Goal: Task Accomplishment & Management: Manage account settings

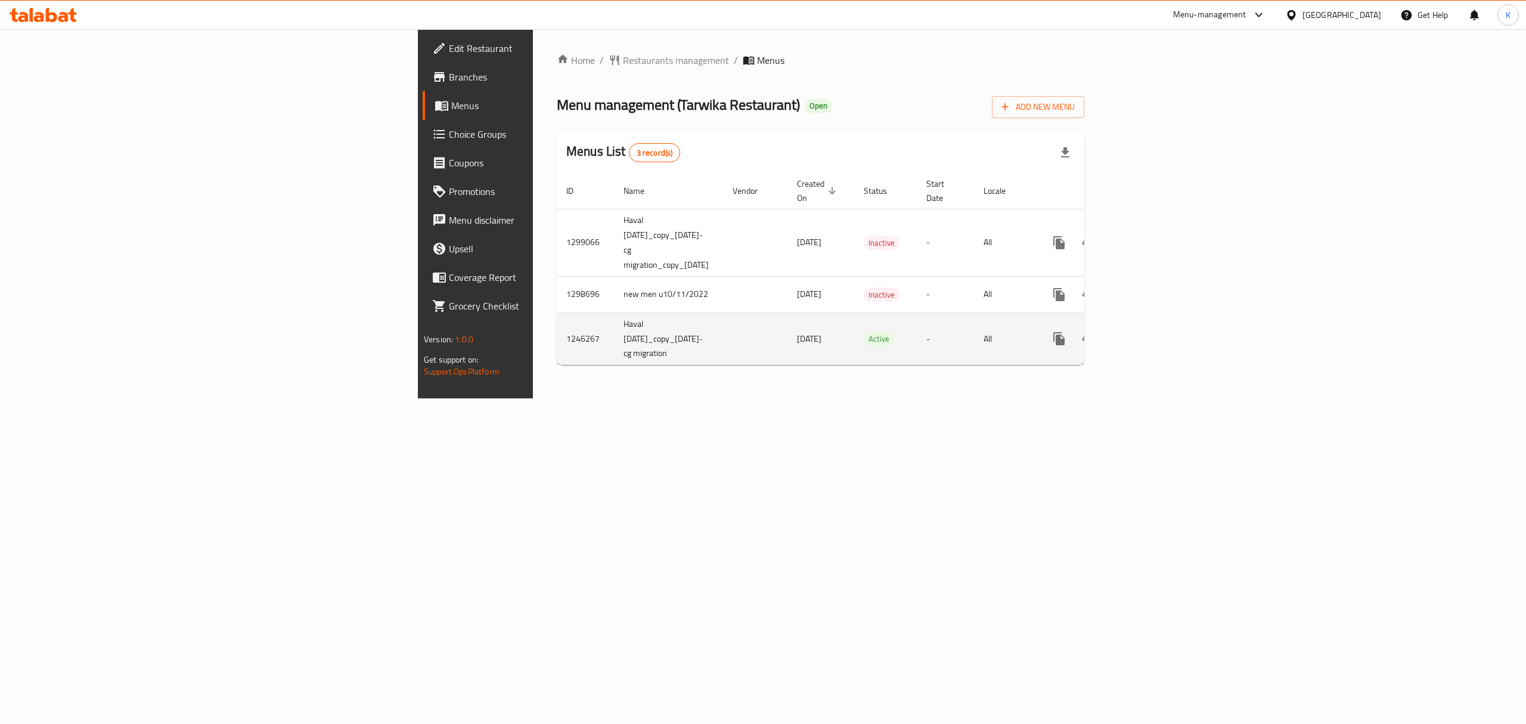
click at [1153, 332] on icon "enhanced table" at bounding box center [1145, 339] width 14 height 14
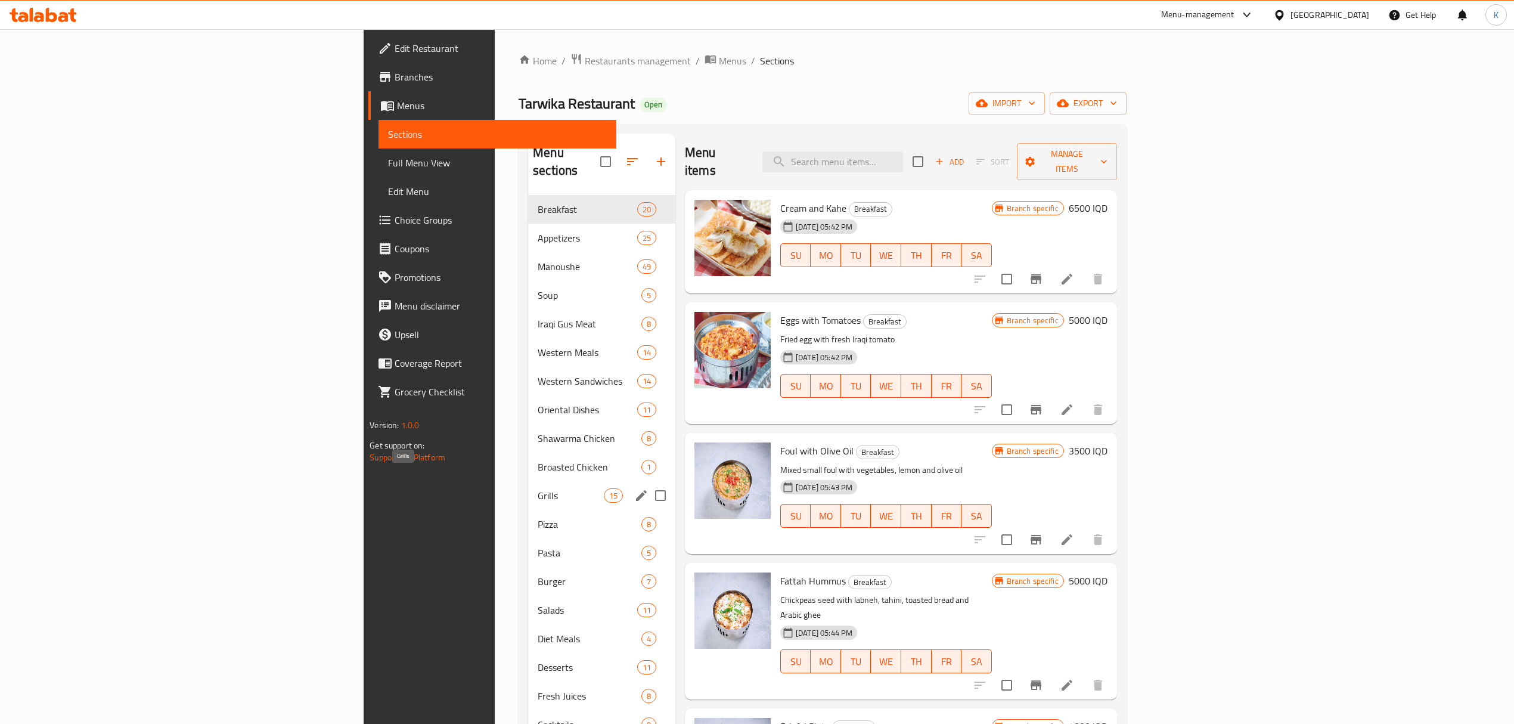
click at [538, 488] on span "Grills" at bounding box center [571, 495] width 66 height 14
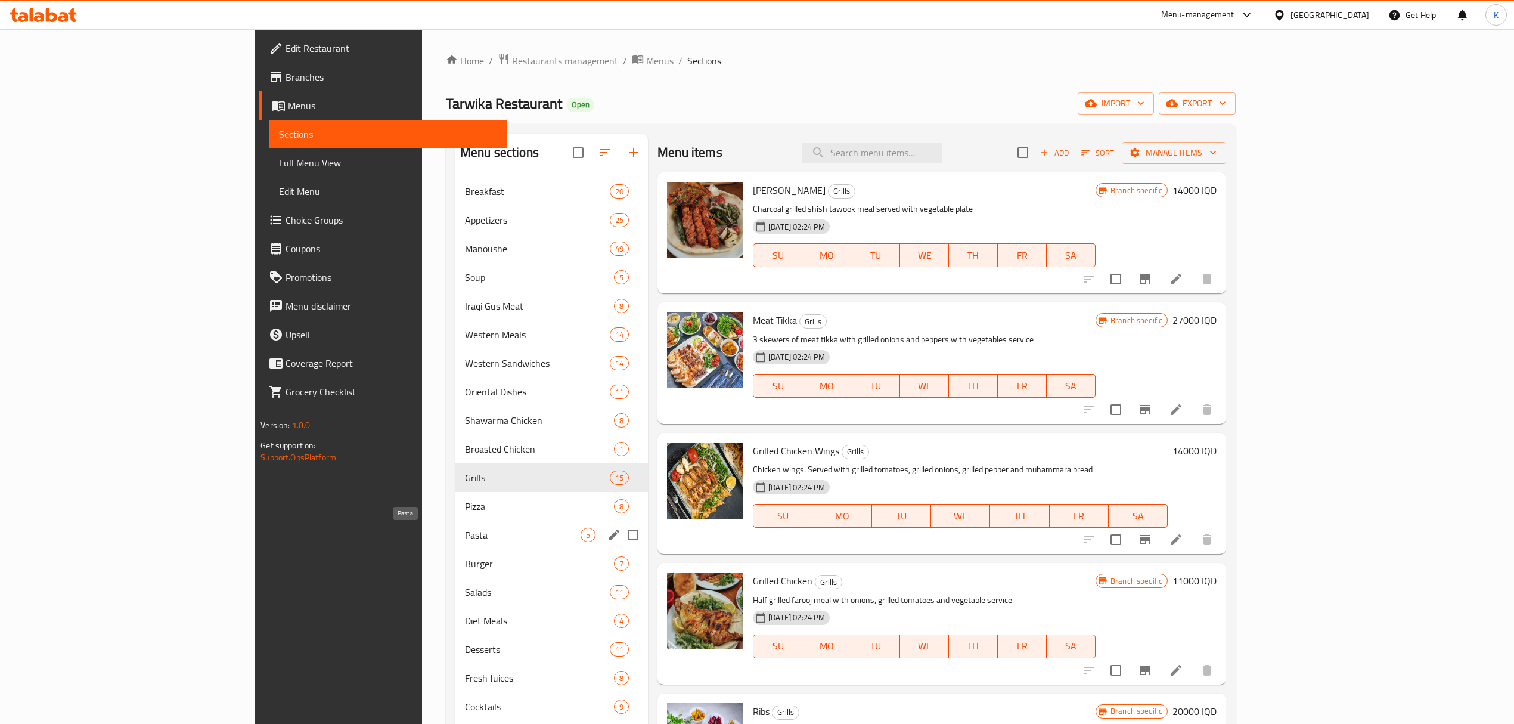
click at [465, 540] on span "Pasta" at bounding box center [523, 535] width 116 height 14
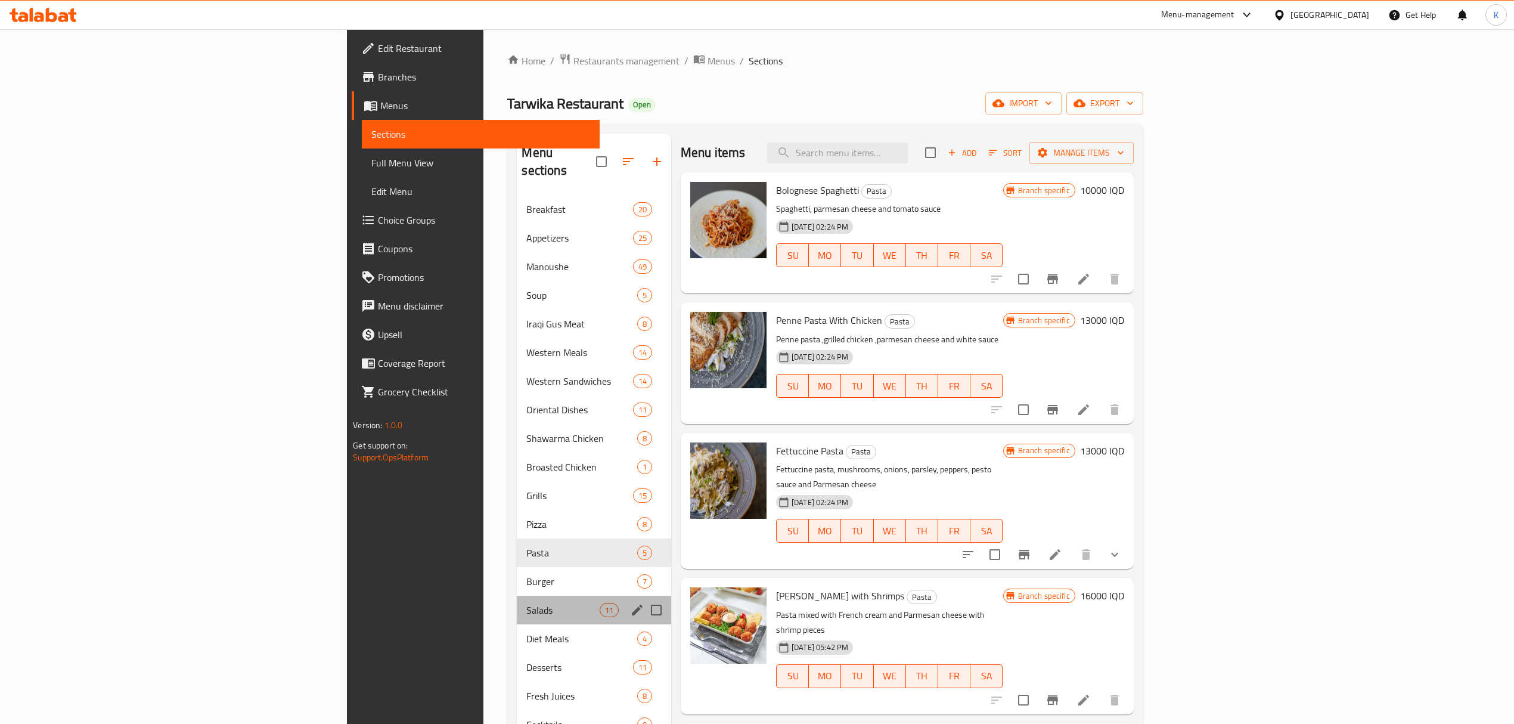
click at [517, 596] on div "Salads 11" at bounding box center [594, 610] width 154 height 29
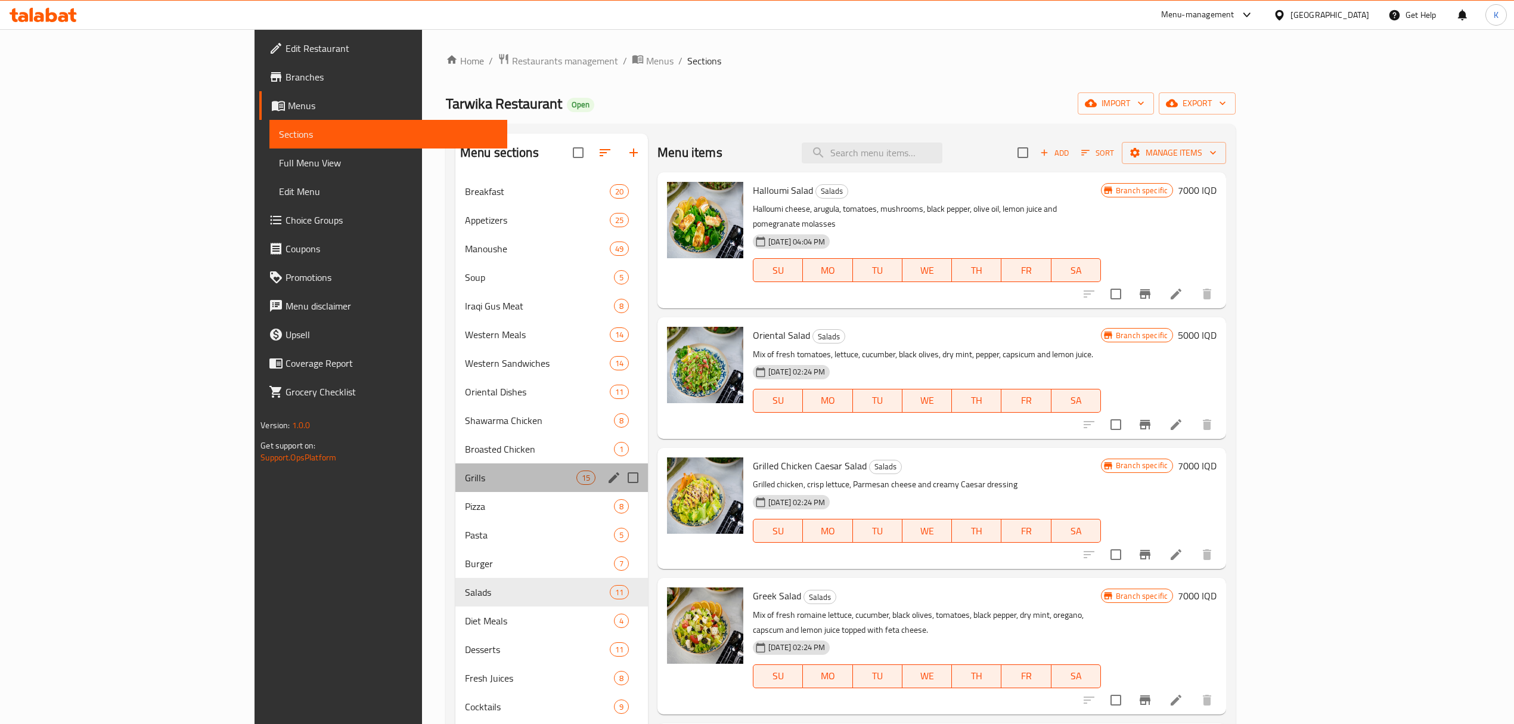
click at [456, 490] on div "Grills 15" at bounding box center [552, 477] width 193 height 29
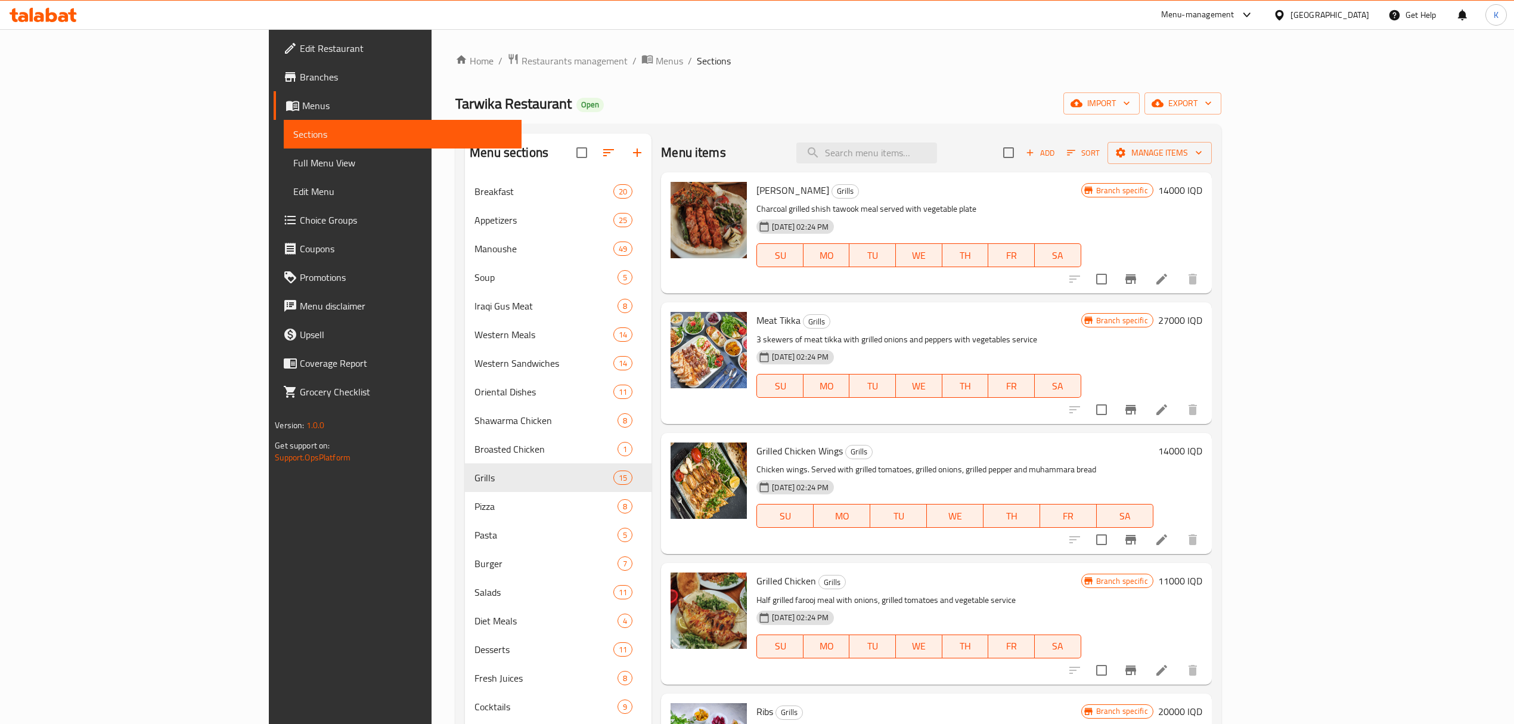
click at [1138, 281] on icon "Branch-specific-item" at bounding box center [1131, 279] width 14 height 14
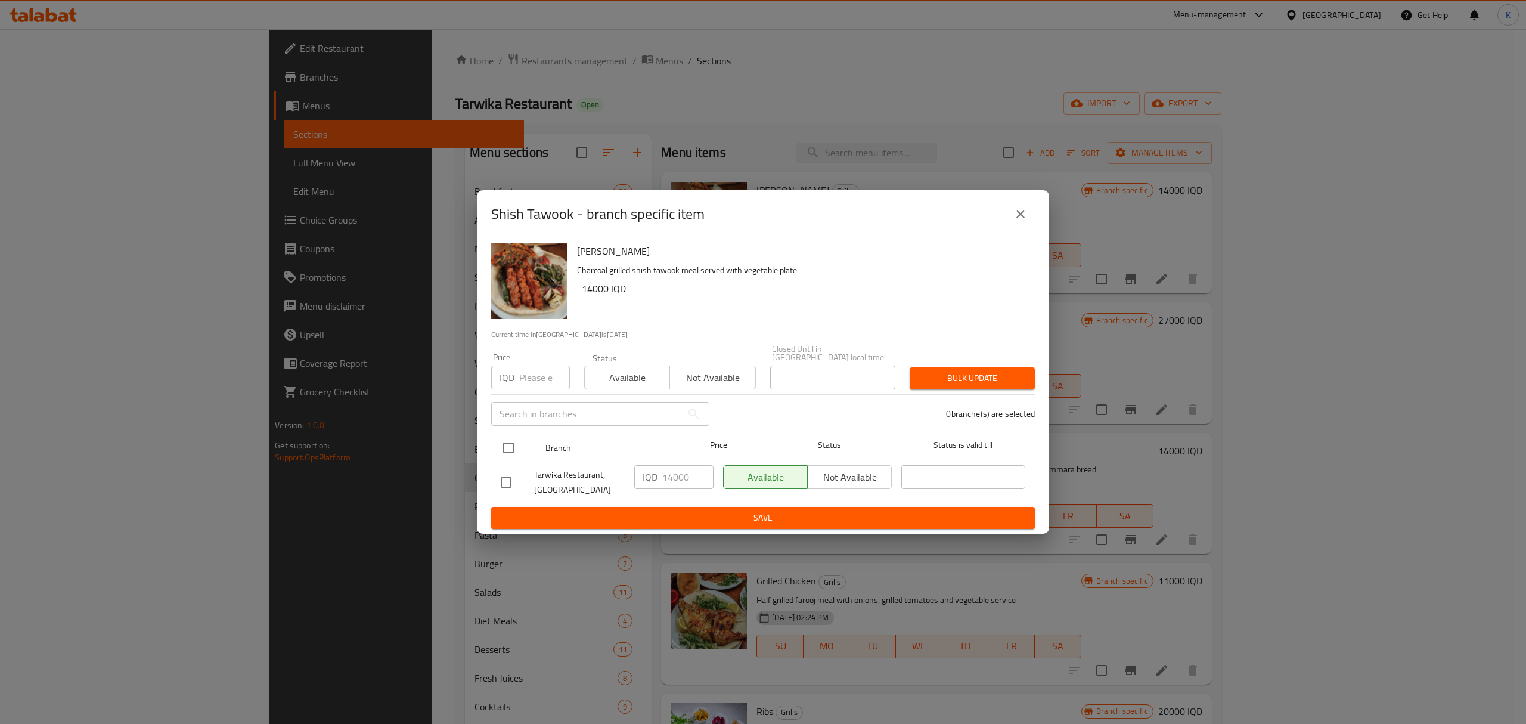
click at [513, 446] on input "checkbox" at bounding box center [508, 447] width 25 height 25
checkbox input "true"
click at [619, 379] on span "Available" at bounding box center [628, 377] width 76 height 17
click at [975, 378] on span "Bulk update" at bounding box center [972, 378] width 106 height 15
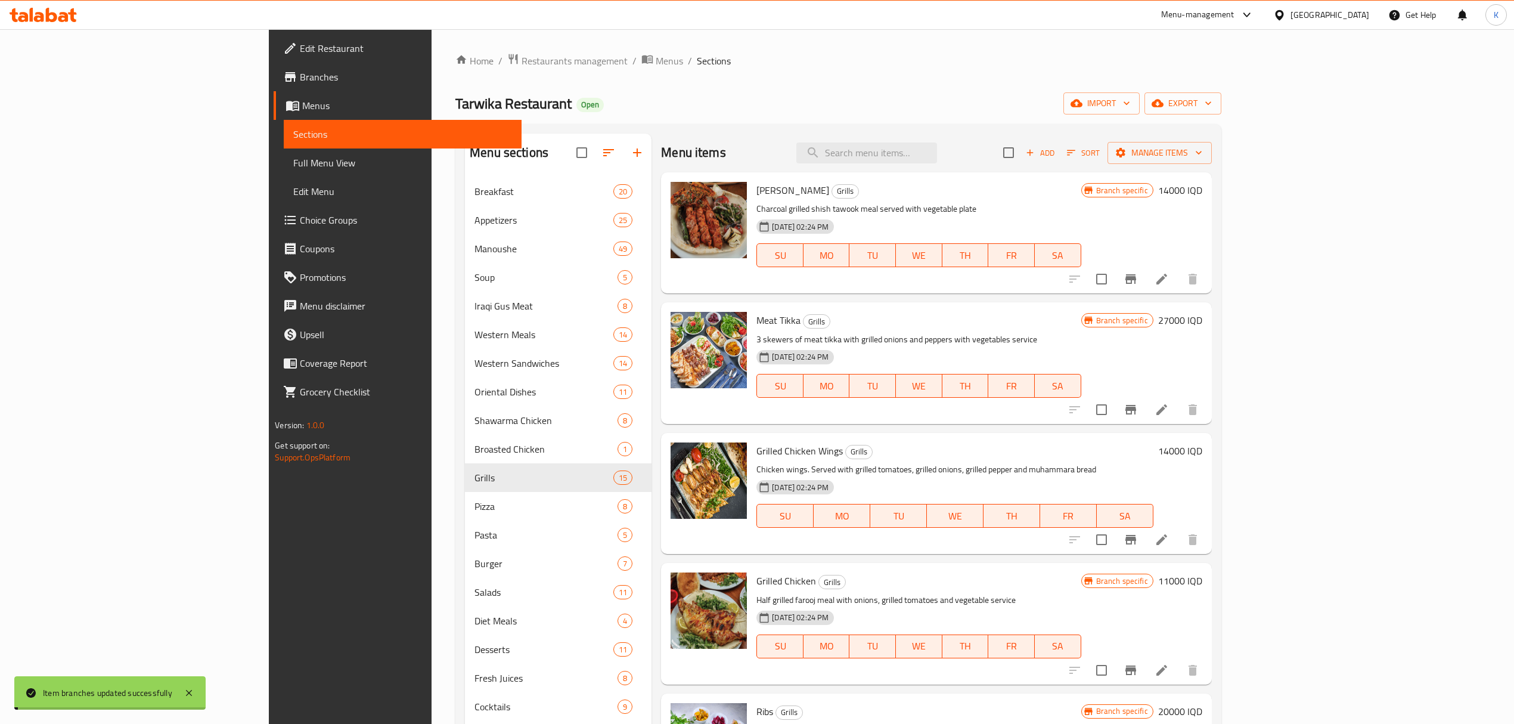
click at [1138, 413] on icon "Branch-specific-item" at bounding box center [1131, 409] width 14 height 14
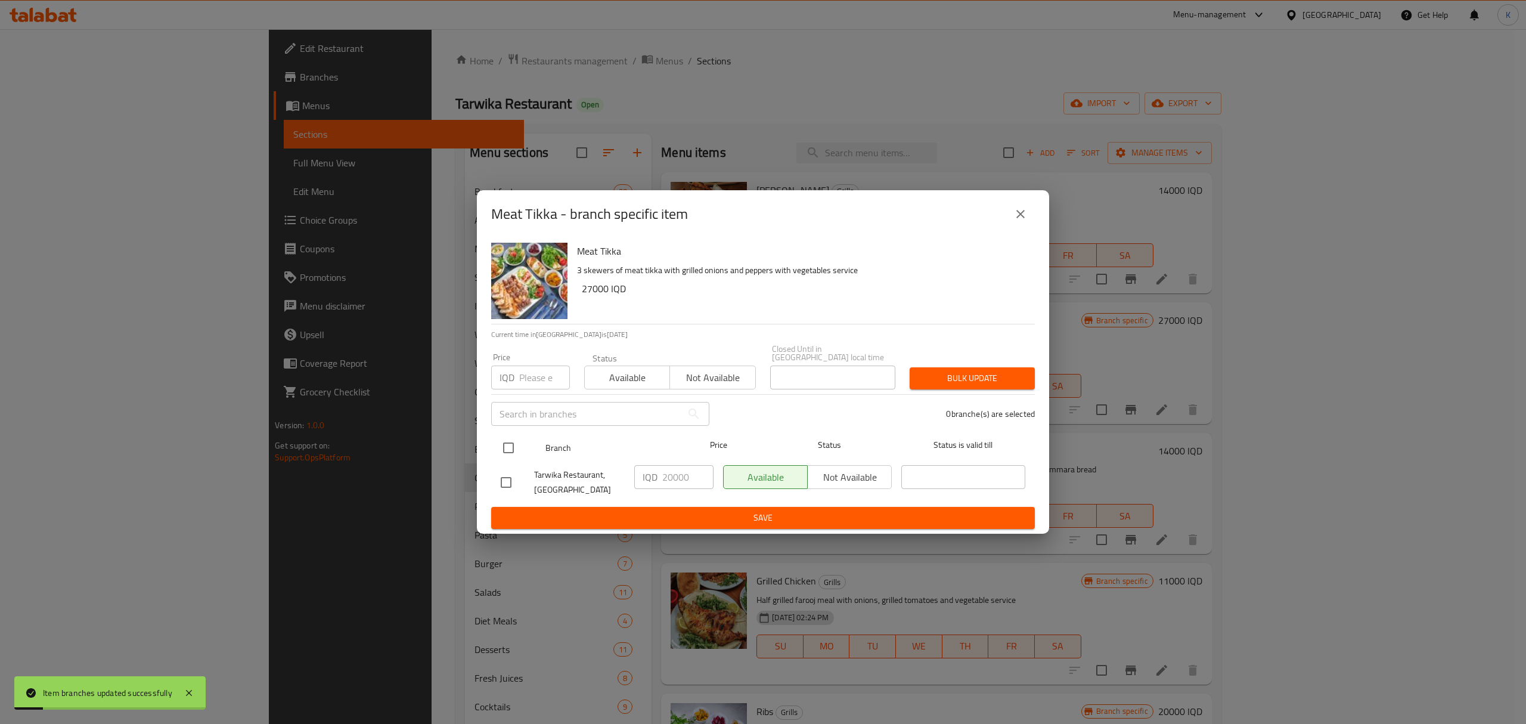
click at [514, 442] on input "checkbox" at bounding box center [508, 447] width 25 height 25
checkbox input "true"
click at [614, 365] on button "Available" at bounding box center [627, 377] width 86 height 24
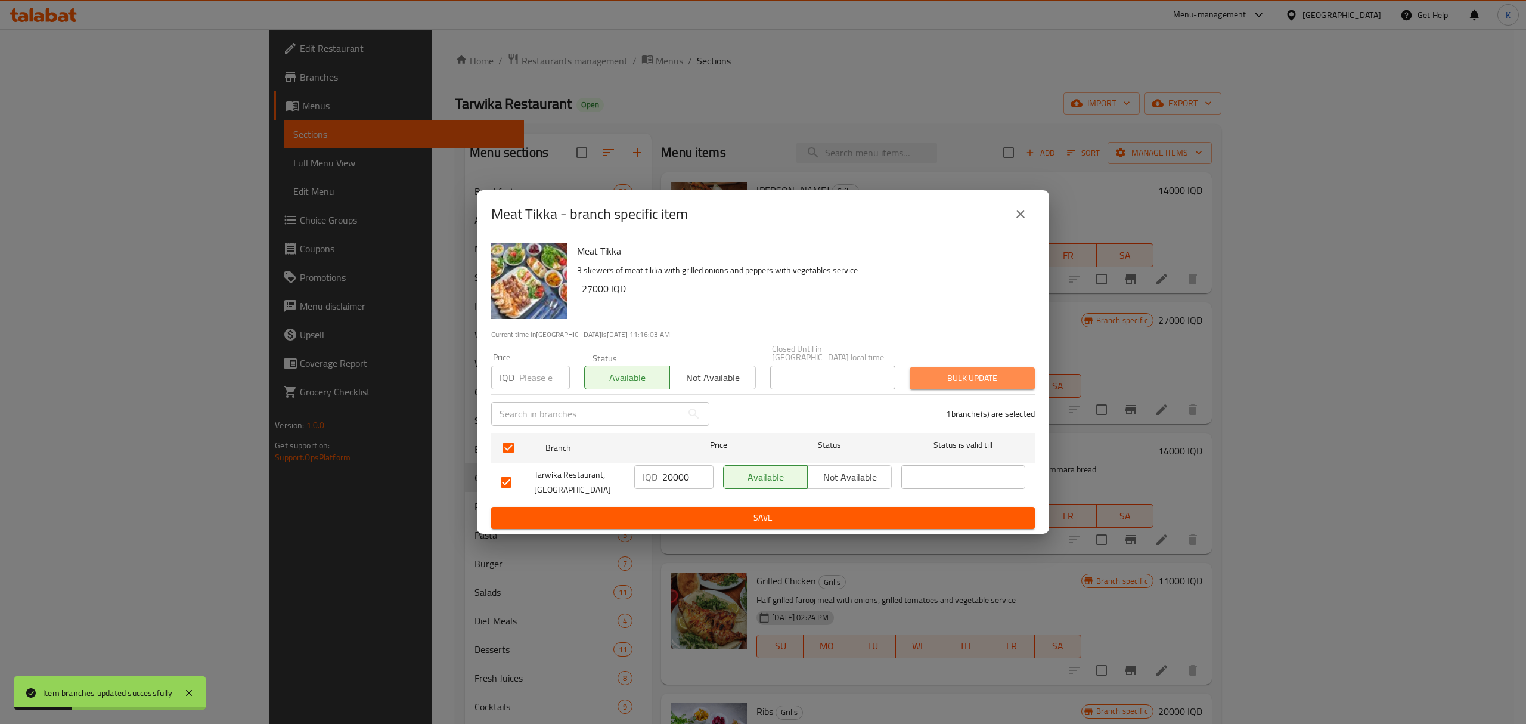
click at [948, 376] on span "Bulk update" at bounding box center [972, 378] width 106 height 15
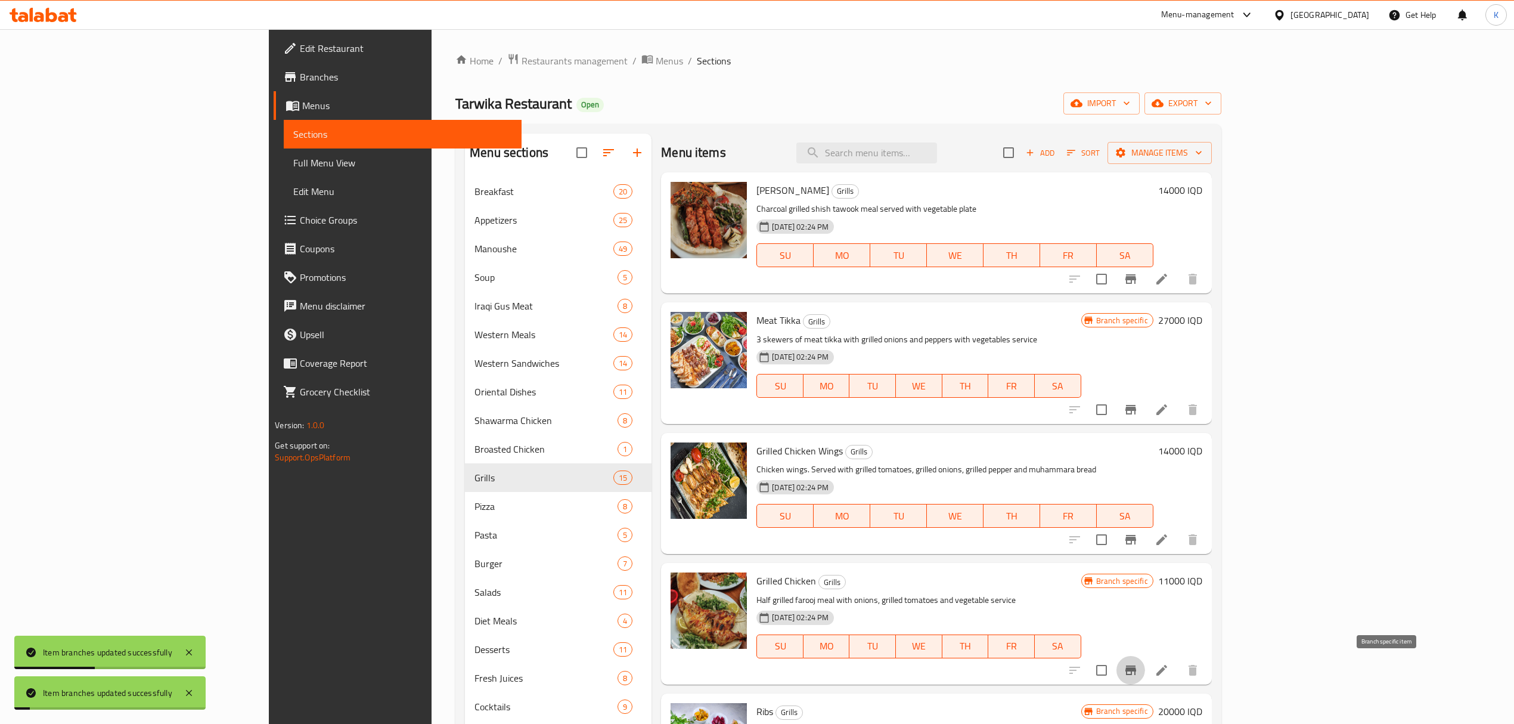
click at [1145, 662] on button "Branch-specific-item" at bounding box center [1131, 670] width 29 height 29
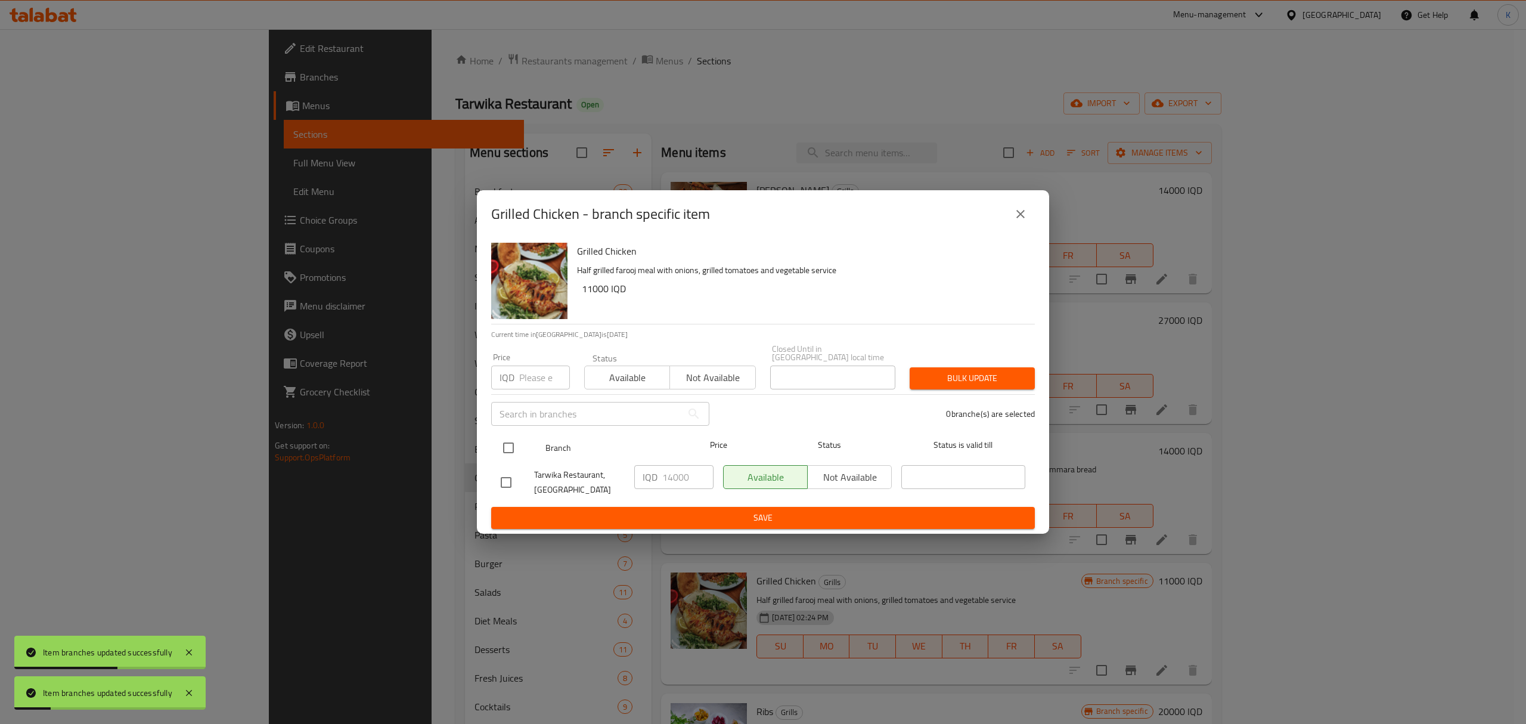
click at [508, 442] on input "checkbox" at bounding box center [508, 447] width 25 height 25
checkbox input "true"
click at [607, 373] on span "Available" at bounding box center [628, 377] width 76 height 17
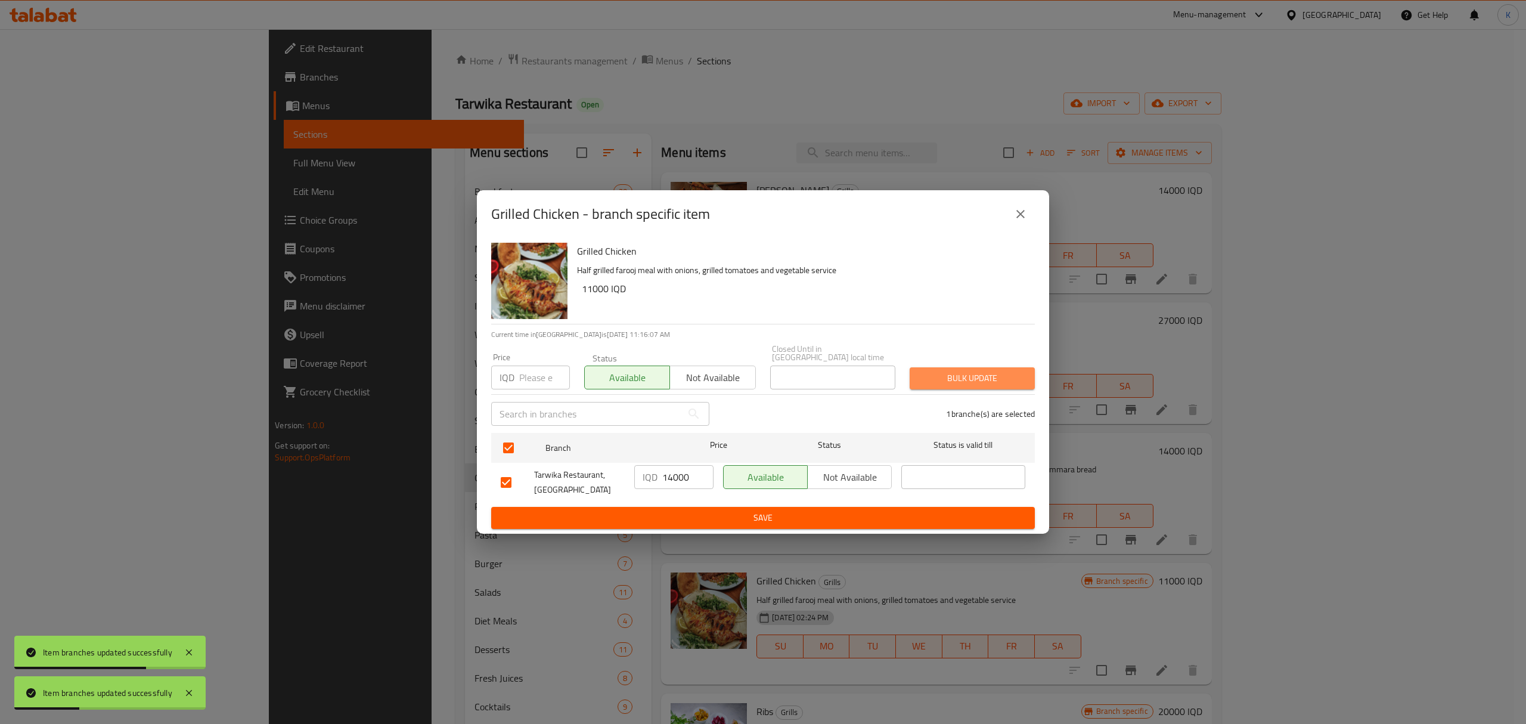
click at [993, 383] on button "Bulk update" at bounding box center [972, 378] width 125 height 22
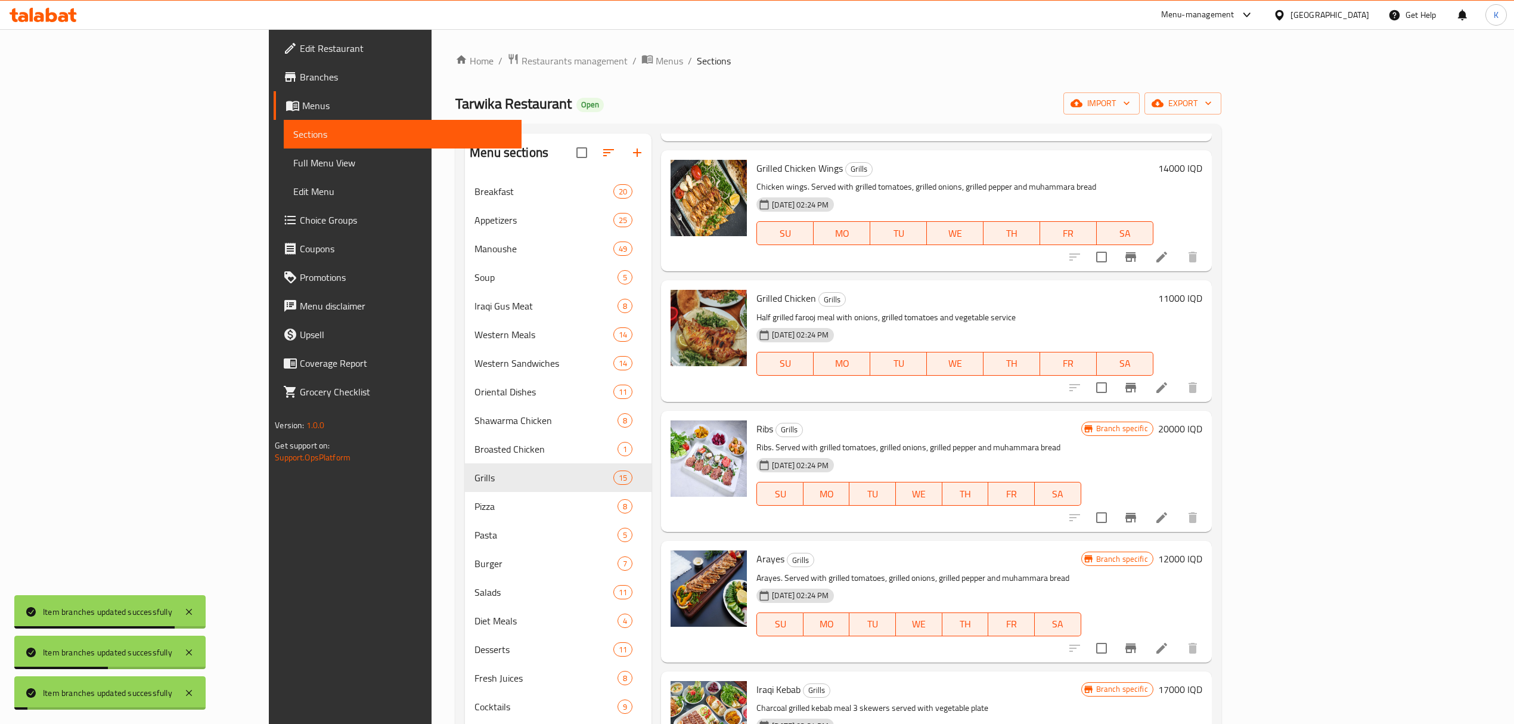
scroll to position [426, 0]
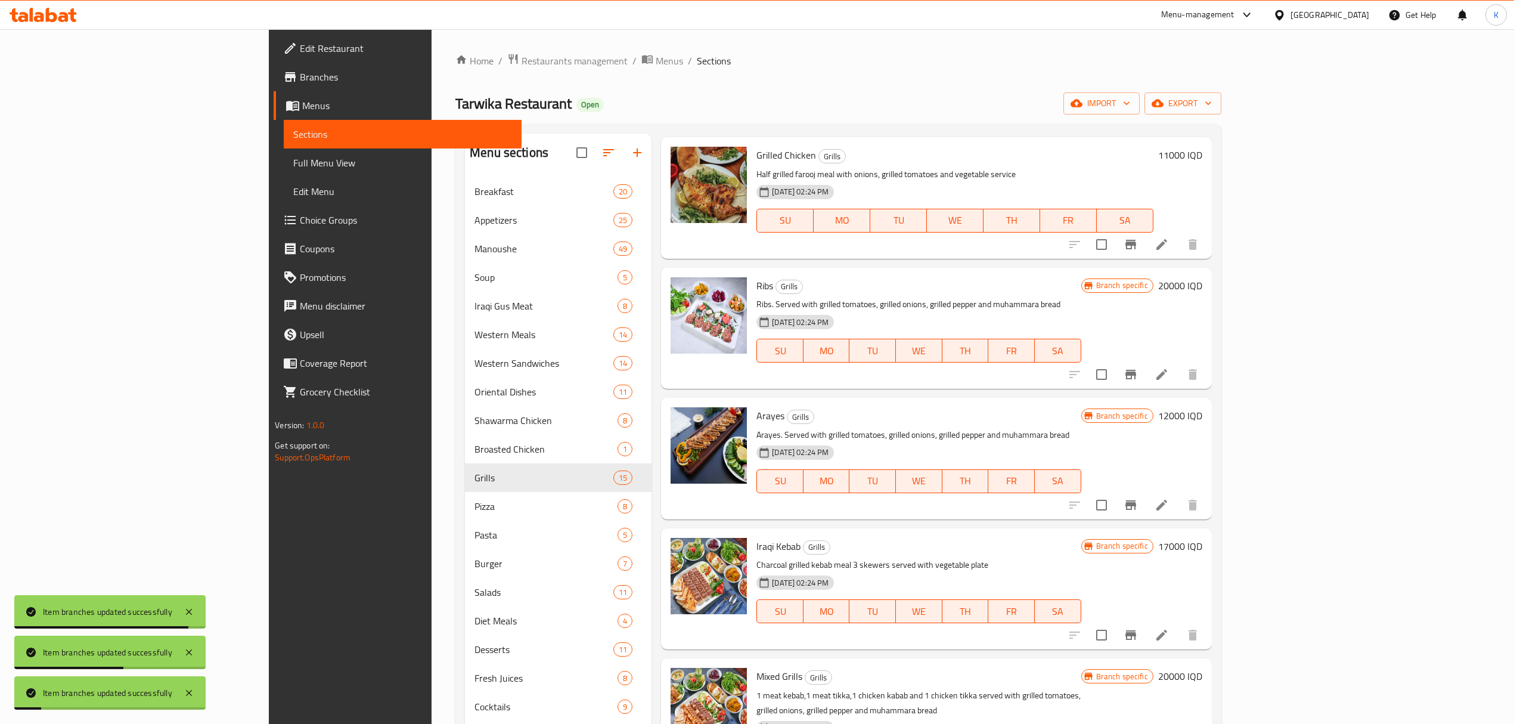
click at [1145, 385] on button "Branch-specific-item" at bounding box center [1131, 374] width 29 height 29
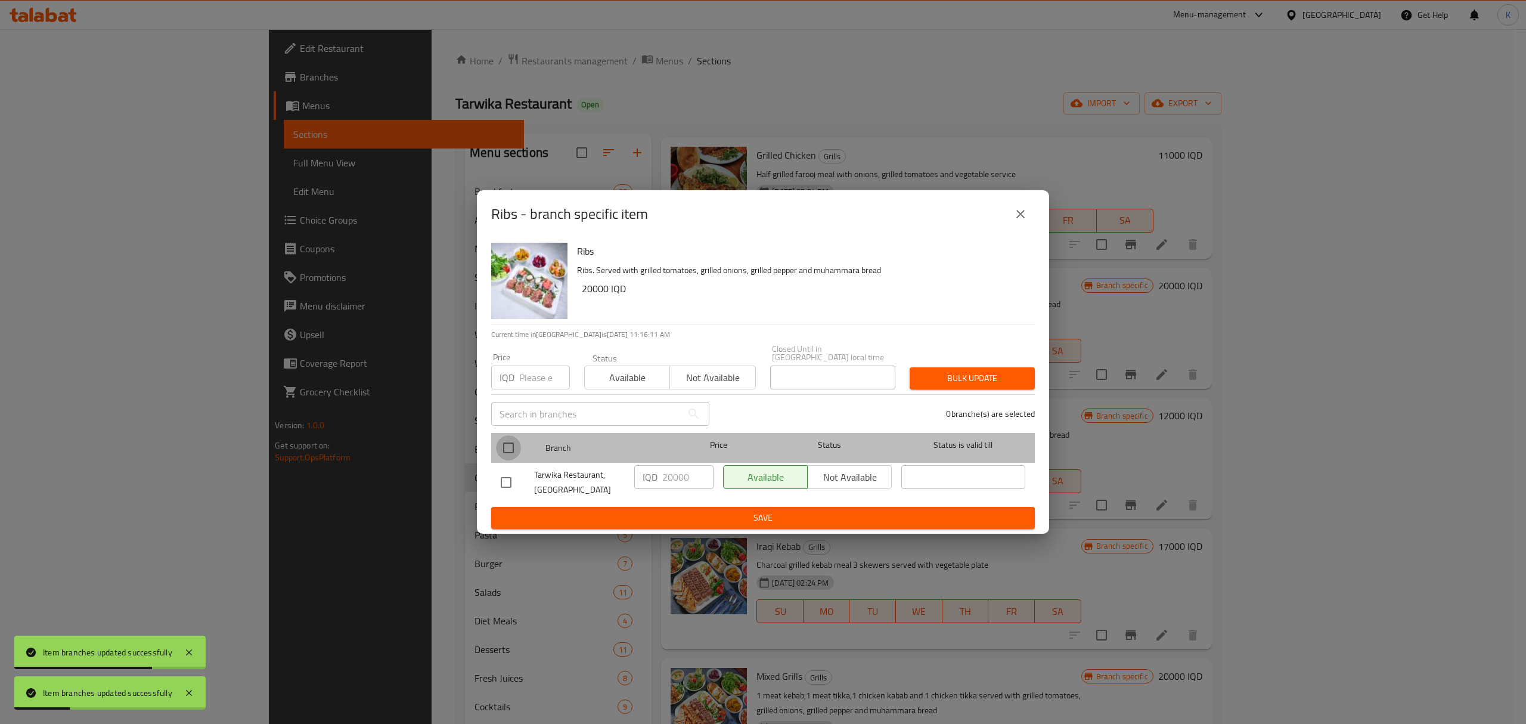
click at [508, 447] on input "checkbox" at bounding box center [508, 447] width 25 height 25
checkbox input "true"
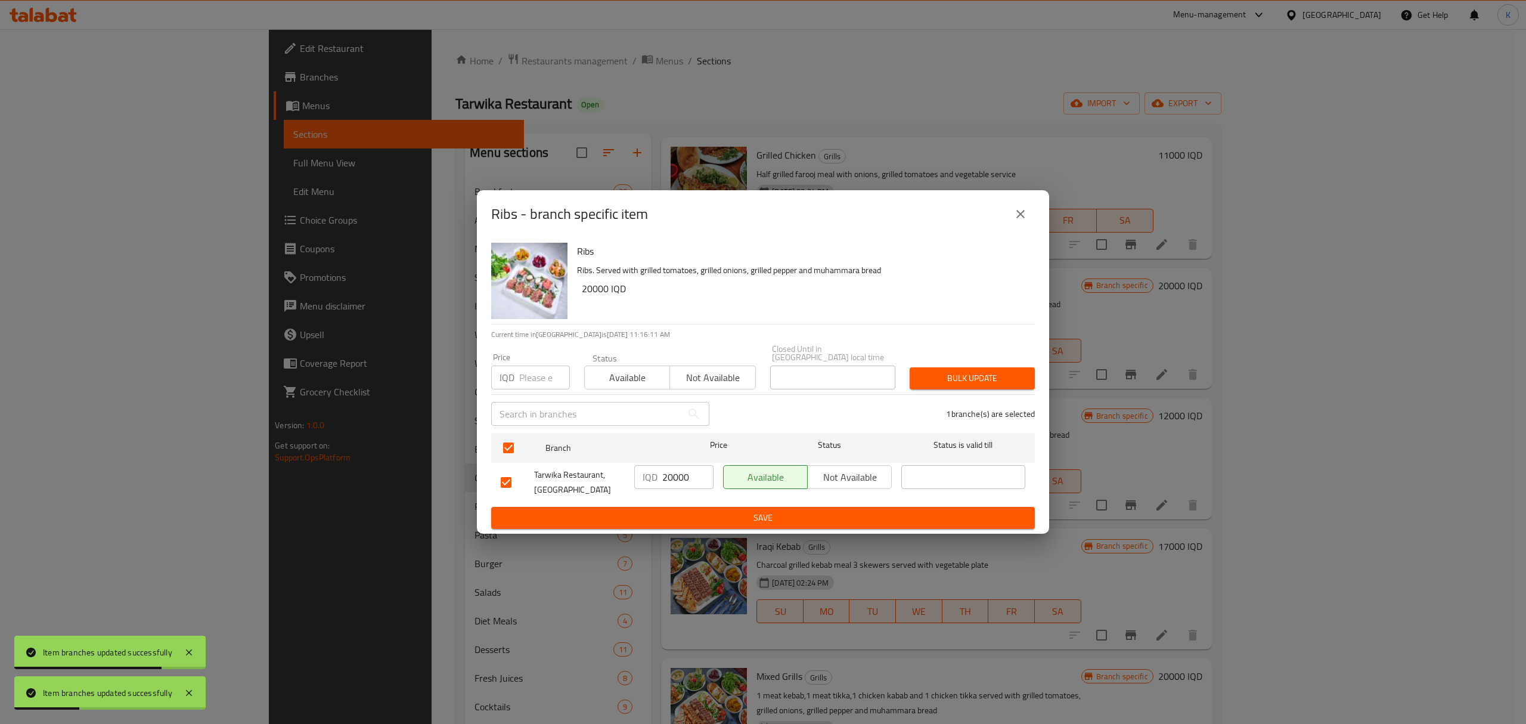
click at [655, 371] on span "Available" at bounding box center [628, 377] width 76 height 17
click at [933, 367] on button "Bulk update" at bounding box center [972, 378] width 125 height 22
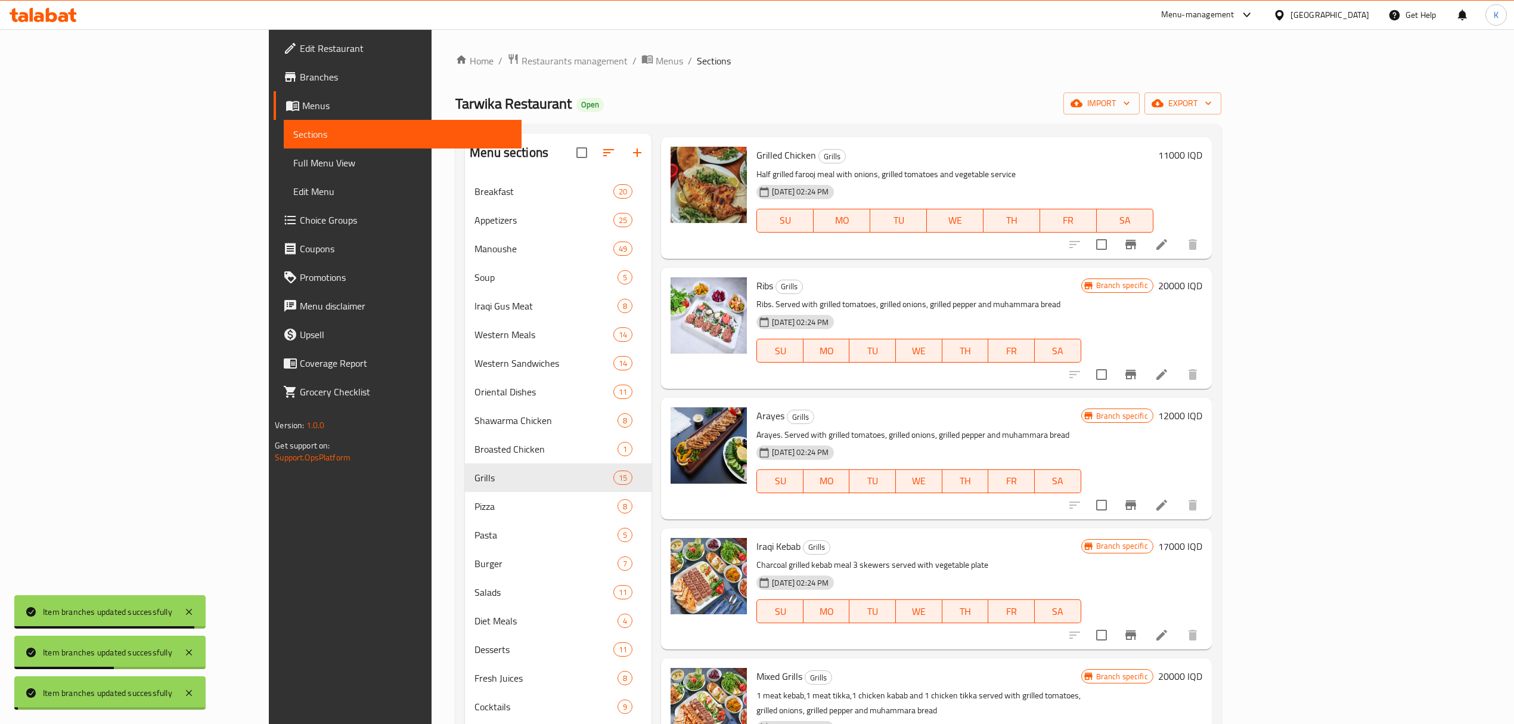
click at [1138, 507] on icon "Branch-specific-item" at bounding box center [1131, 505] width 14 height 14
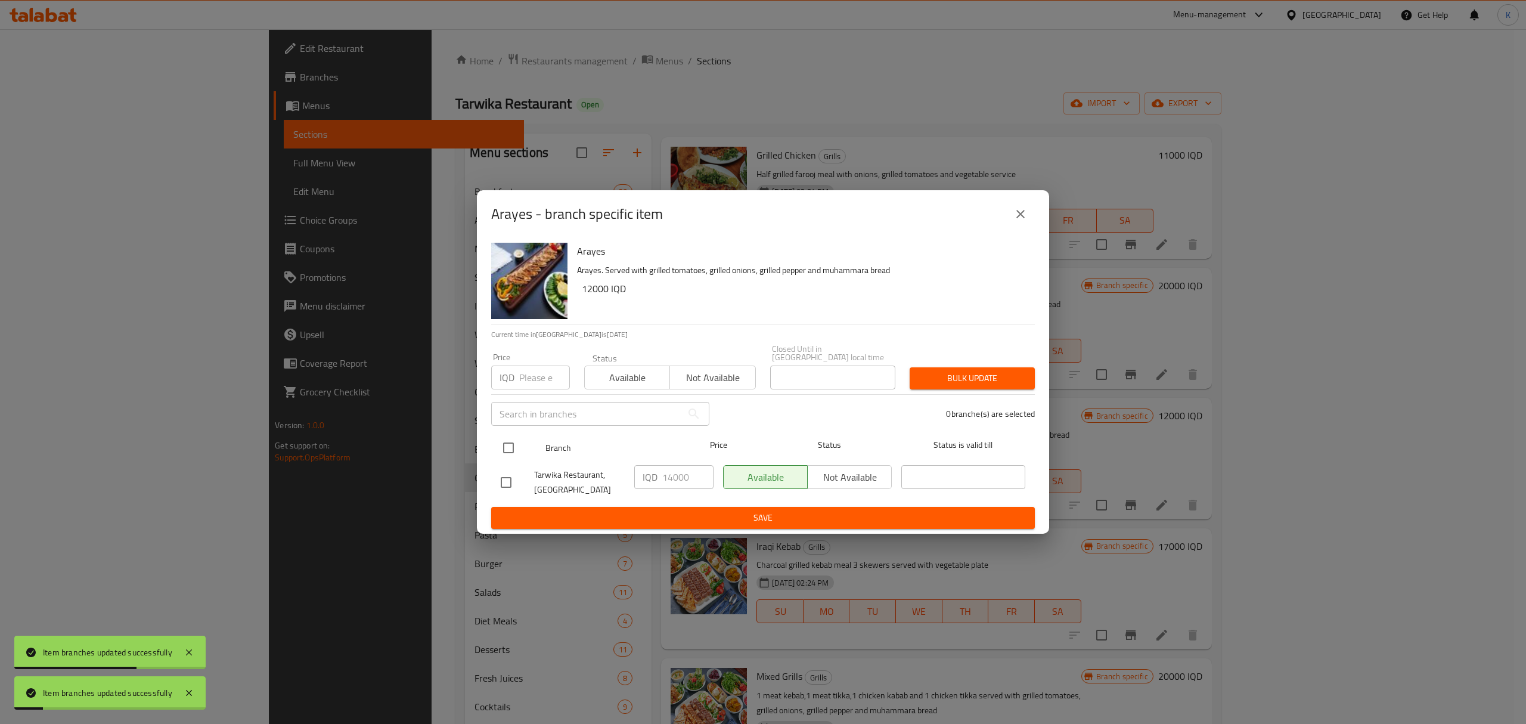
click at [506, 439] on input "checkbox" at bounding box center [508, 447] width 25 height 25
checkbox input "true"
click at [606, 371] on span "Available" at bounding box center [628, 377] width 76 height 17
click at [997, 376] on span "Bulk update" at bounding box center [972, 378] width 106 height 15
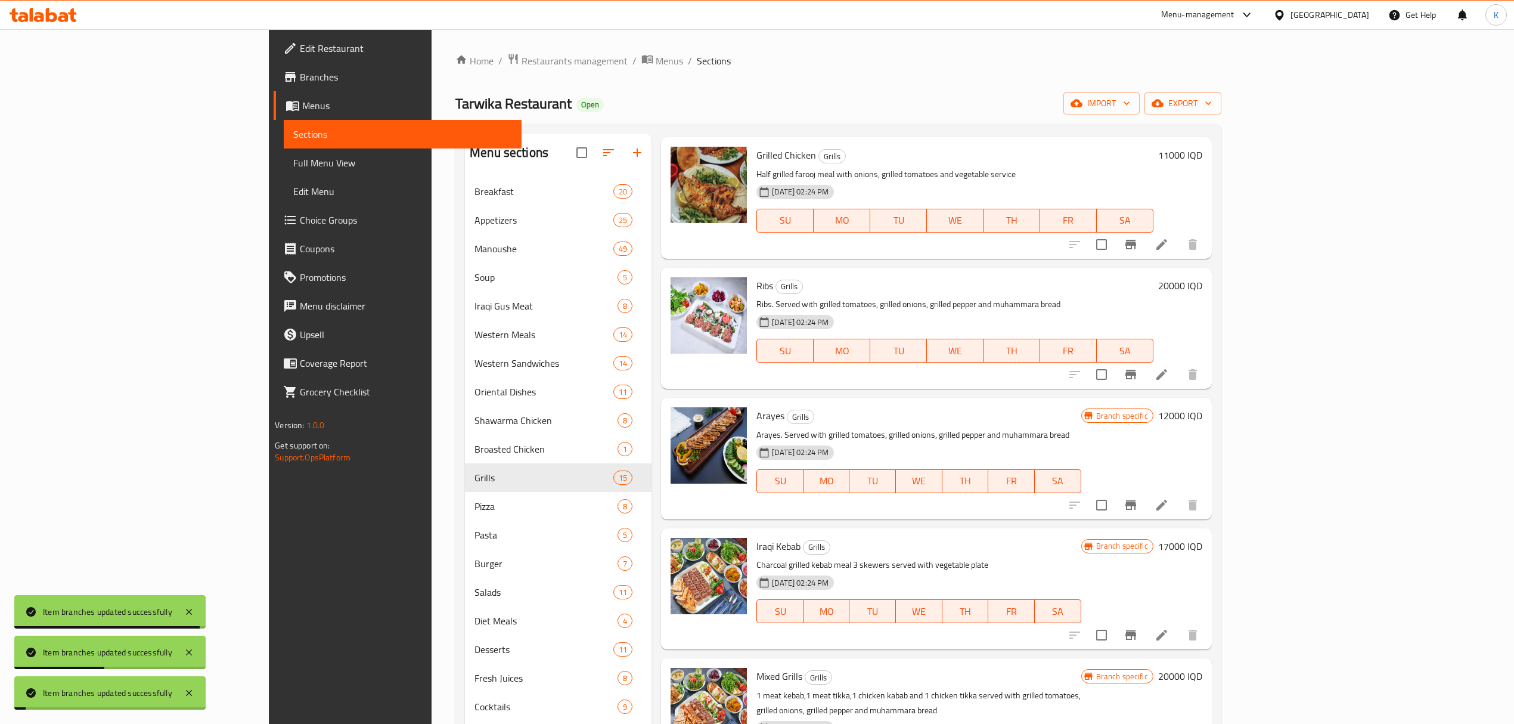
click at [1145, 621] on button "Branch-specific-item" at bounding box center [1131, 635] width 29 height 29
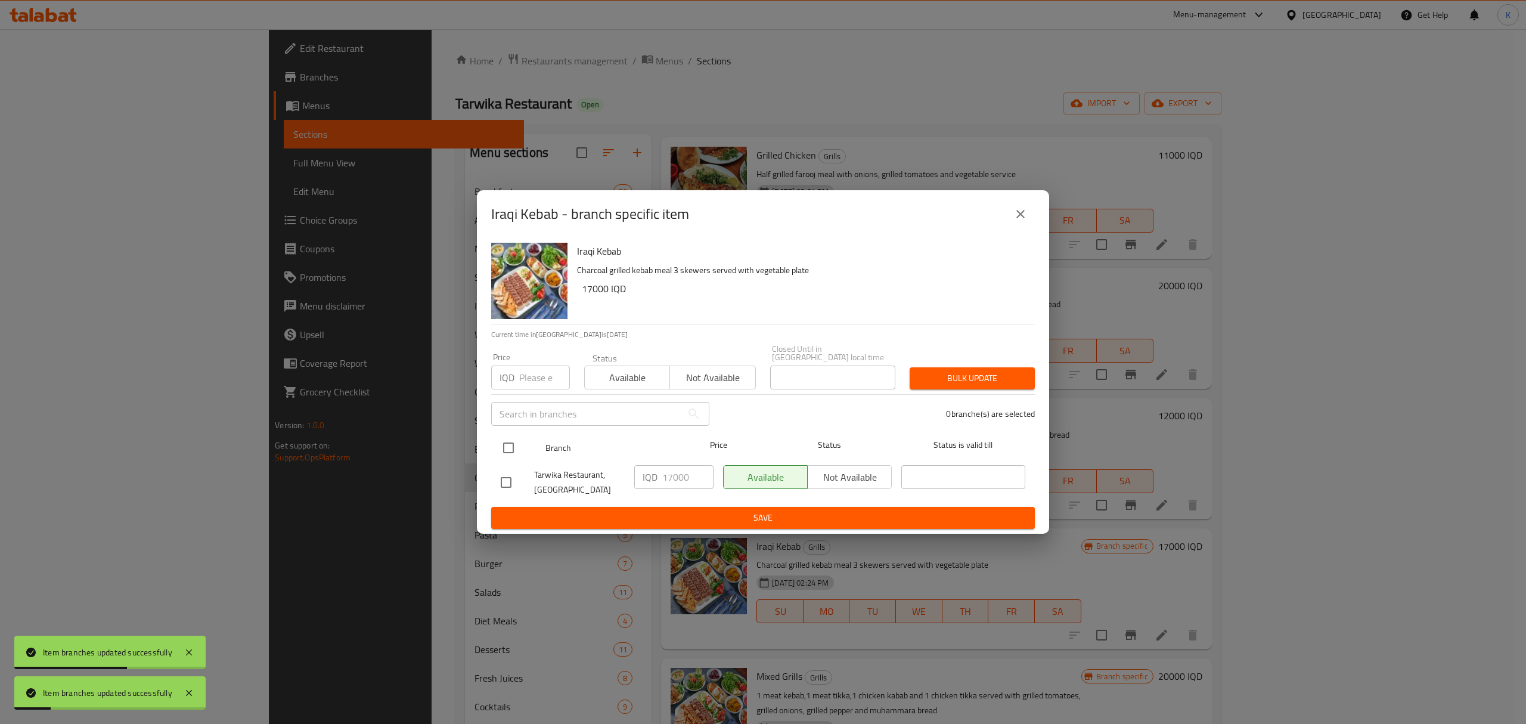
click at [506, 442] on input "checkbox" at bounding box center [508, 447] width 25 height 25
checkbox input "true"
click at [613, 373] on span "Available" at bounding box center [628, 377] width 76 height 17
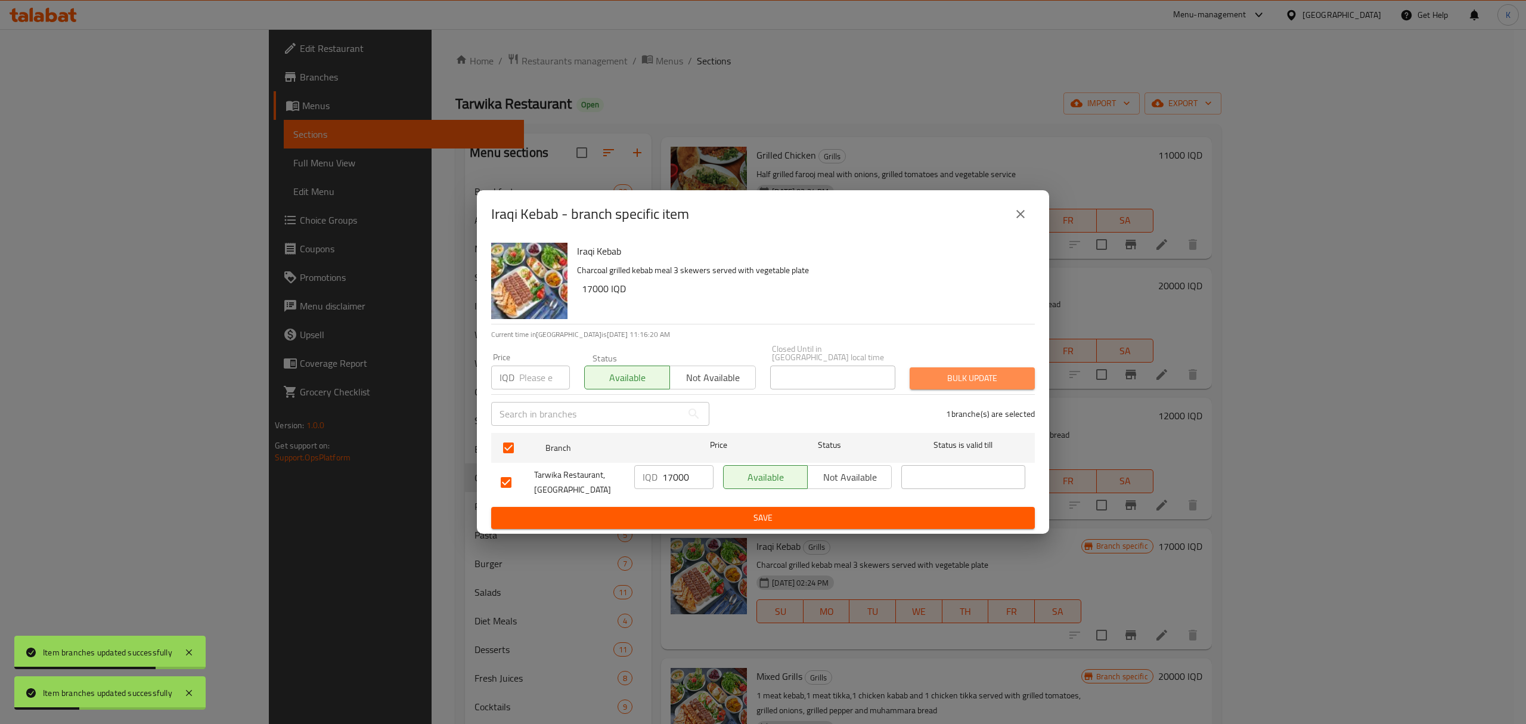
click at [942, 379] on span "Bulk update" at bounding box center [972, 378] width 106 height 15
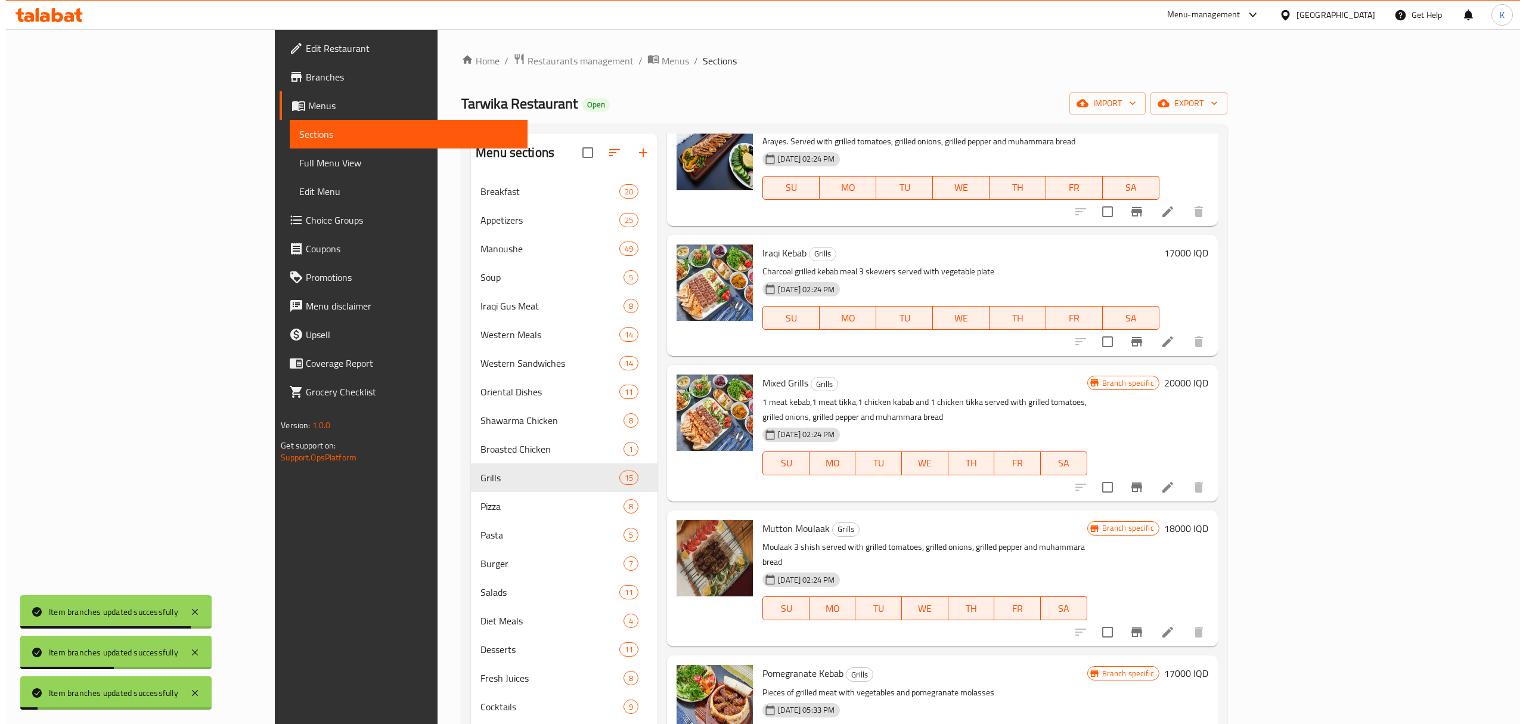
scroll to position [720, 0]
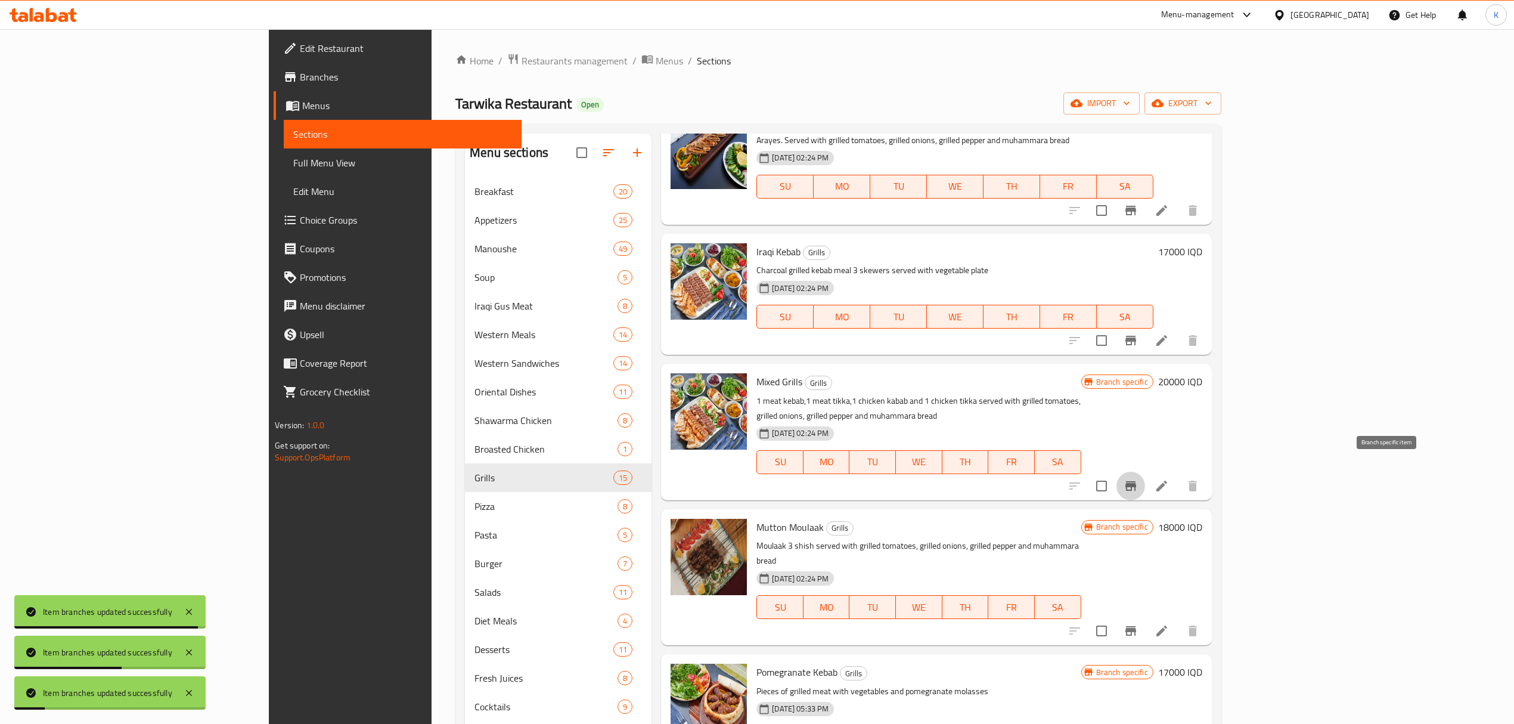
click at [1145, 473] on button "Branch-specific-item" at bounding box center [1131, 486] width 29 height 29
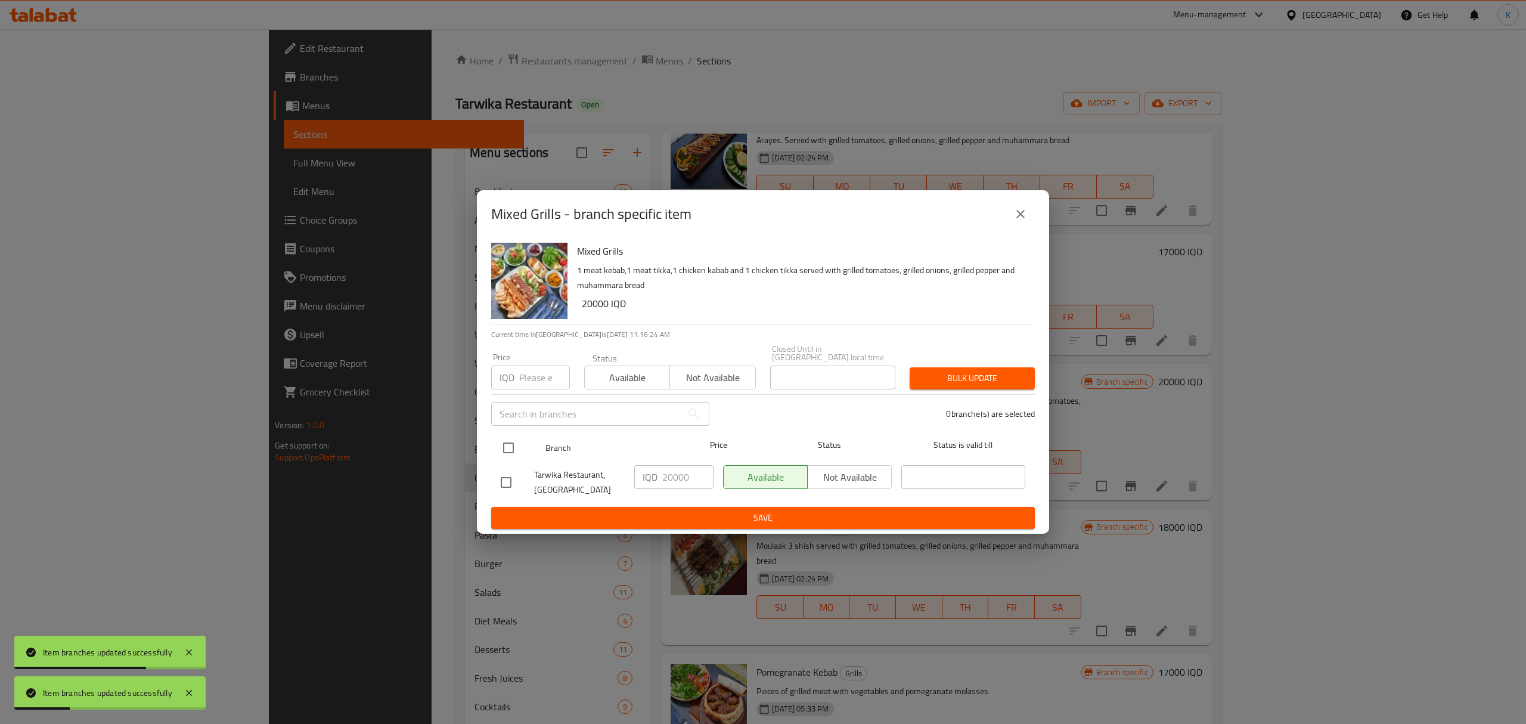
click at [503, 438] on input "checkbox" at bounding box center [508, 447] width 25 height 25
checkbox input "true"
click at [626, 365] on button "Available" at bounding box center [627, 377] width 86 height 24
click at [947, 385] on div "Bulk update" at bounding box center [973, 378] width 140 height 36
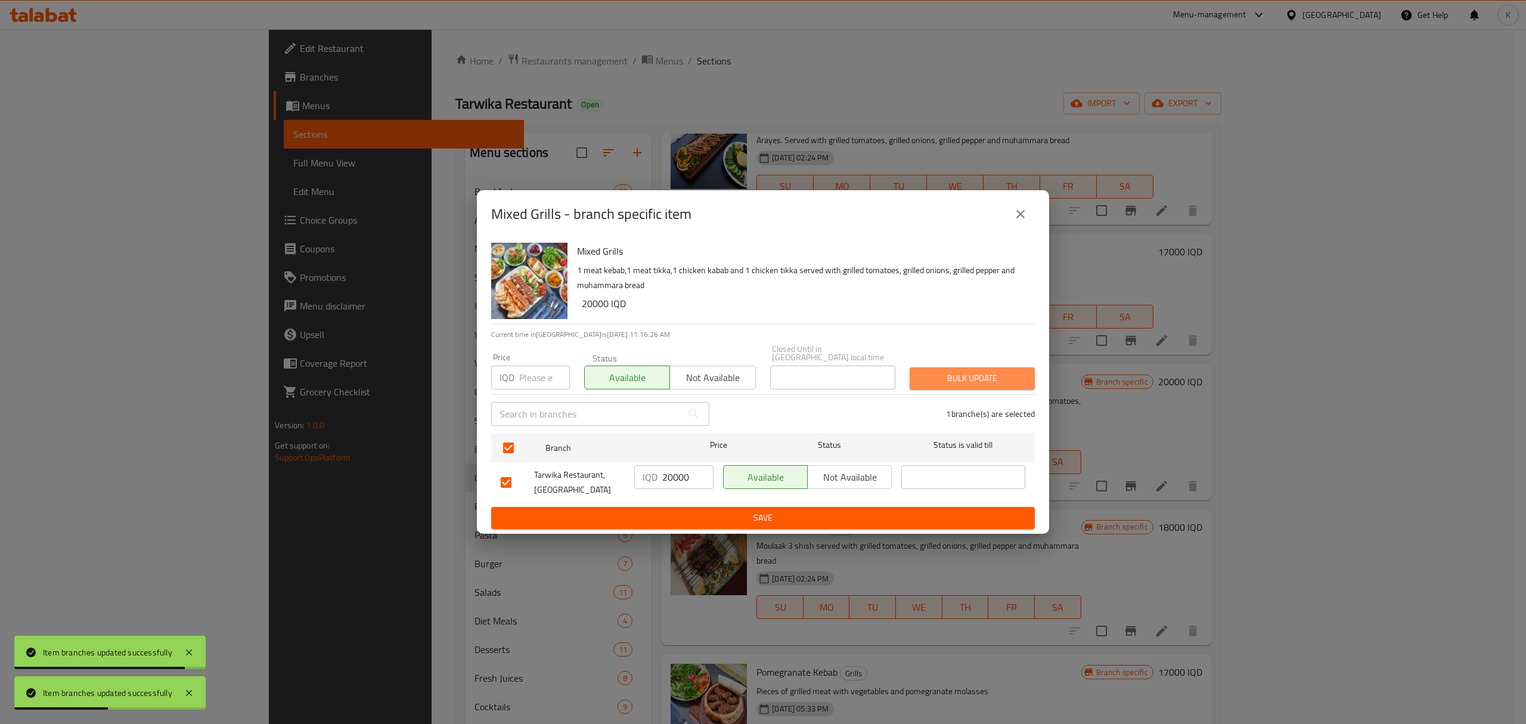
click at [957, 384] on button "Bulk update" at bounding box center [972, 378] width 125 height 22
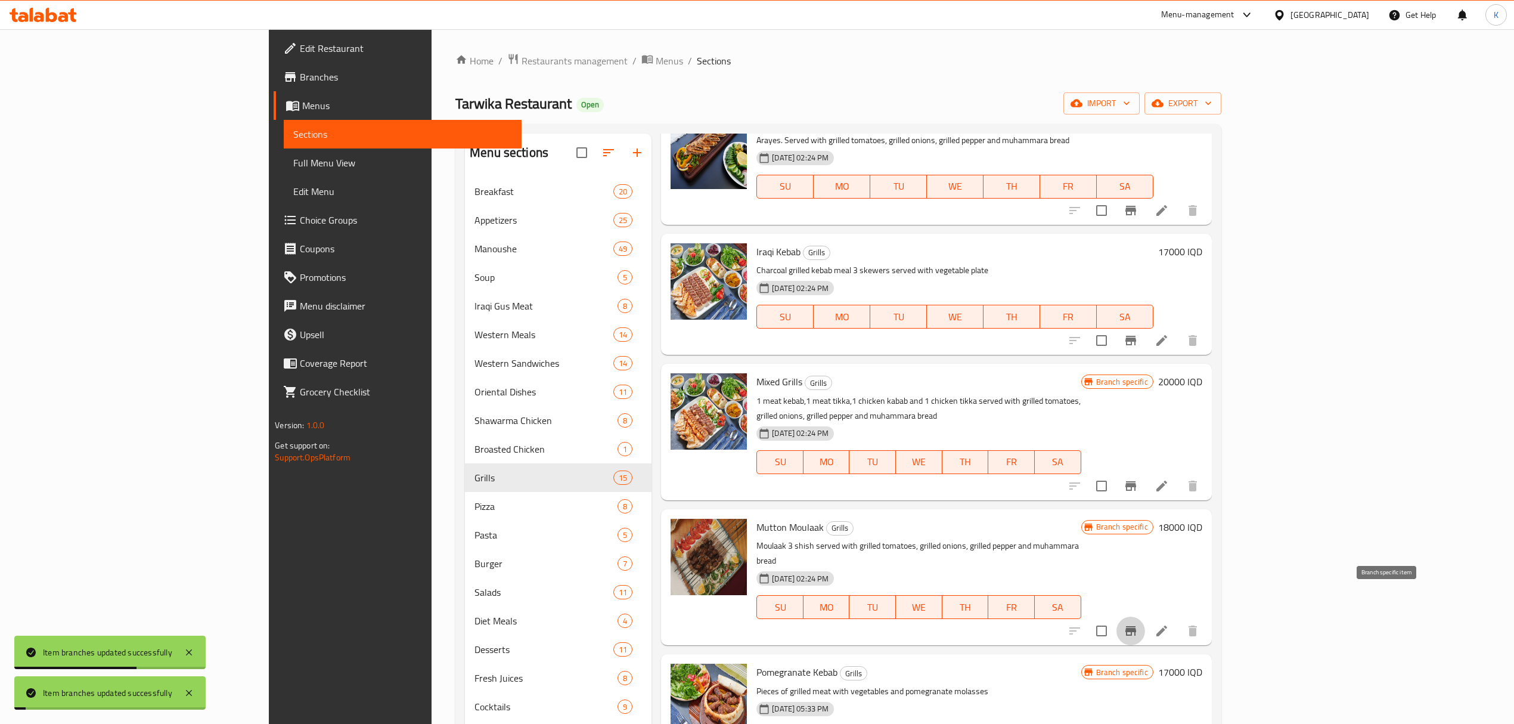
click at [1136, 626] on icon "Branch-specific-item" at bounding box center [1131, 631] width 11 height 10
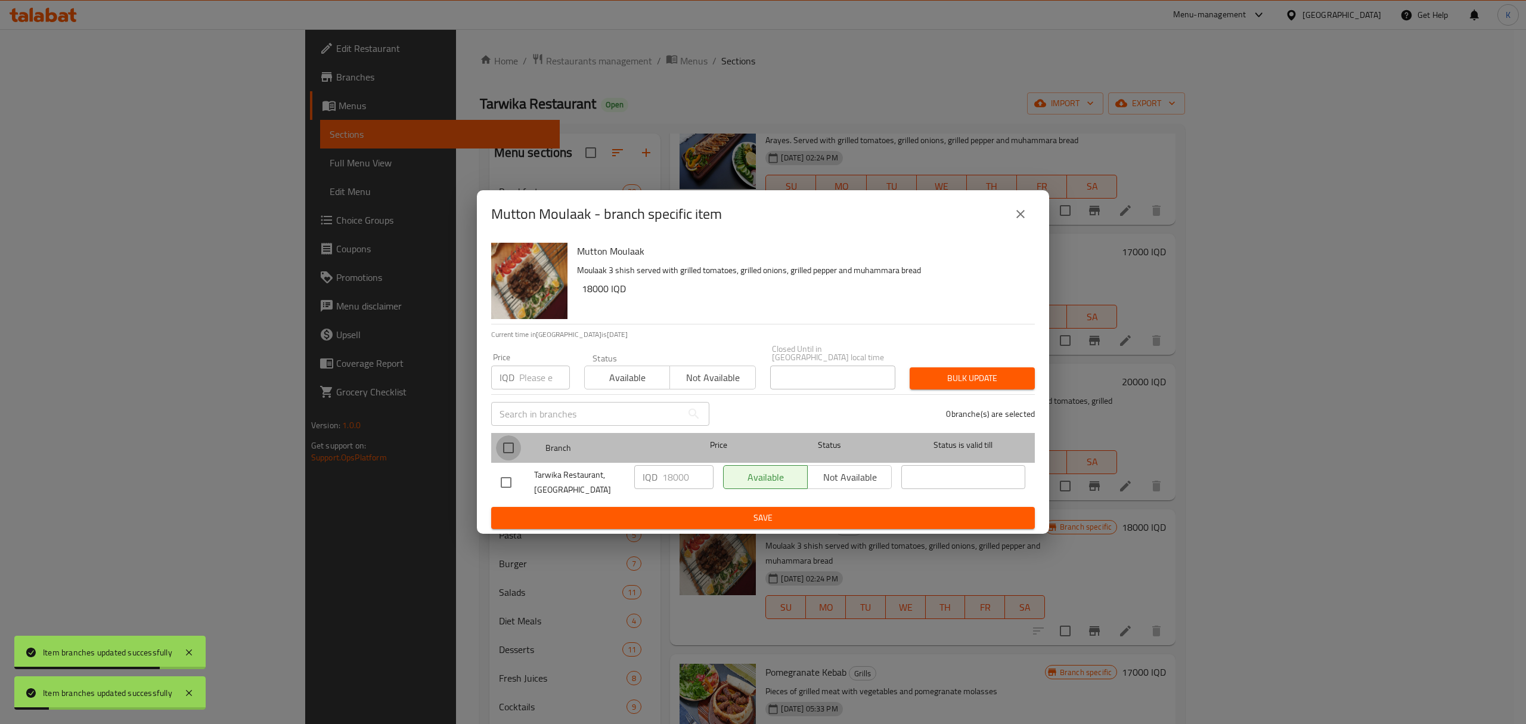
click at [514, 439] on input "checkbox" at bounding box center [508, 447] width 25 height 25
checkbox input "true"
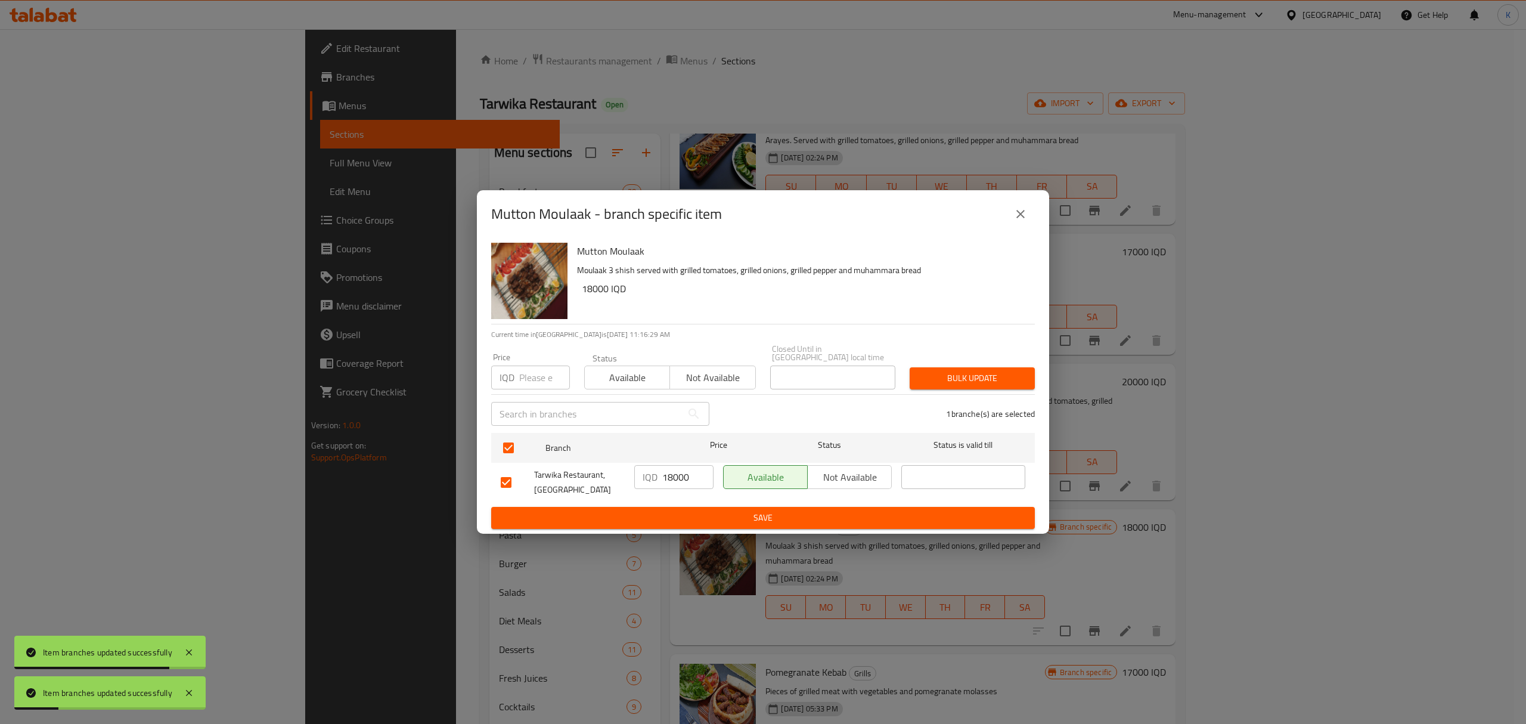
click at [625, 370] on span "Available" at bounding box center [628, 377] width 76 height 17
click at [936, 371] on span "Bulk update" at bounding box center [972, 378] width 106 height 15
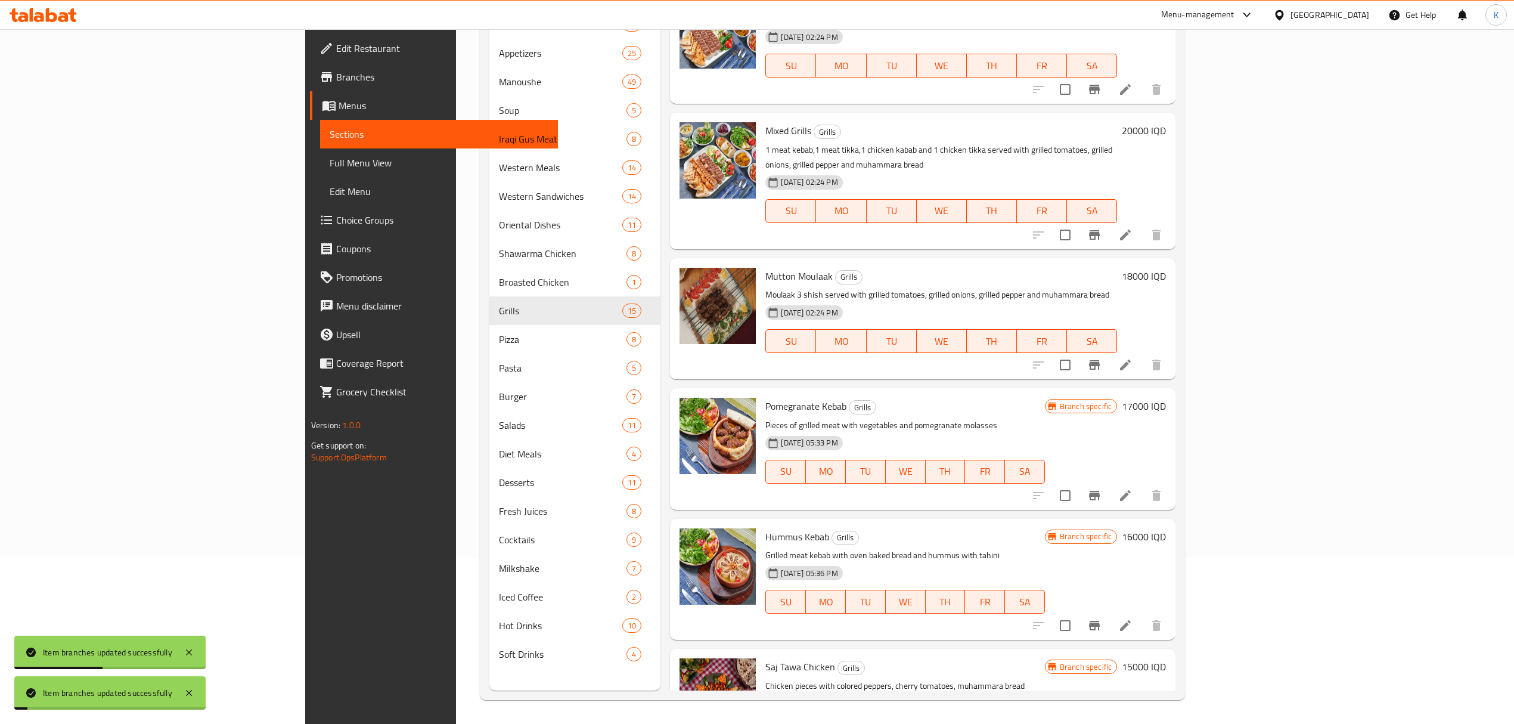
scroll to position [819, 0]
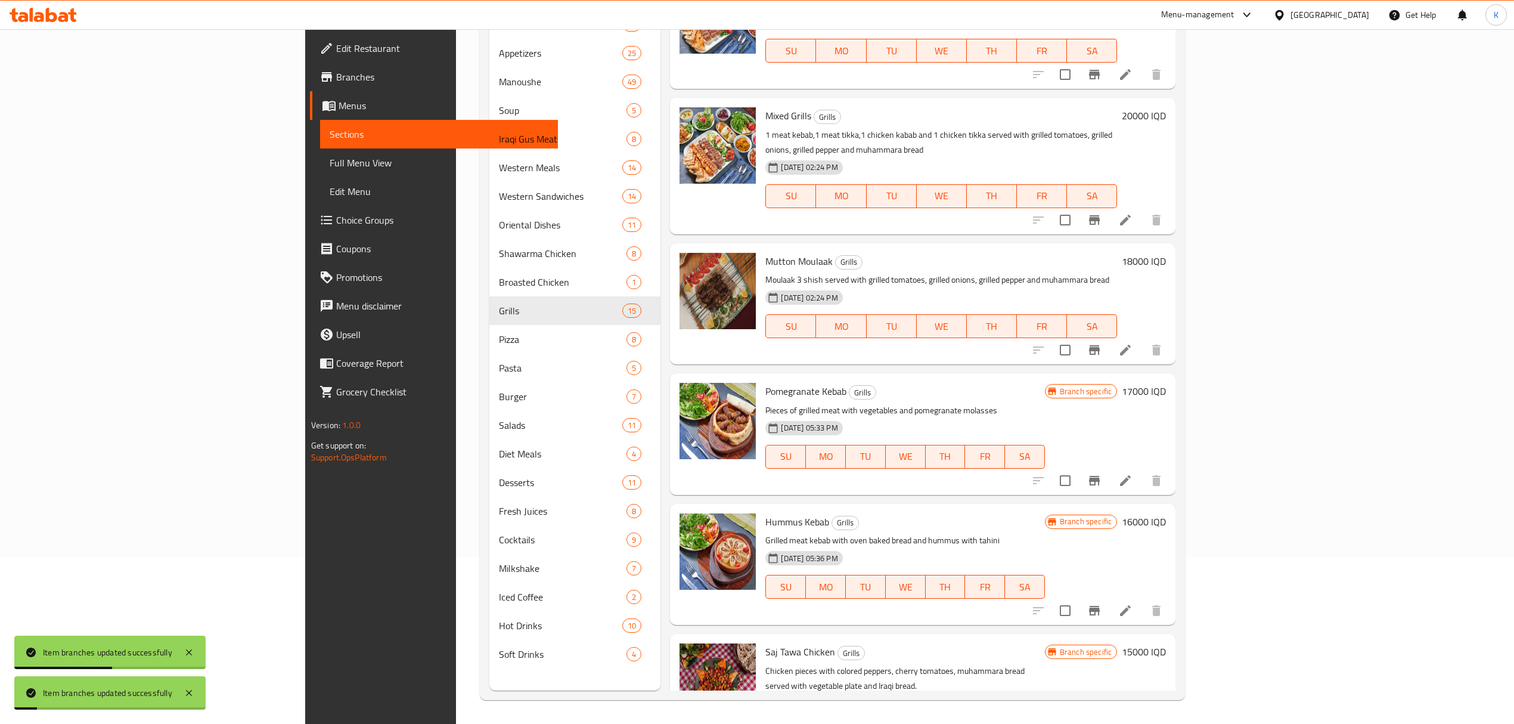
click at [1100, 476] on icon "Branch-specific-item" at bounding box center [1094, 481] width 11 height 10
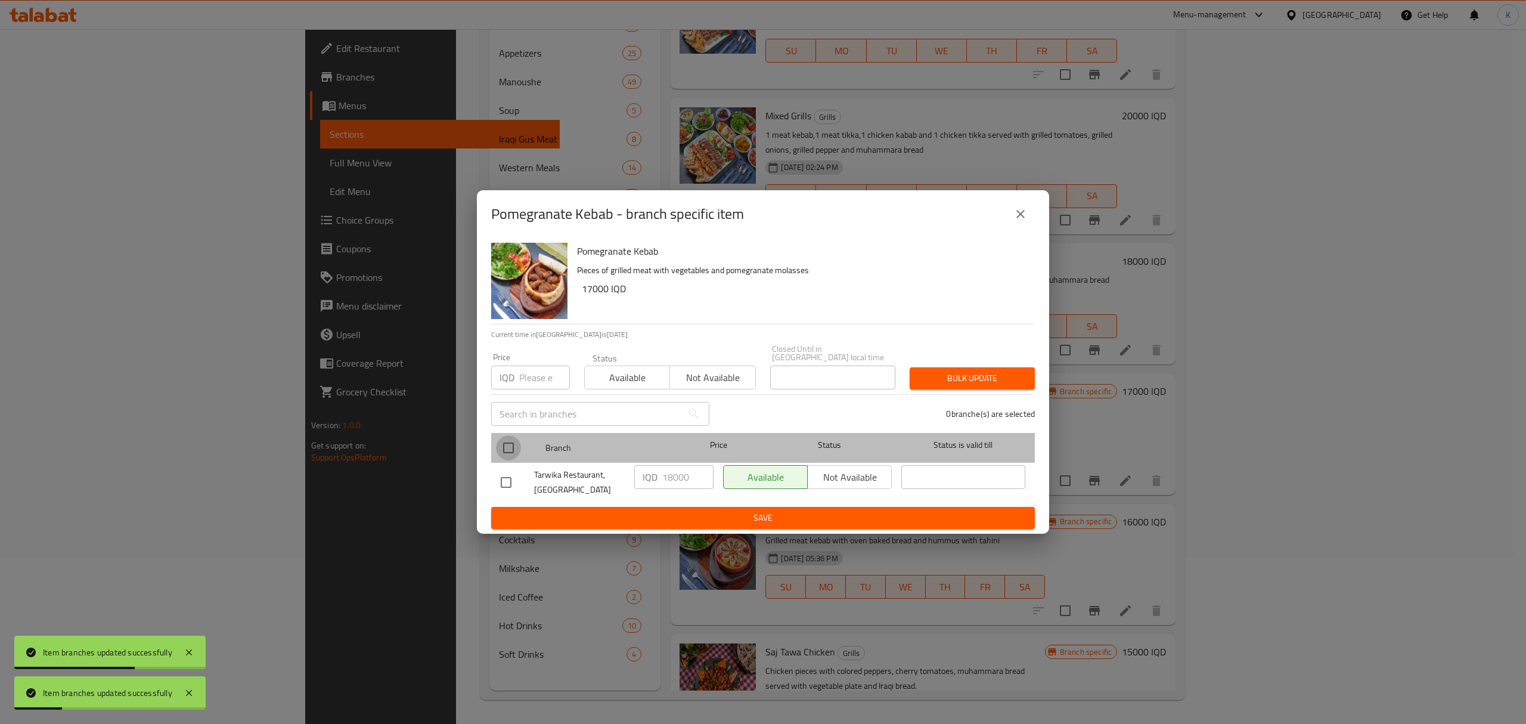
click at [516, 441] on input "checkbox" at bounding box center [508, 447] width 25 height 25
checkbox input "true"
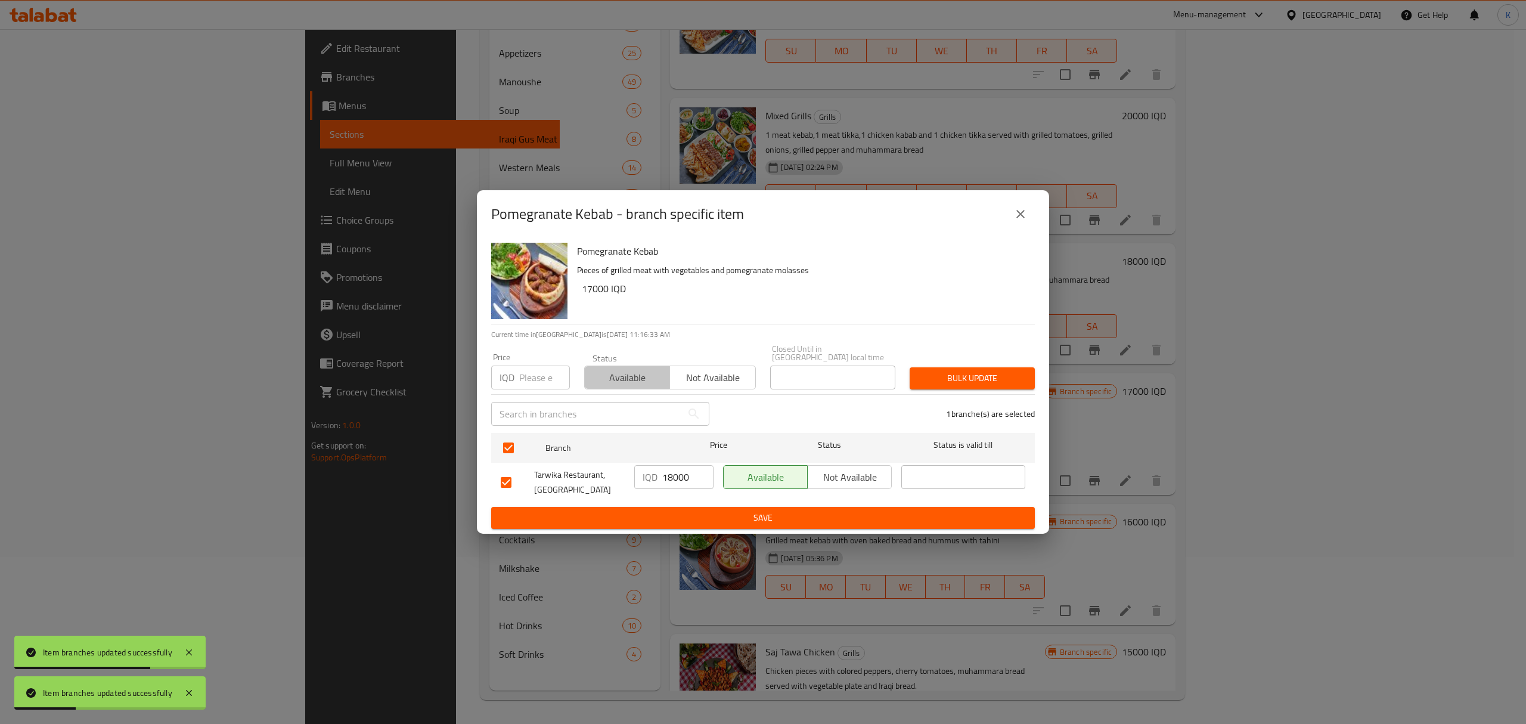
click at [614, 369] on span "Available" at bounding box center [628, 377] width 76 height 17
click at [986, 361] on div "Bulk update" at bounding box center [973, 378] width 140 height 36
click at [987, 379] on span "Bulk update" at bounding box center [972, 378] width 106 height 15
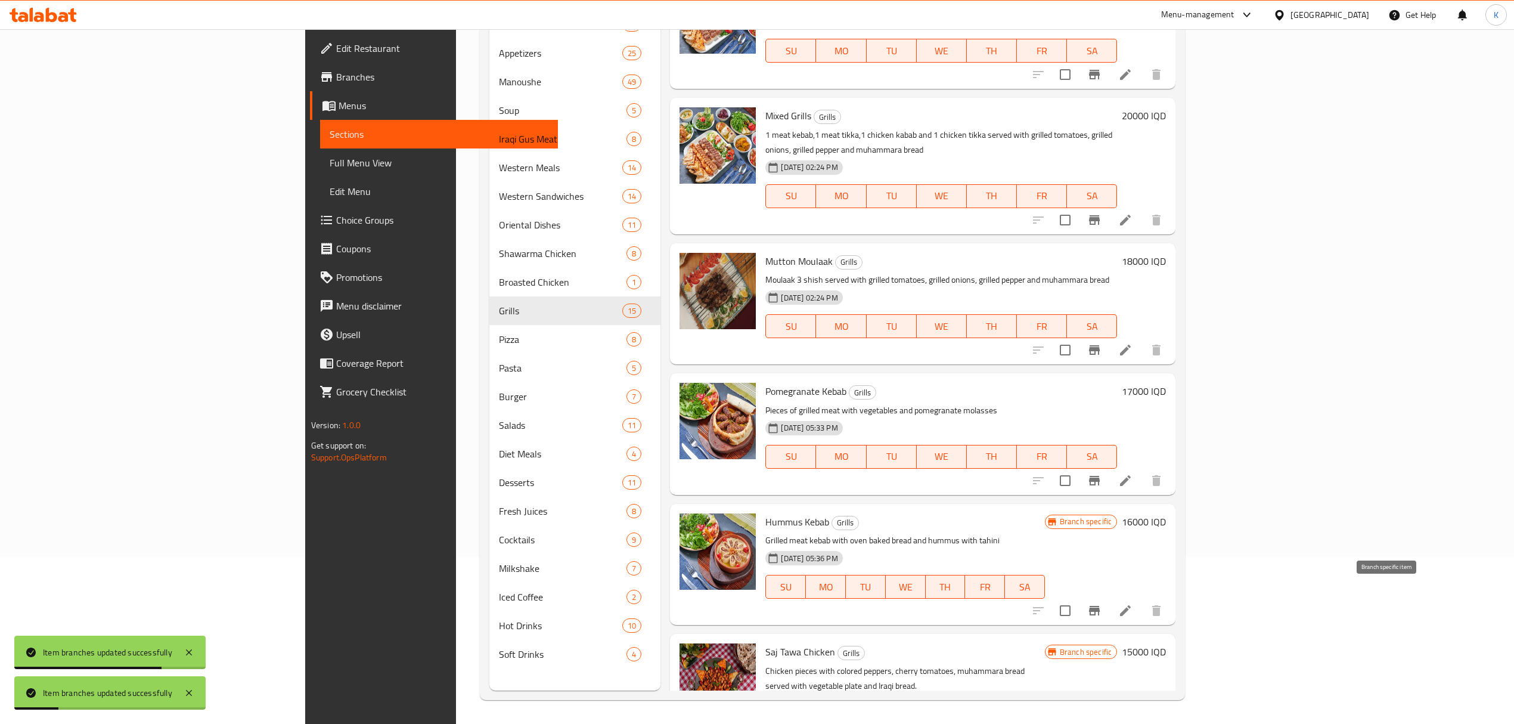
click at [1109, 596] on button "Branch-specific-item" at bounding box center [1094, 610] width 29 height 29
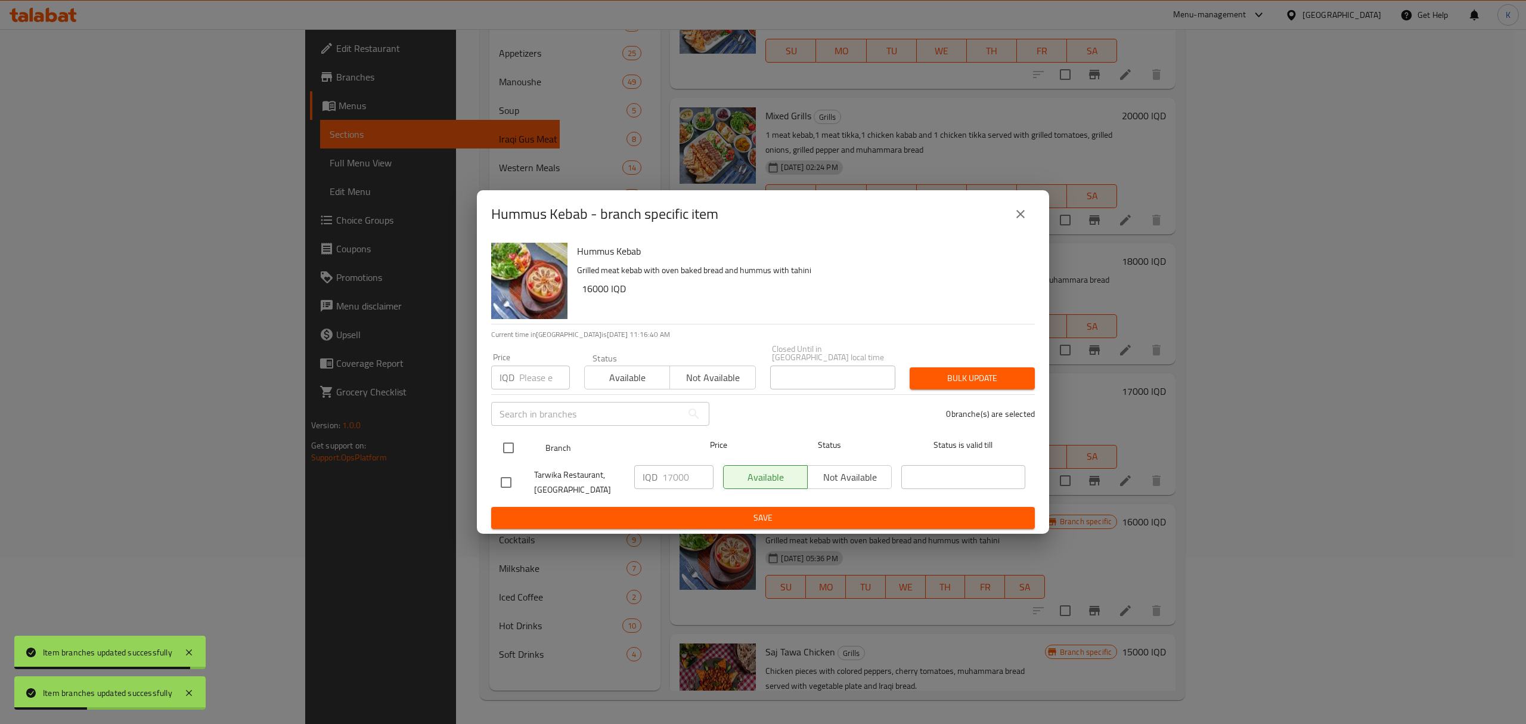
click at [511, 444] on input "checkbox" at bounding box center [508, 447] width 25 height 25
checkbox input "true"
click at [625, 369] on span "Available" at bounding box center [628, 377] width 76 height 17
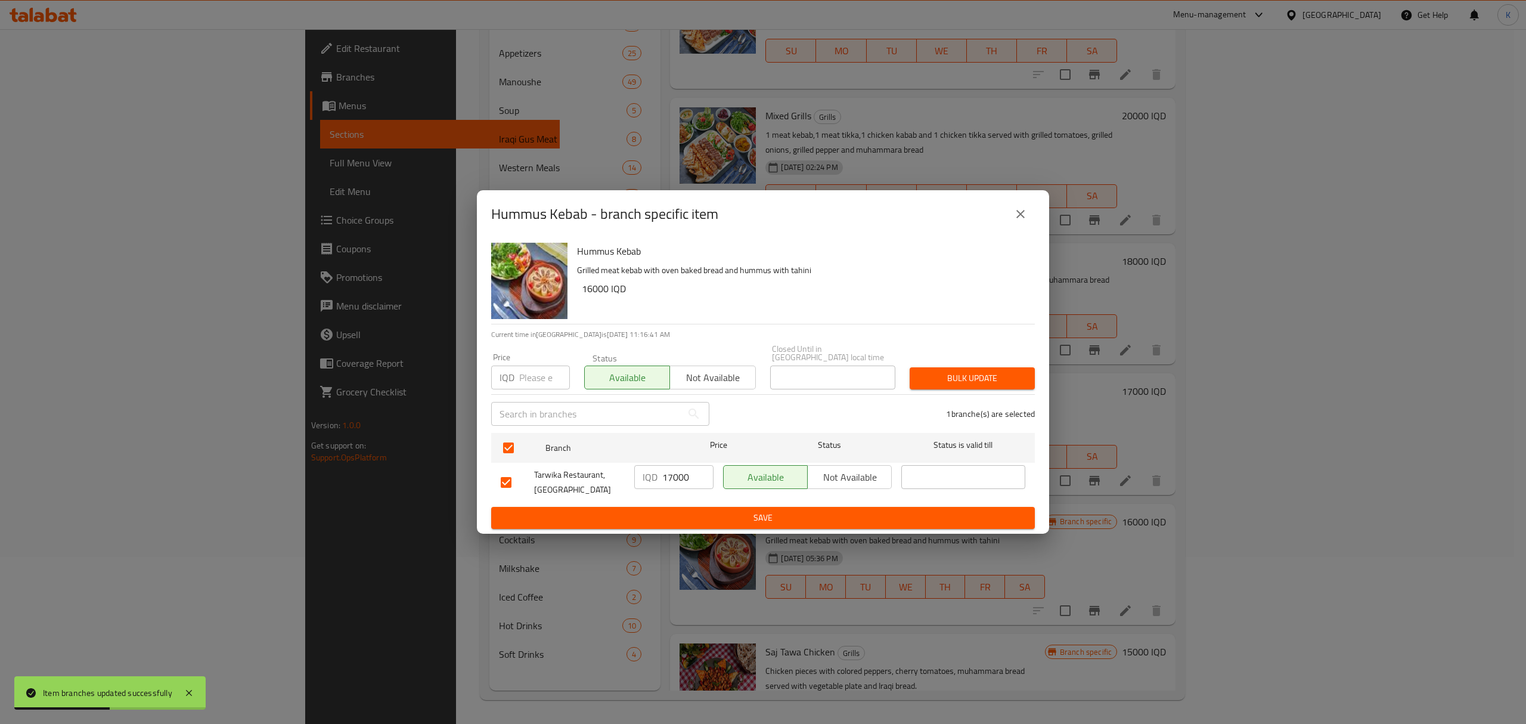
click at [961, 371] on span "Bulk update" at bounding box center [972, 378] width 106 height 15
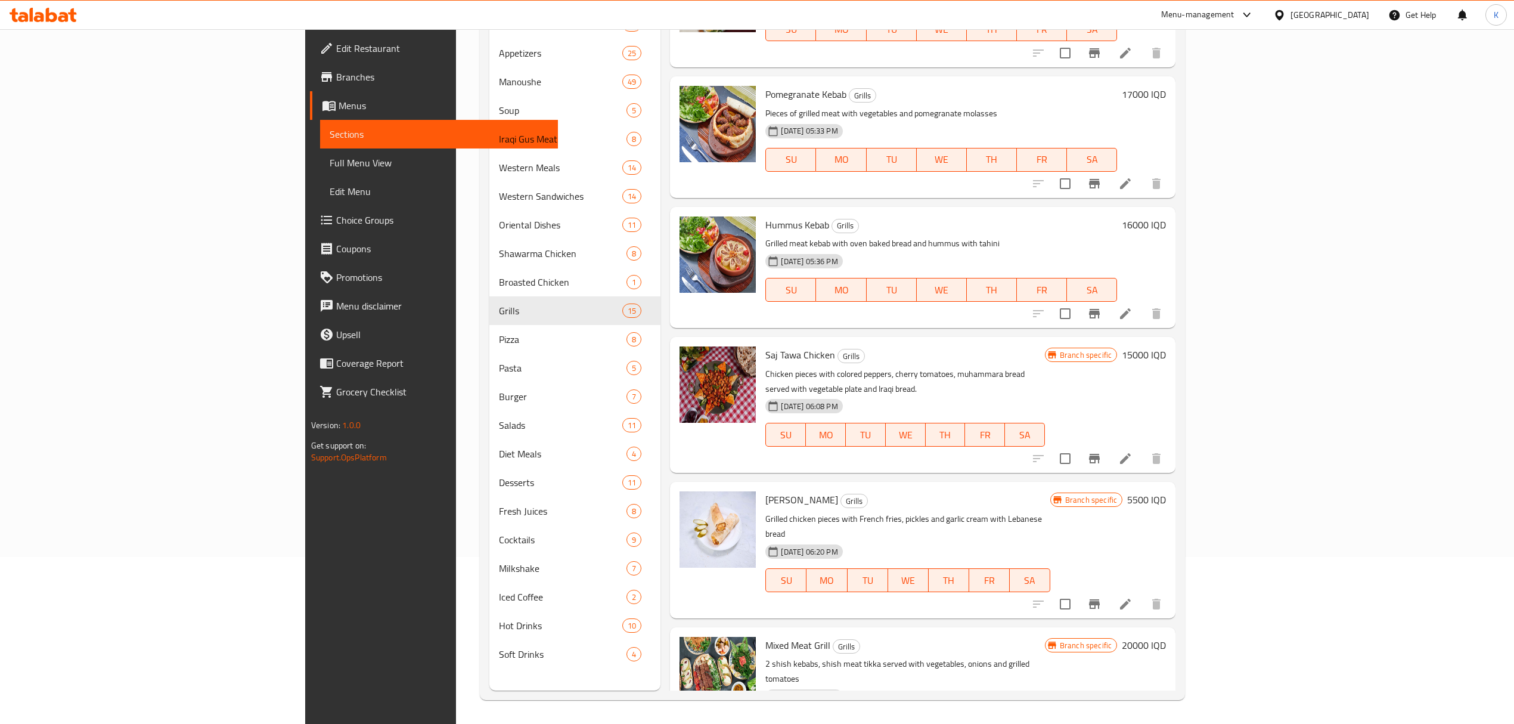
scroll to position [1148, 0]
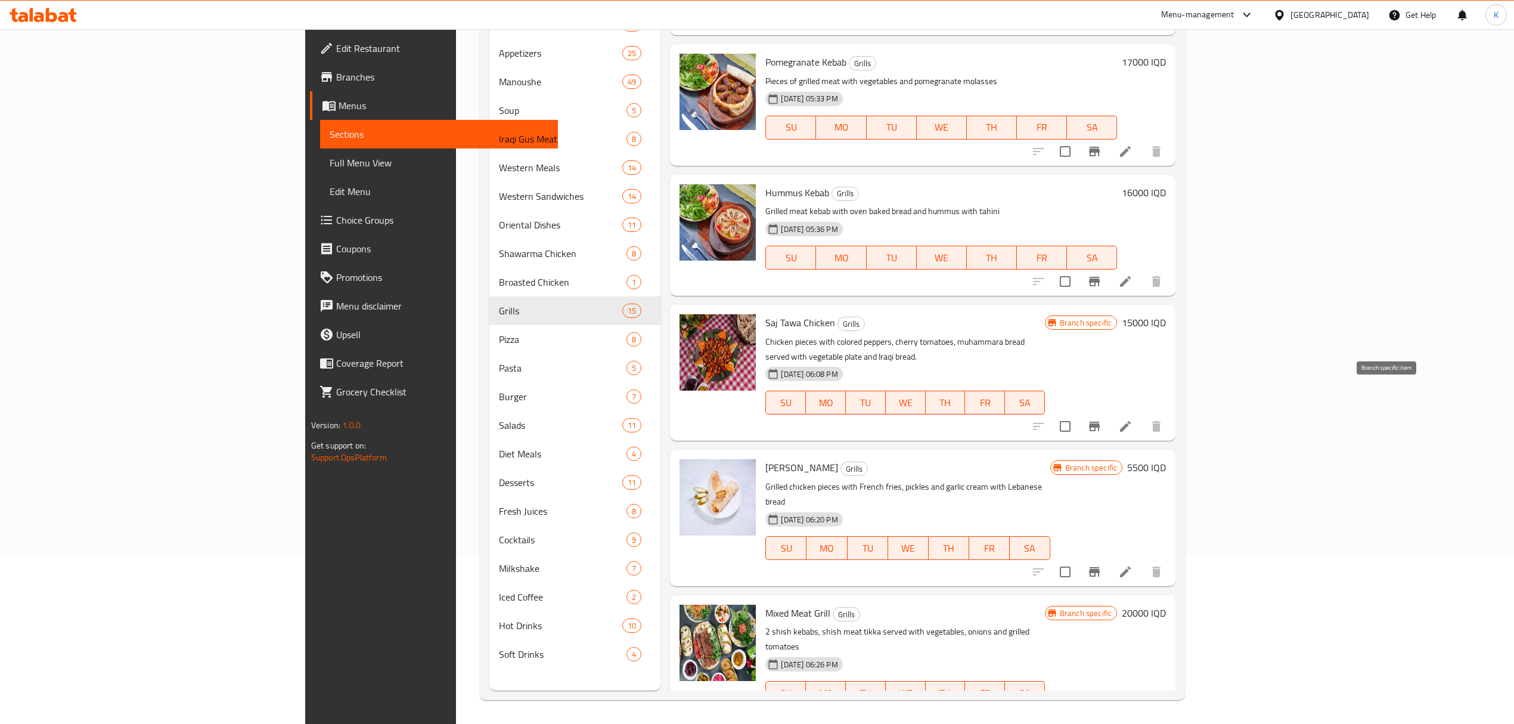
click at [1109, 412] on button "Branch-specific-item" at bounding box center [1094, 426] width 29 height 29
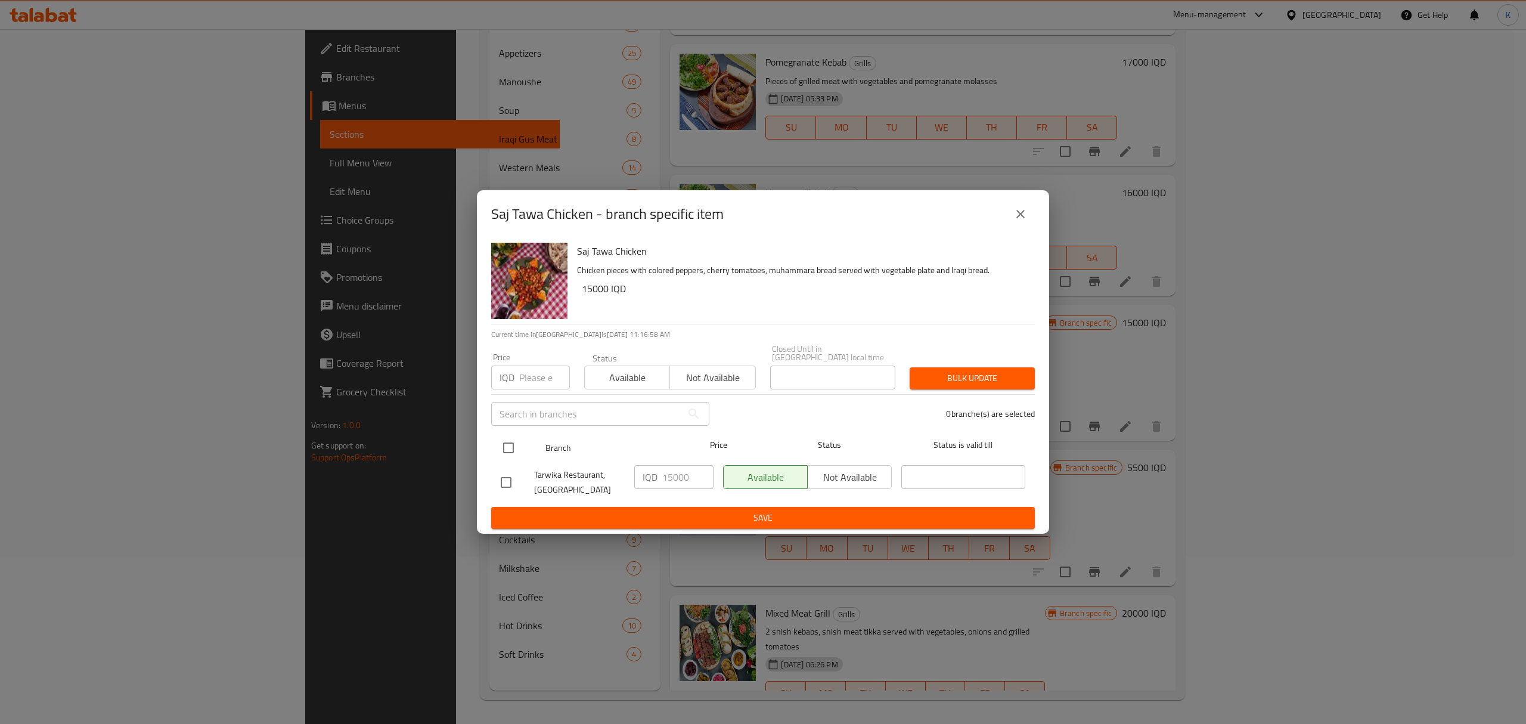
click at [506, 445] on input "checkbox" at bounding box center [508, 447] width 25 height 25
checkbox input "true"
click at [628, 374] on span "Available" at bounding box center [628, 377] width 76 height 17
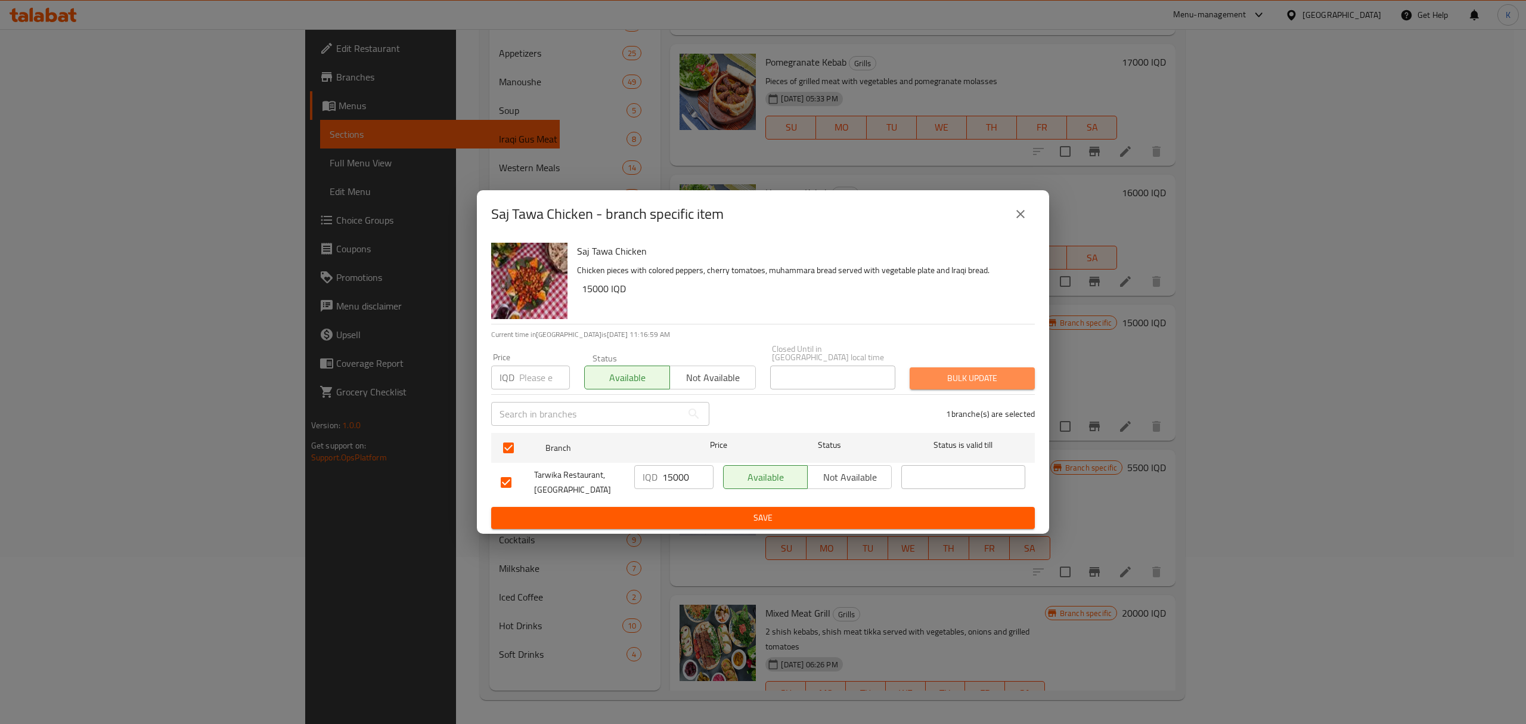
click at [938, 377] on span "Bulk update" at bounding box center [972, 378] width 106 height 15
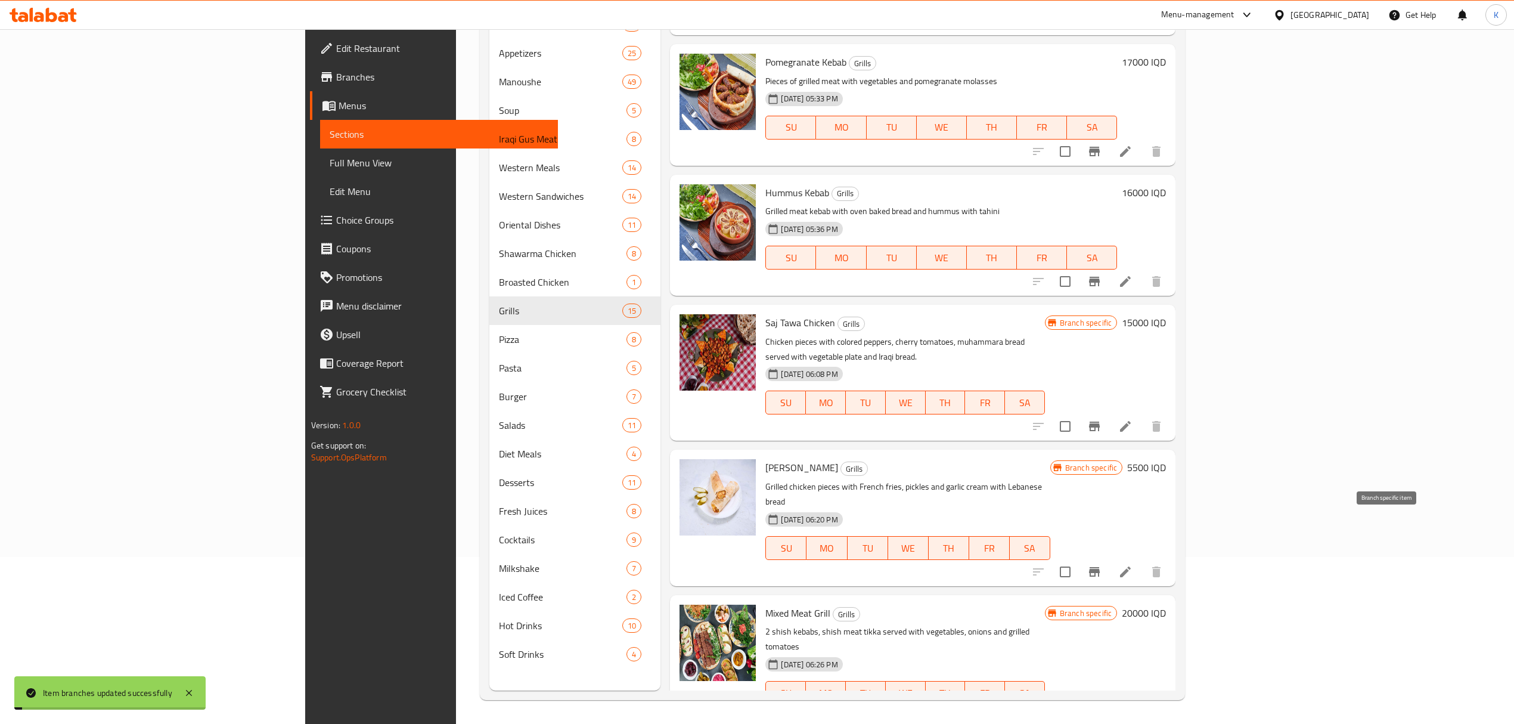
click at [1100, 567] on icon "Branch-specific-item" at bounding box center [1094, 572] width 11 height 10
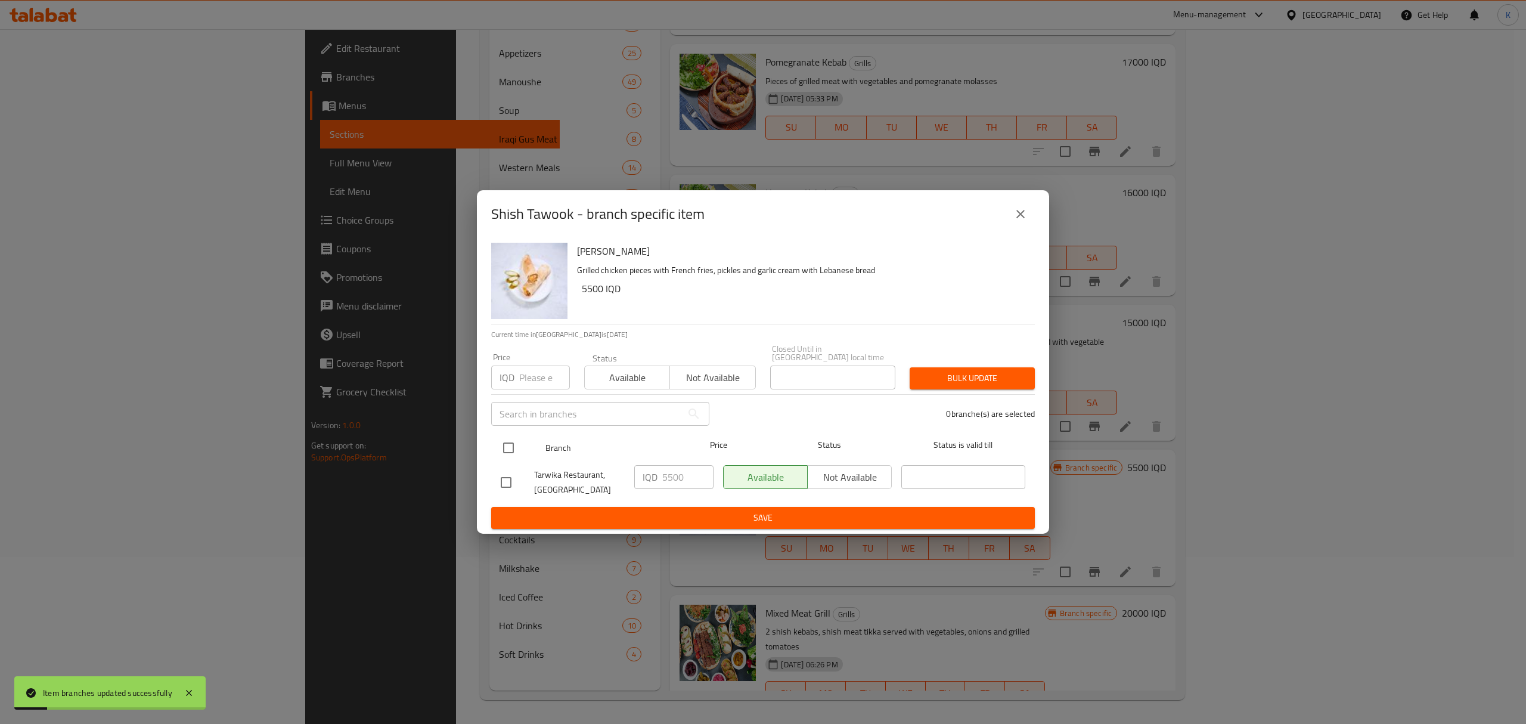
click at [501, 439] on input "checkbox" at bounding box center [508, 447] width 25 height 25
checkbox input "true"
click at [627, 370] on span "Available" at bounding box center [628, 377] width 76 height 17
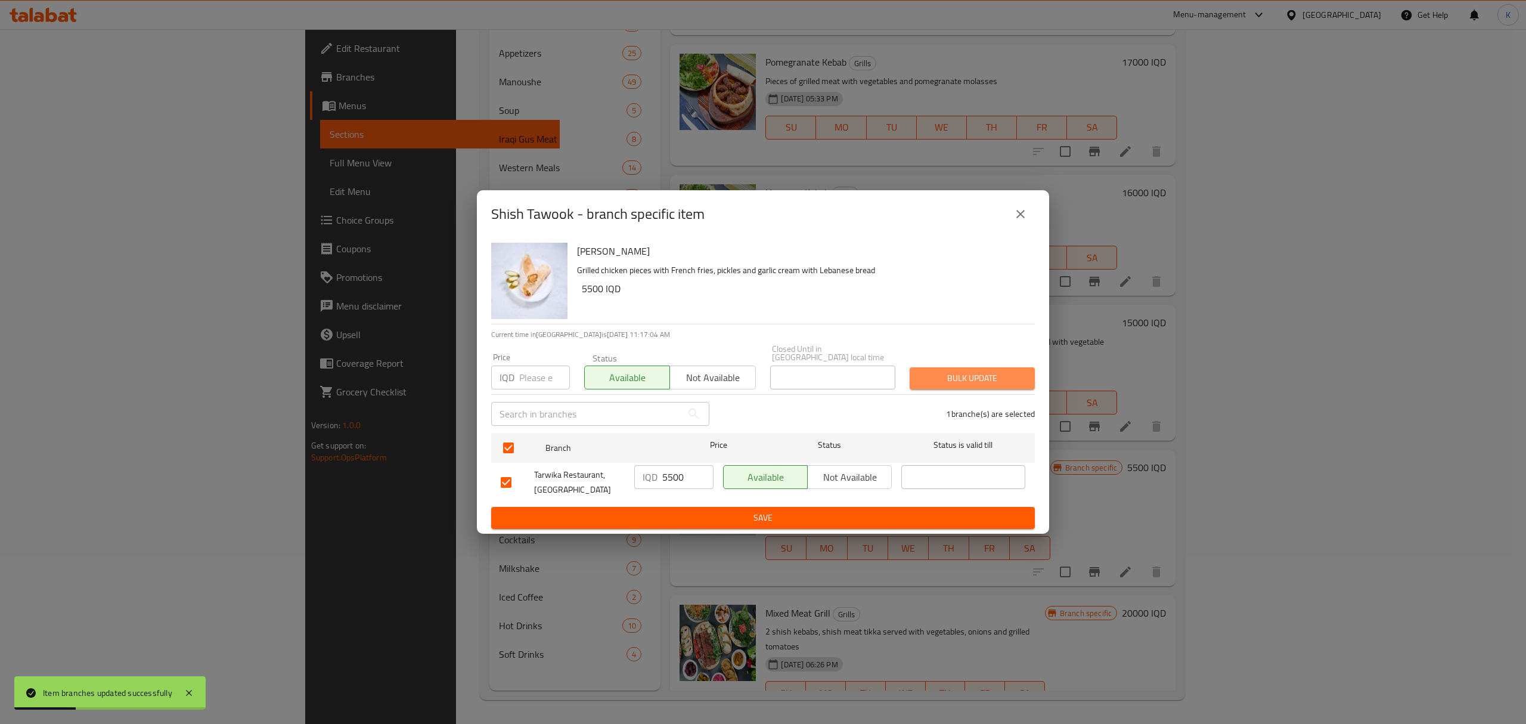
click at [958, 371] on span "Bulk update" at bounding box center [972, 378] width 106 height 15
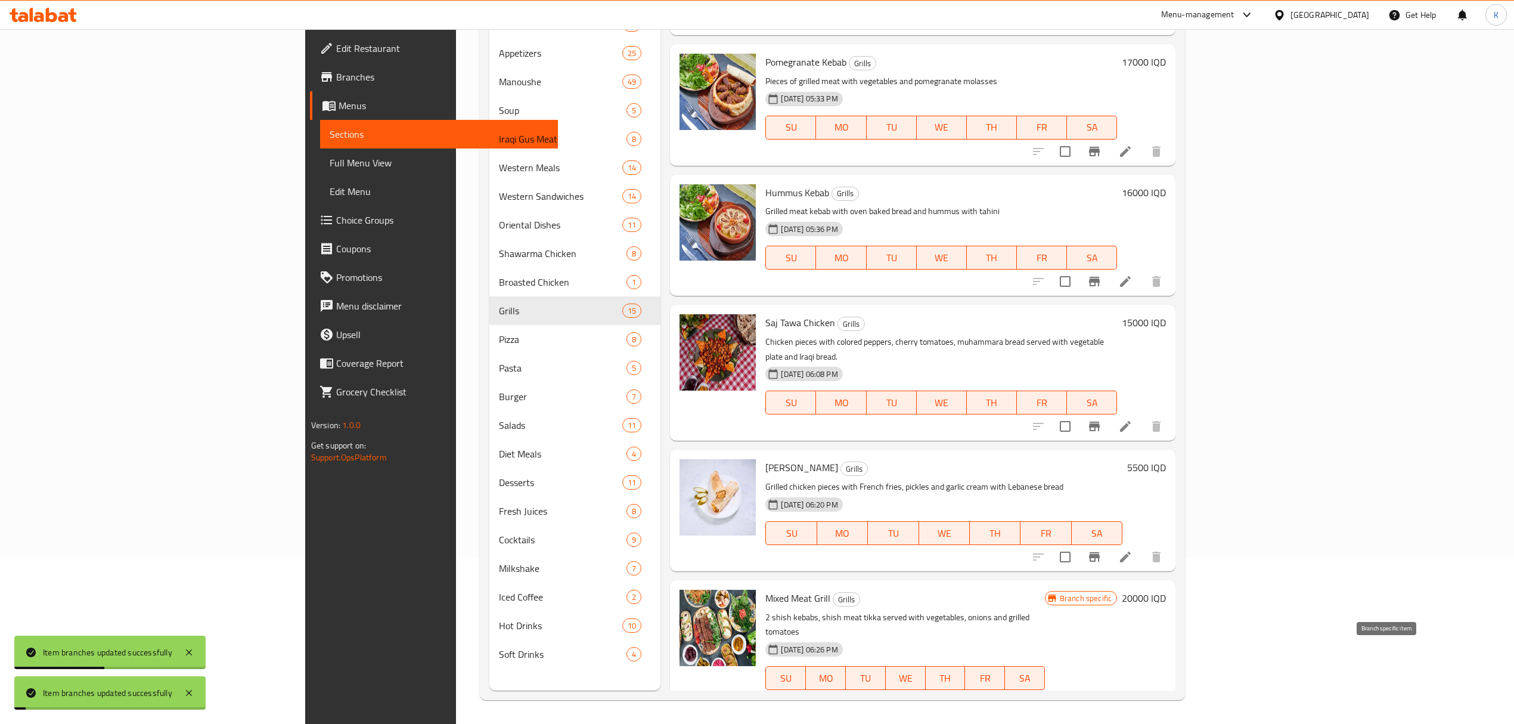
click at [1102, 695] on icon "Branch-specific-item" at bounding box center [1095, 702] width 14 height 14
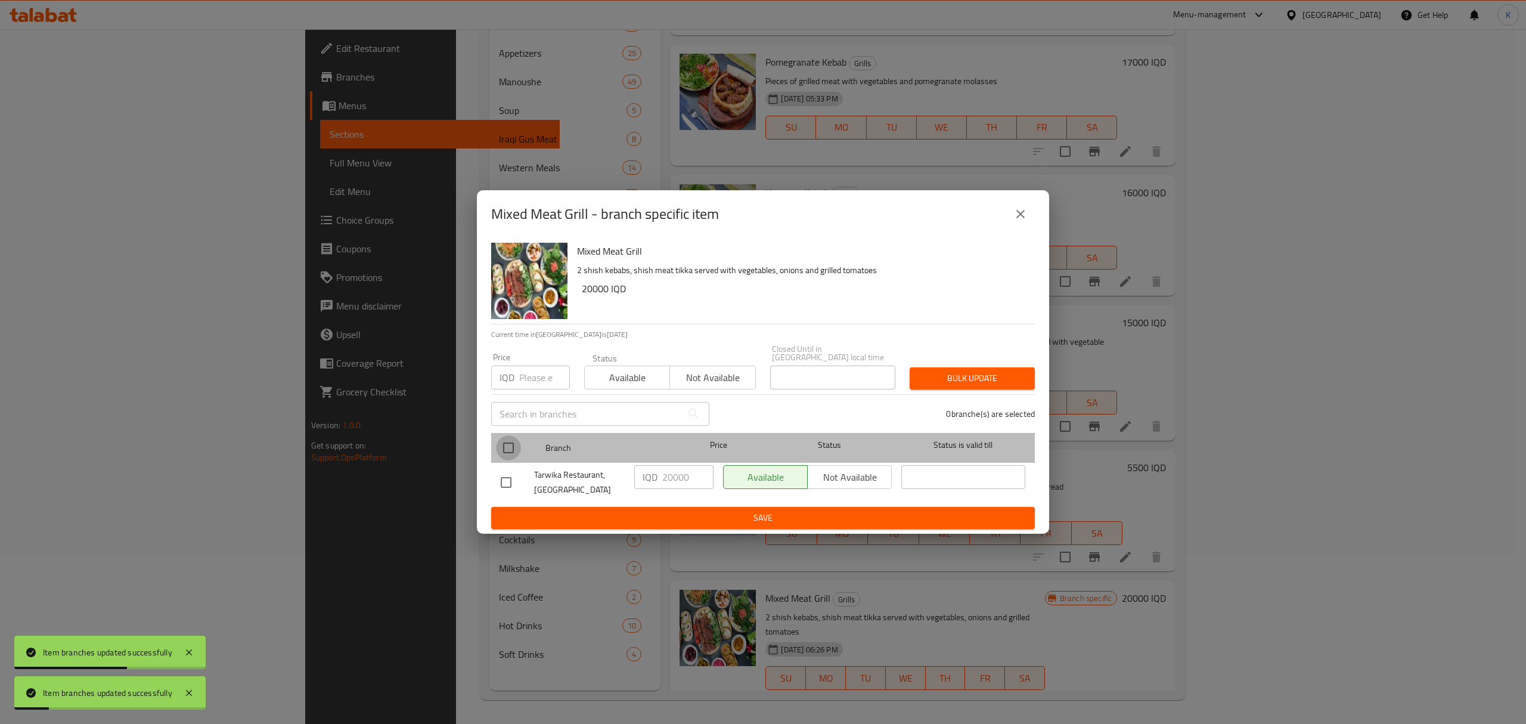
click at [498, 447] on input "checkbox" at bounding box center [508, 447] width 25 height 25
checkbox input "true"
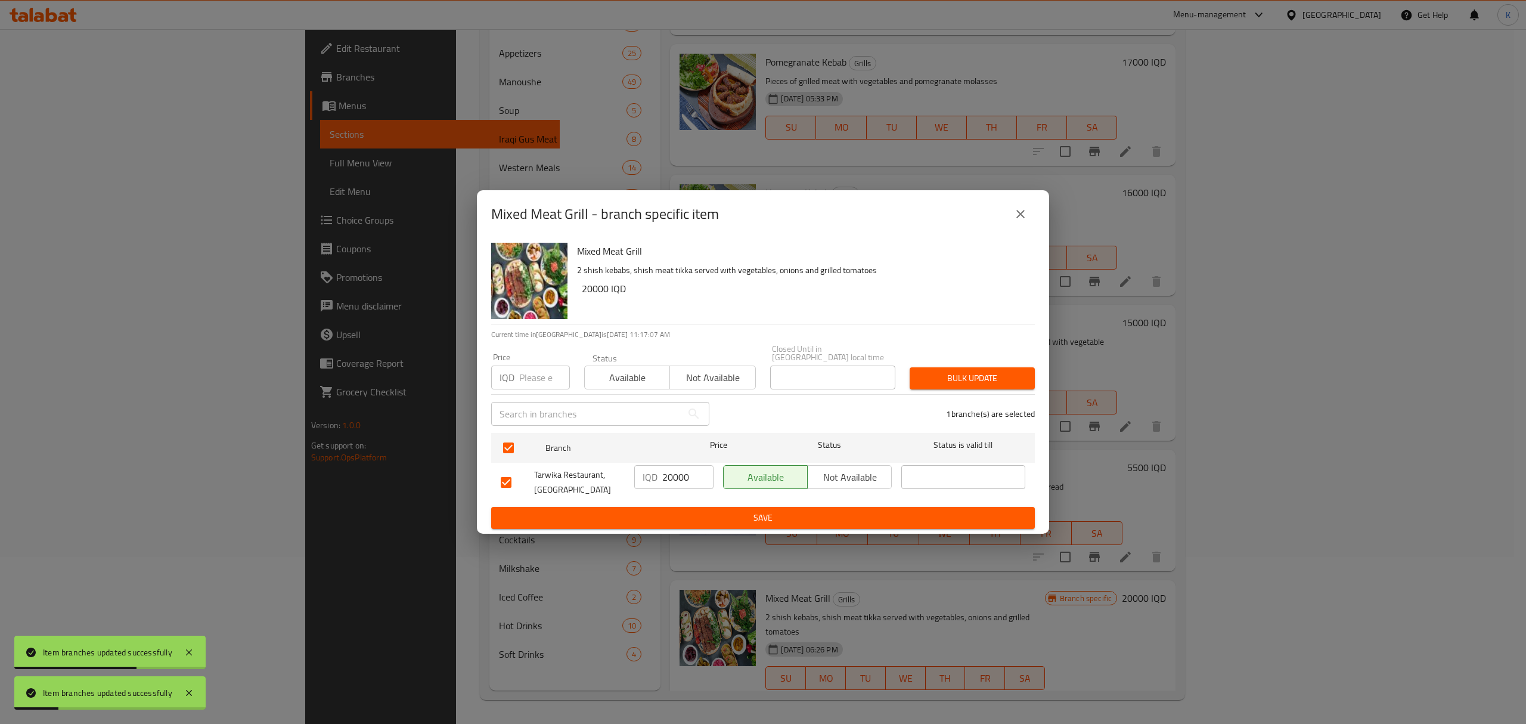
click at [644, 372] on span "Available" at bounding box center [628, 377] width 76 height 17
click at [928, 380] on span "Bulk update" at bounding box center [972, 378] width 106 height 15
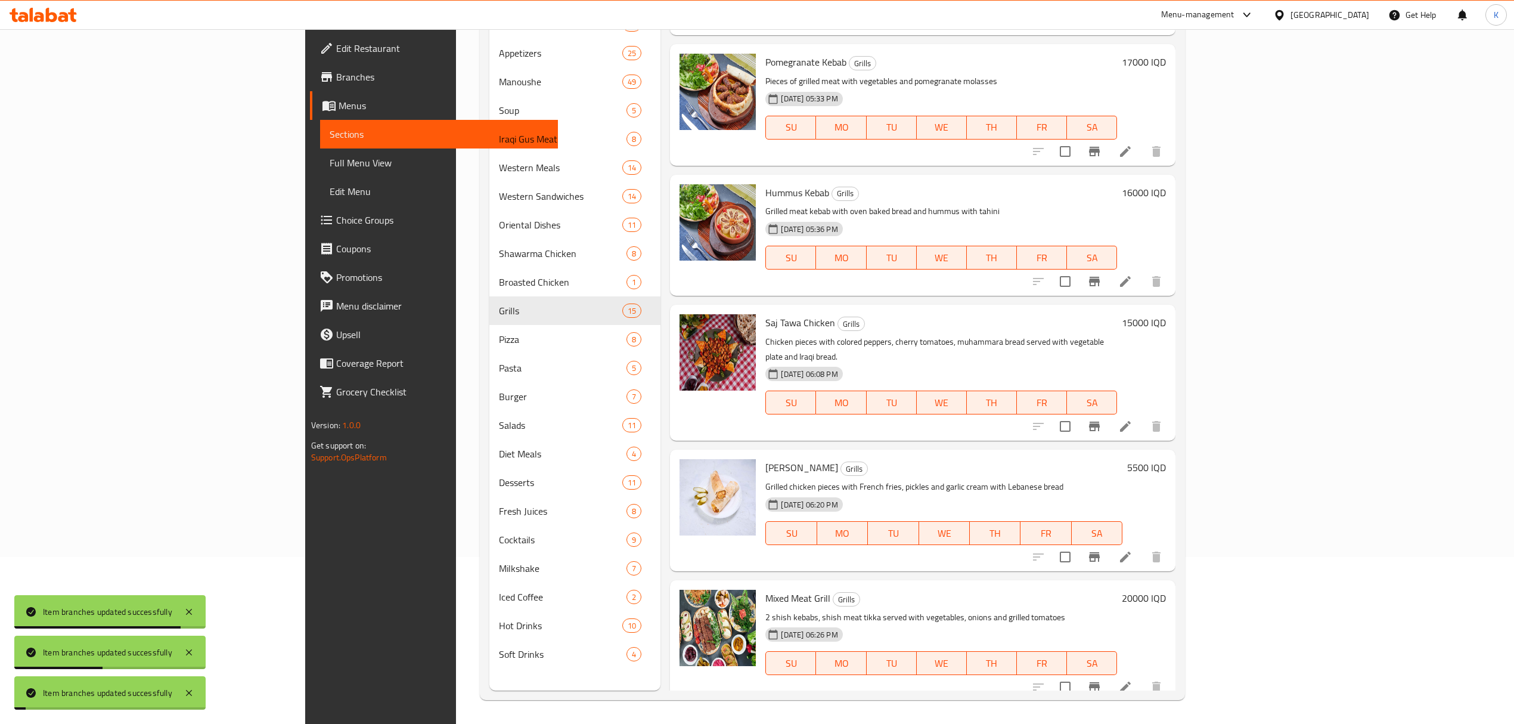
scroll to position [1271, 0]
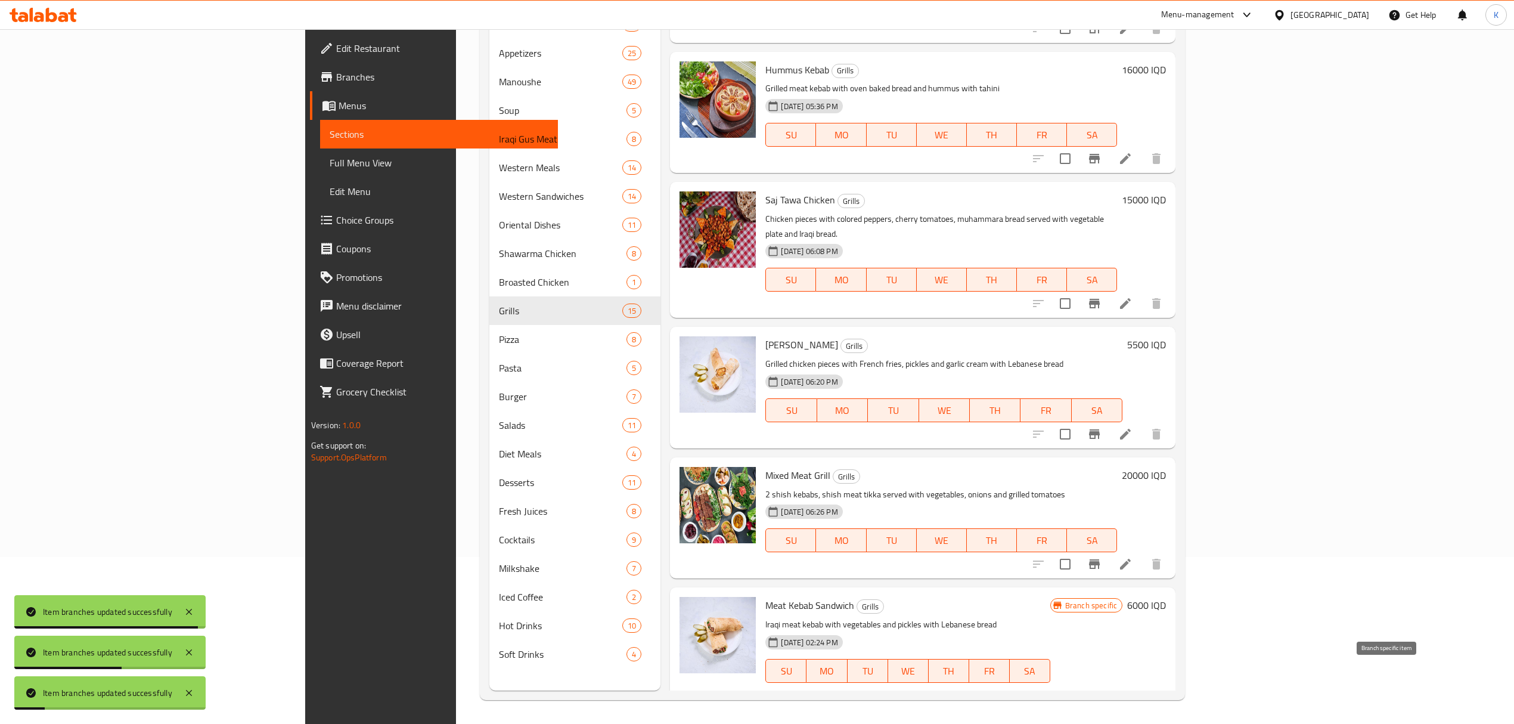
click at [1109, 692] on button "Branch-specific-item" at bounding box center [1094, 706] width 29 height 29
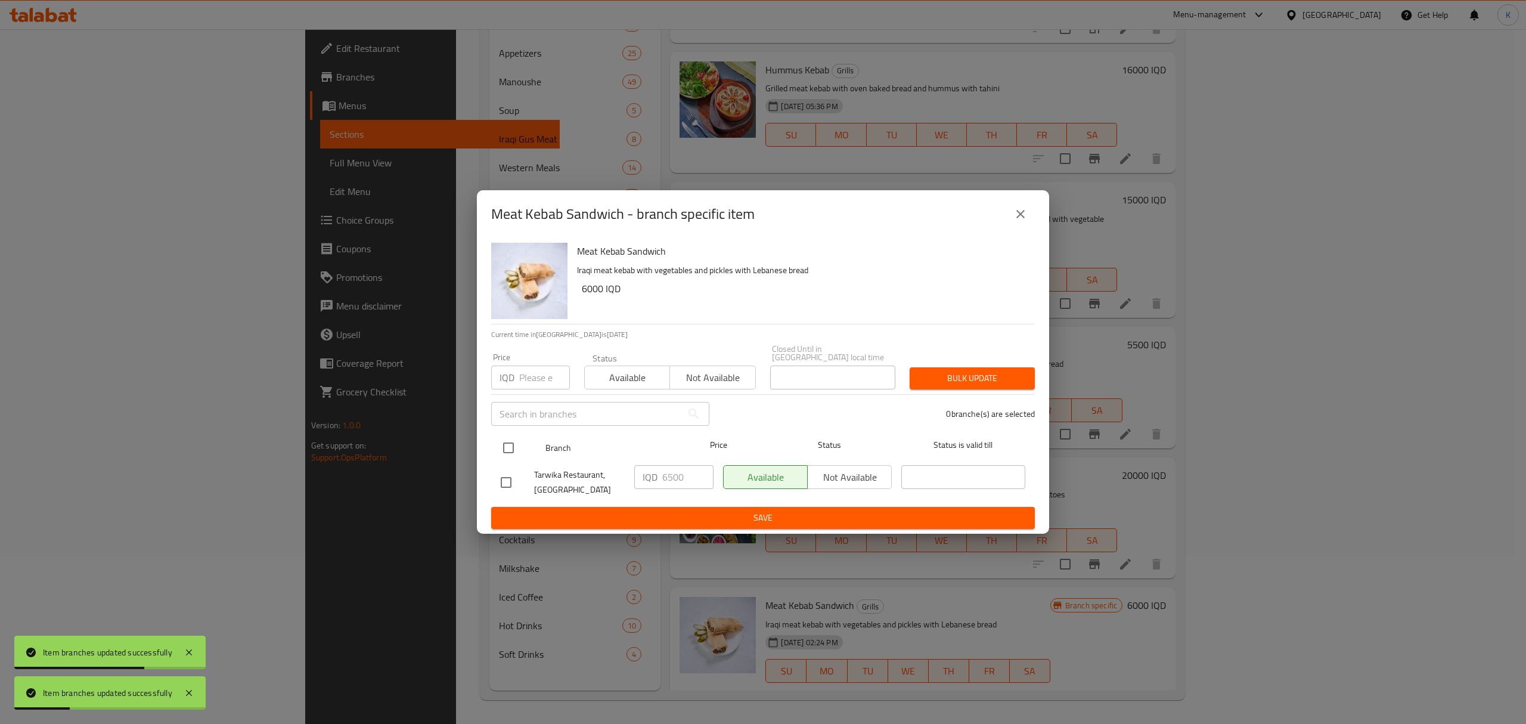
click at [500, 444] on input "checkbox" at bounding box center [508, 447] width 25 height 25
checkbox input "true"
click at [624, 374] on span "Available" at bounding box center [628, 377] width 76 height 17
click at [946, 371] on span "Bulk update" at bounding box center [972, 378] width 106 height 15
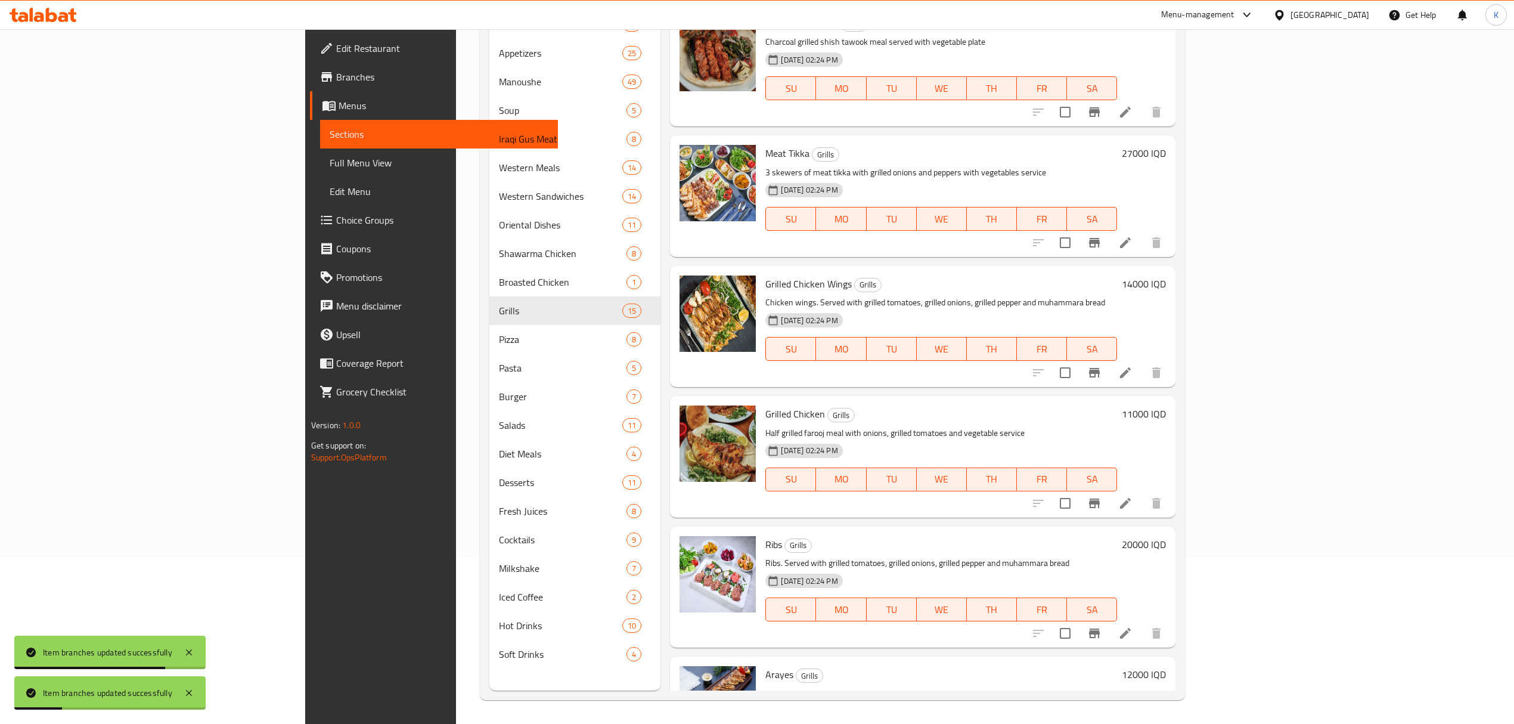
scroll to position [0, 0]
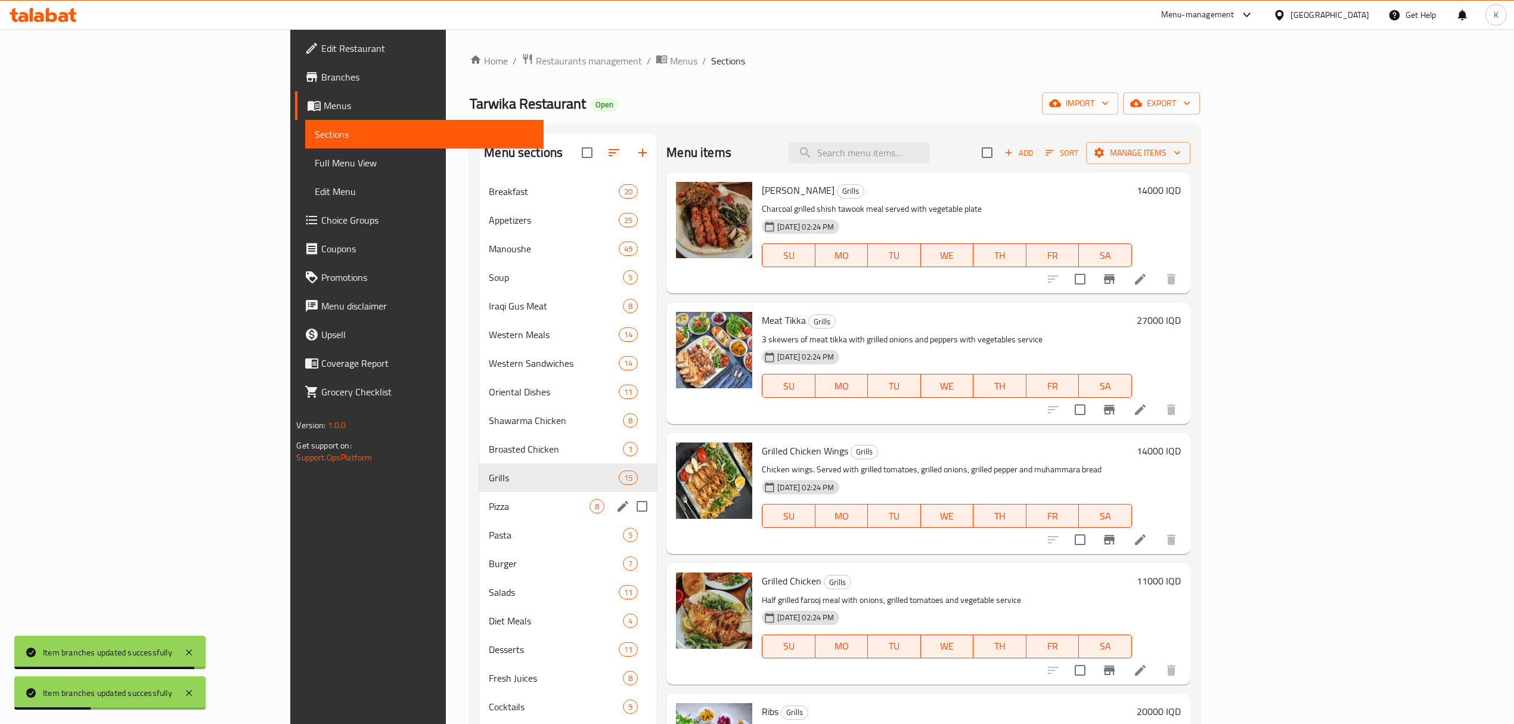
click at [479, 514] on div "Pizza 8" at bounding box center [568, 506] width 178 height 29
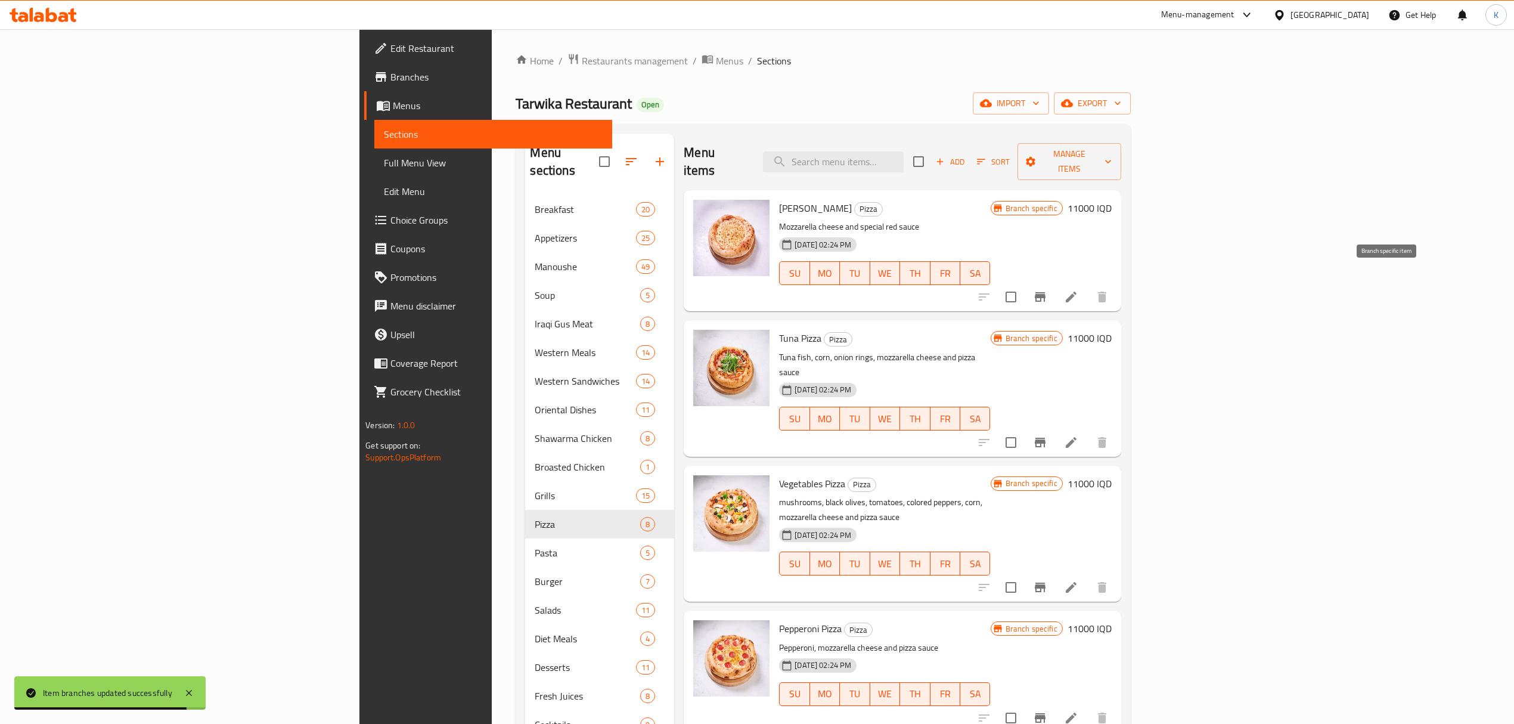
click at [1048, 290] on icon "Branch-specific-item" at bounding box center [1040, 297] width 14 height 14
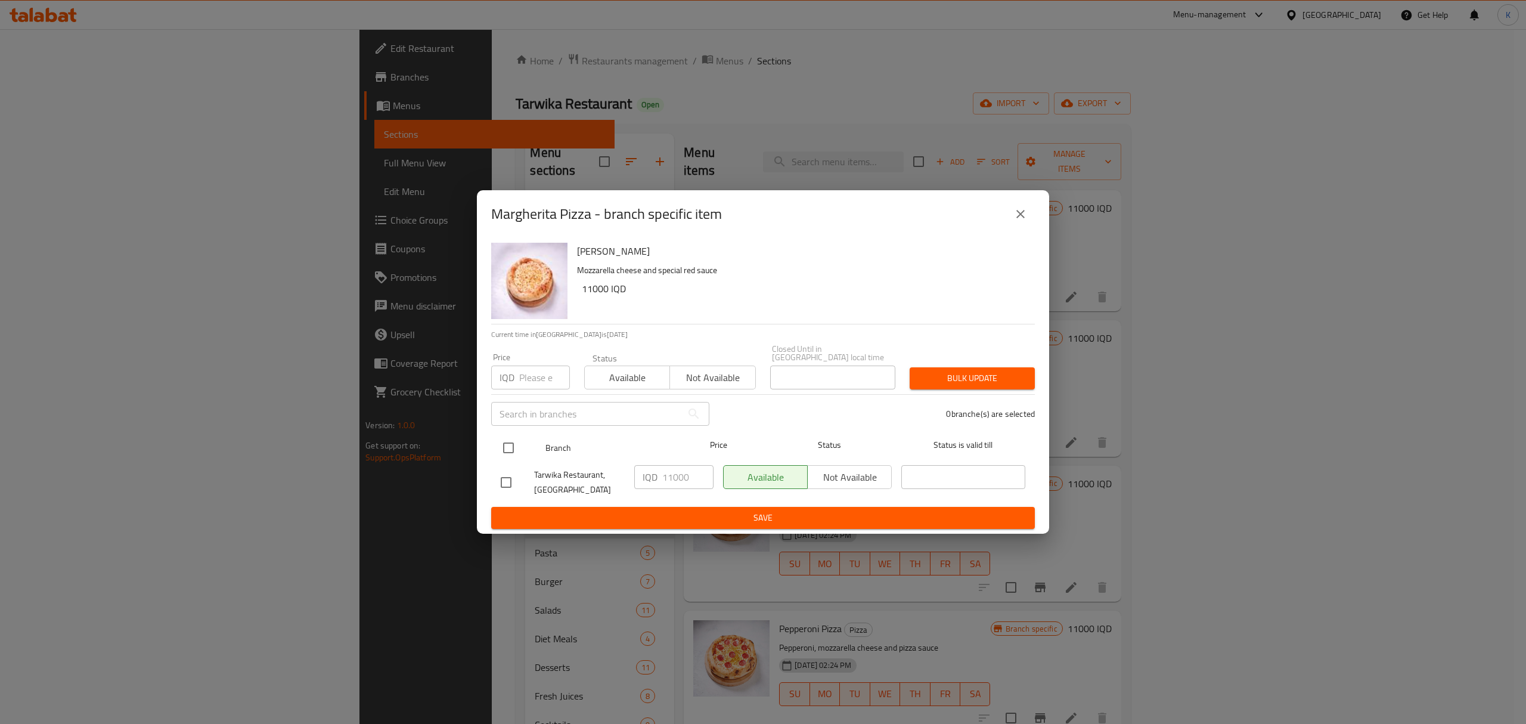
click at [512, 441] on input "checkbox" at bounding box center [508, 447] width 25 height 25
checkbox input "true"
click at [628, 369] on span "Available" at bounding box center [628, 377] width 76 height 17
click at [937, 373] on span "Bulk update" at bounding box center [972, 378] width 106 height 15
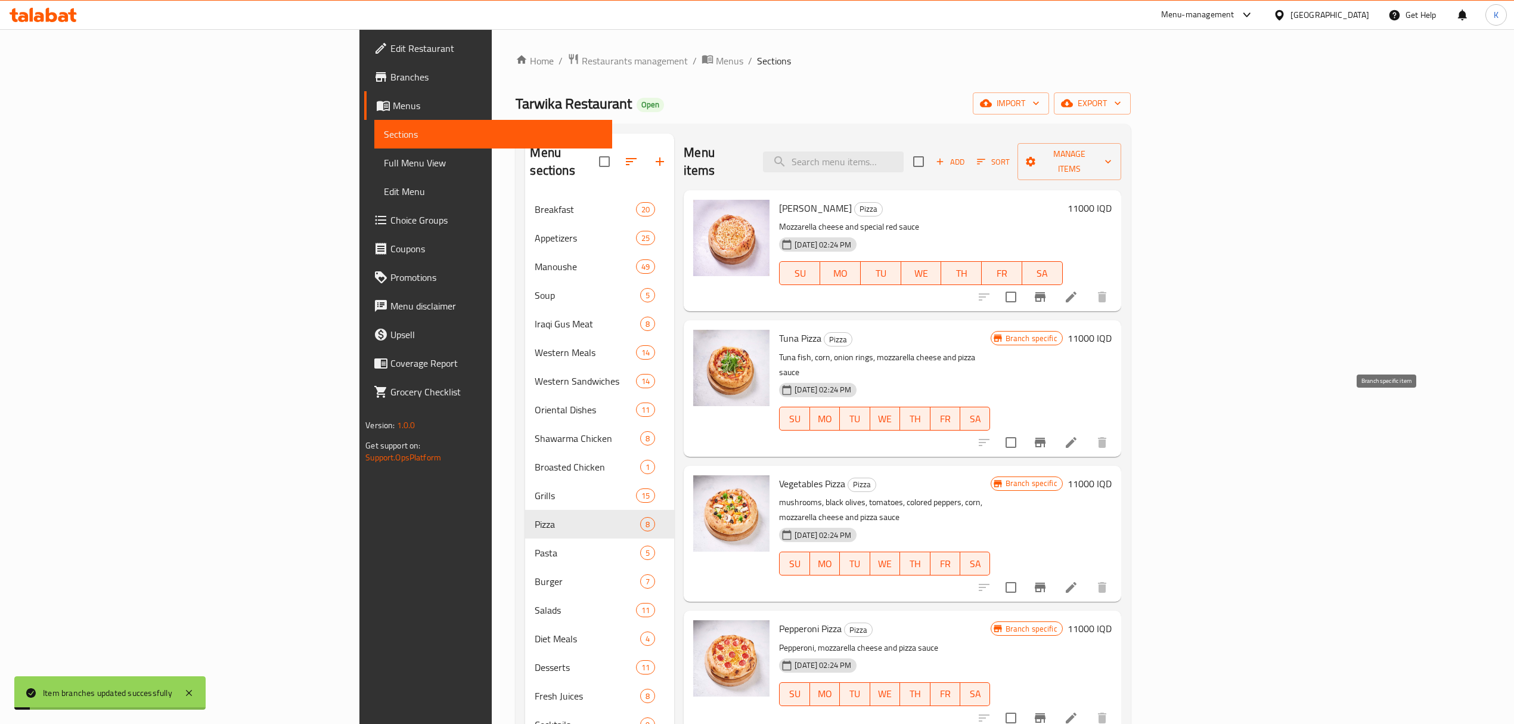
click at [1055, 428] on button "Branch-specific-item" at bounding box center [1040, 442] width 29 height 29
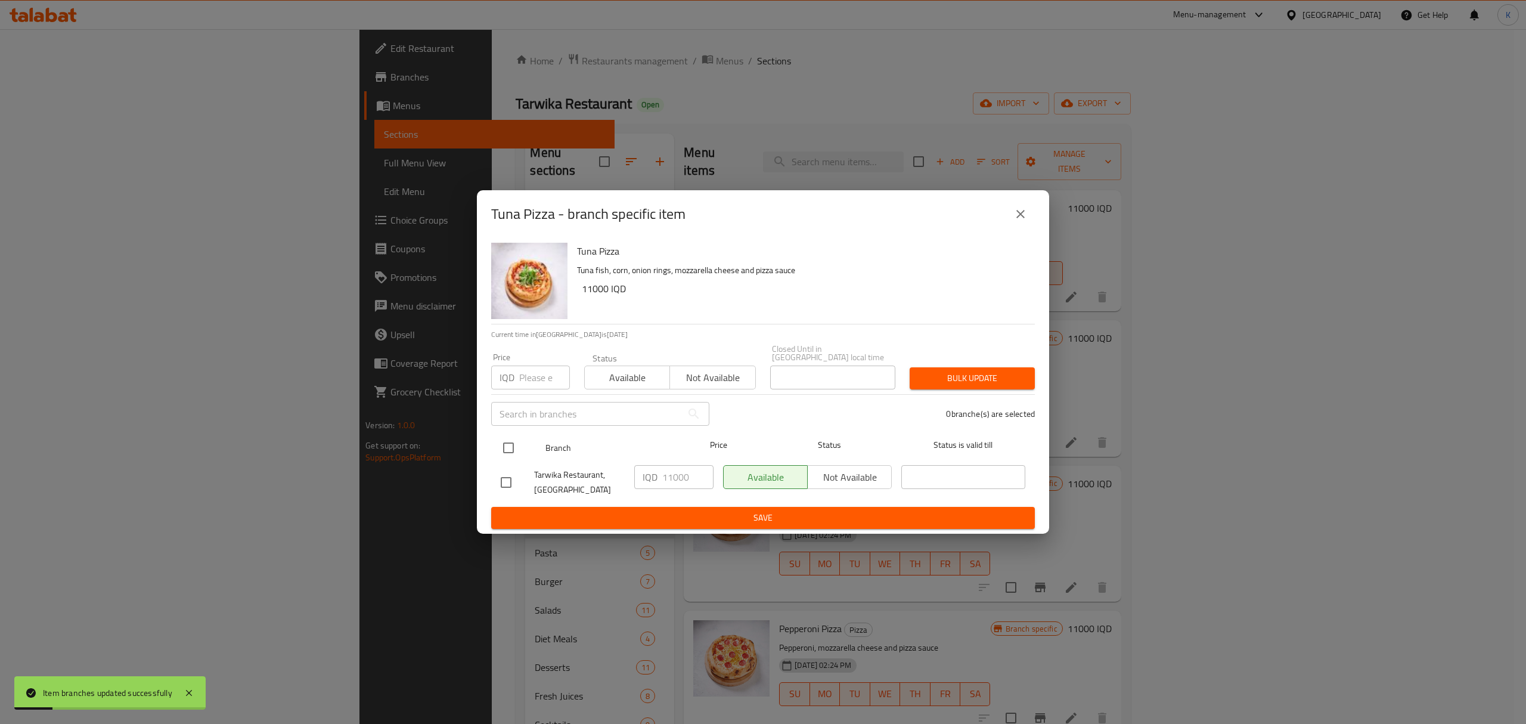
click at [506, 442] on input "checkbox" at bounding box center [508, 447] width 25 height 25
checkbox input "true"
click at [630, 369] on span "Available" at bounding box center [628, 377] width 76 height 17
click at [962, 367] on button "Bulk update" at bounding box center [972, 378] width 125 height 22
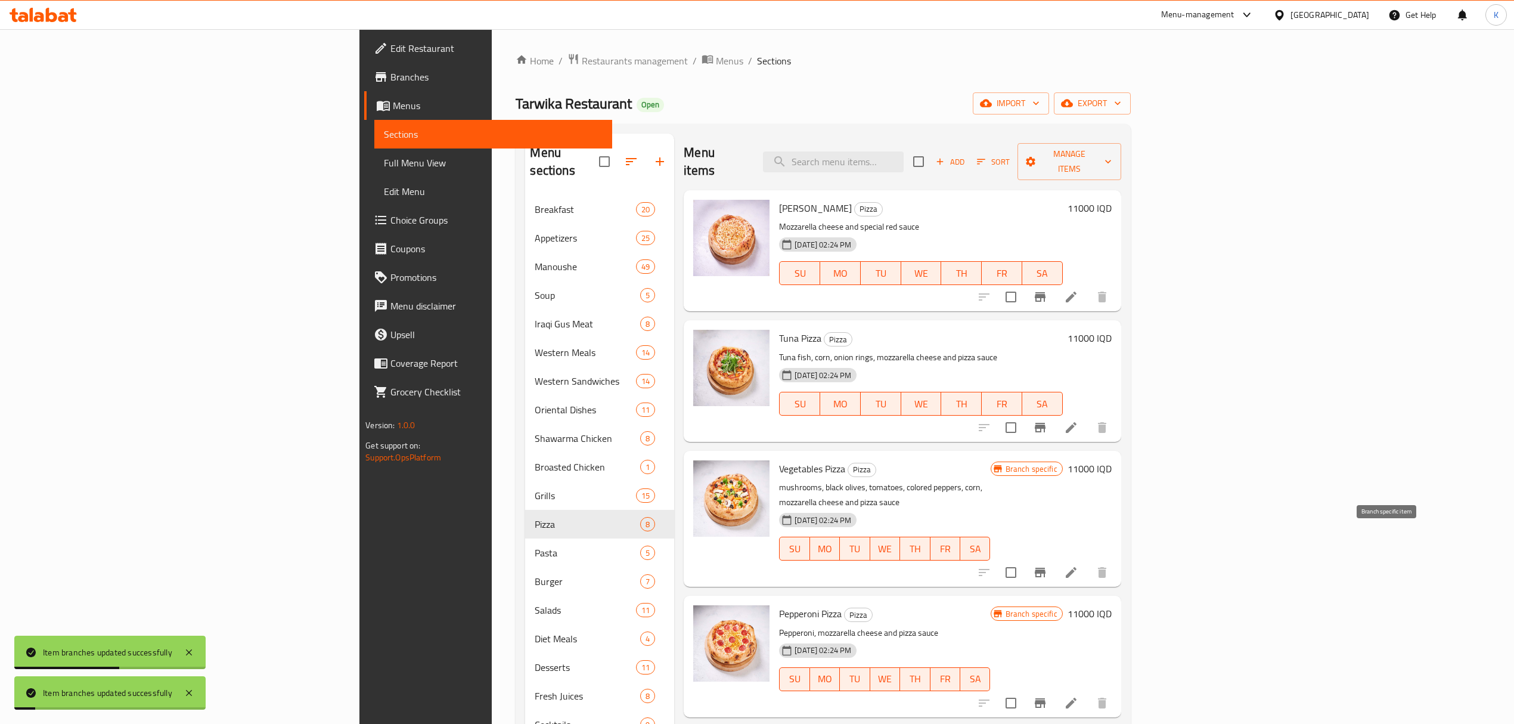
click at [1055, 558] on button "Branch-specific-item" at bounding box center [1040, 572] width 29 height 29
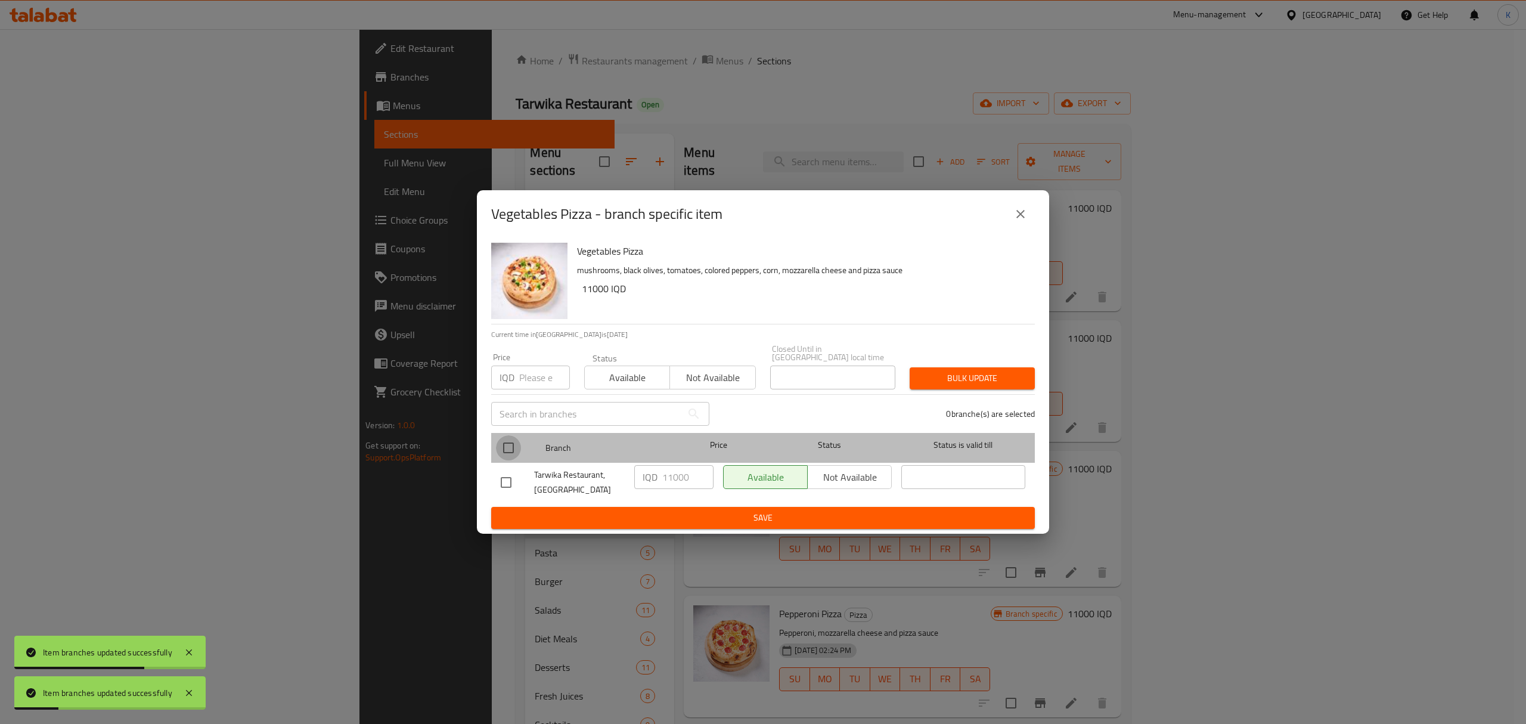
click at [504, 435] on input "checkbox" at bounding box center [508, 447] width 25 height 25
checkbox input "true"
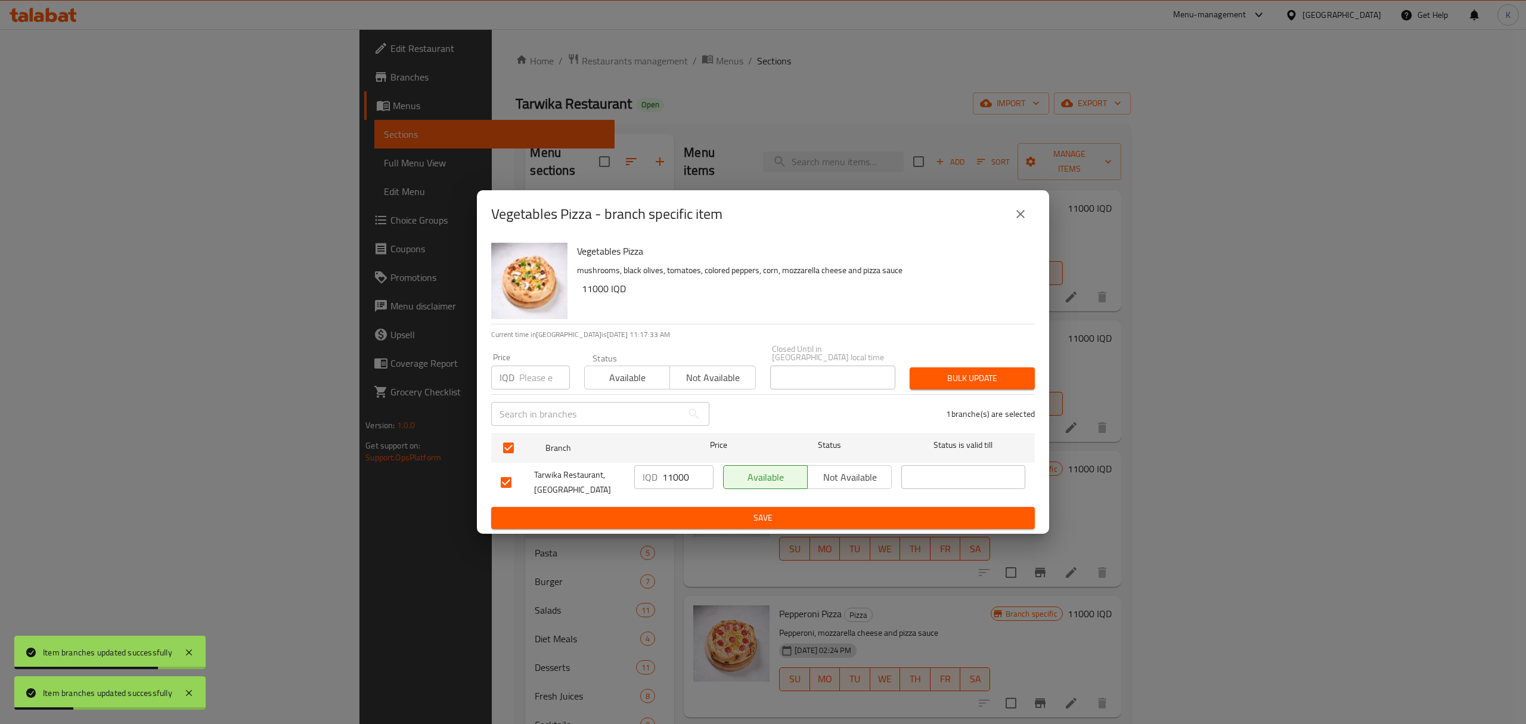
click at [650, 369] on span "Available" at bounding box center [628, 377] width 76 height 17
click at [955, 372] on span "Bulk update" at bounding box center [972, 378] width 106 height 15
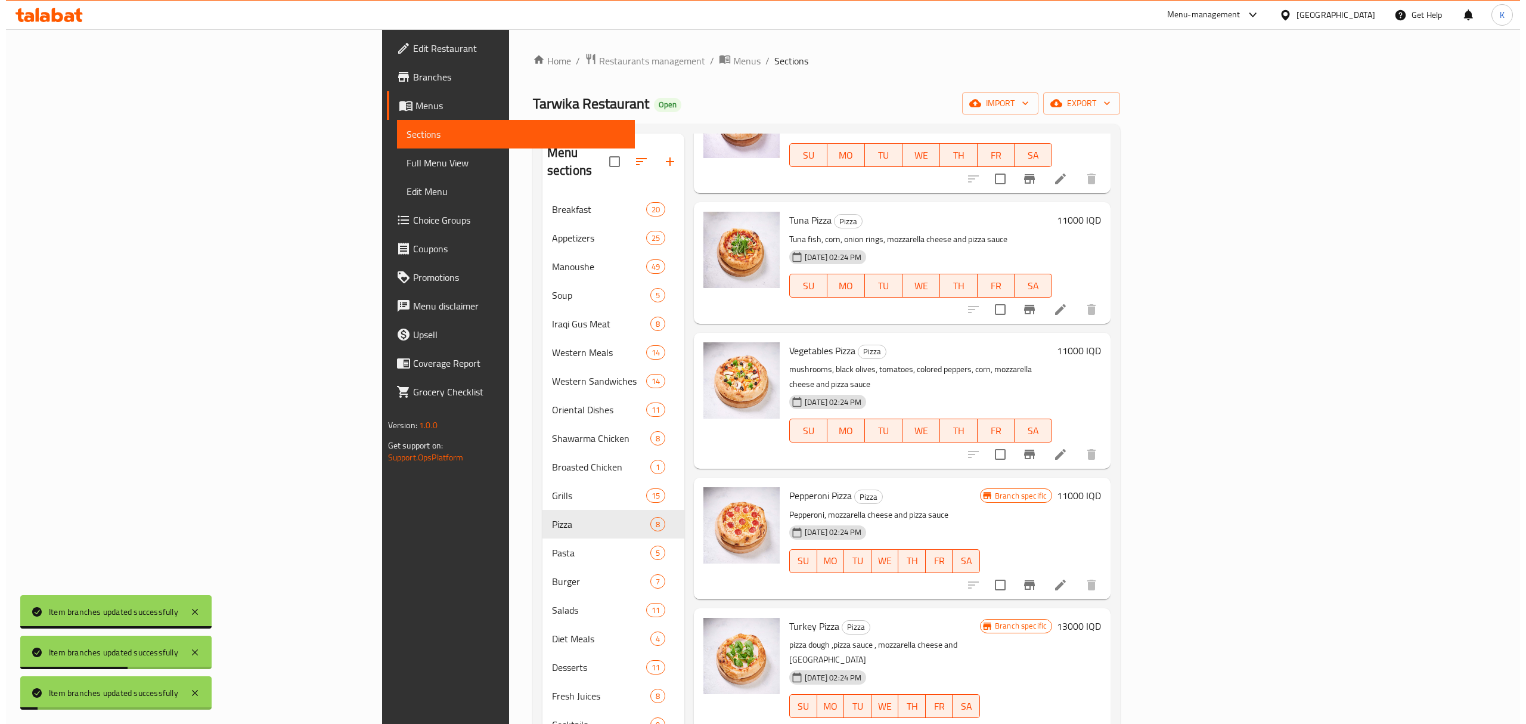
scroll to position [119, 0]
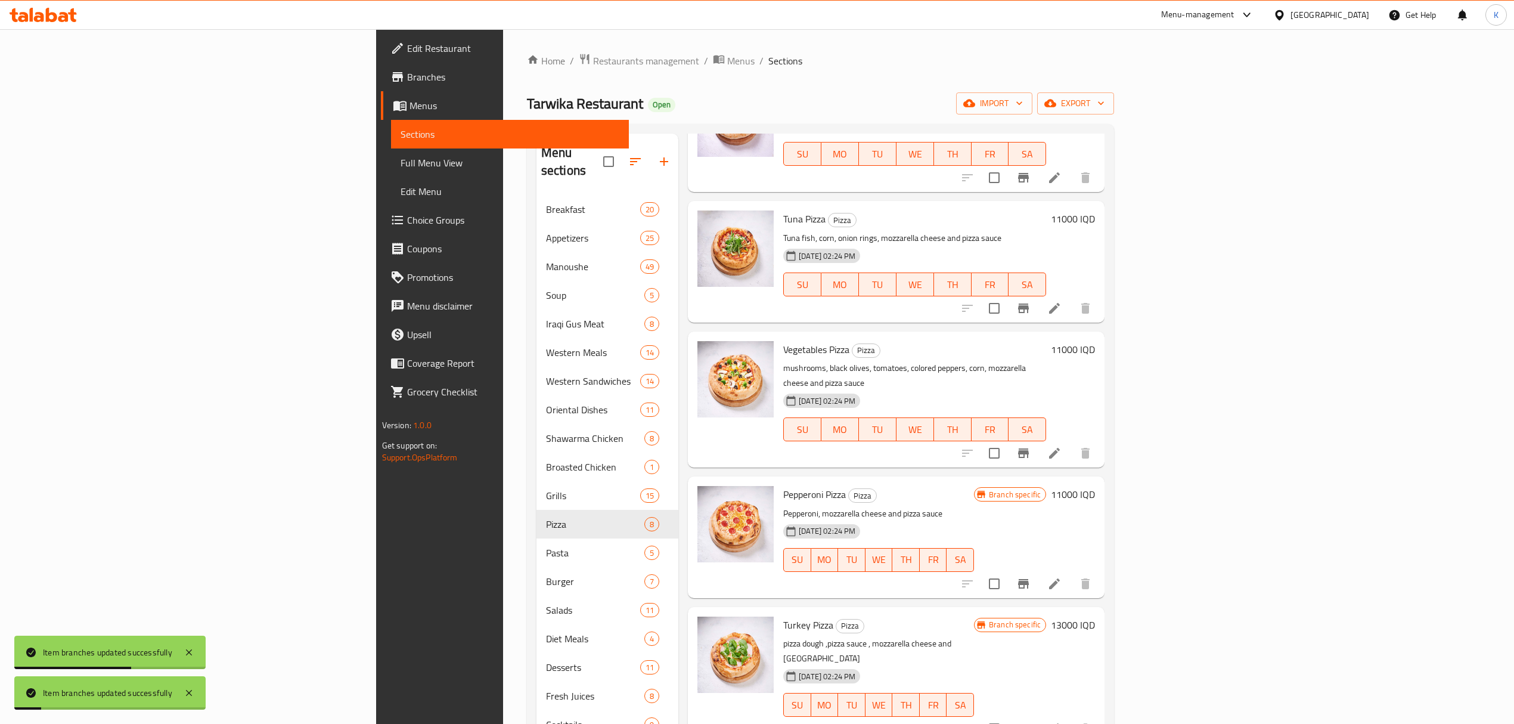
click at [1031, 577] on icon "Branch-specific-item" at bounding box center [1024, 584] width 14 height 14
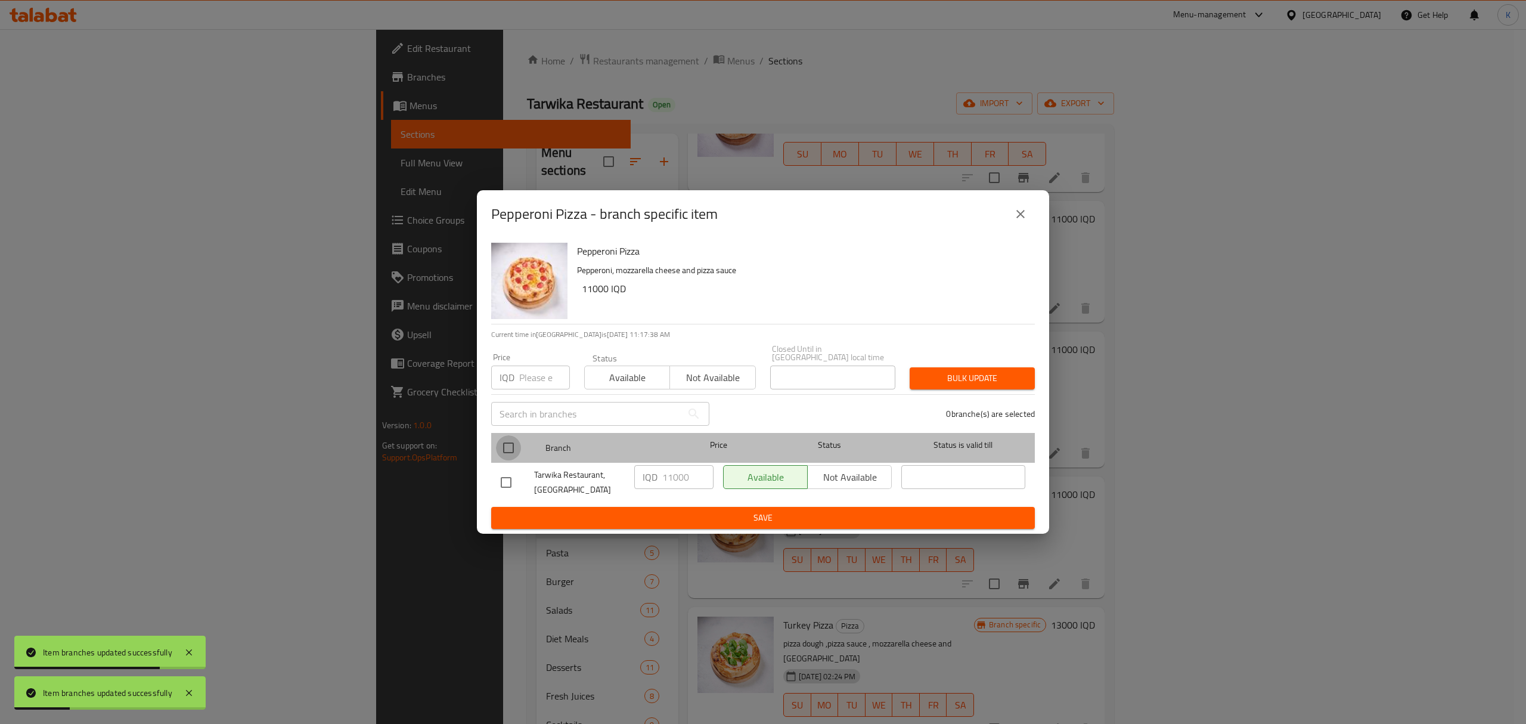
click at [514, 439] on input "checkbox" at bounding box center [508, 447] width 25 height 25
checkbox input "true"
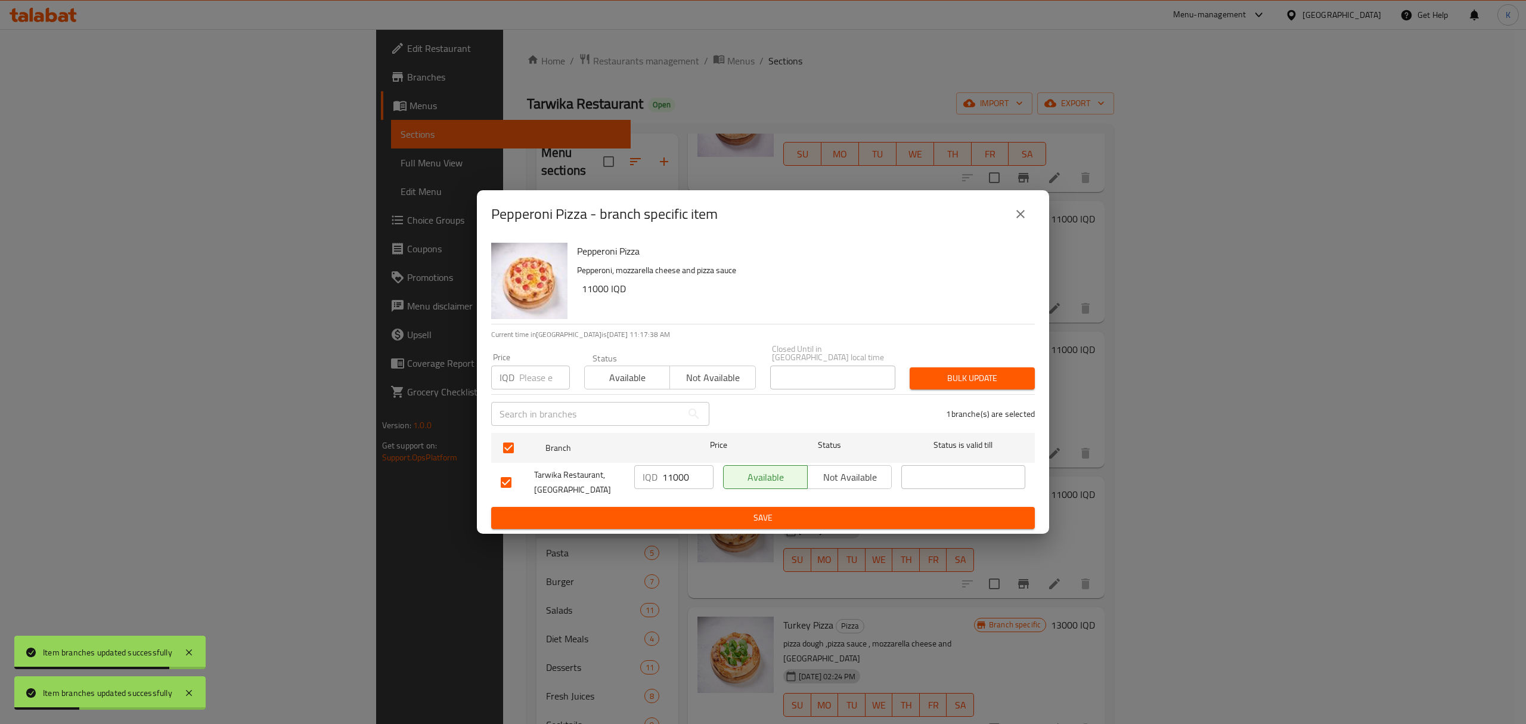
click at [608, 377] on span "Available" at bounding box center [628, 377] width 76 height 17
click at [1005, 376] on span "Bulk update" at bounding box center [972, 378] width 106 height 15
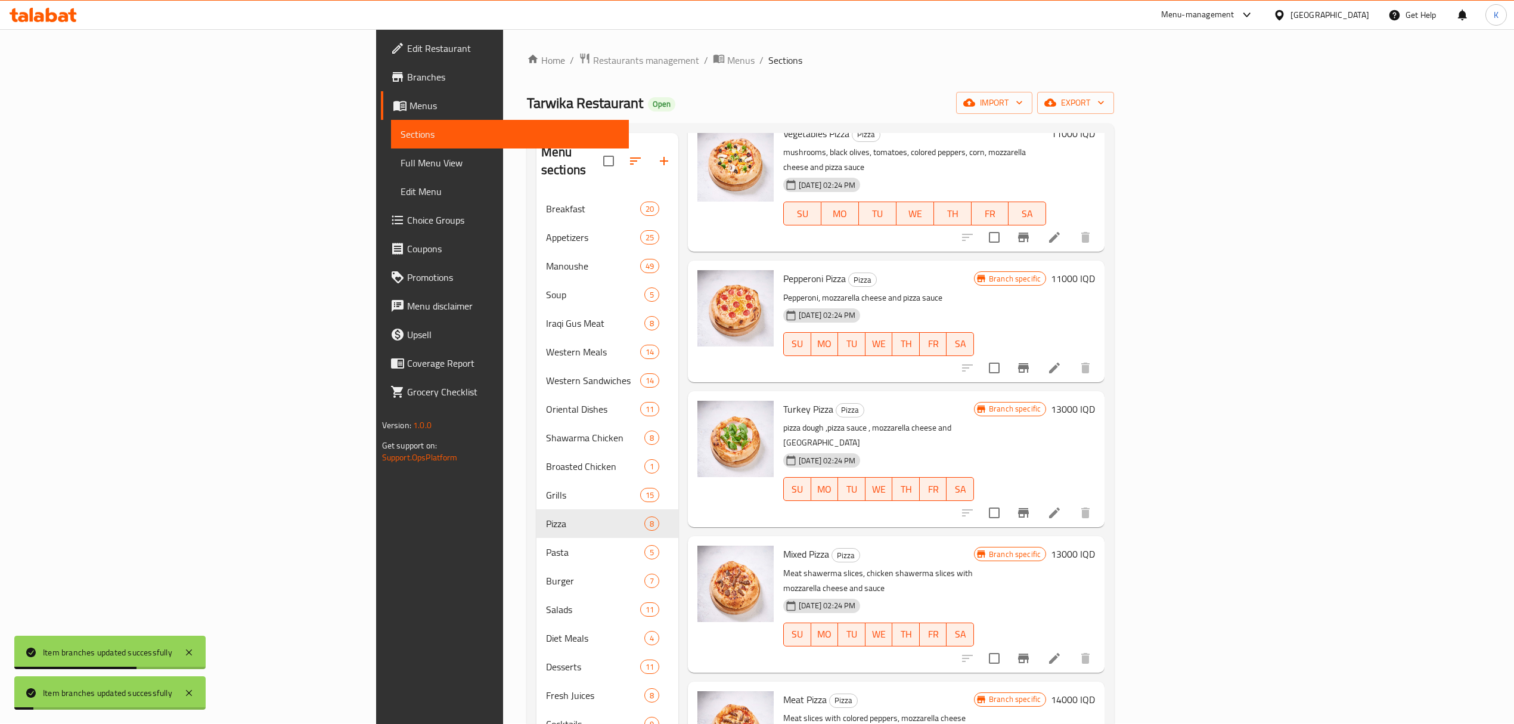
scroll to position [335, 0]
click at [1031, 505] on icon "Branch-specific-item" at bounding box center [1024, 512] width 14 height 14
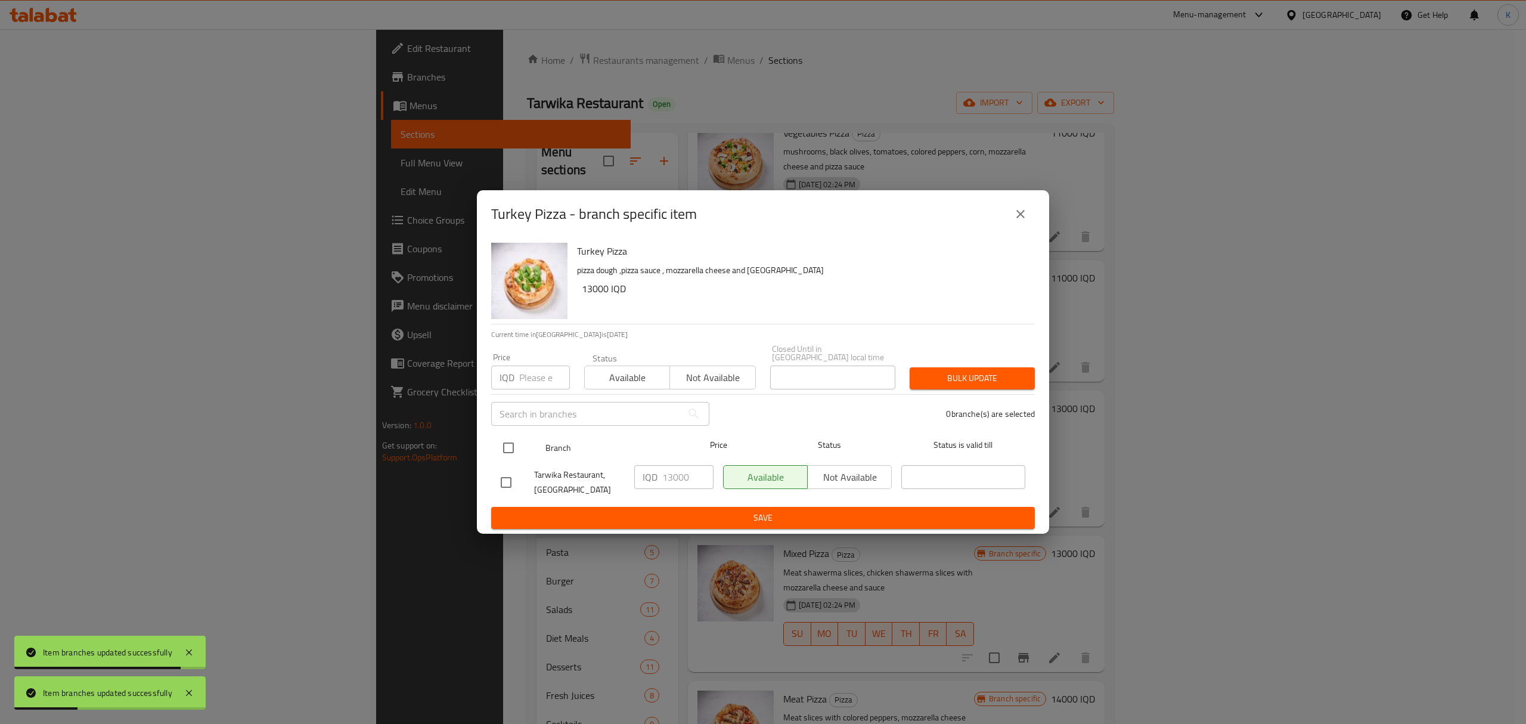
click at [500, 450] on input "checkbox" at bounding box center [508, 447] width 25 height 25
checkbox input "true"
click at [627, 375] on span "Available" at bounding box center [628, 377] width 76 height 17
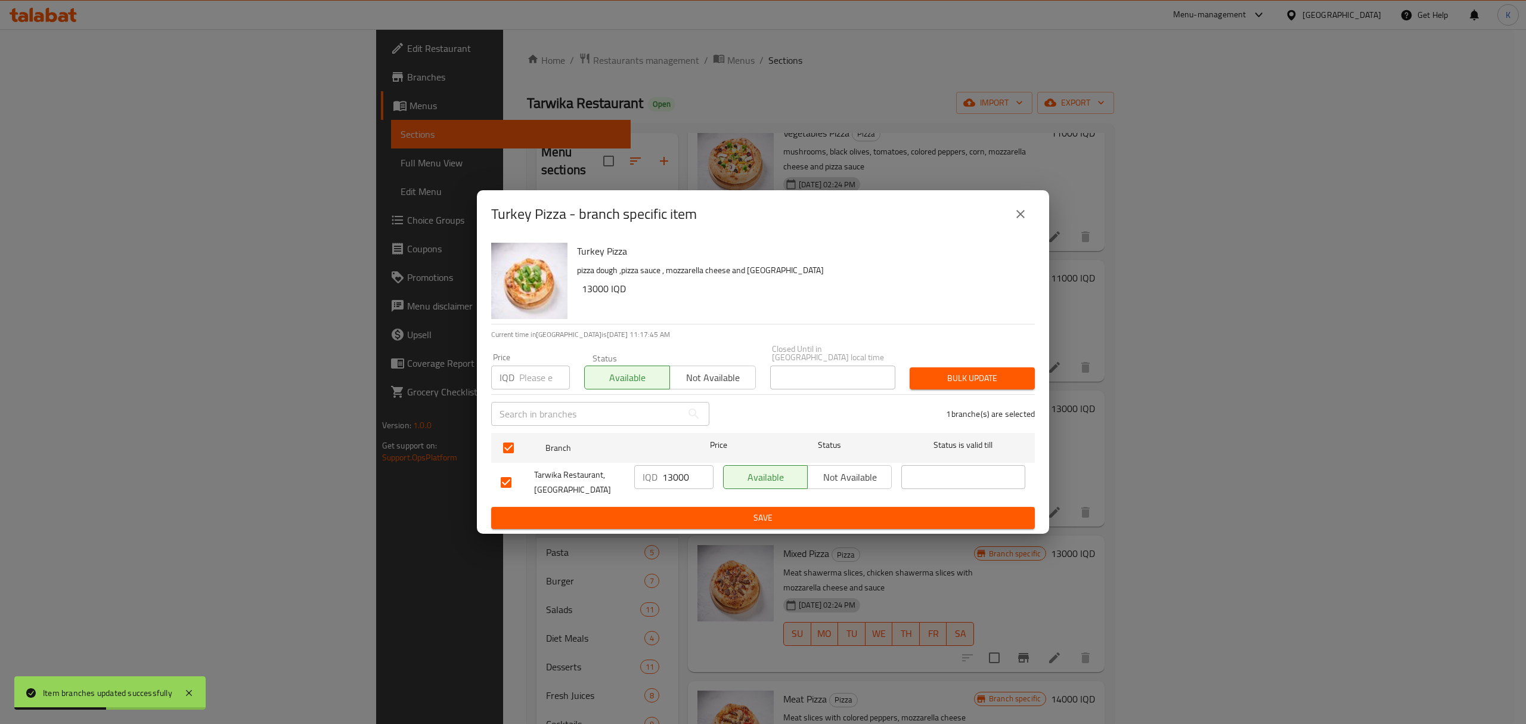
click at [967, 372] on span "Bulk update" at bounding box center [972, 378] width 106 height 15
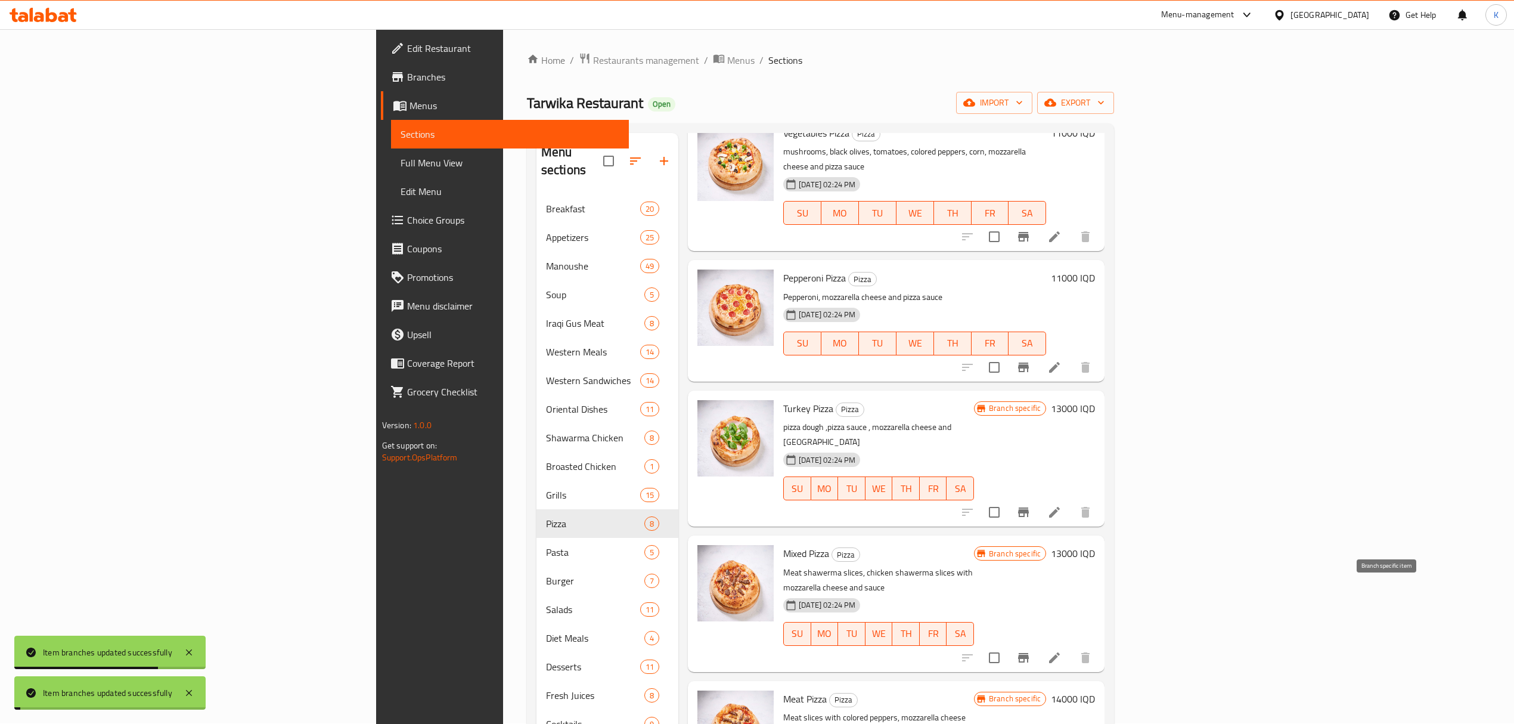
click at [1031, 650] on icon "Branch-specific-item" at bounding box center [1024, 657] width 14 height 14
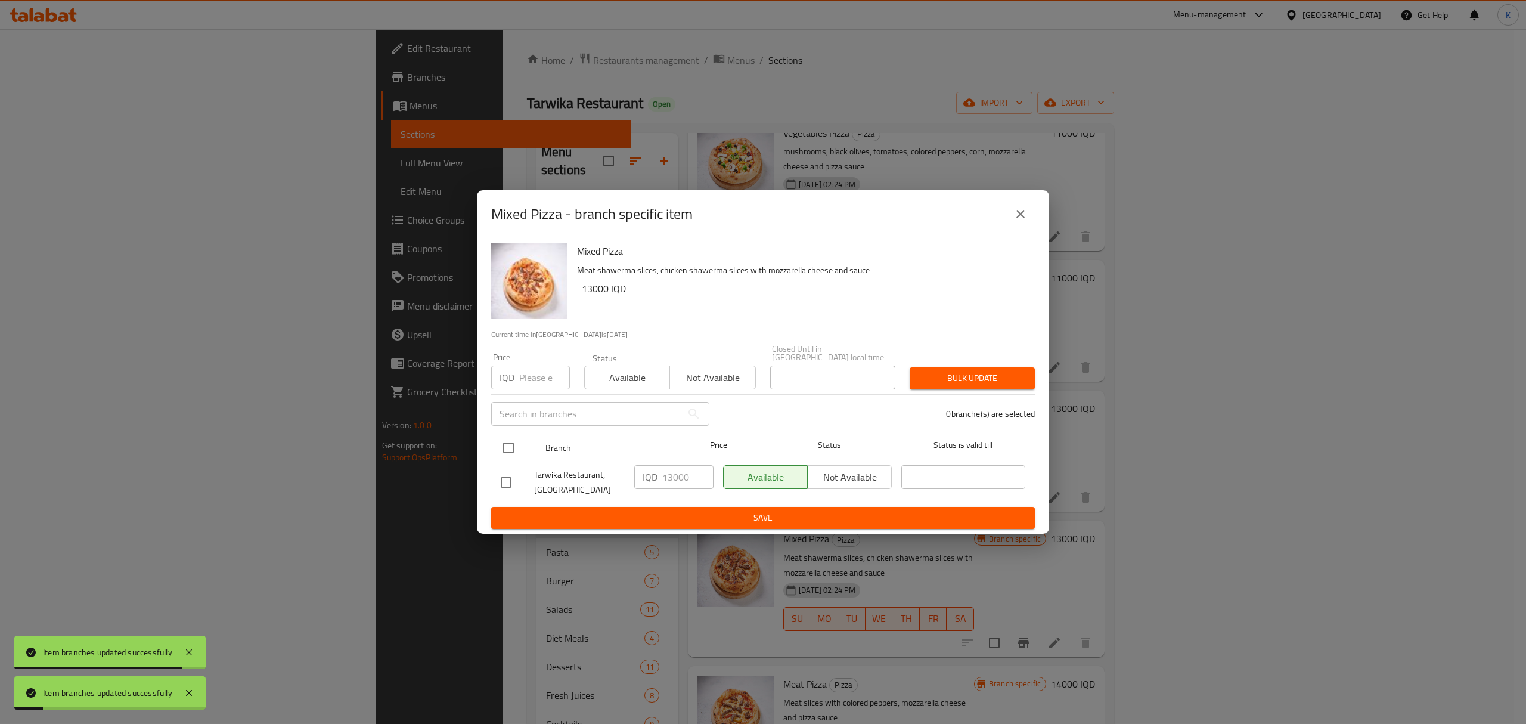
click at [504, 447] on input "checkbox" at bounding box center [508, 447] width 25 height 25
checkbox input "true"
click at [624, 369] on span "Available" at bounding box center [628, 377] width 76 height 17
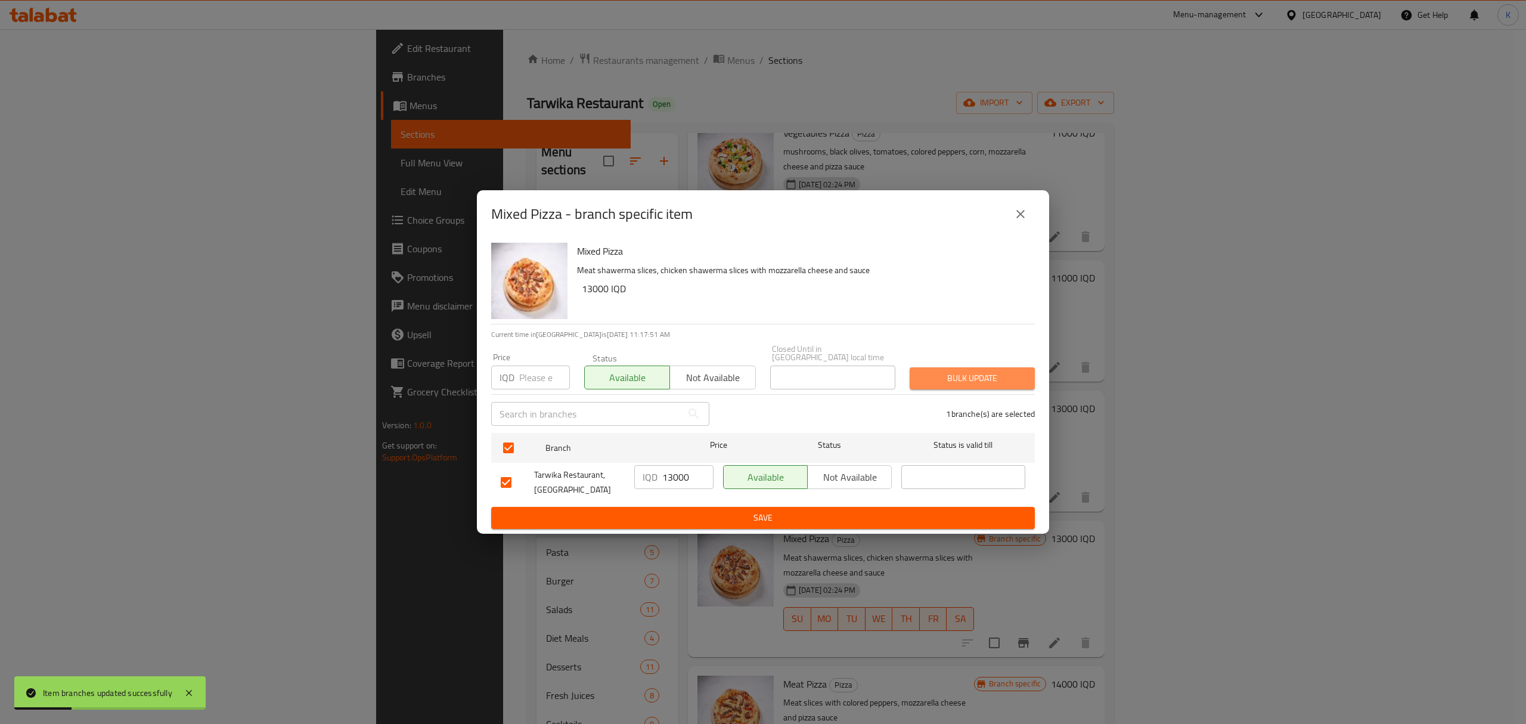
click at [944, 371] on span "Bulk update" at bounding box center [972, 378] width 106 height 15
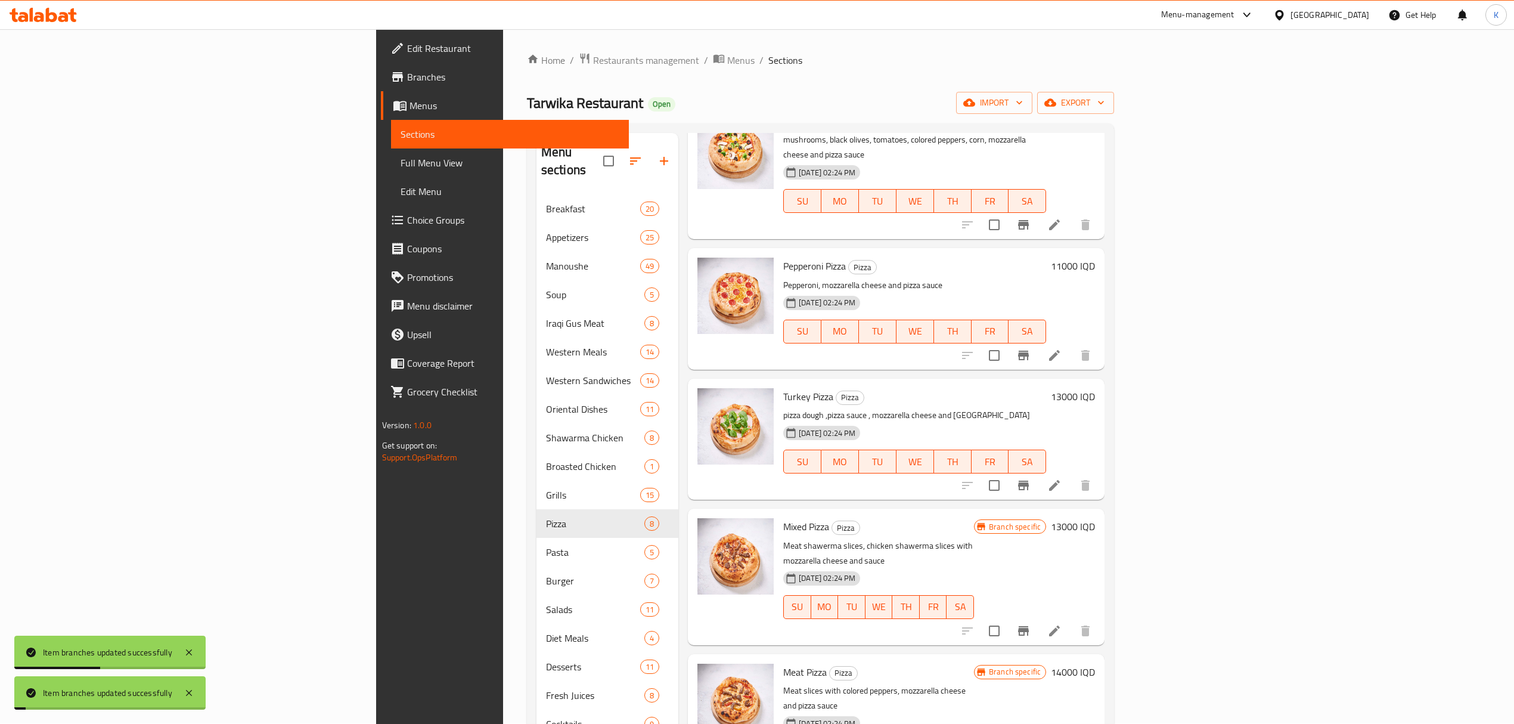
scroll to position [168, 0]
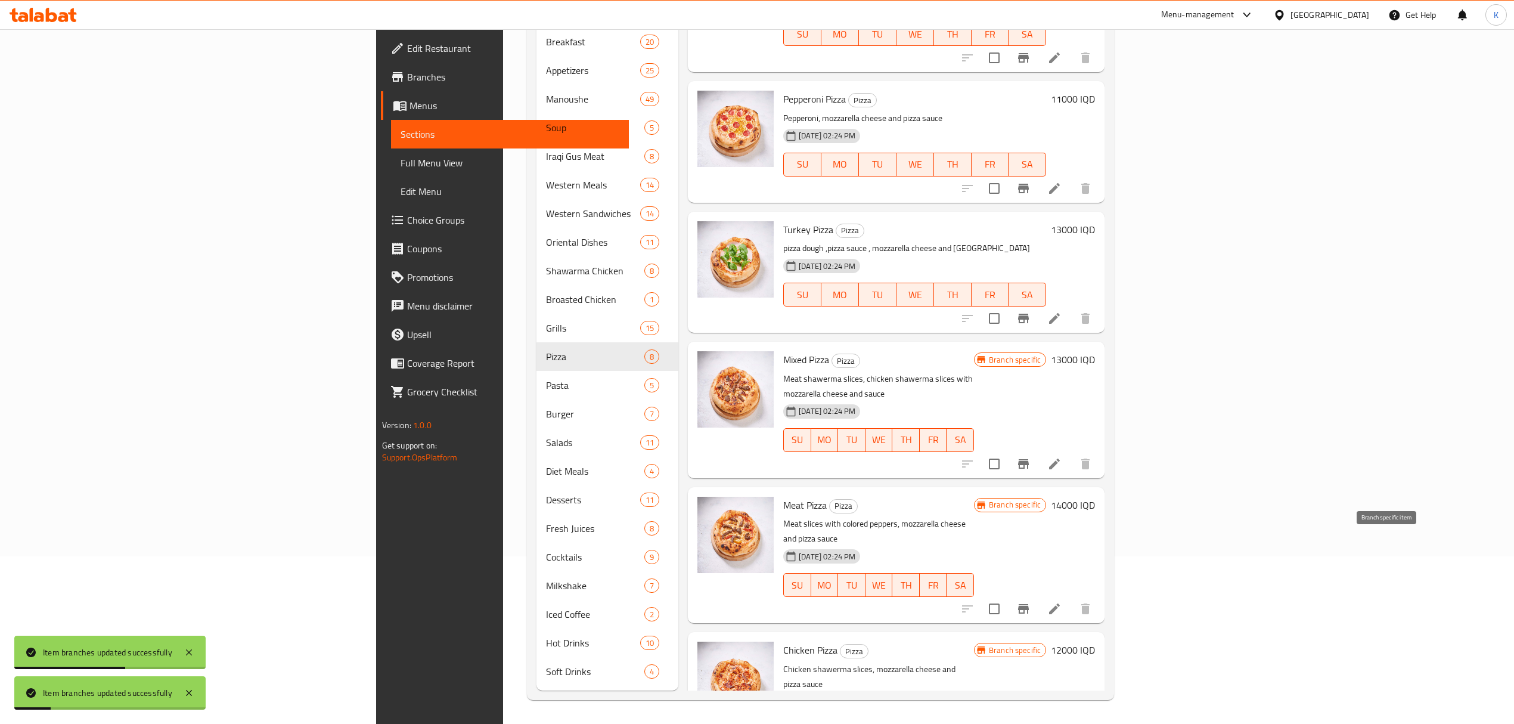
click at [1038, 594] on button "Branch-specific-item" at bounding box center [1023, 608] width 29 height 29
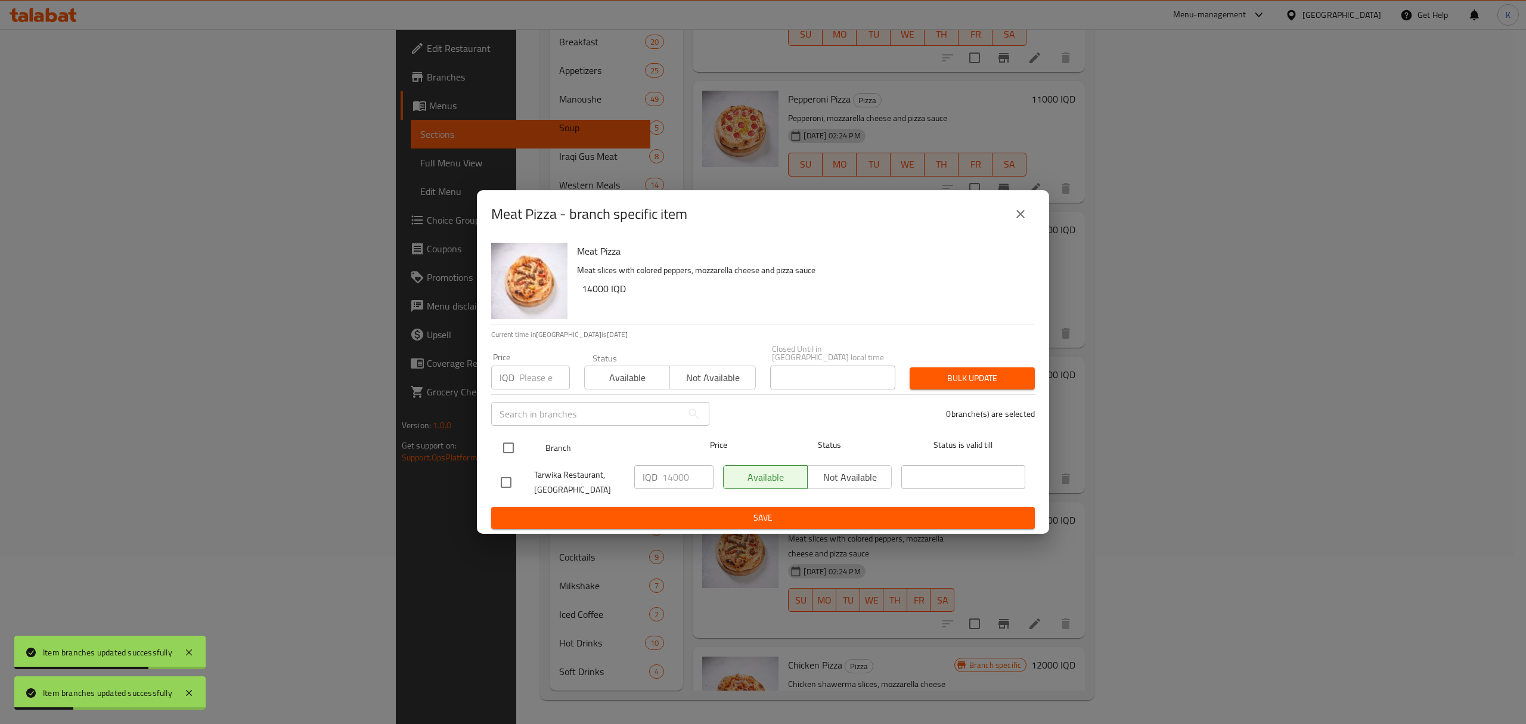
click at [501, 449] on input "checkbox" at bounding box center [508, 447] width 25 height 25
checkbox input "true"
click at [625, 369] on span "Available" at bounding box center [628, 377] width 76 height 17
click at [955, 377] on span "Bulk update" at bounding box center [972, 378] width 106 height 15
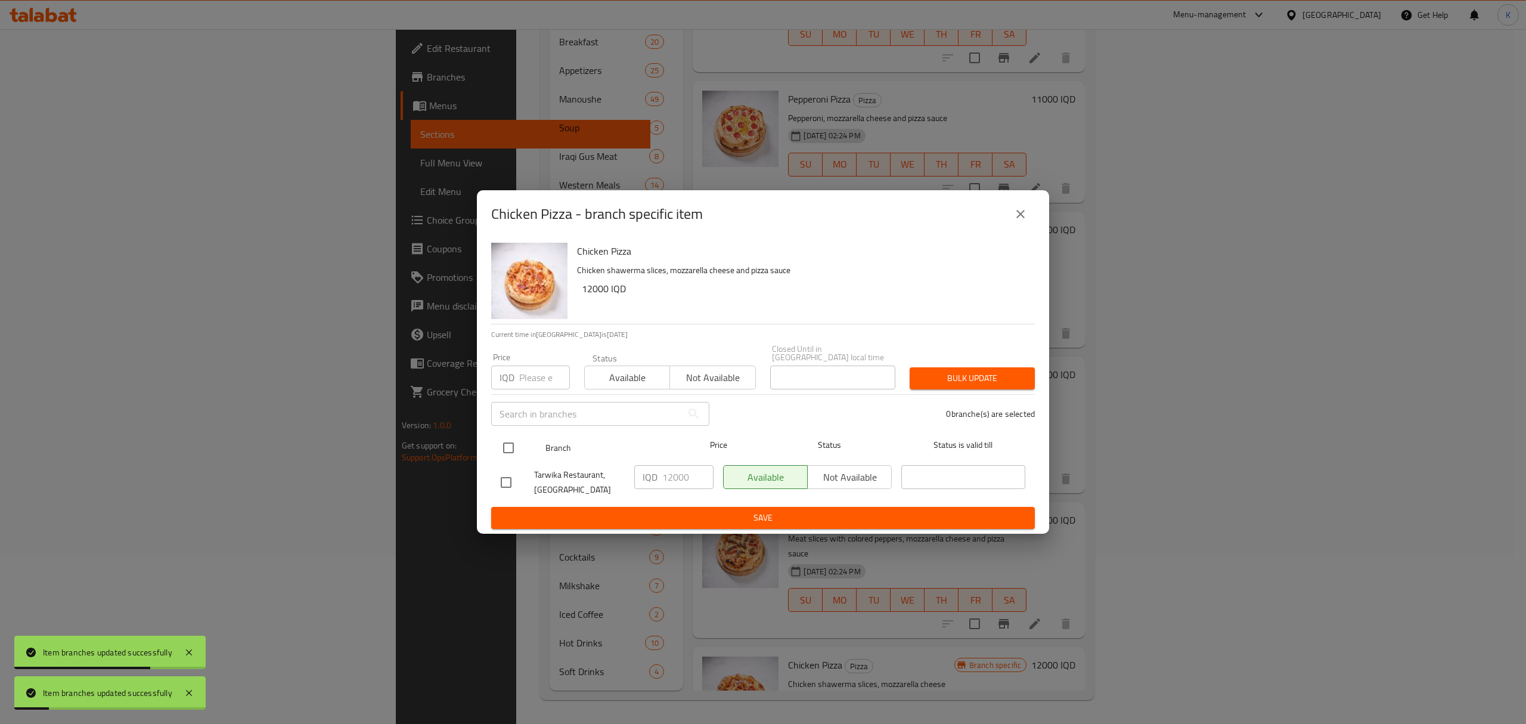
click at [503, 442] on input "checkbox" at bounding box center [508, 447] width 25 height 25
checkbox input "true"
click at [637, 372] on span "Available" at bounding box center [628, 377] width 76 height 17
click at [919, 372] on span "Bulk update" at bounding box center [972, 378] width 106 height 15
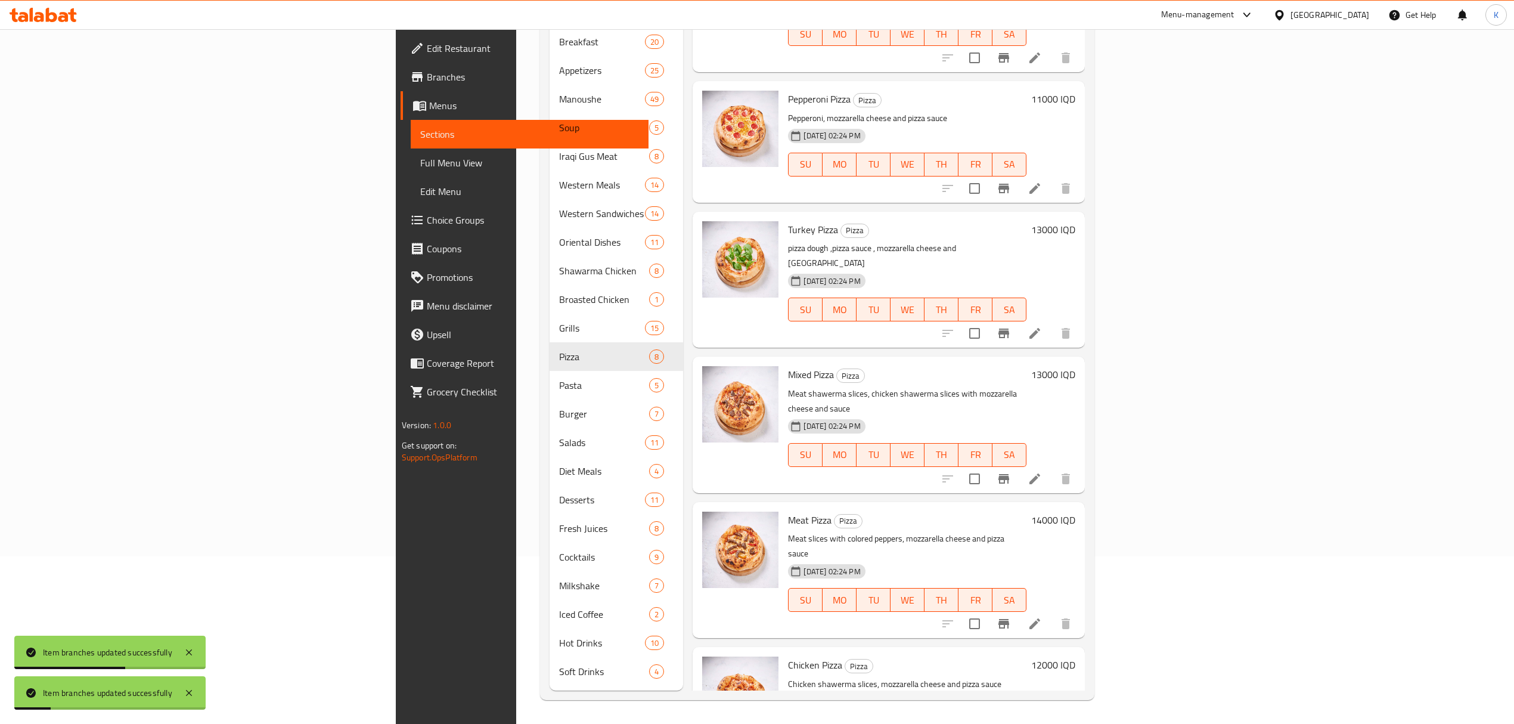
scroll to position [0, 0]
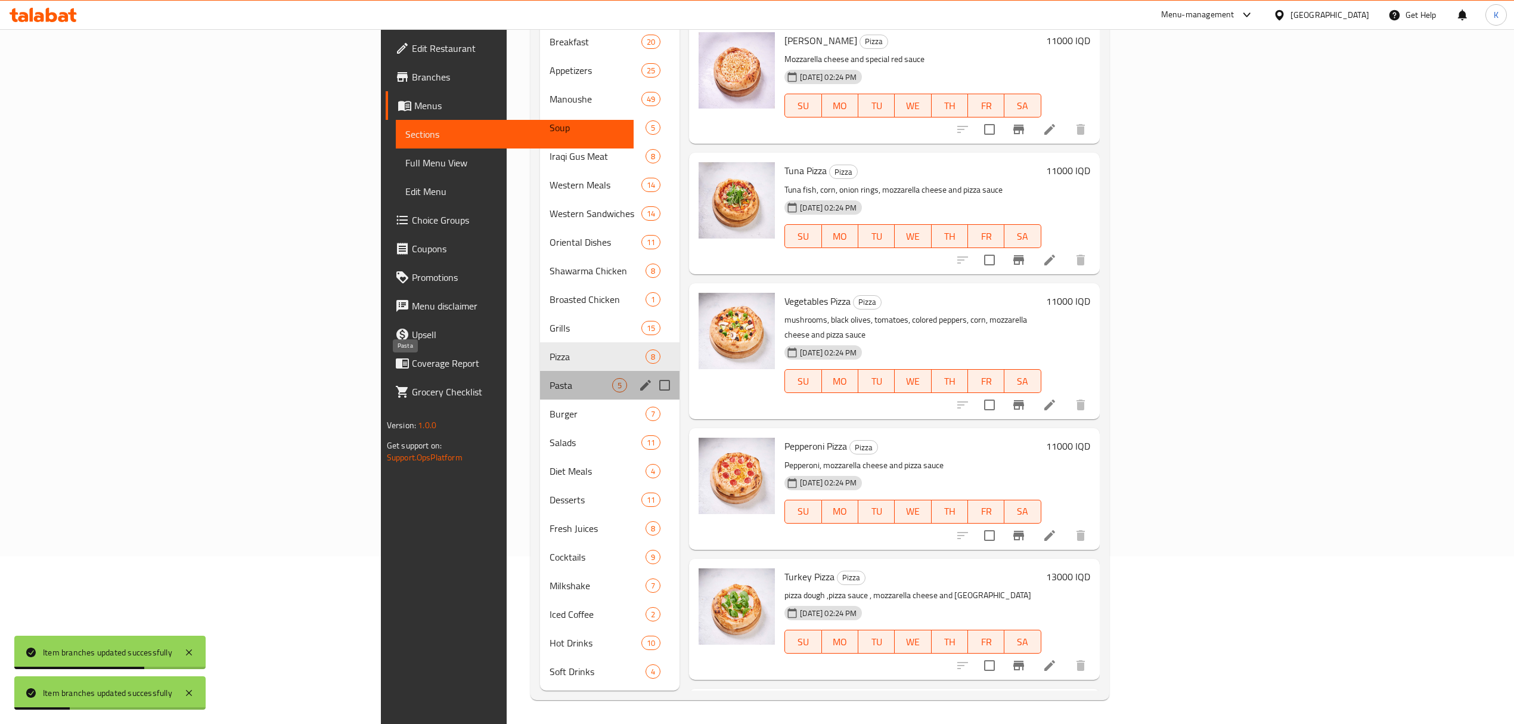
click at [550, 378] on span "Pasta" at bounding box center [581, 385] width 63 height 14
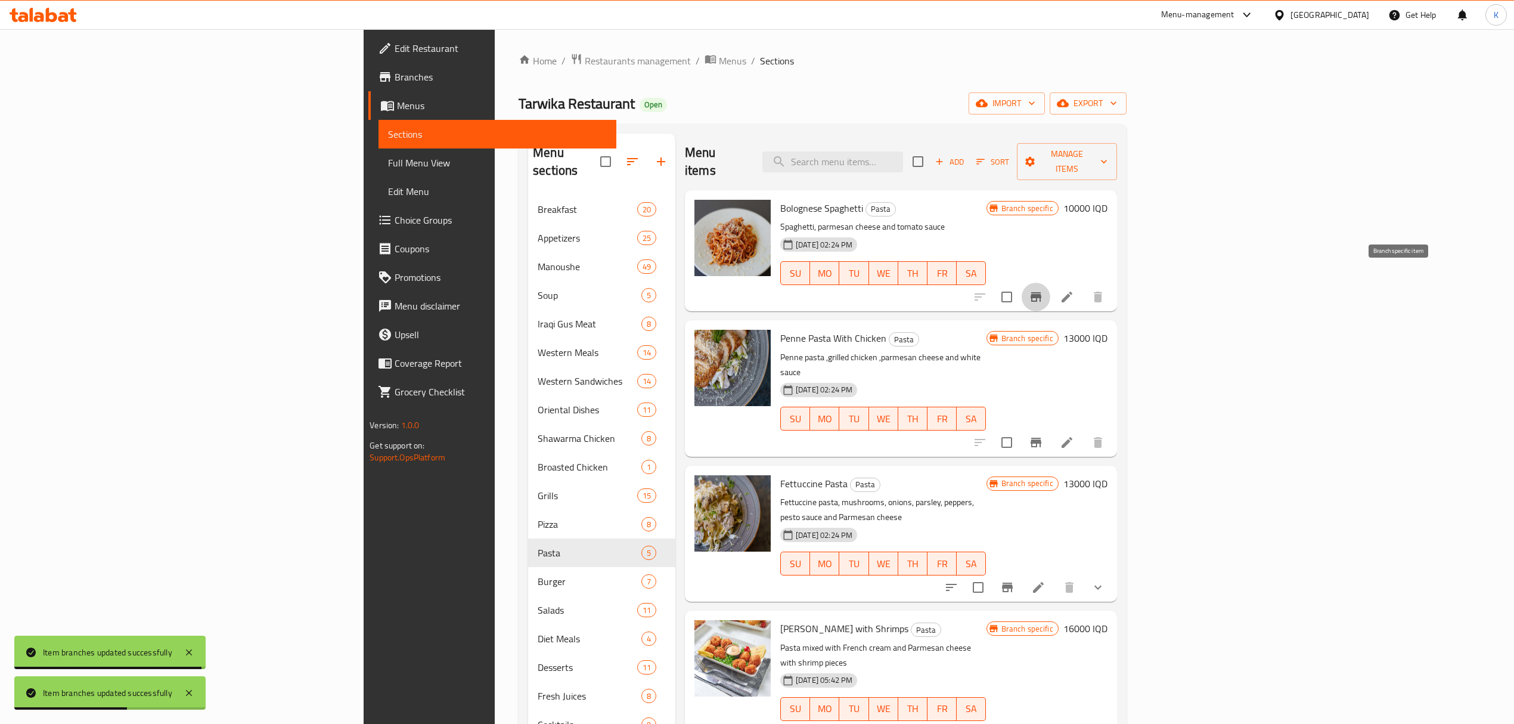
click at [1043, 290] on icon "Branch-specific-item" at bounding box center [1036, 297] width 14 height 14
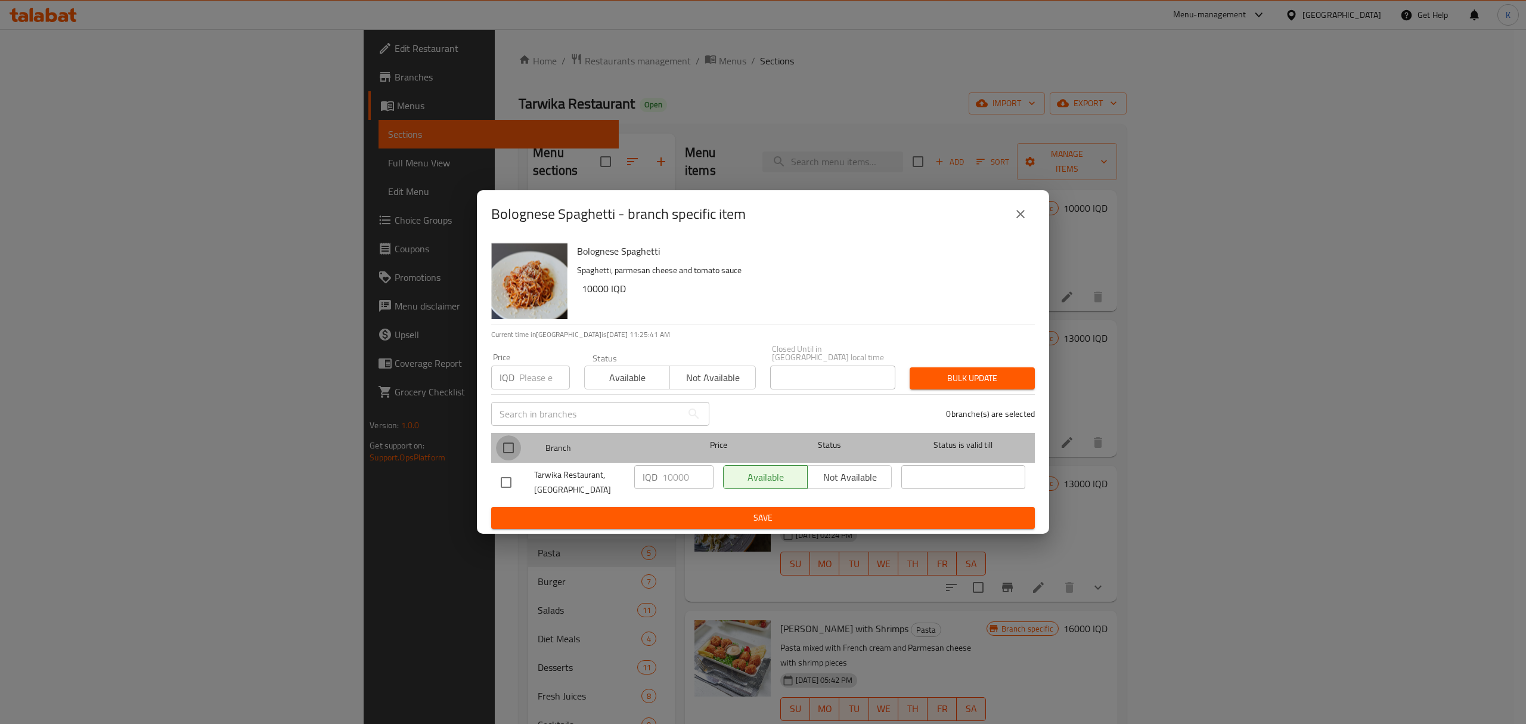
click at [500, 445] on input "checkbox" at bounding box center [508, 447] width 25 height 25
checkbox input "true"
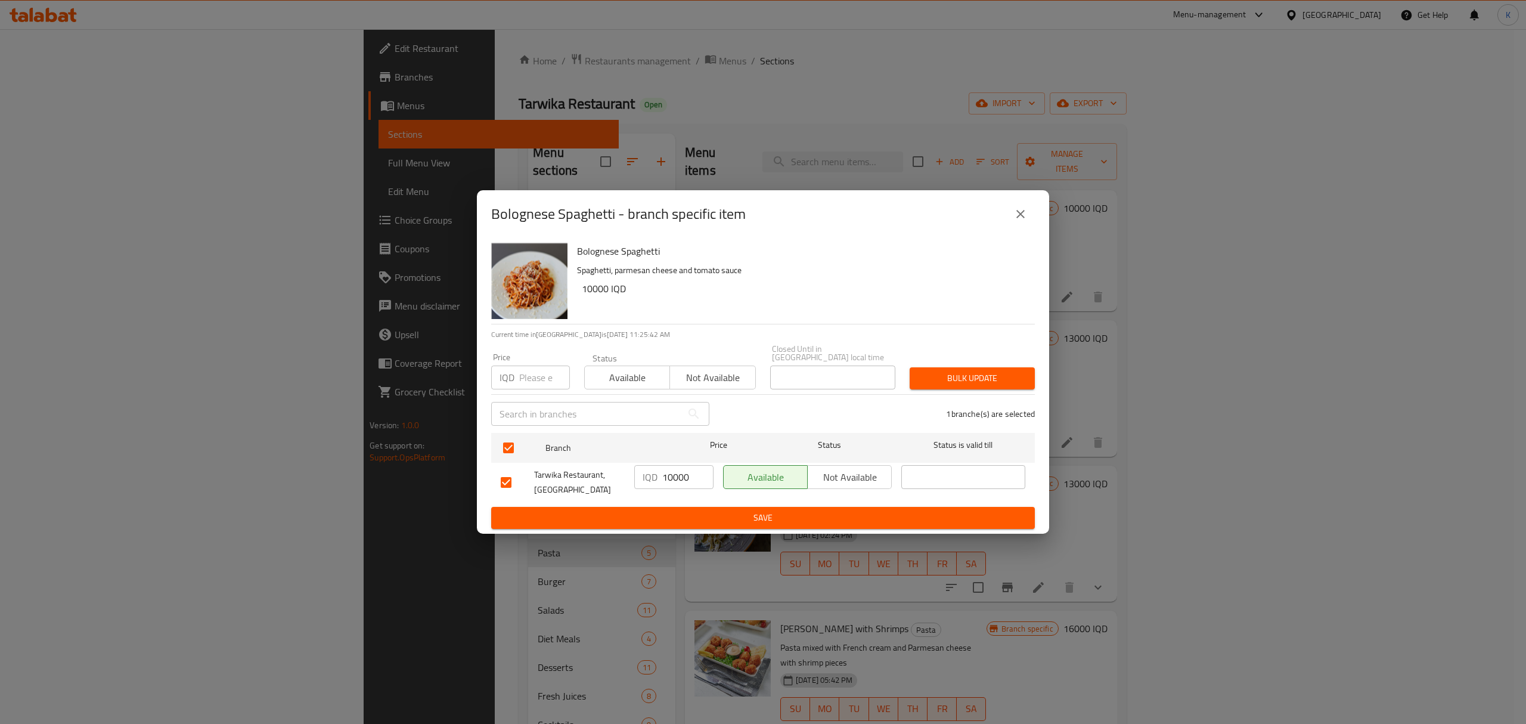
click at [642, 378] on span "Available" at bounding box center [628, 377] width 76 height 17
click at [1009, 392] on div "1 branche(s) are selected" at bounding box center [880, 413] width 326 height 43
click at [1009, 380] on span "Bulk update" at bounding box center [972, 378] width 106 height 15
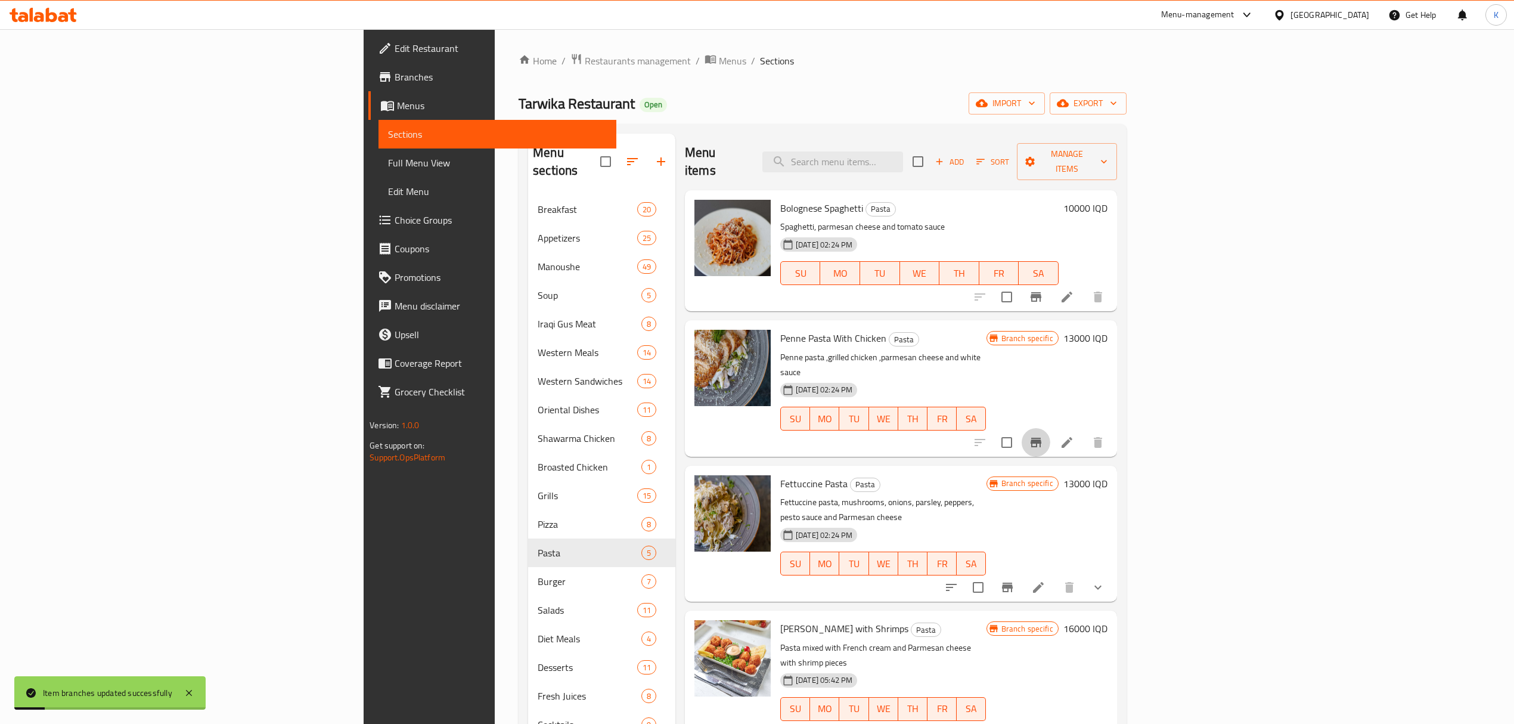
click at [1051, 428] on button "Branch-specific-item" at bounding box center [1036, 442] width 29 height 29
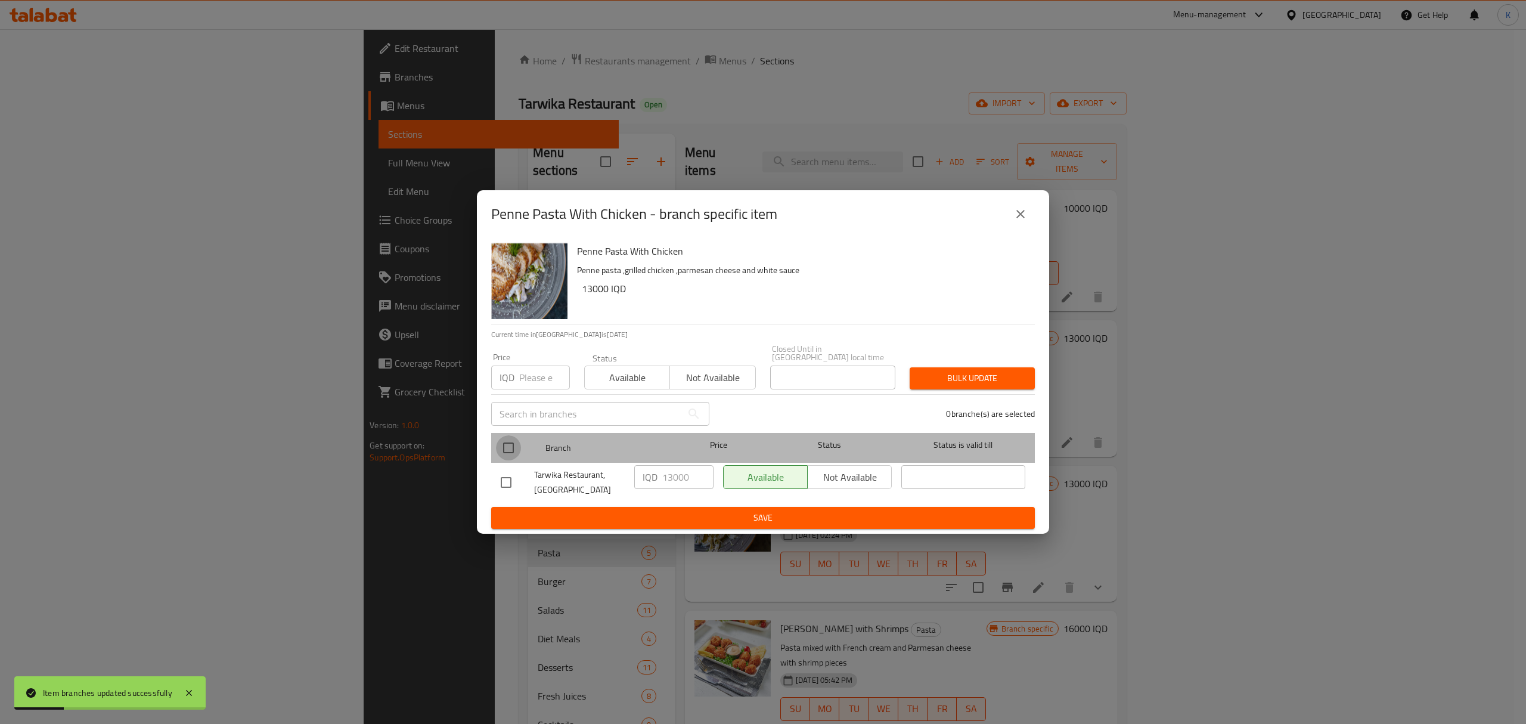
drag, startPoint x: 504, startPoint y: 441, endPoint x: 569, endPoint y: 408, distance: 72.5
click at [506, 441] on input "checkbox" at bounding box center [508, 447] width 25 height 25
checkbox input "true"
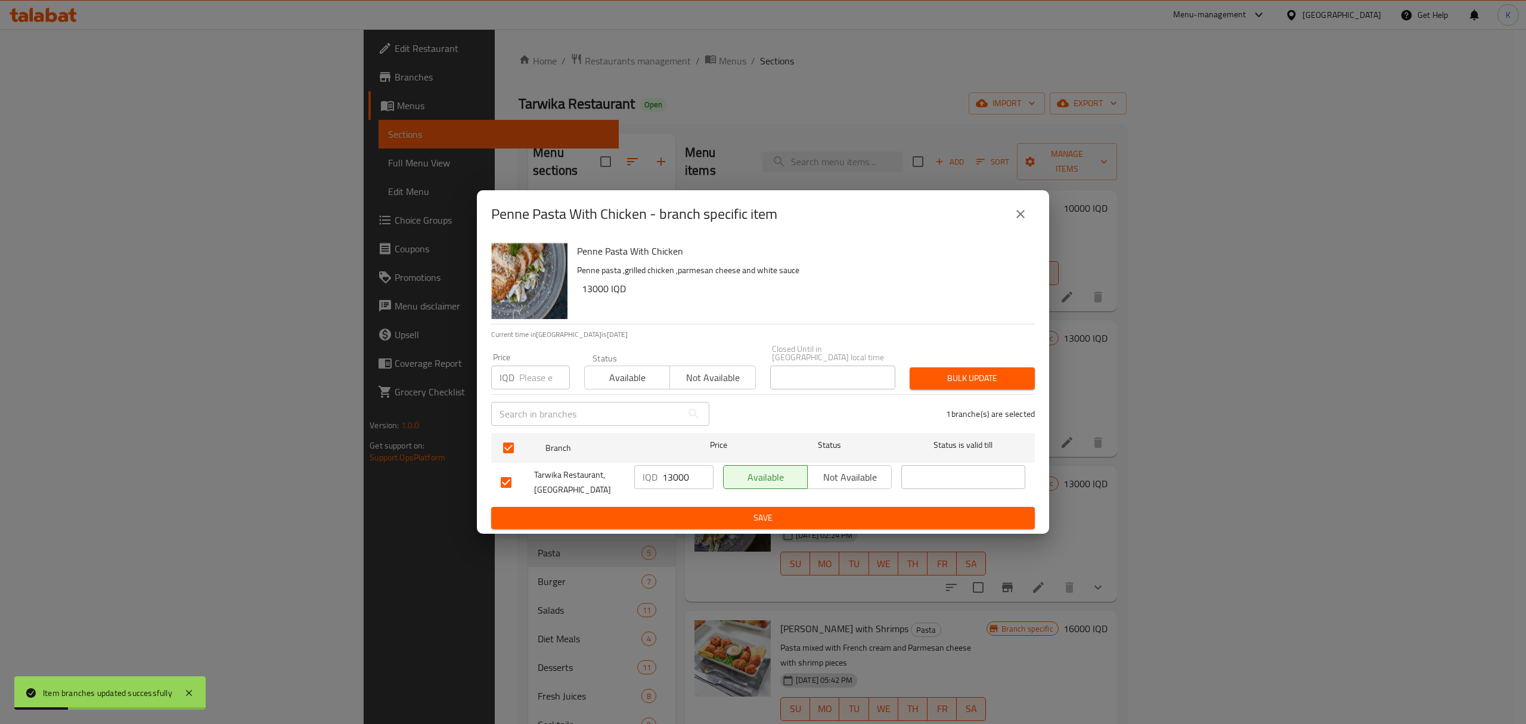
click at [614, 383] on button "Available" at bounding box center [627, 377] width 86 height 24
click at [985, 387] on div "Bulk update" at bounding box center [973, 378] width 140 height 36
click at [995, 380] on span "Bulk update" at bounding box center [972, 378] width 106 height 15
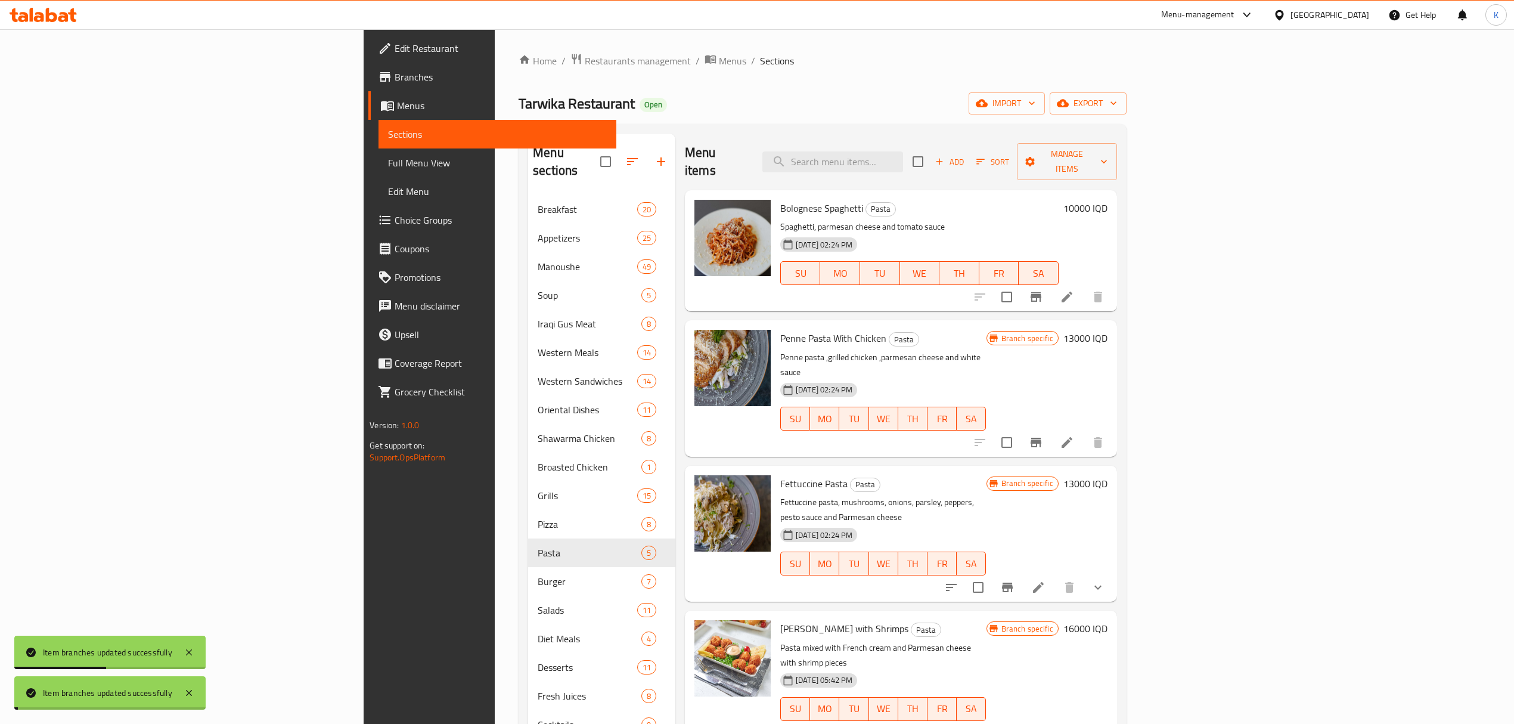
click at [1013, 583] on icon "Branch-specific-item" at bounding box center [1007, 588] width 11 height 10
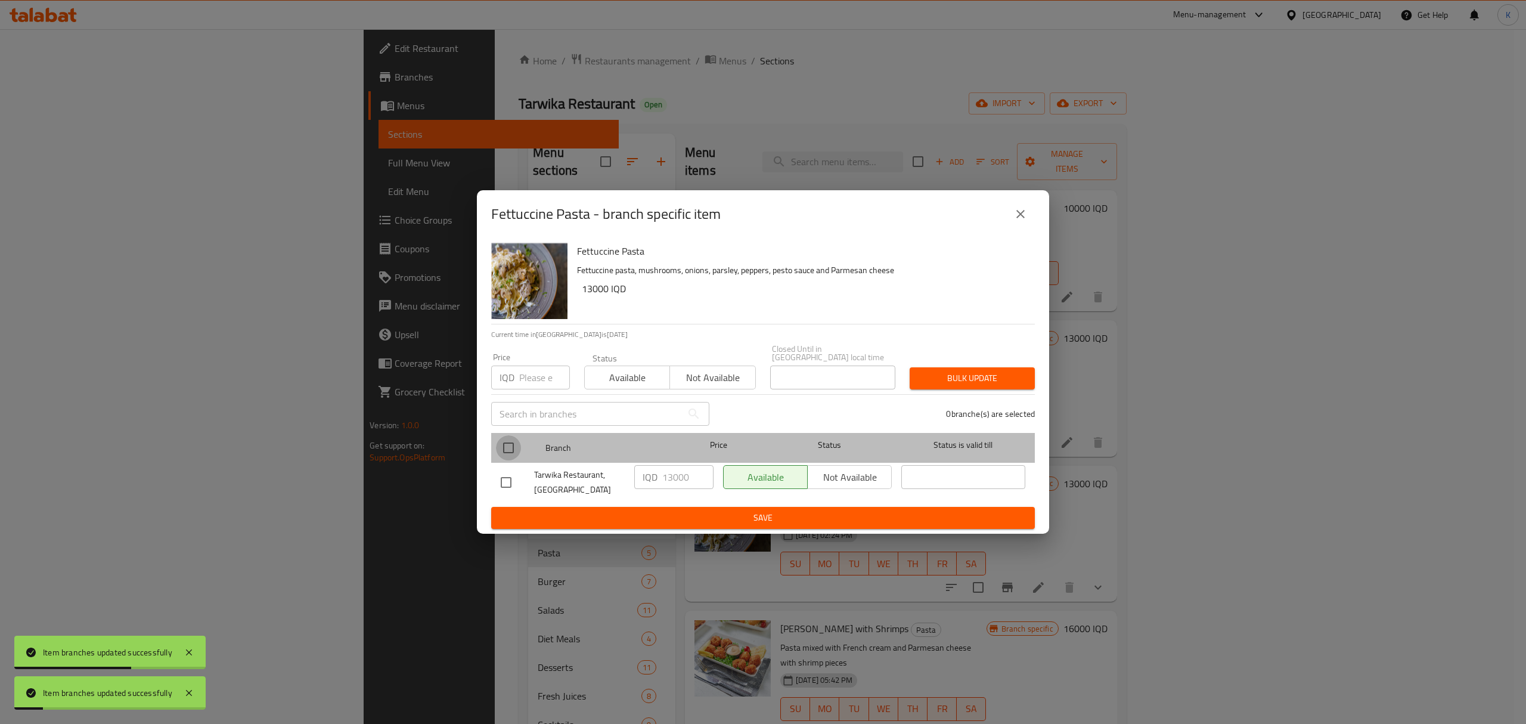
click at [512, 442] on input "checkbox" at bounding box center [508, 447] width 25 height 25
checkbox input "true"
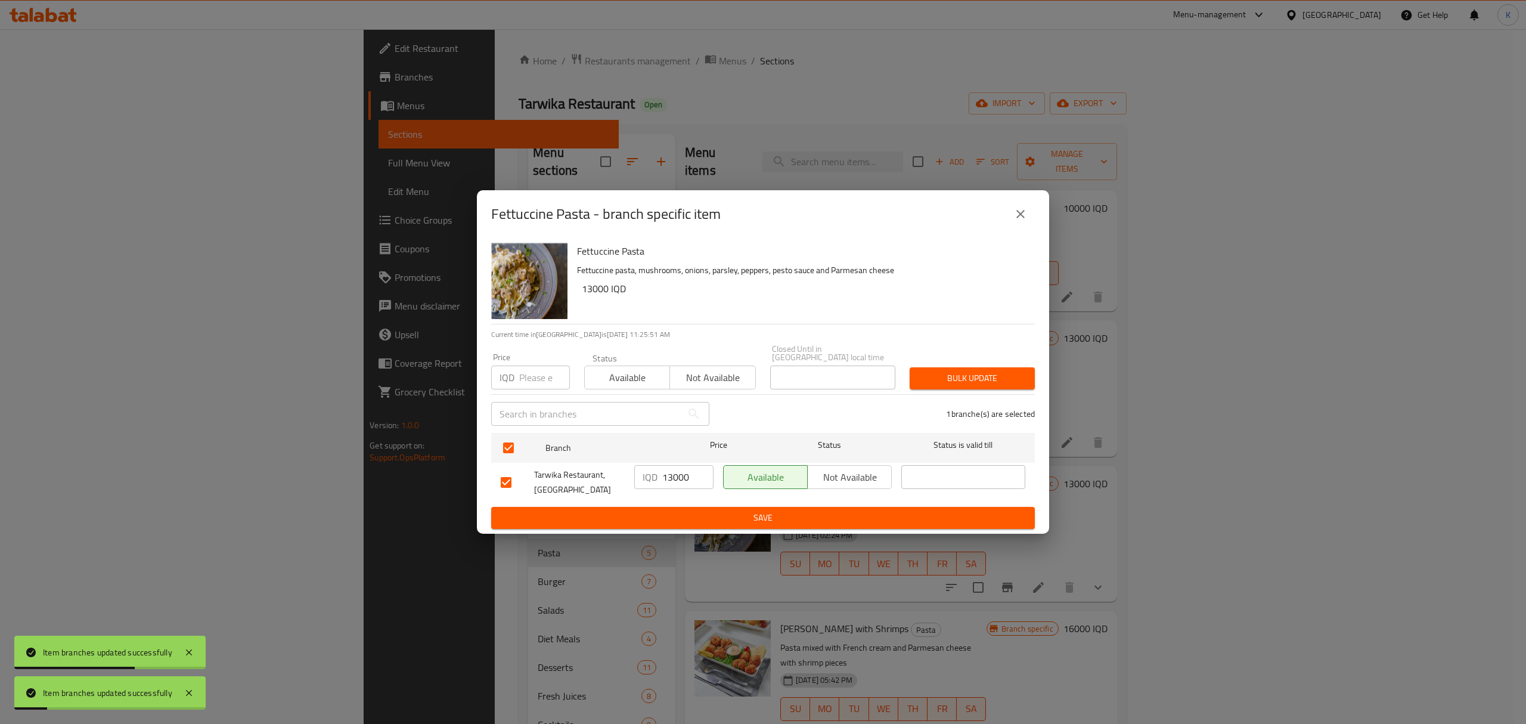
click at [612, 385] on div "Status Available Not available" at bounding box center [670, 371] width 186 height 50
click at [627, 377] on span "Available" at bounding box center [628, 377] width 76 height 17
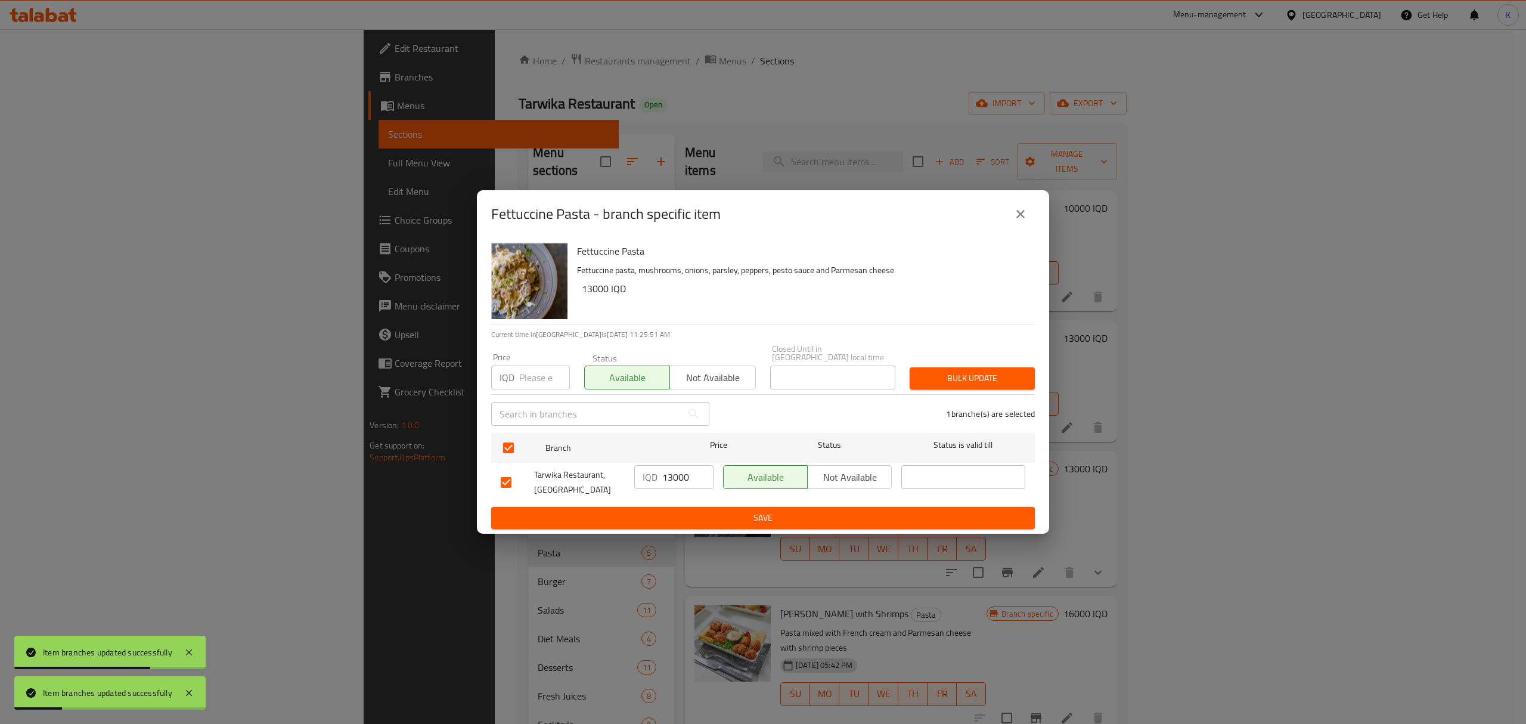
click at [980, 373] on span "Bulk update" at bounding box center [972, 378] width 106 height 15
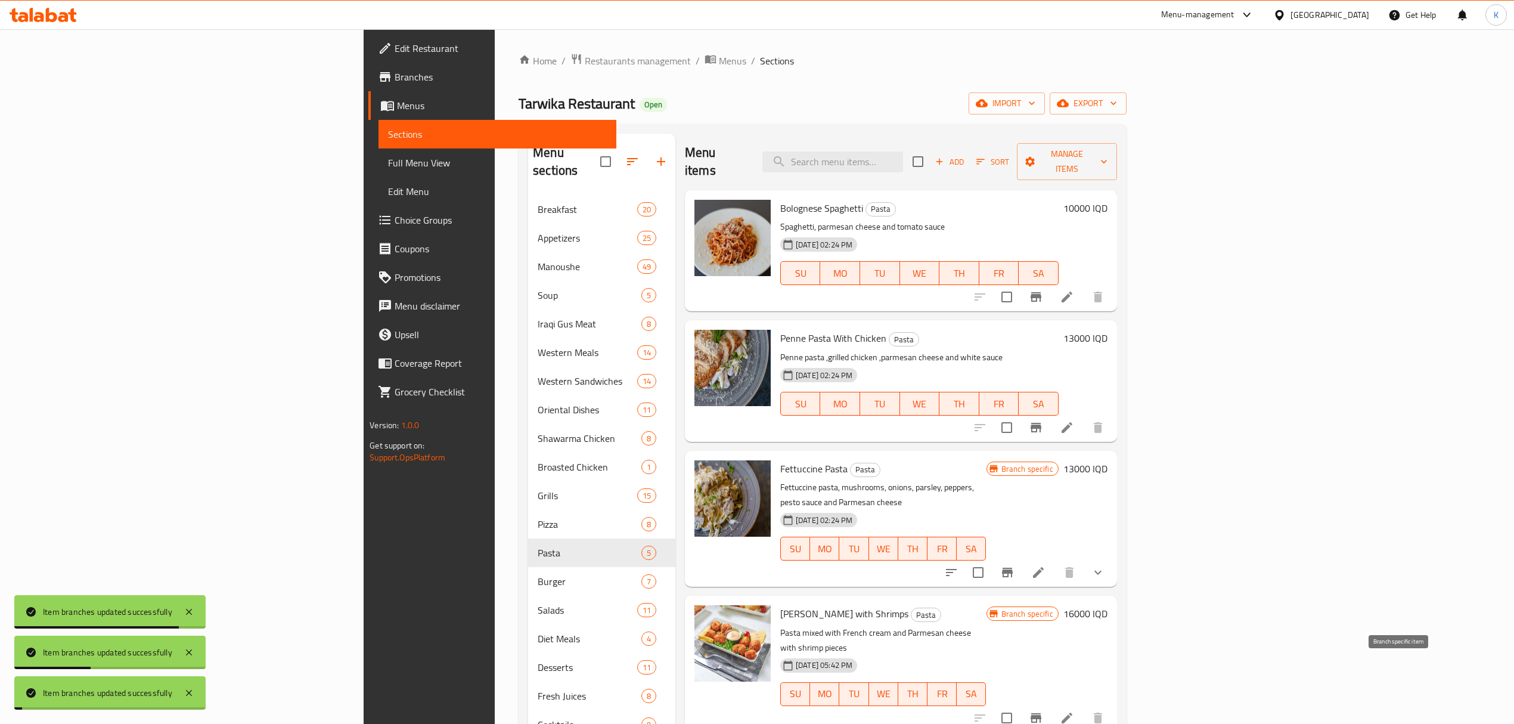
click at [1042, 713] on icon "Branch-specific-item" at bounding box center [1036, 718] width 11 height 10
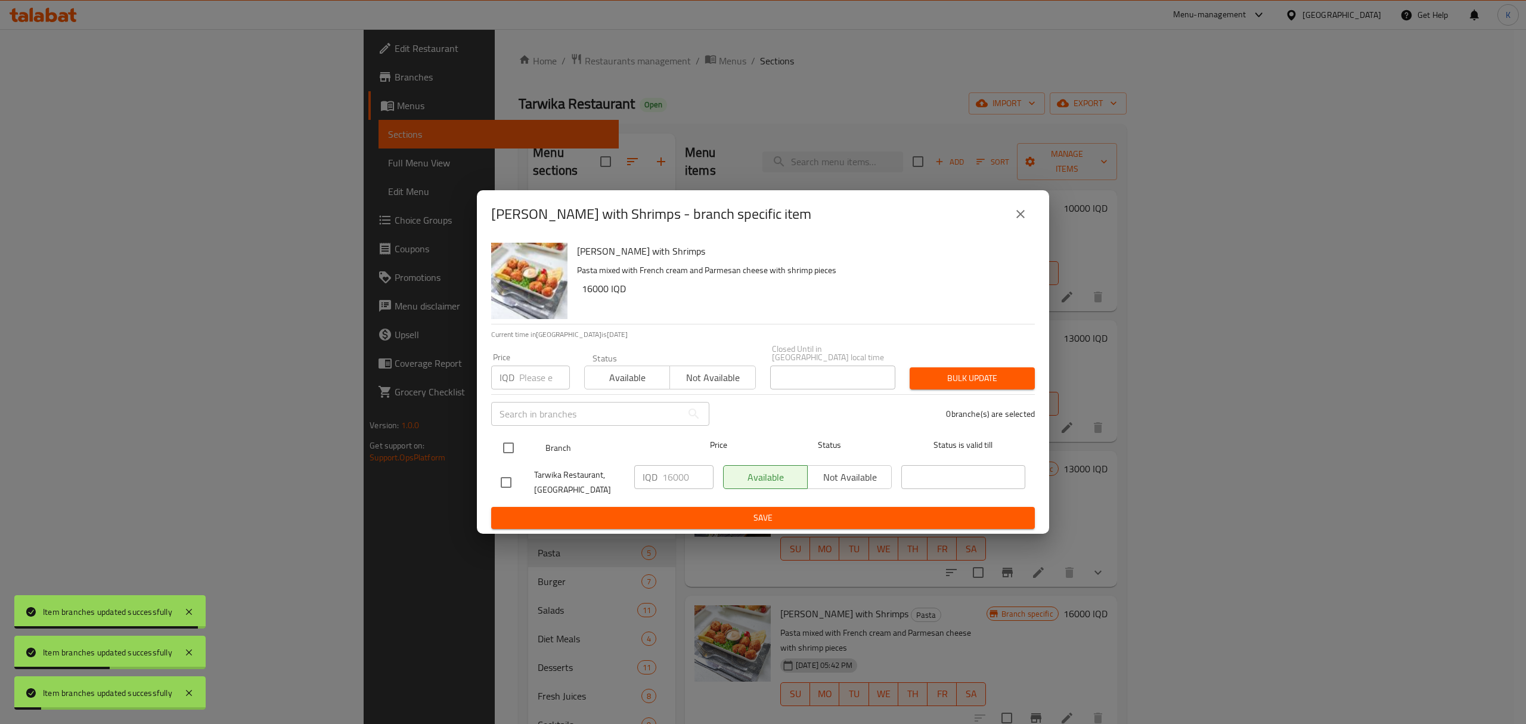
click at [508, 440] on input "checkbox" at bounding box center [508, 447] width 25 height 25
checkbox input "true"
click at [656, 369] on span "Available" at bounding box center [628, 377] width 76 height 17
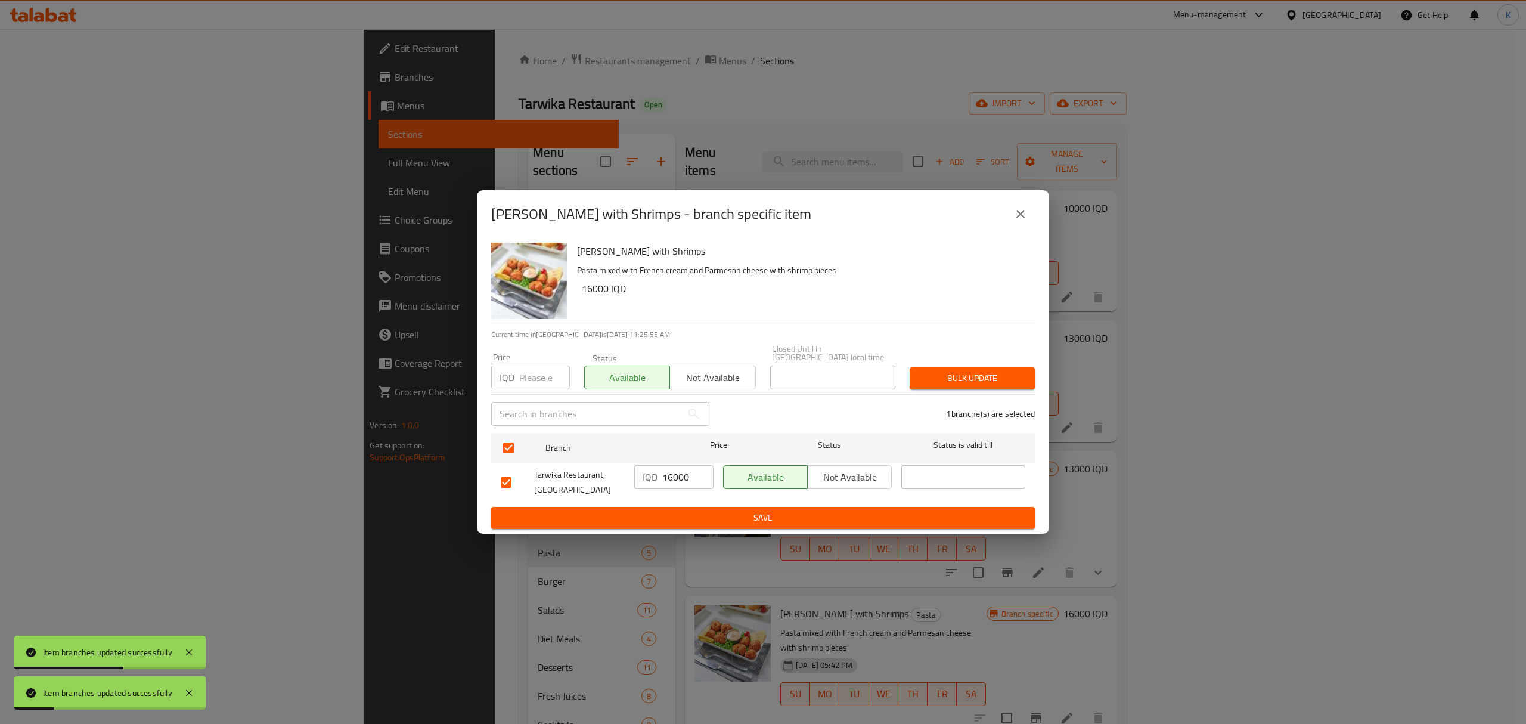
click at [909, 392] on div "1 branche(s) are selected" at bounding box center [880, 413] width 326 height 43
click at [985, 376] on span "Bulk update" at bounding box center [972, 378] width 106 height 15
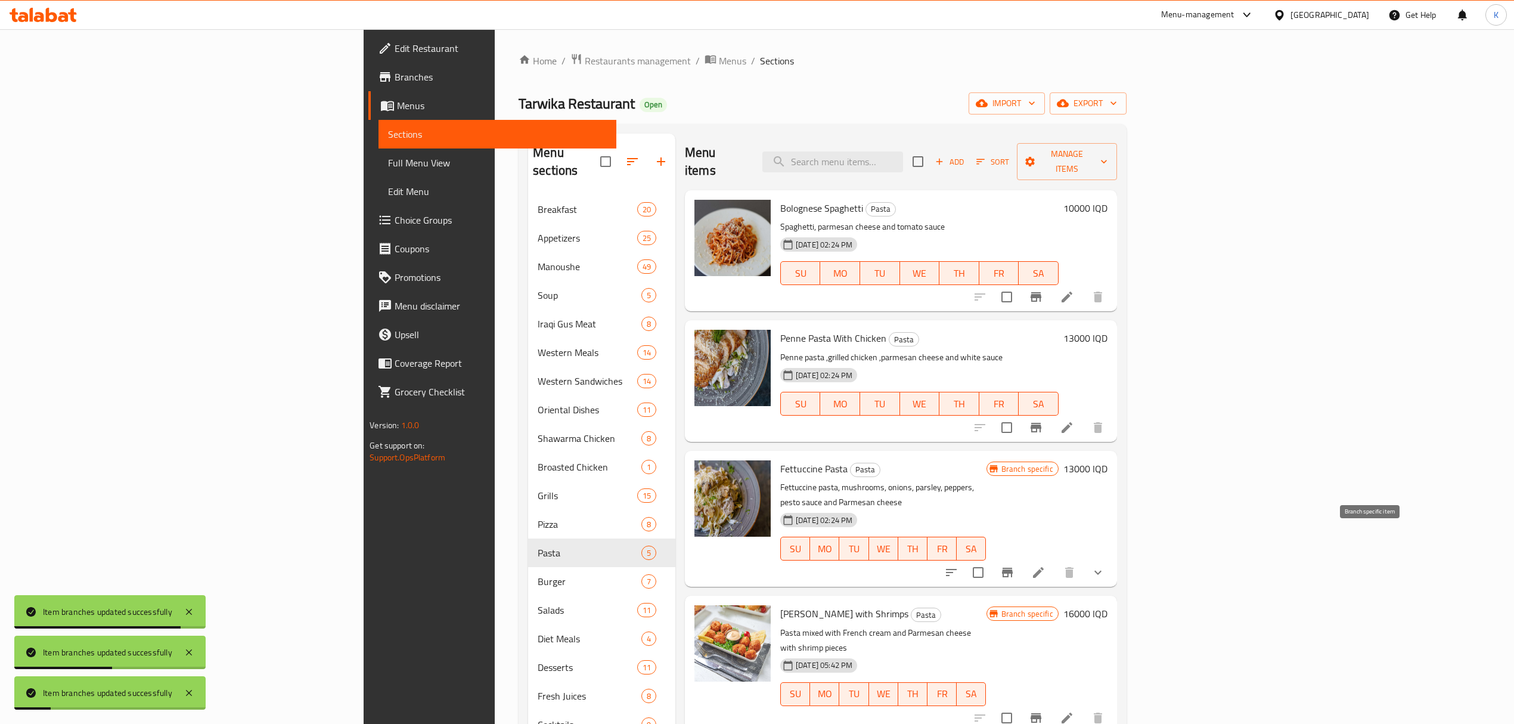
click at [1013, 568] on icon "Branch-specific-item" at bounding box center [1007, 573] width 11 height 10
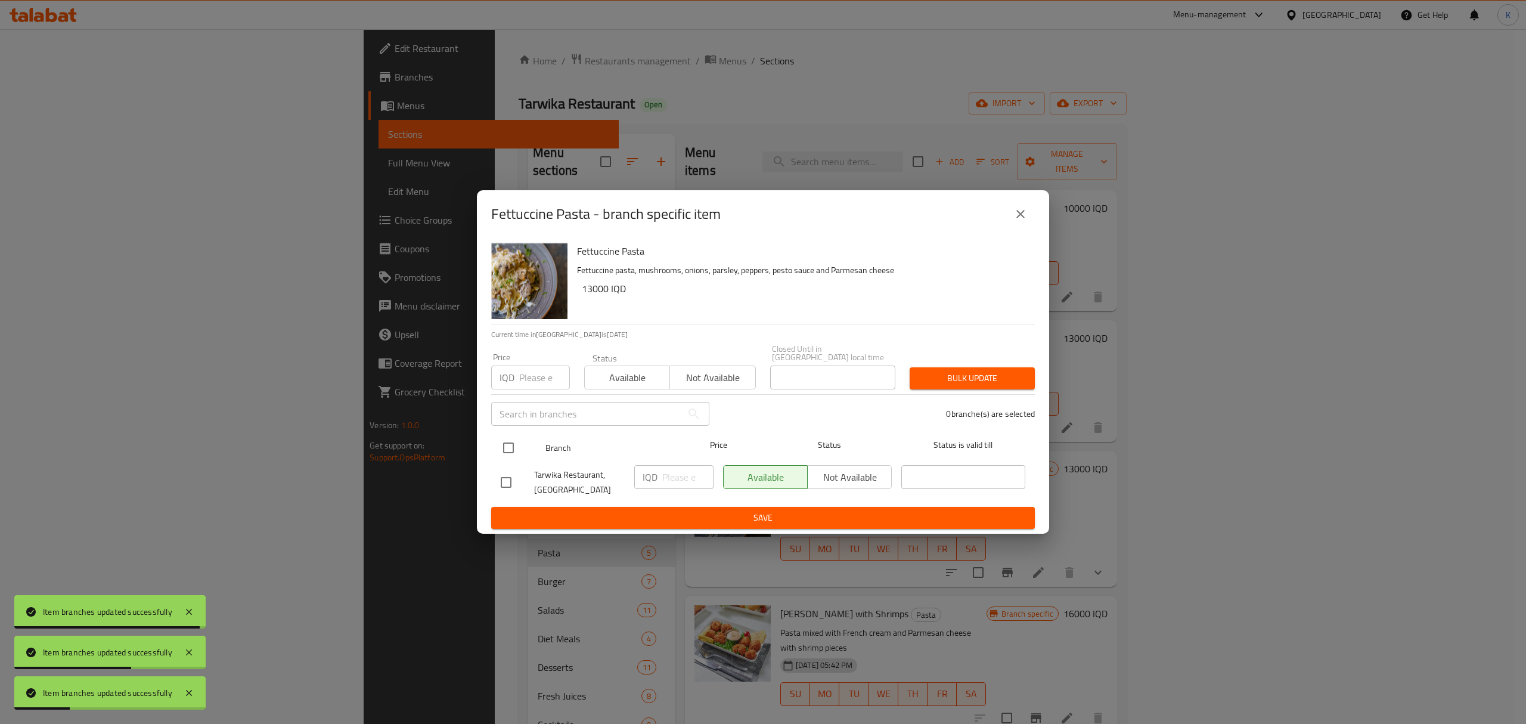
click at [511, 441] on input "checkbox" at bounding box center [508, 447] width 25 height 25
checkbox input "true"
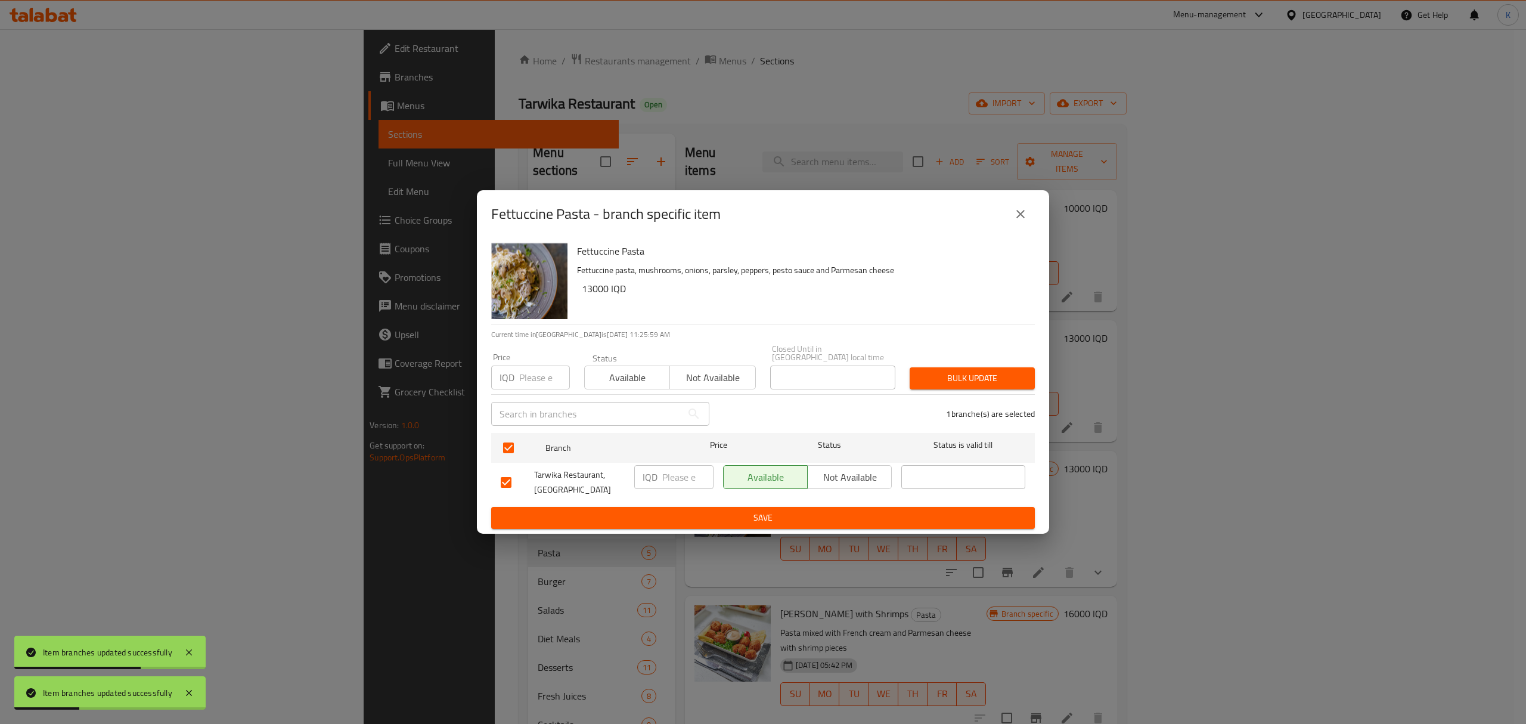
click at [634, 359] on div "Available Not available" at bounding box center [670, 372] width 172 height 36
click at [632, 371] on span "Available" at bounding box center [628, 377] width 76 height 17
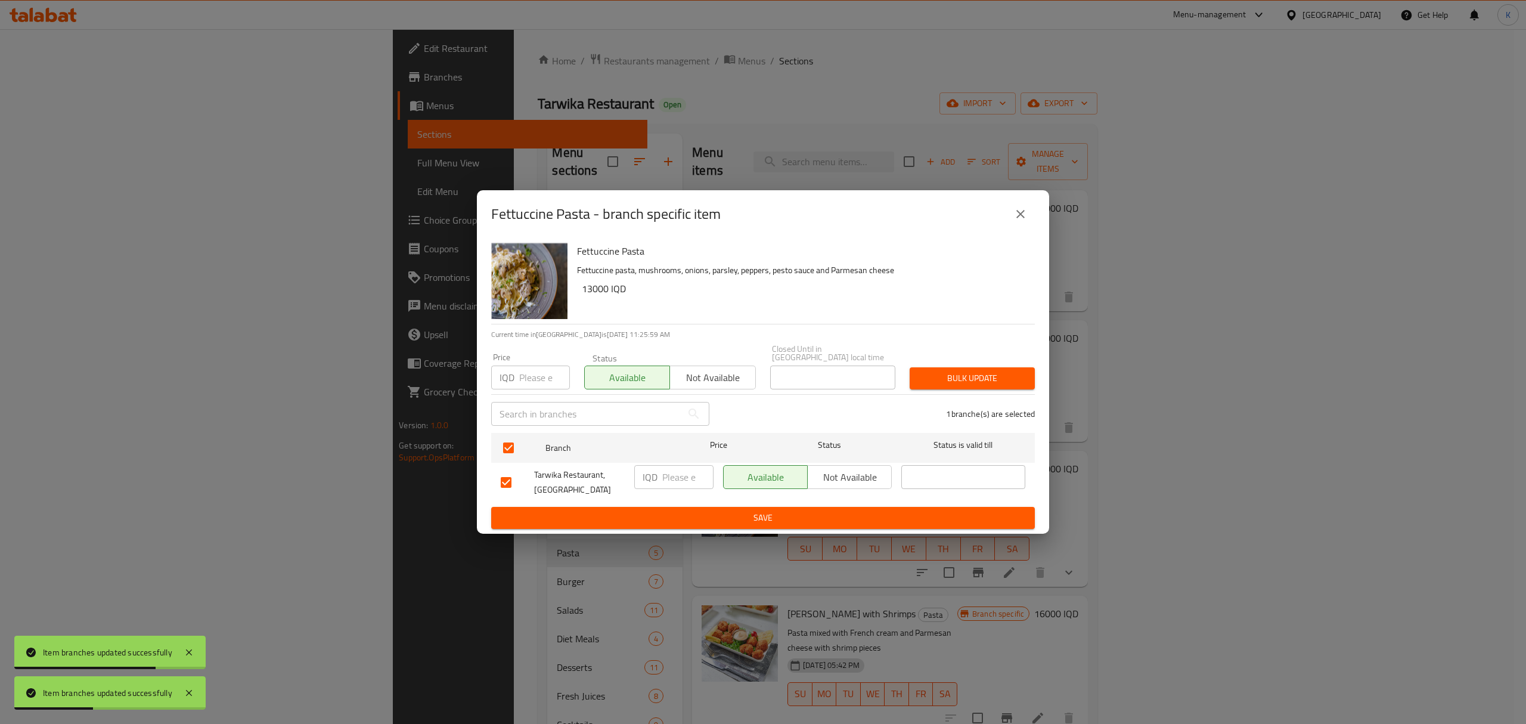
click at [962, 379] on span "Bulk update" at bounding box center [972, 378] width 106 height 15
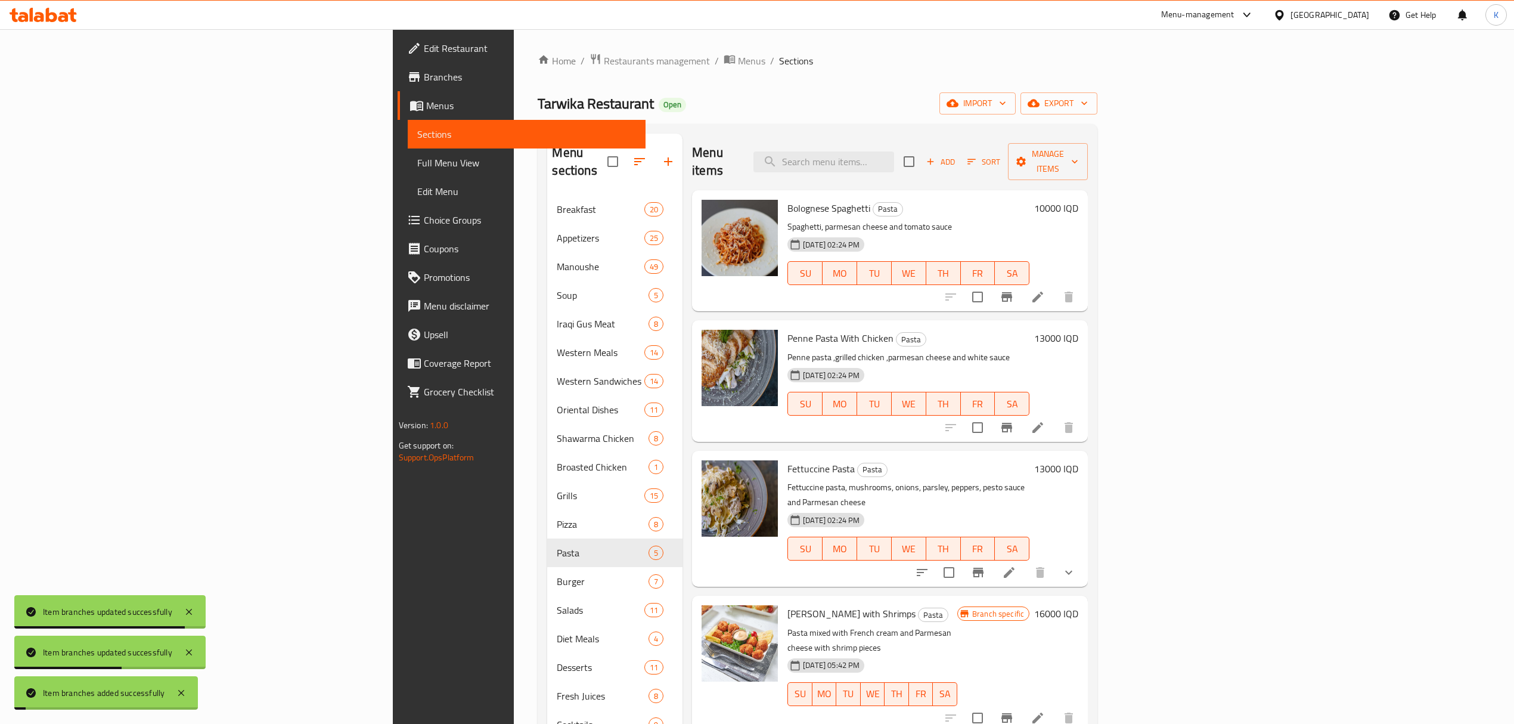
scroll to position [168, 0]
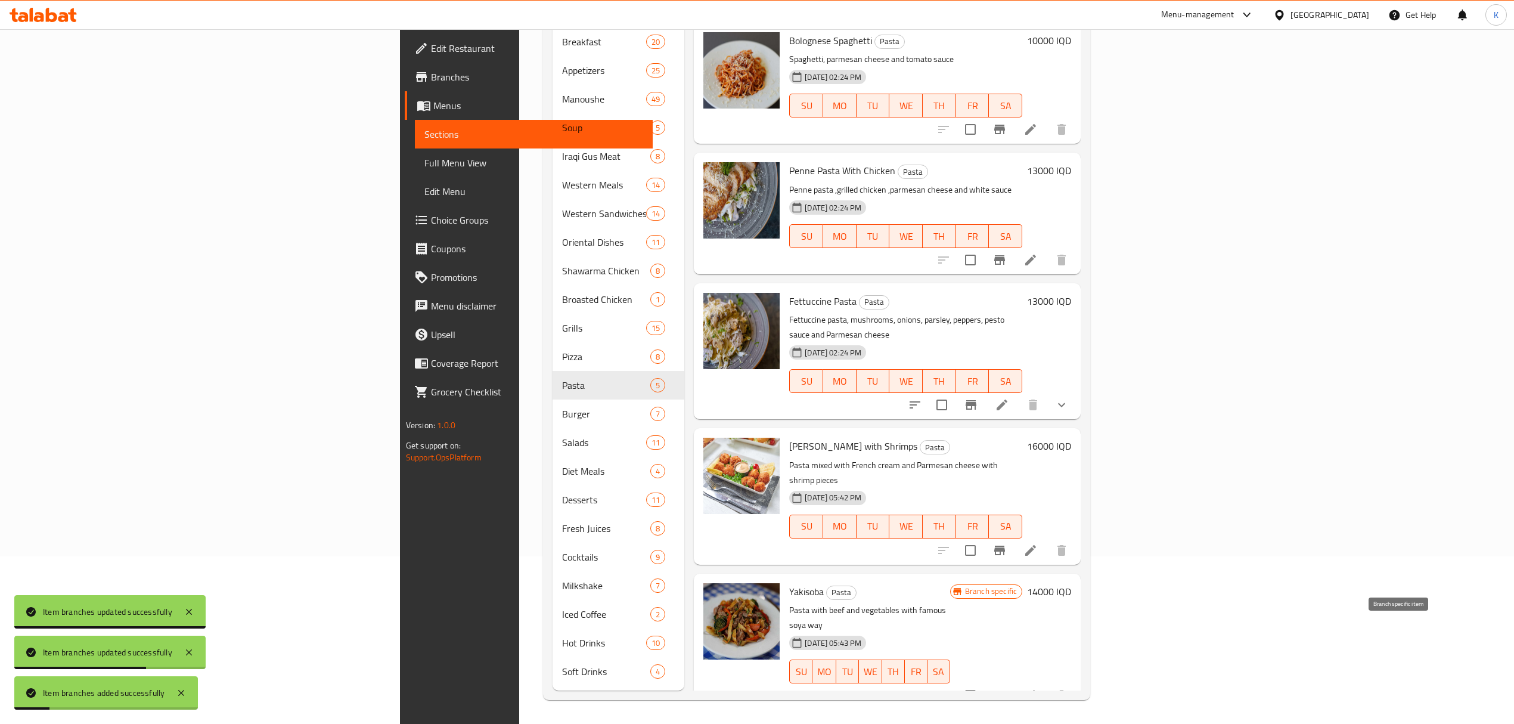
click at [1005, 690] on icon "Branch-specific-item" at bounding box center [1000, 695] width 11 height 10
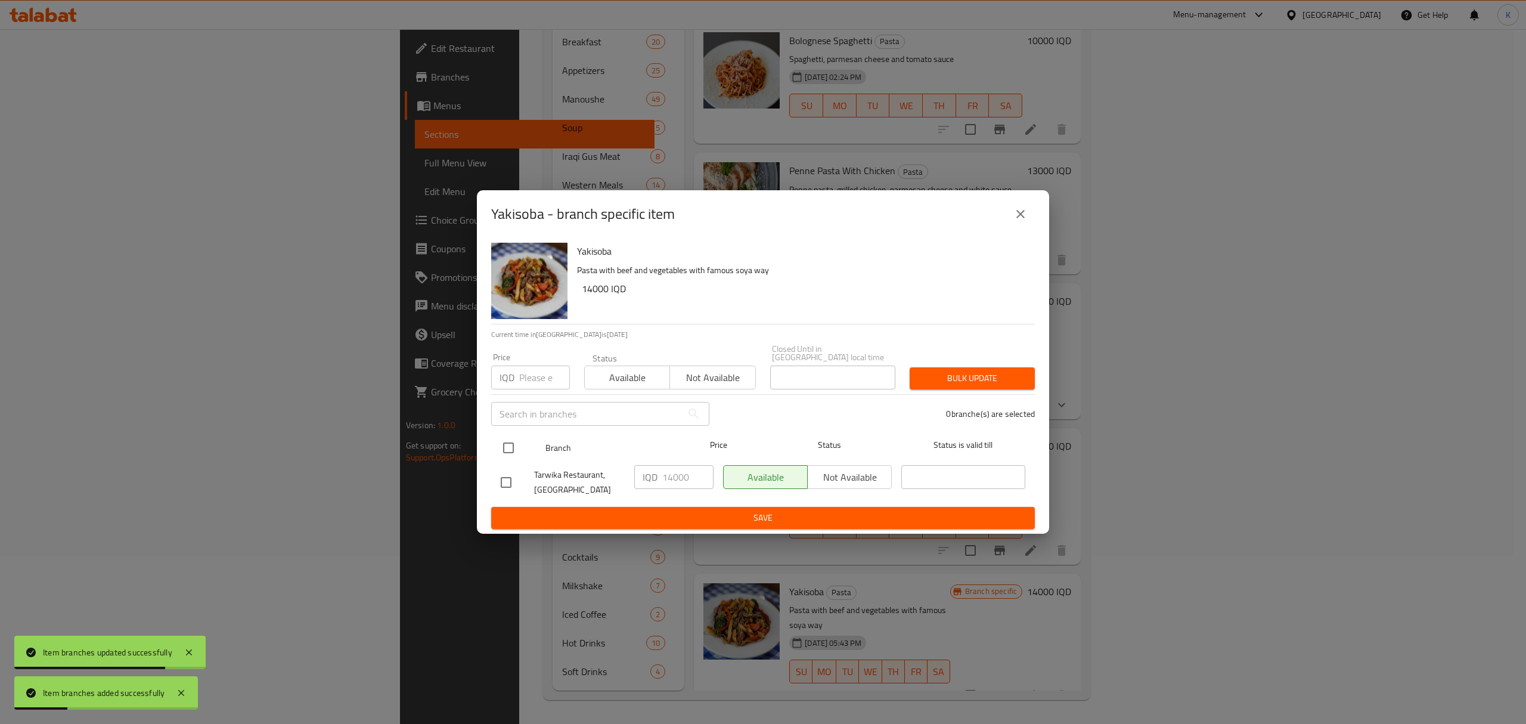
click at [512, 447] on input "checkbox" at bounding box center [508, 447] width 25 height 25
checkbox input "true"
click at [607, 373] on span "Available" at bounding box center [628, 377] width 76 height 17
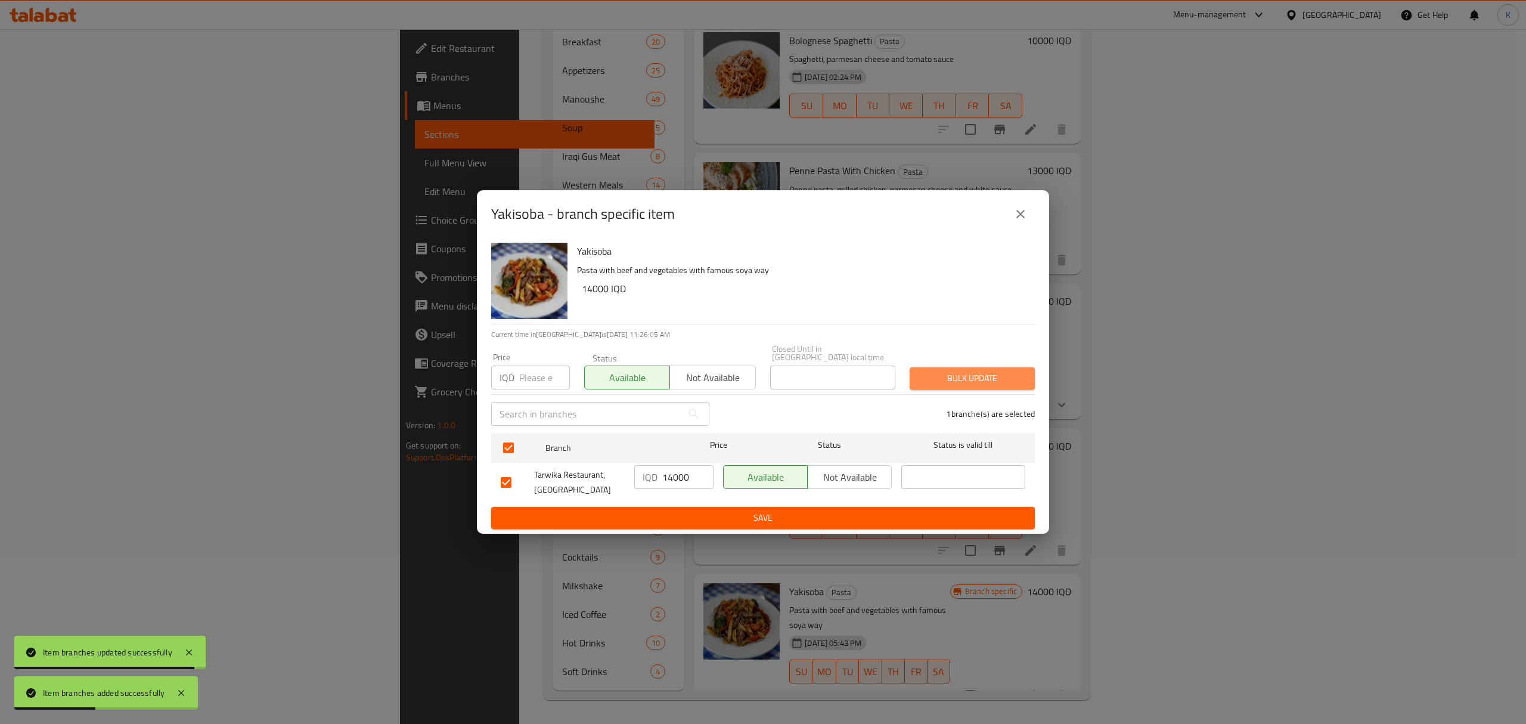
click at [1012, 378] on span "Bulk update" at bounding box center [972, 378] width 106 height 15
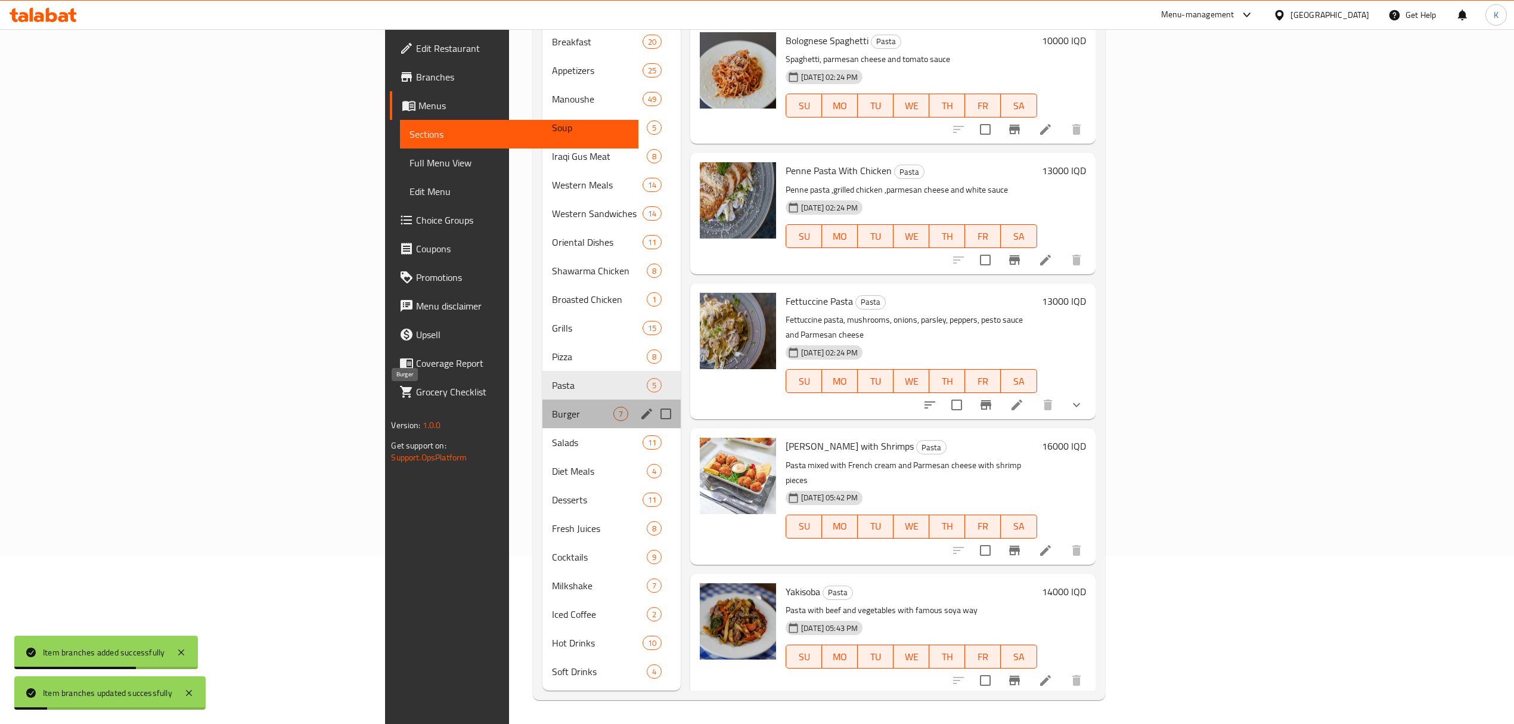
click at [552, 407] on span "Burger" at bounding box center [582, 414] width 61 height 14
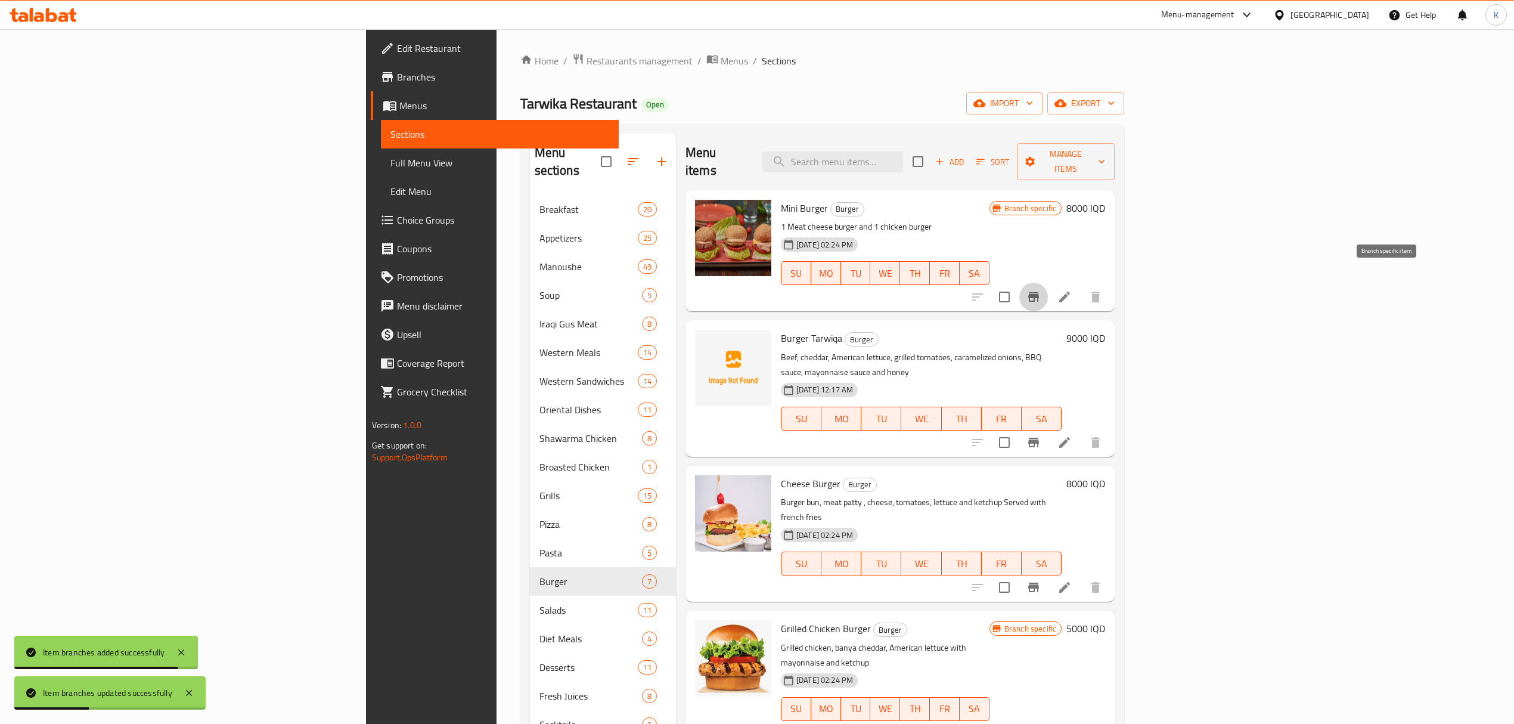
click at [1041, 290] on icon "Branch-specific-item" at bounding box center [1034, 297] width 14 height 14
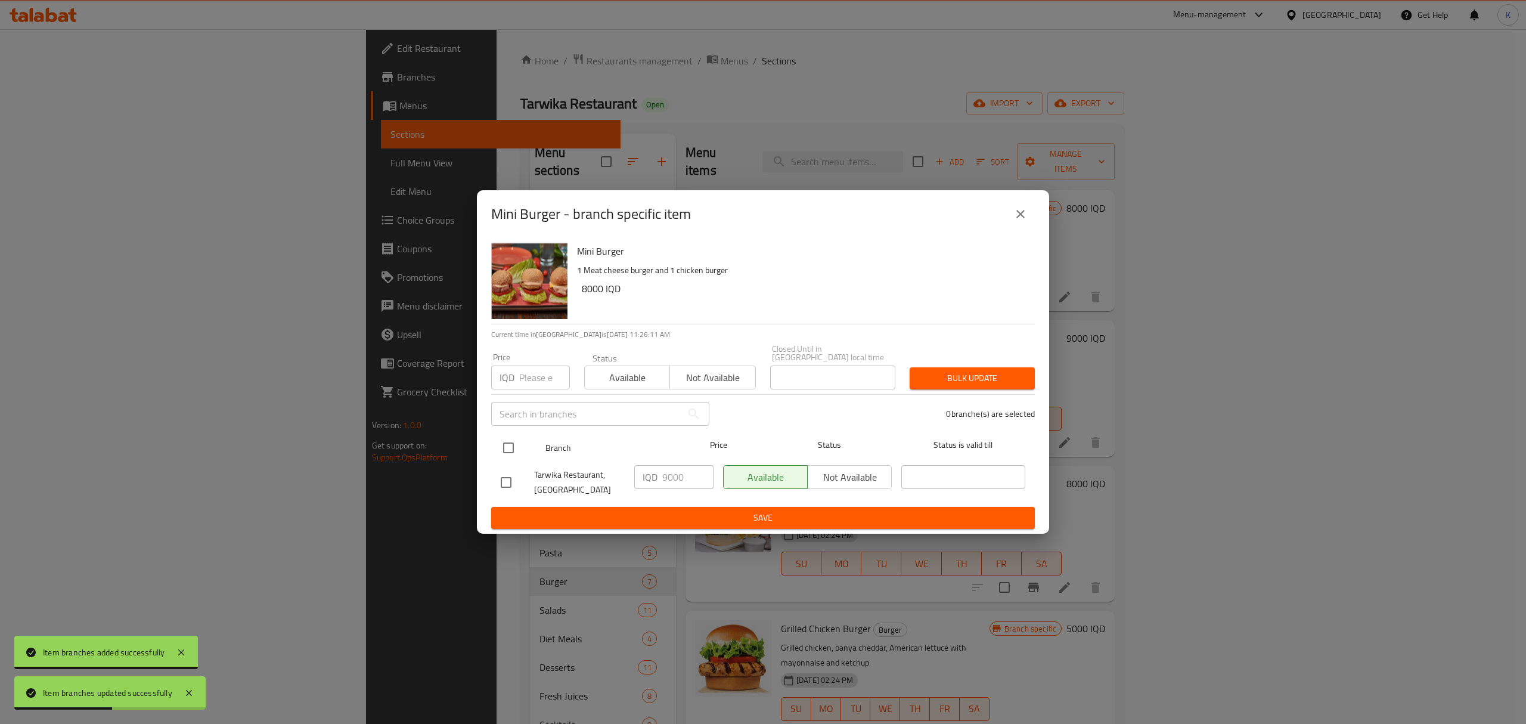
click at [508, 442] on input "checkbox" at bounding box center [508, 447] width 25 height 25
checkbox input "true"
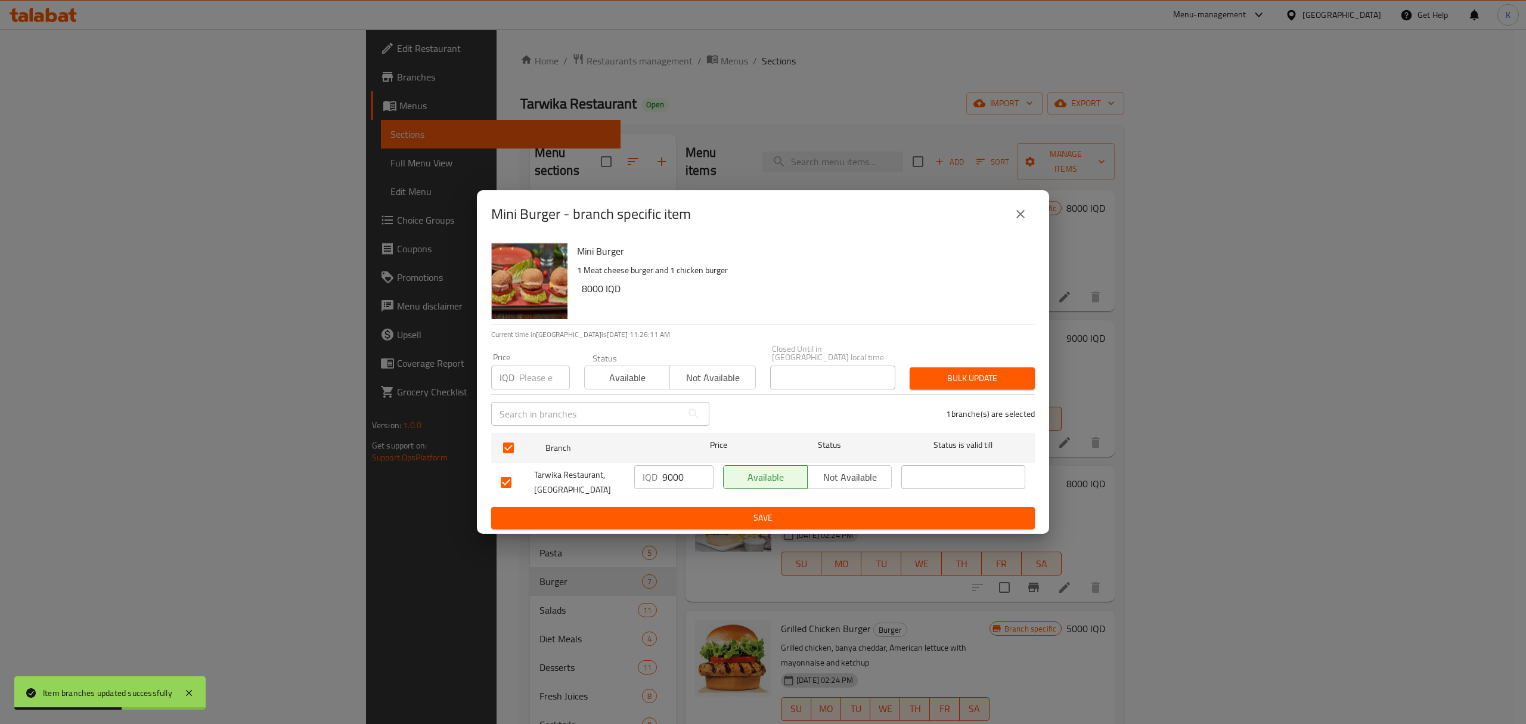
click at [613, 370] on span "Available" at bounding box center [628, 377] width 76 height 17
click at [992, 375] on span "Bulk update" at bounding box center [972, 378] width 106 height 15
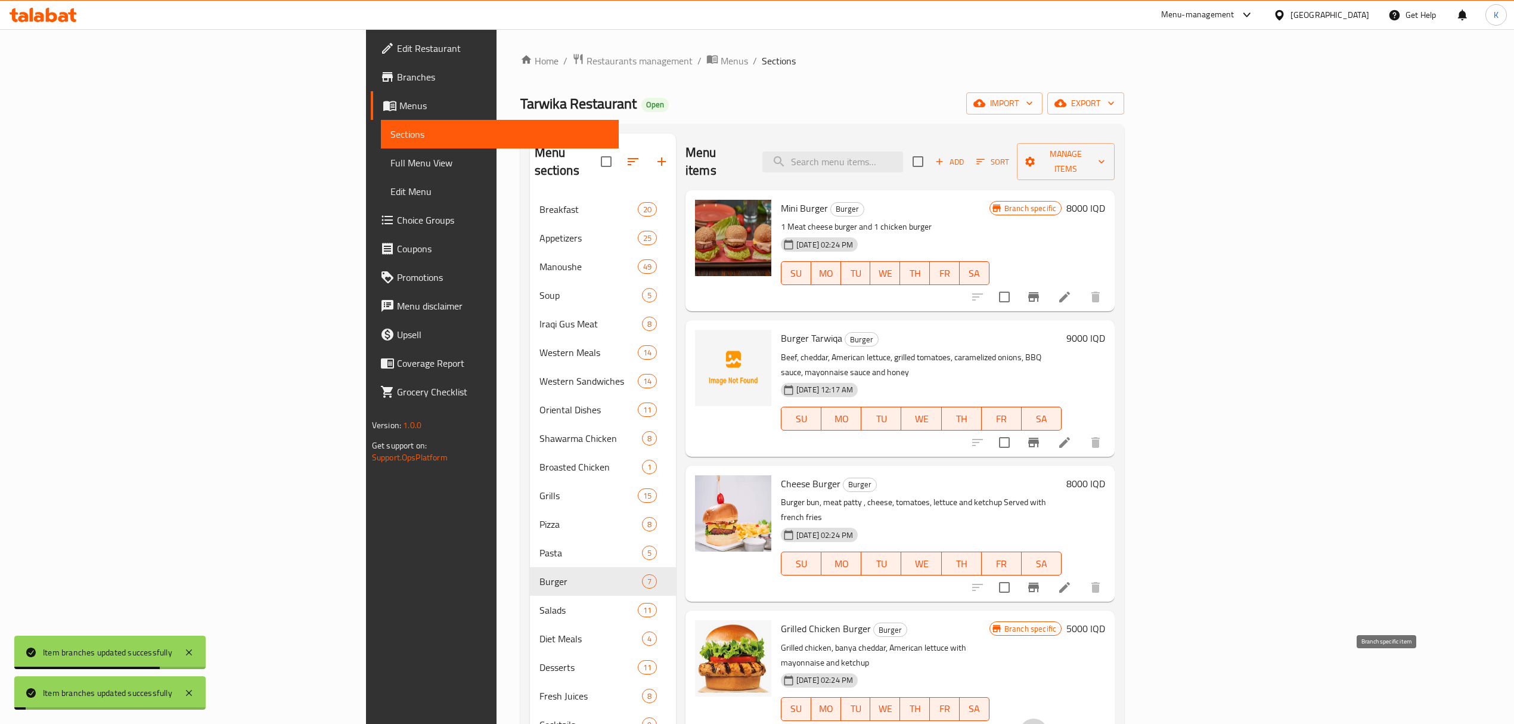
click at [1039, 723] on icon "Branch-specific-item" at bounding box center [1033, 733] width 11 height 10
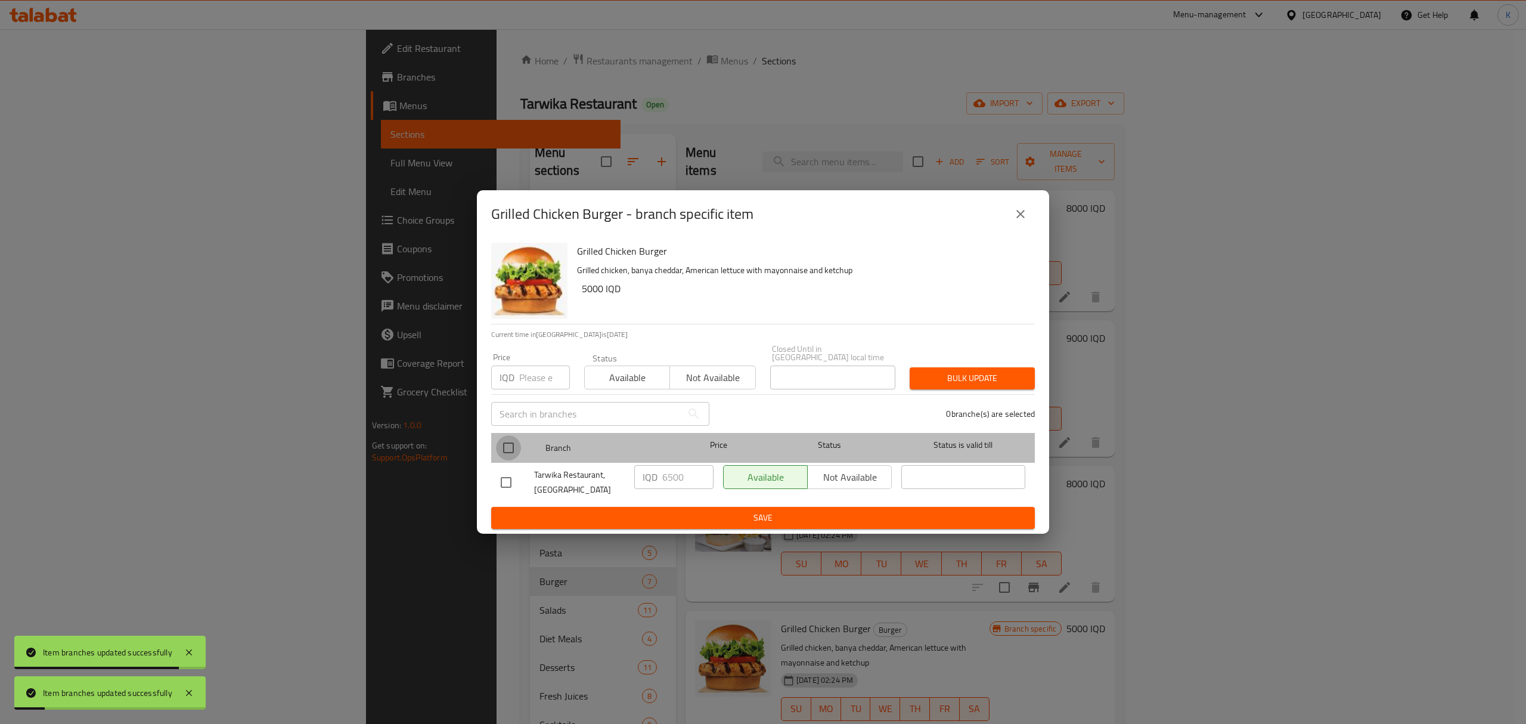
click at [513, 436] on input "checkbox" at bounding box center [508, 447] width 25 height 25
checkbox input "true"
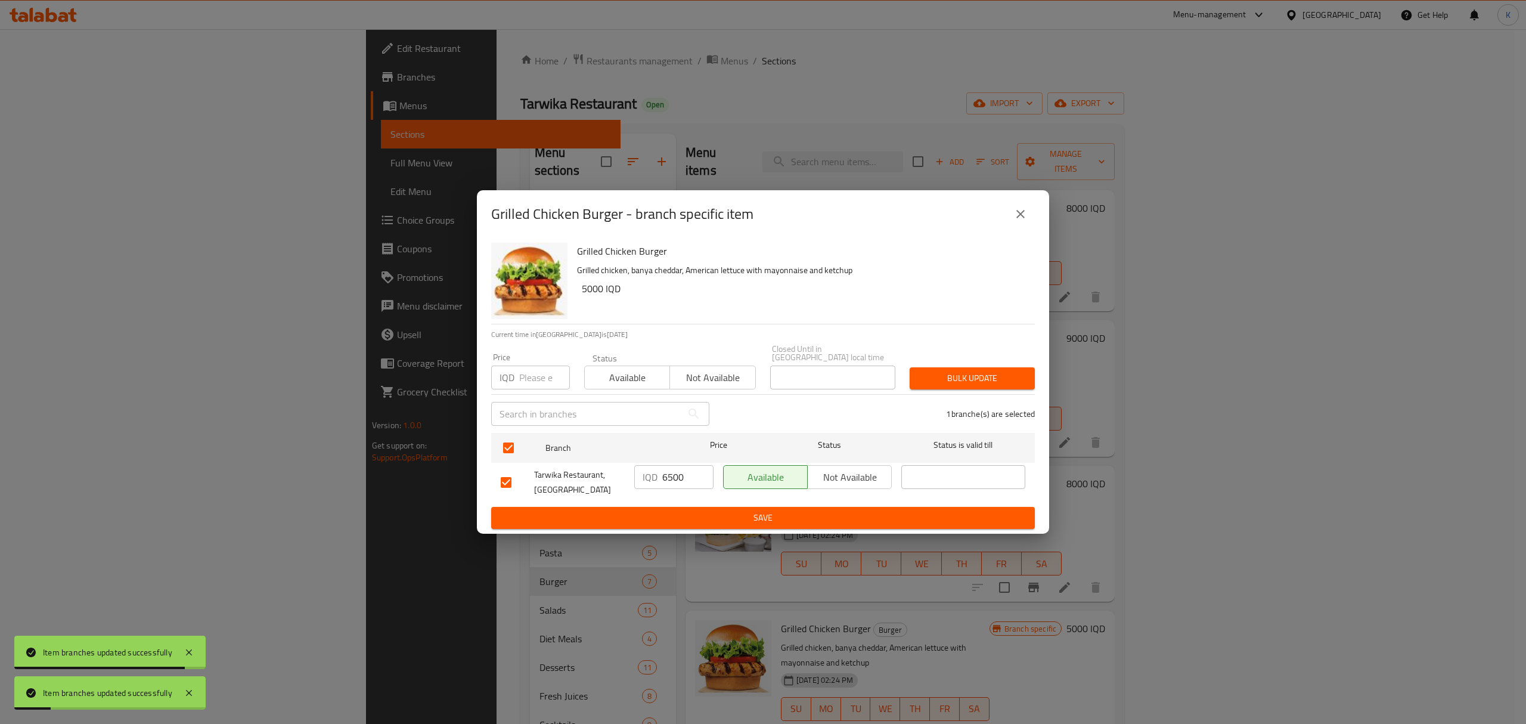
click at [618, 375] on span "Available" at bounding box center [628, 377] width 76 height 17
click at [966, 363] on div "Bulk update" at bounding box center [973, 378] width 140 height 36
click at [966, 371] on span "Bulk update" at bounding box center [972, 378] width 106 height 15
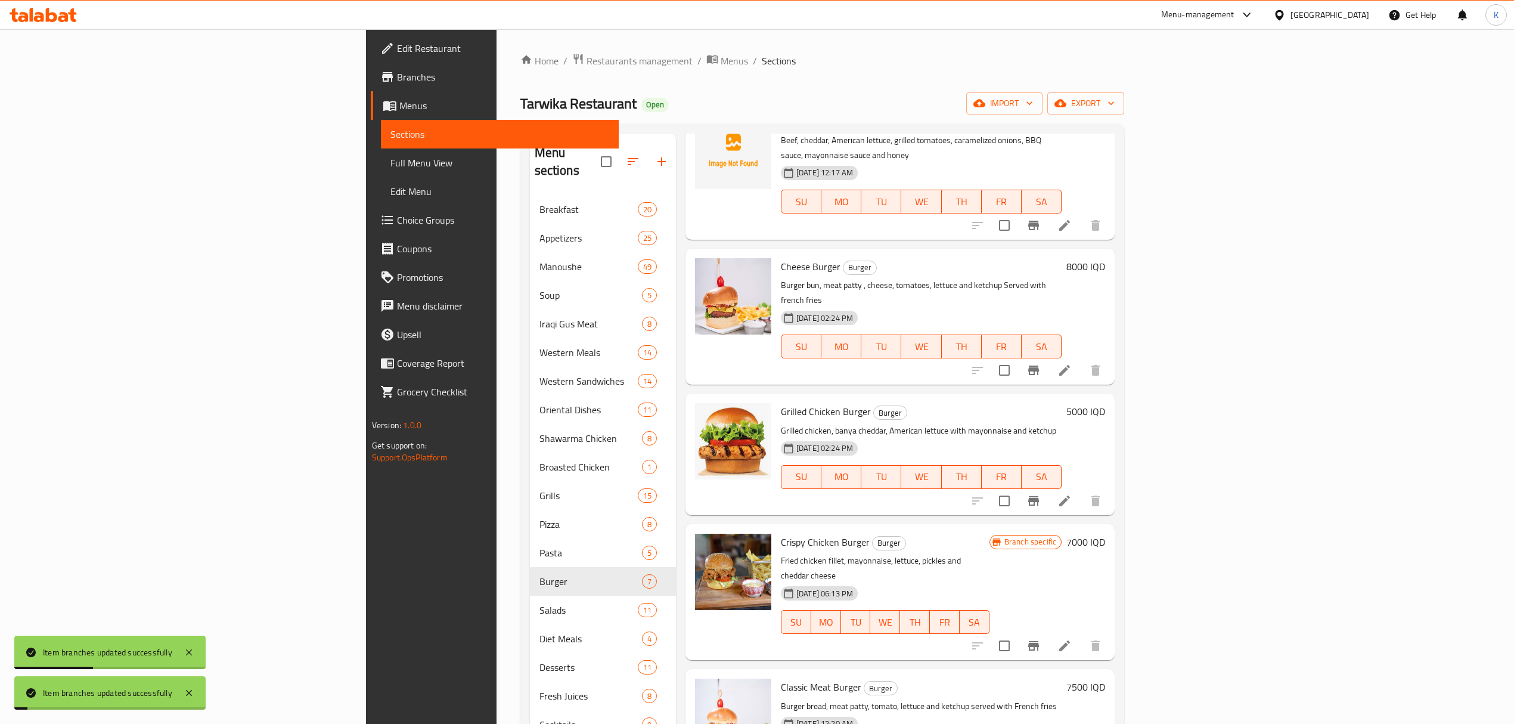
scroll to position [168, 0]
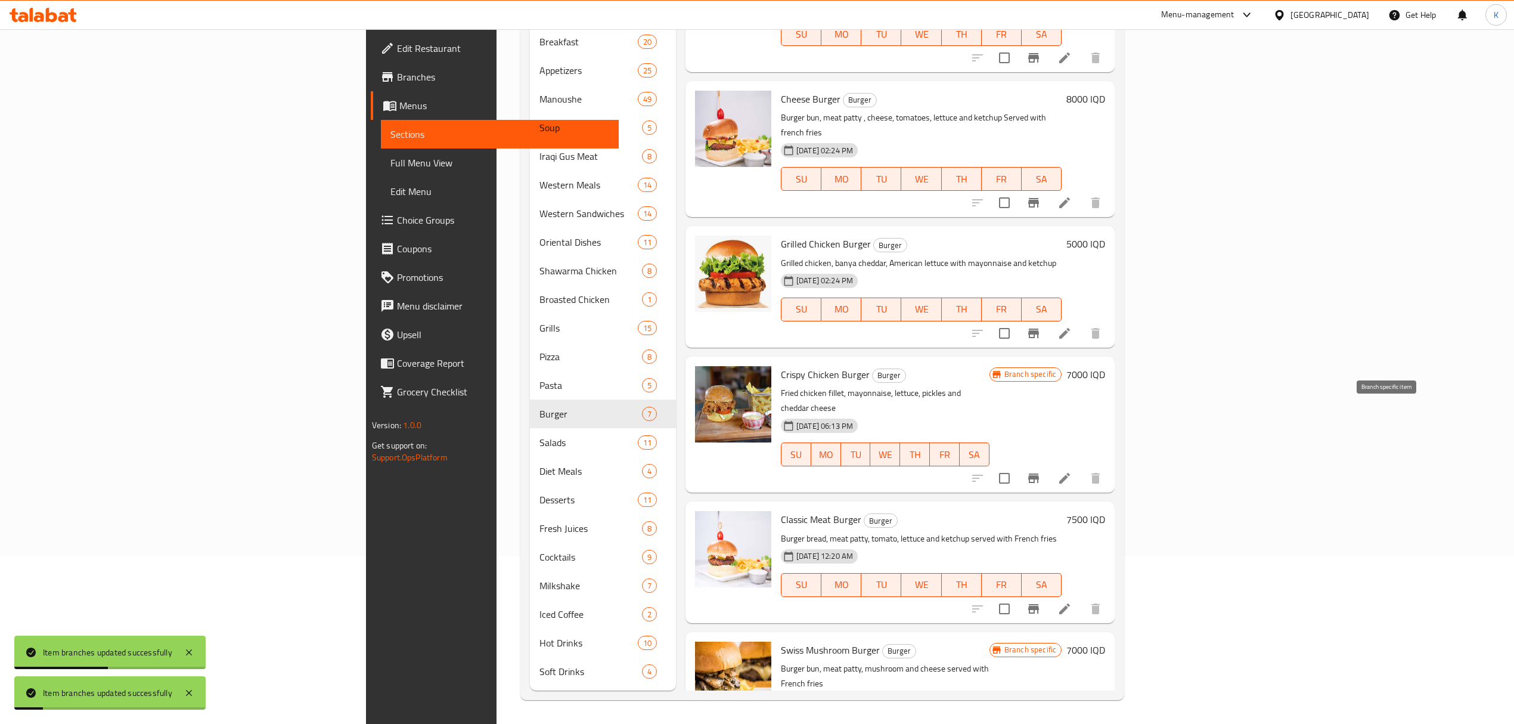
click at [1048, 464] on button "Branch-specific-item" at bounding box center [1034, 478] width 29 height 29
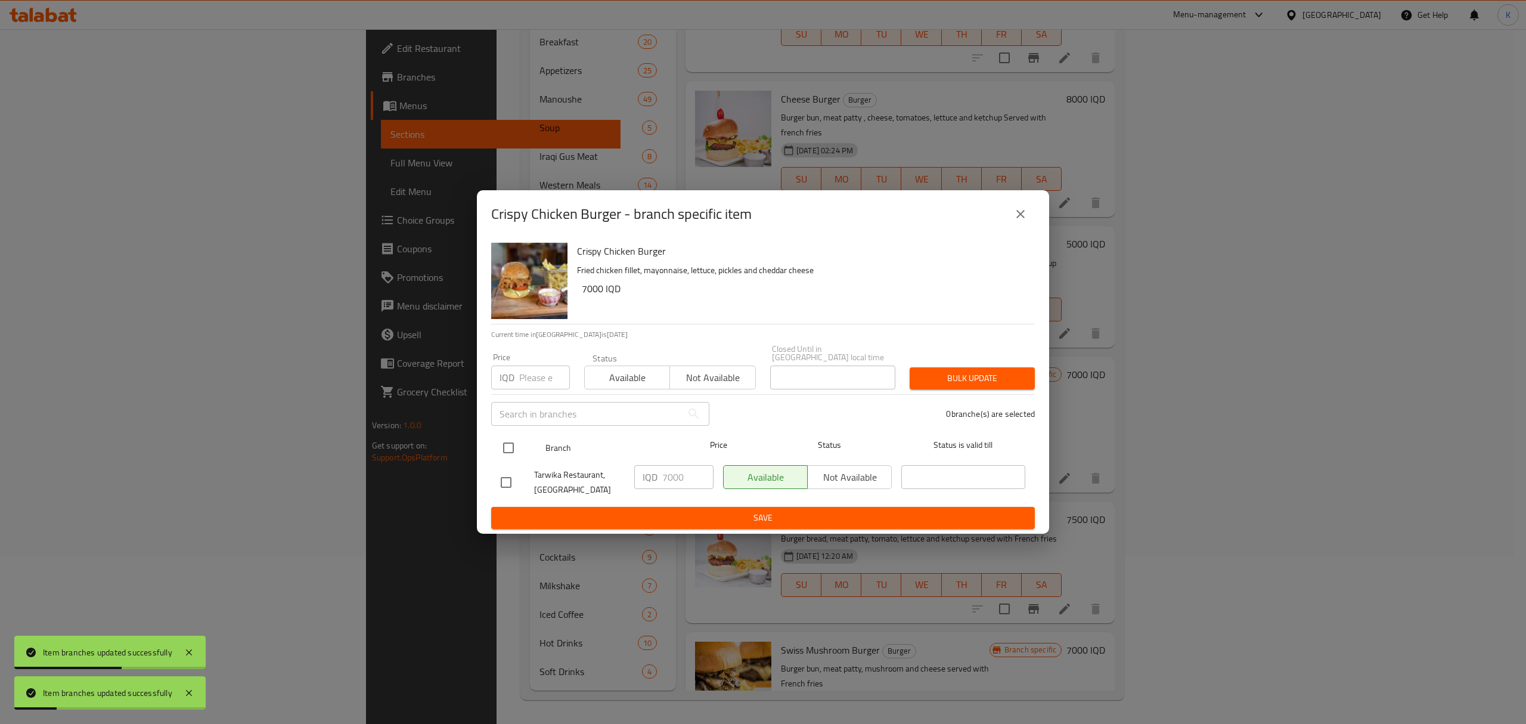
click at [511, 445] on input "checkbox" at bounding box center [508, 447] width 25 height 25
checkbox input "true"
click at [633, 371] on span "Available" at bounding box center [628, 377] width 76 height 17
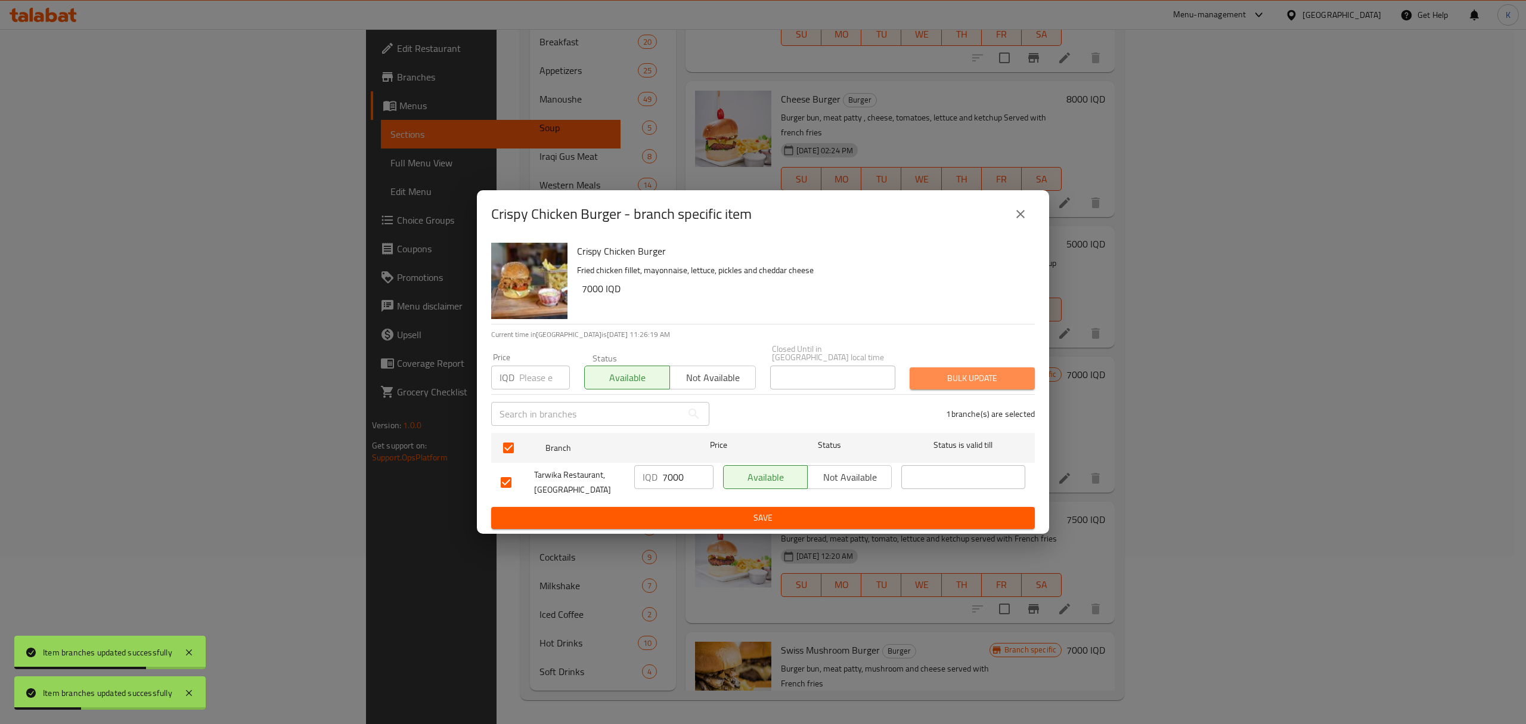
click at [964, 373] on span "Bulk update" at bounding box center [972, 378] width 106 height 15
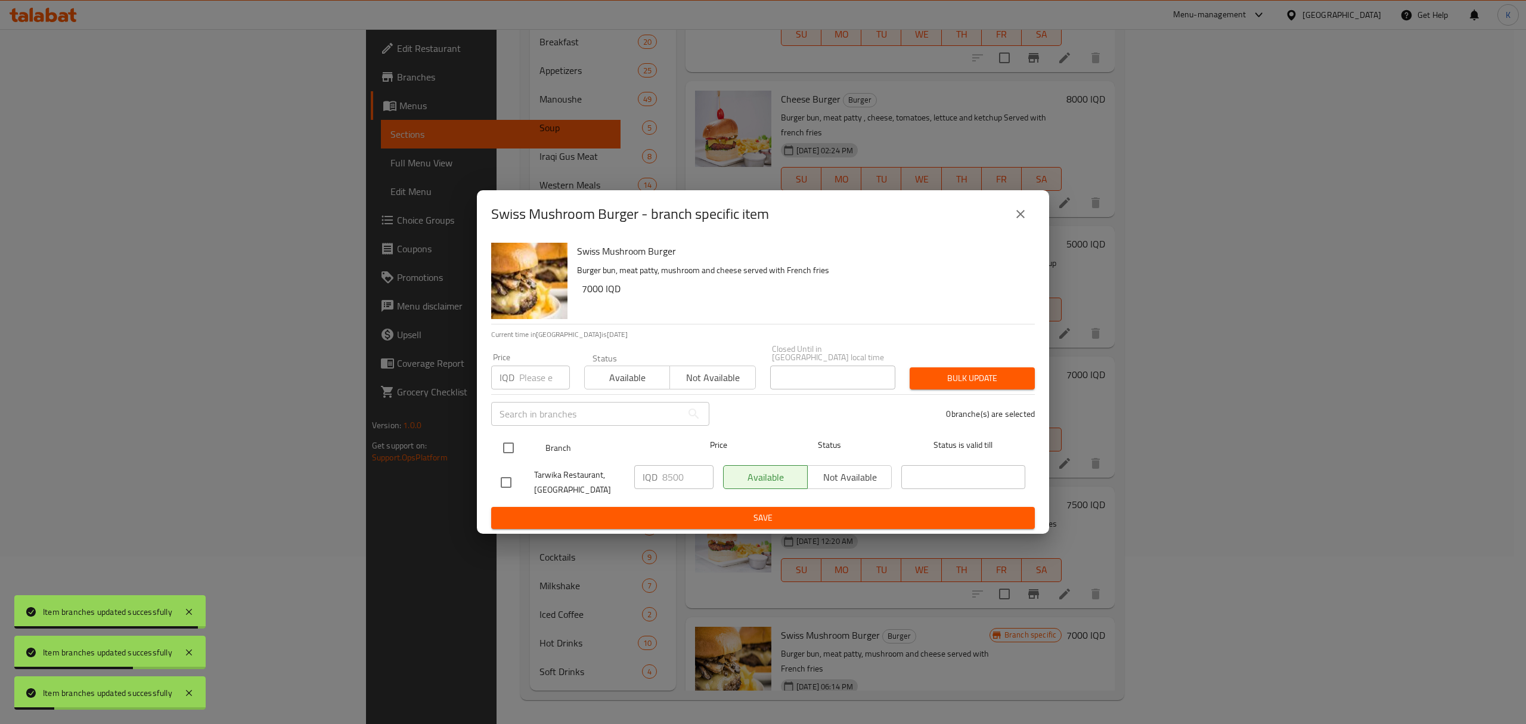
click at [515, 447] on input "checkbox" at bounding box center [508, 447] width 25 height 25
checkbox input "true"
click at [623, 365] on button "Available" at bounding box center [627, 377] width 86 height 24
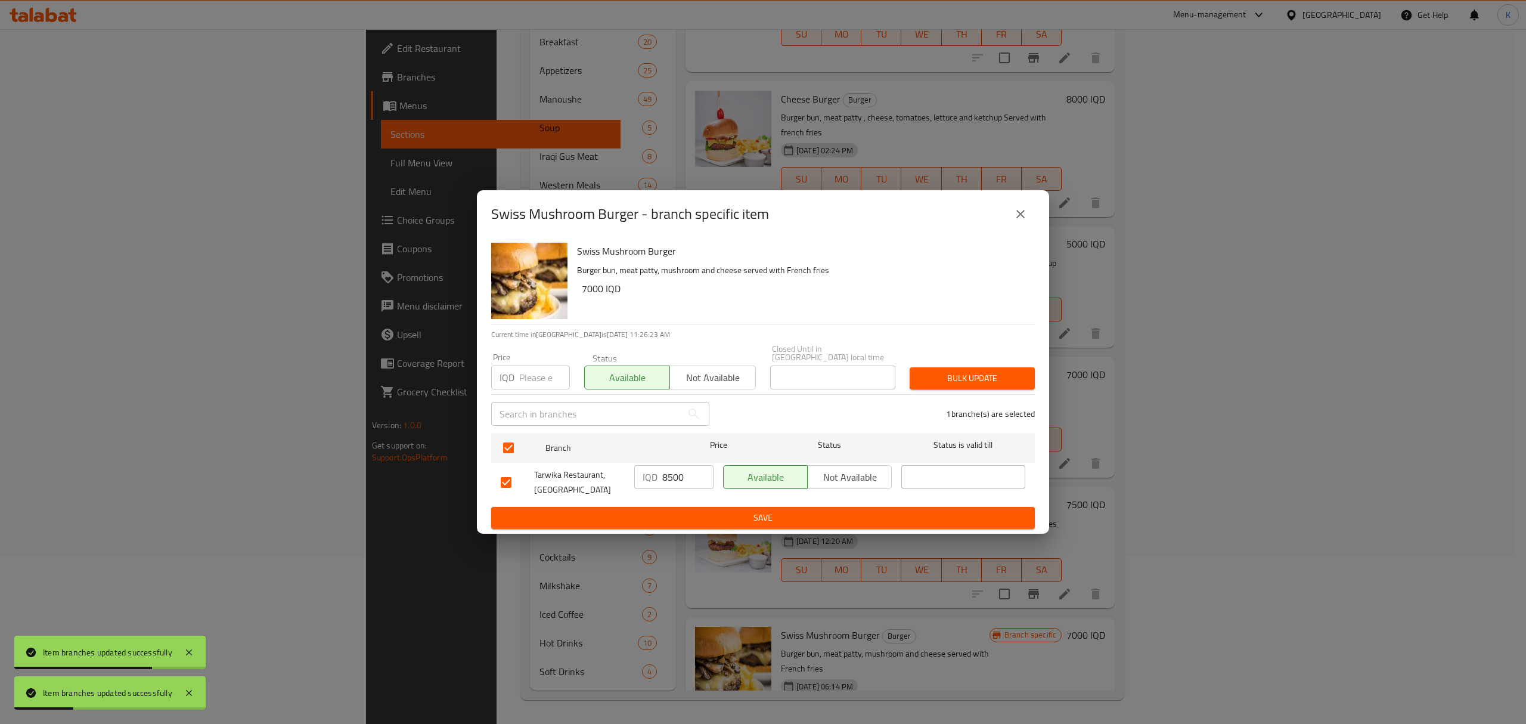
click at [955, 371] on span "Bulk update" at bounding box center [972, 378] width 106 height 15
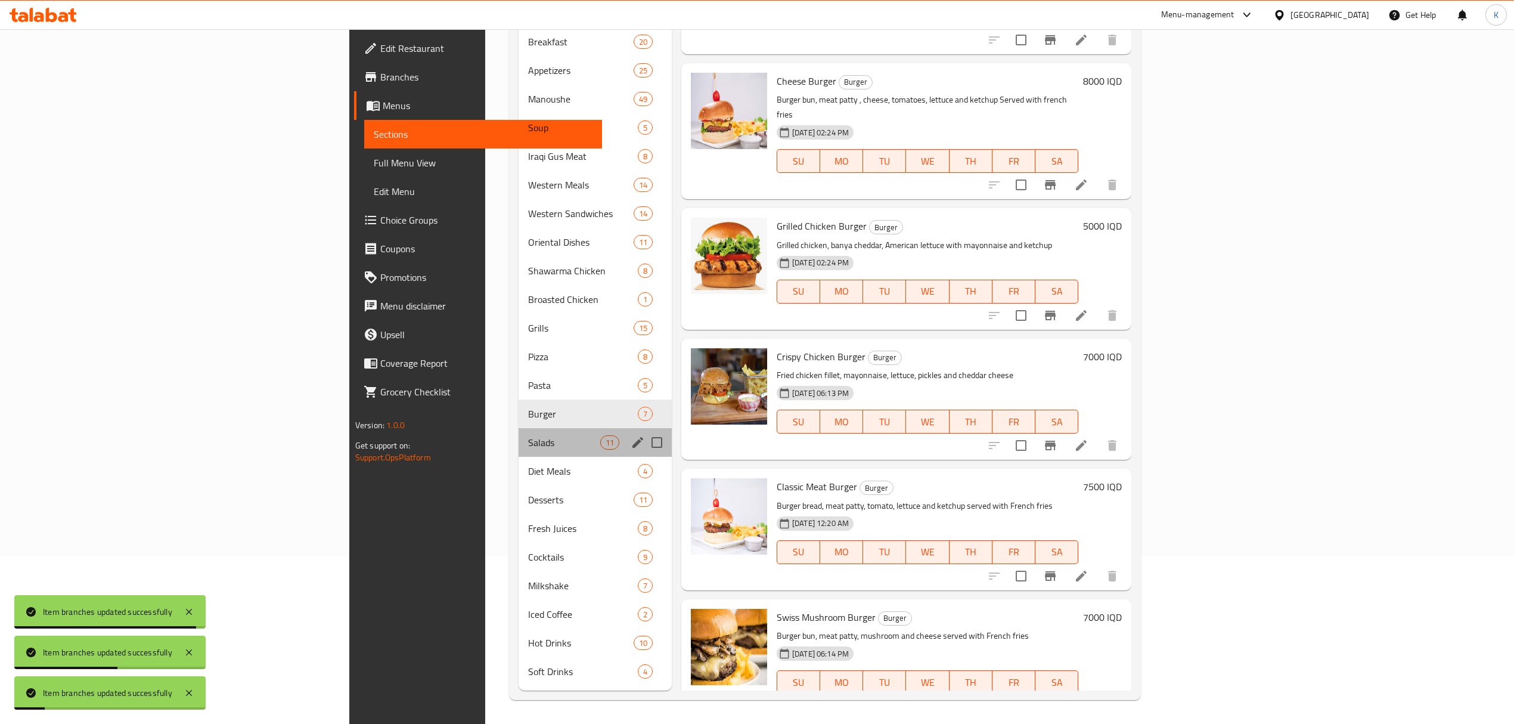
click at [519, 428] on div "Salads 11" at bounding box center [595, 442] width 153 height 29
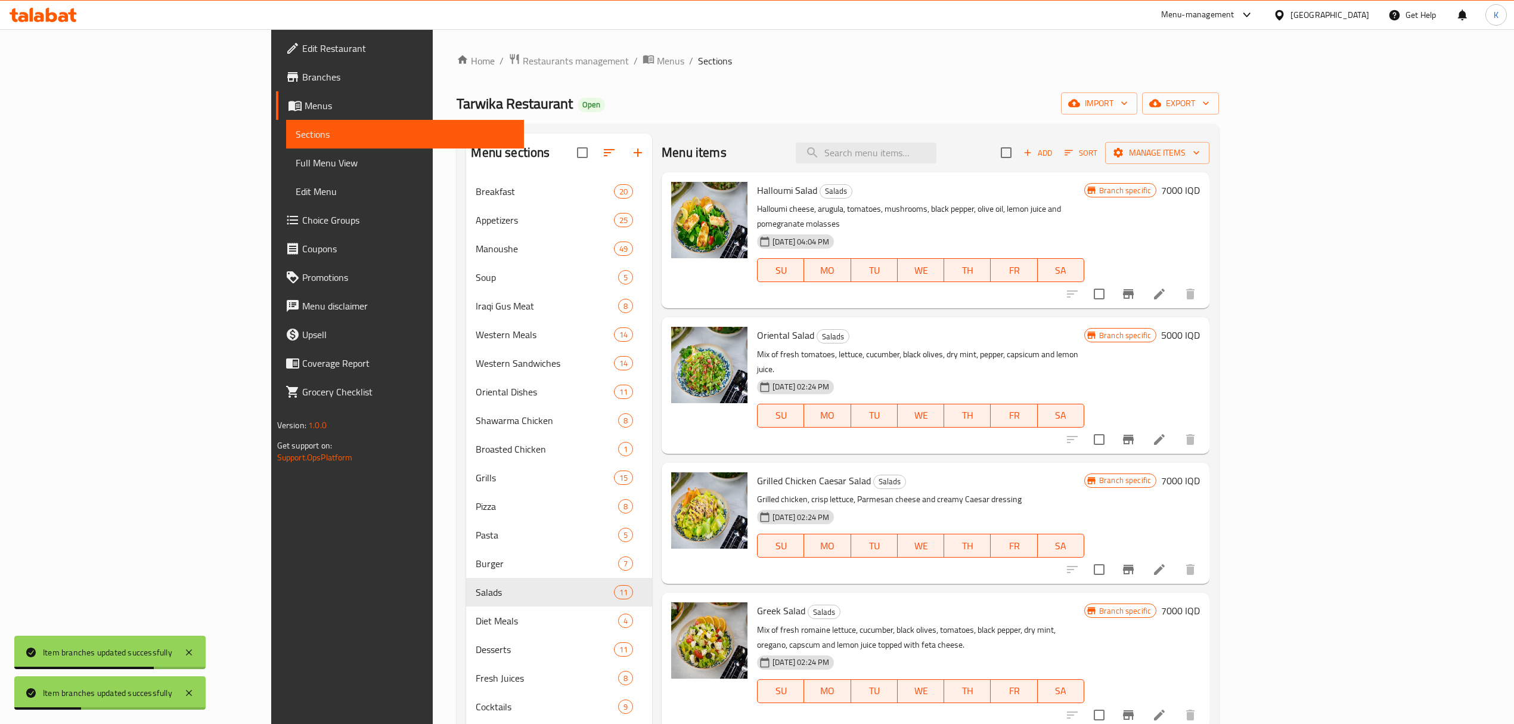
click at [1136, 287] on icon "Branch-specific-item" at bounding box center [1129, 294] width 14 height 14
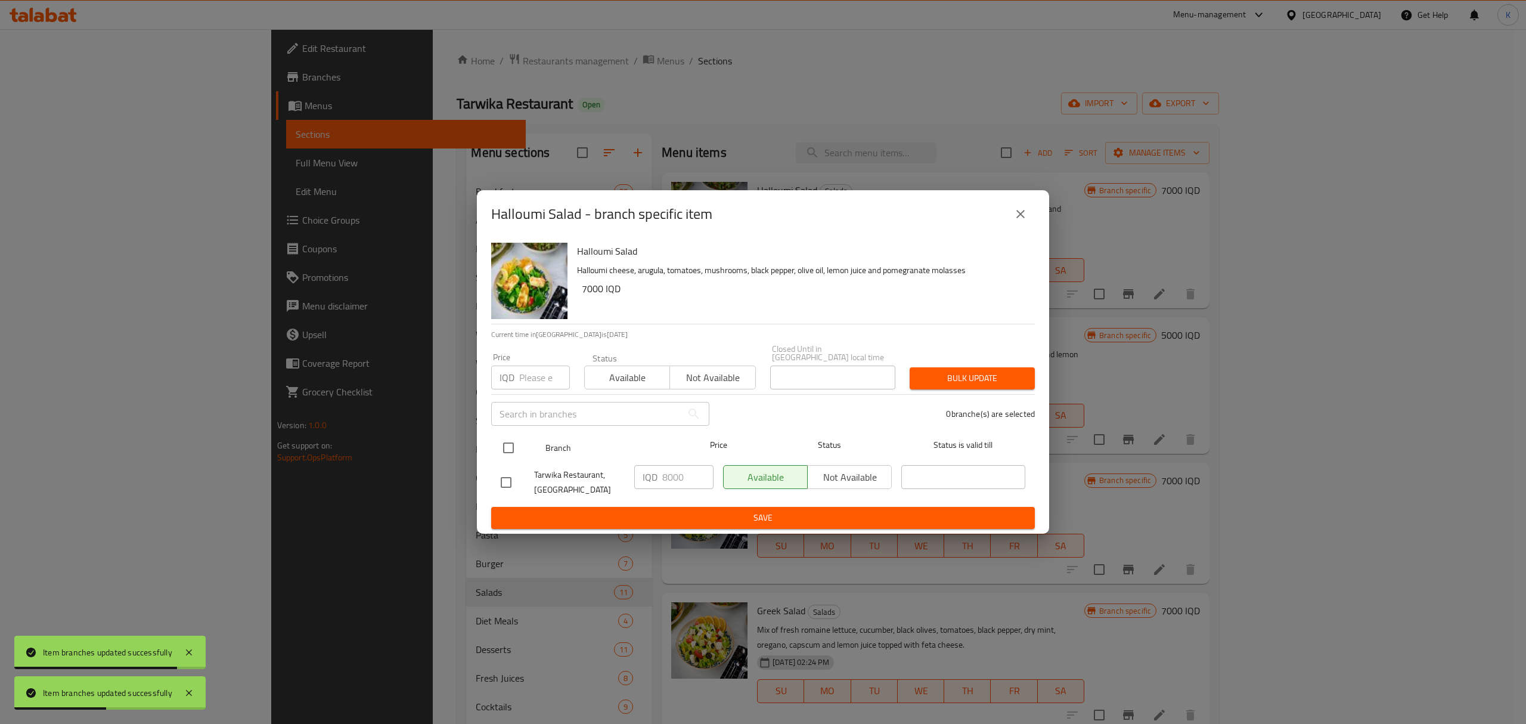
click at [509, 439] on input "checkbox" at bounding box center [508, 447] width 25 height 25
checkbox input "true"
click at [611, 369] on span "Available" at bounding box center [628, 377] width 76 height 17
click at [998, 376] on span "Bulk update" at bounding box center [972, 378] width 106 height 15
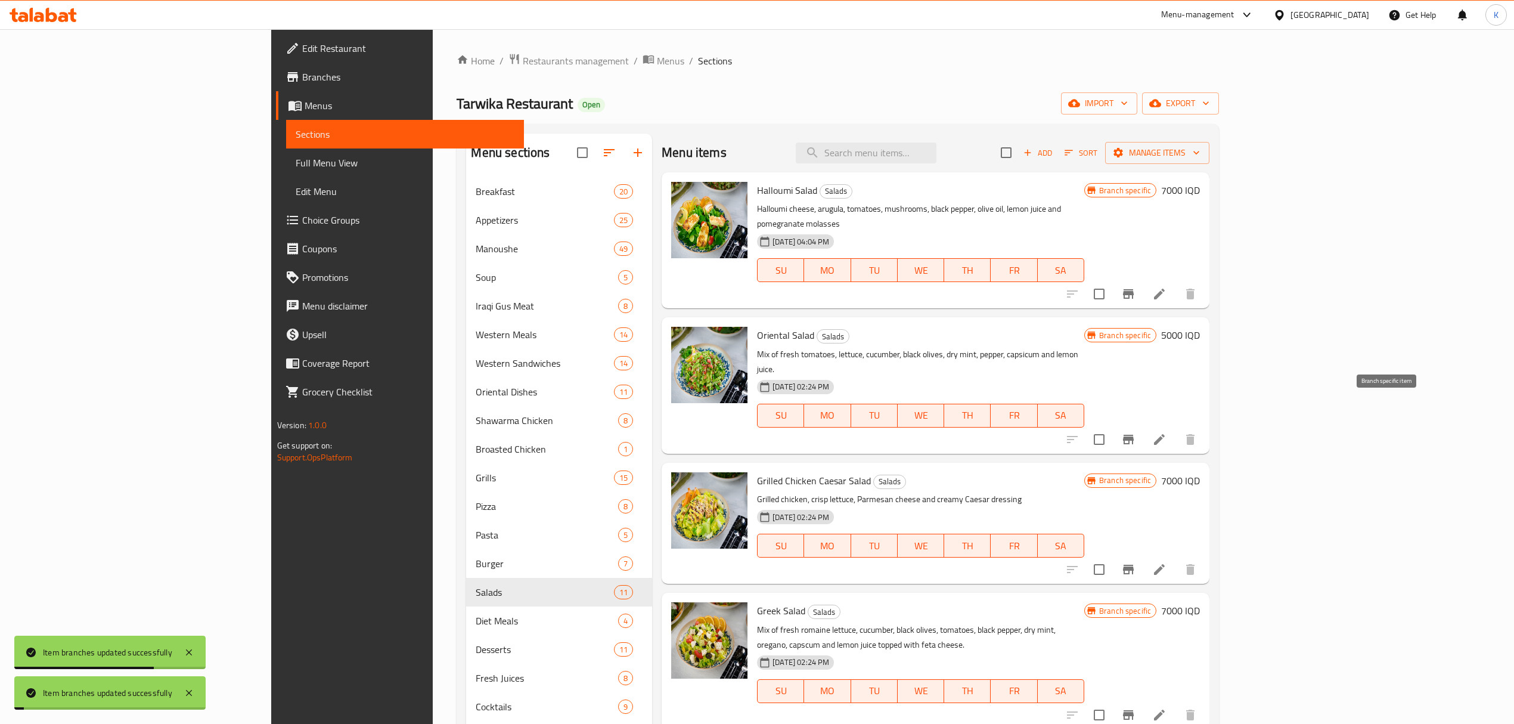
click at [1134, 435] on icon "Branch-specific-item" at bounding box center [1128, 440] width 11 height 10
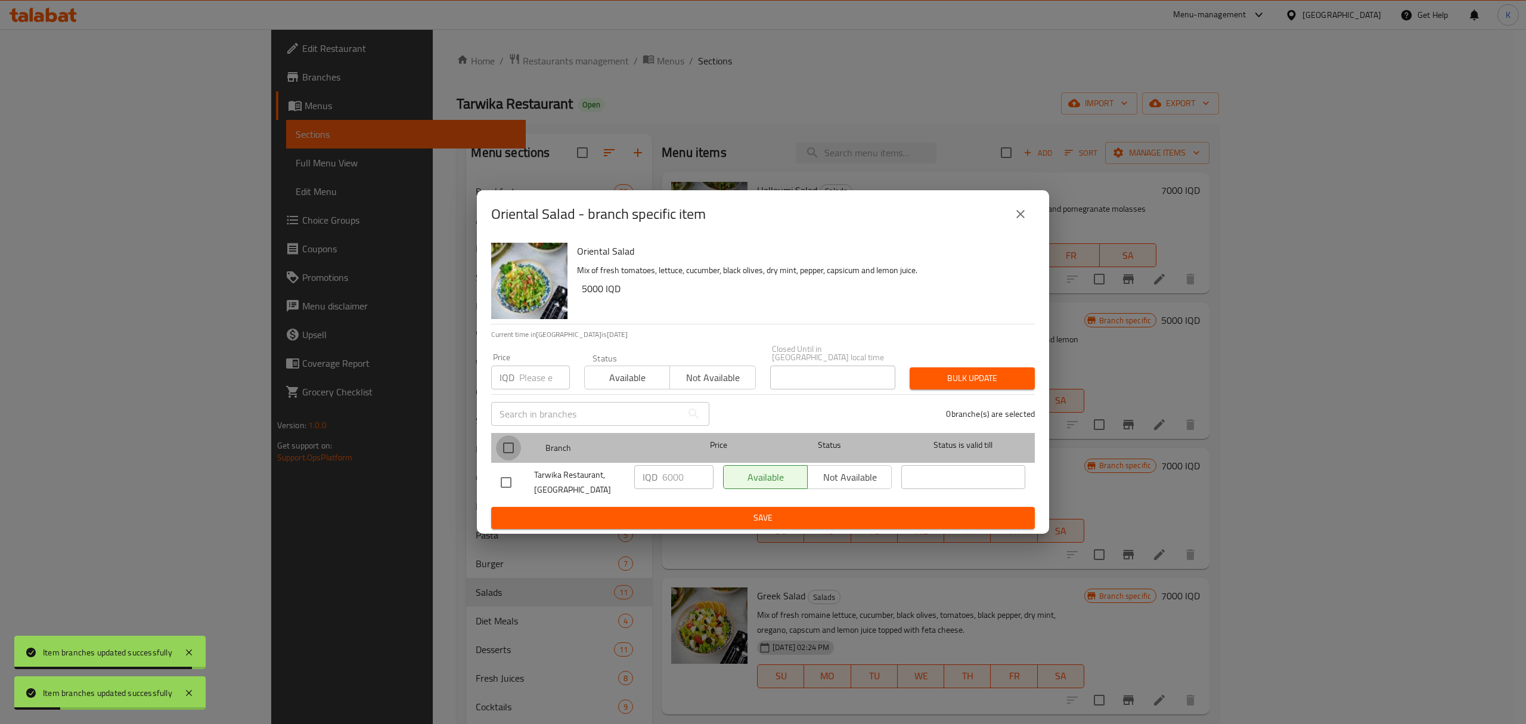
click at [507, 447] on input "checkbox" at bounding box center [508, 447] width 25 height 25
checkbox input "true"
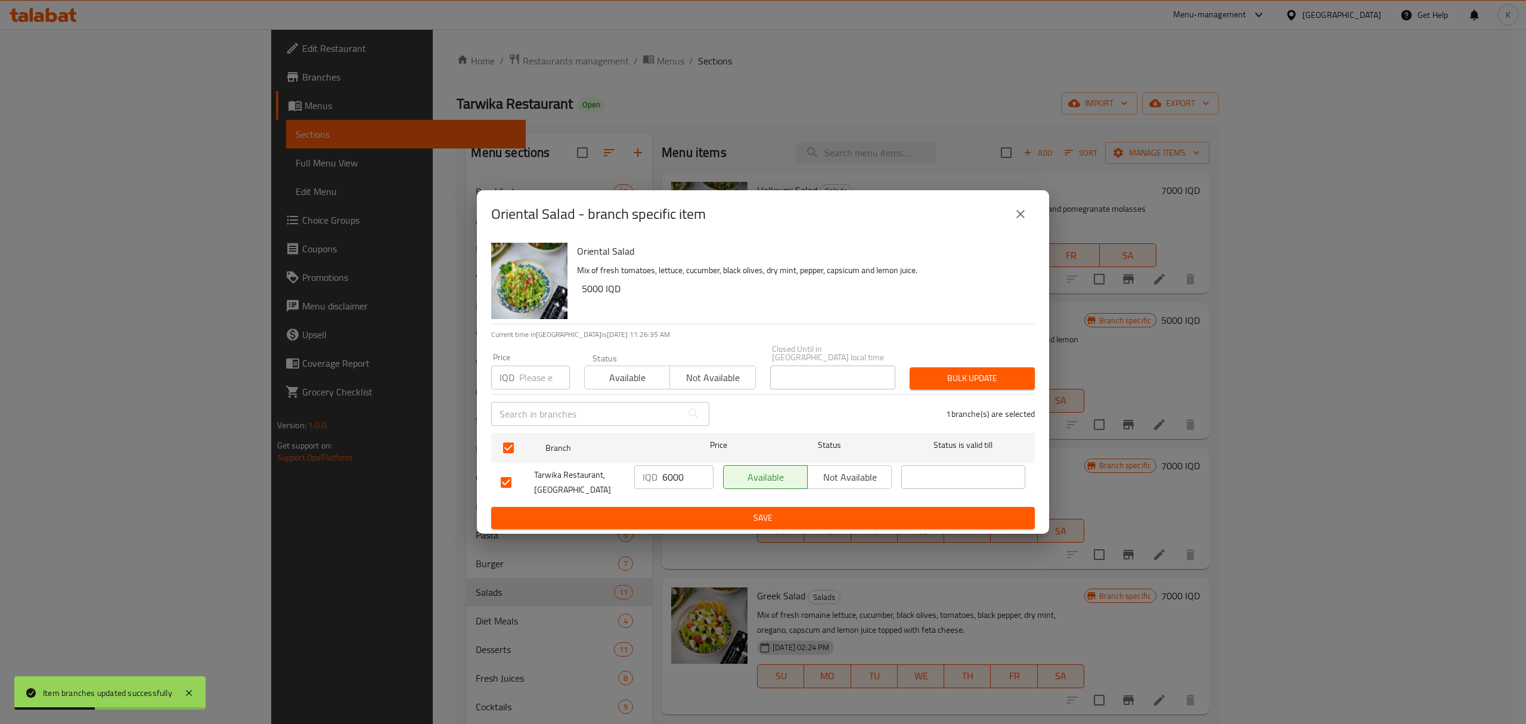
click at [622, 373] on span "Available" at bounding box center [628, 377] width 76 height 17
click at [961, 371] on span "Bulk update" at bounding box center [972, 378] width 106 height 15
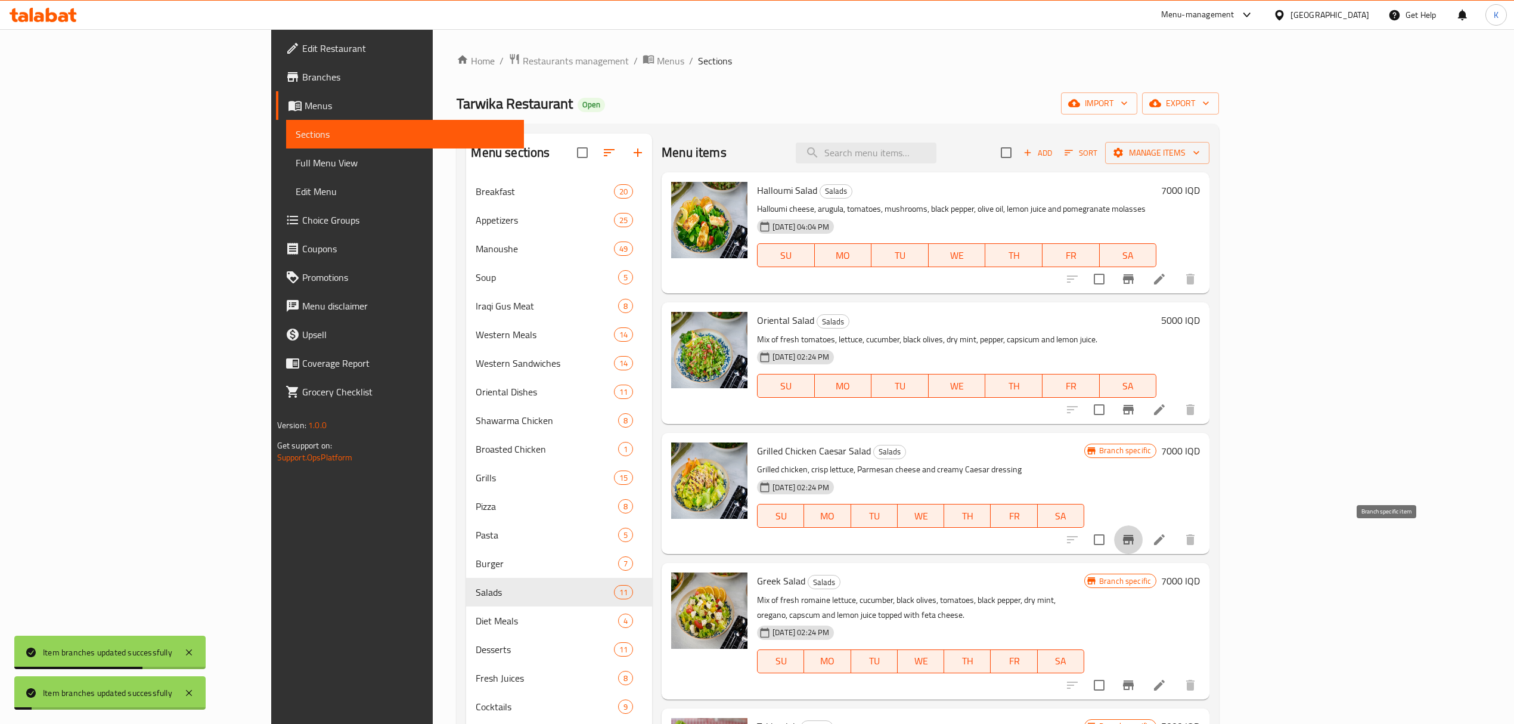
click at [1136, 542] on icon "Branch-specific-item" at bounding box center [1129, 539] width 14 height 14
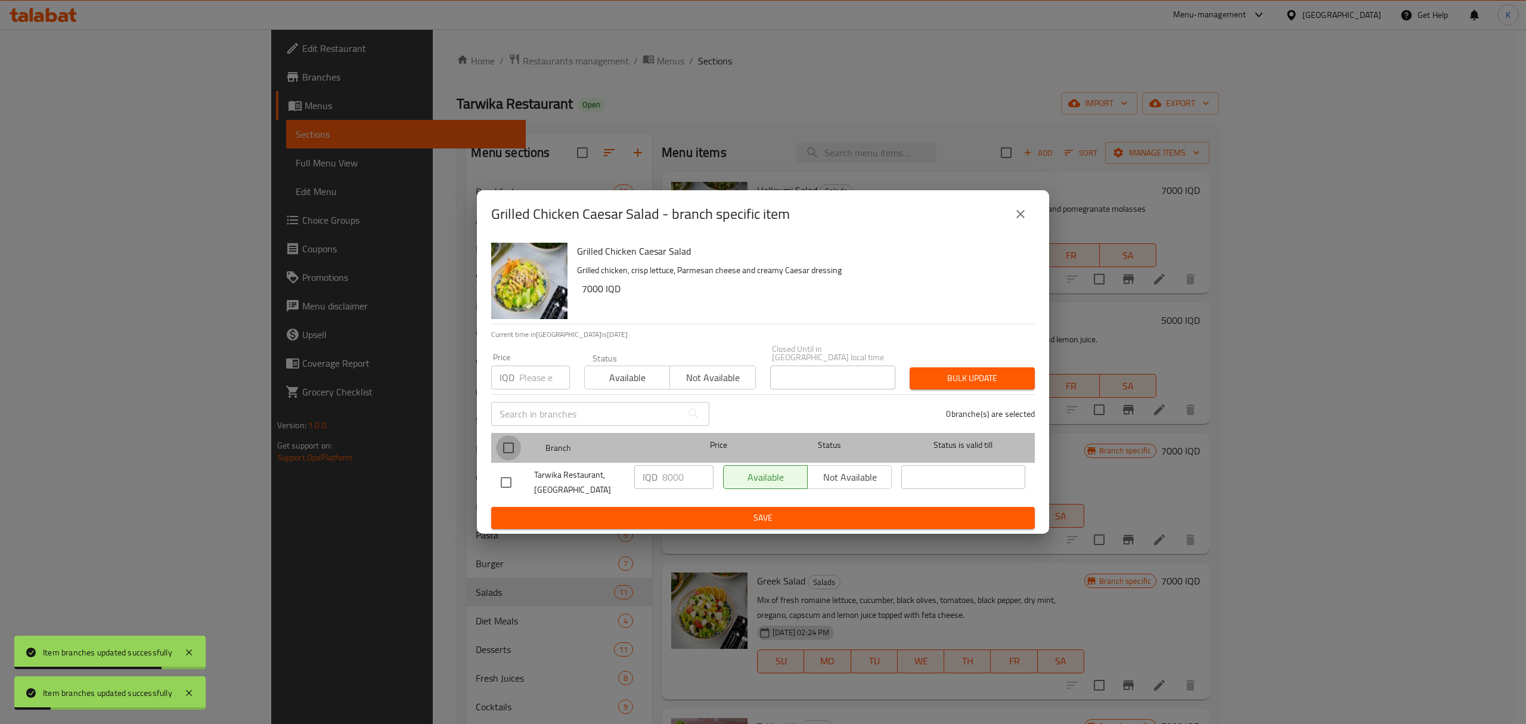
click at [501, 451] on input "checkbox" at bounding box center [508, 447] width 25 height 25
checkbox input "true"
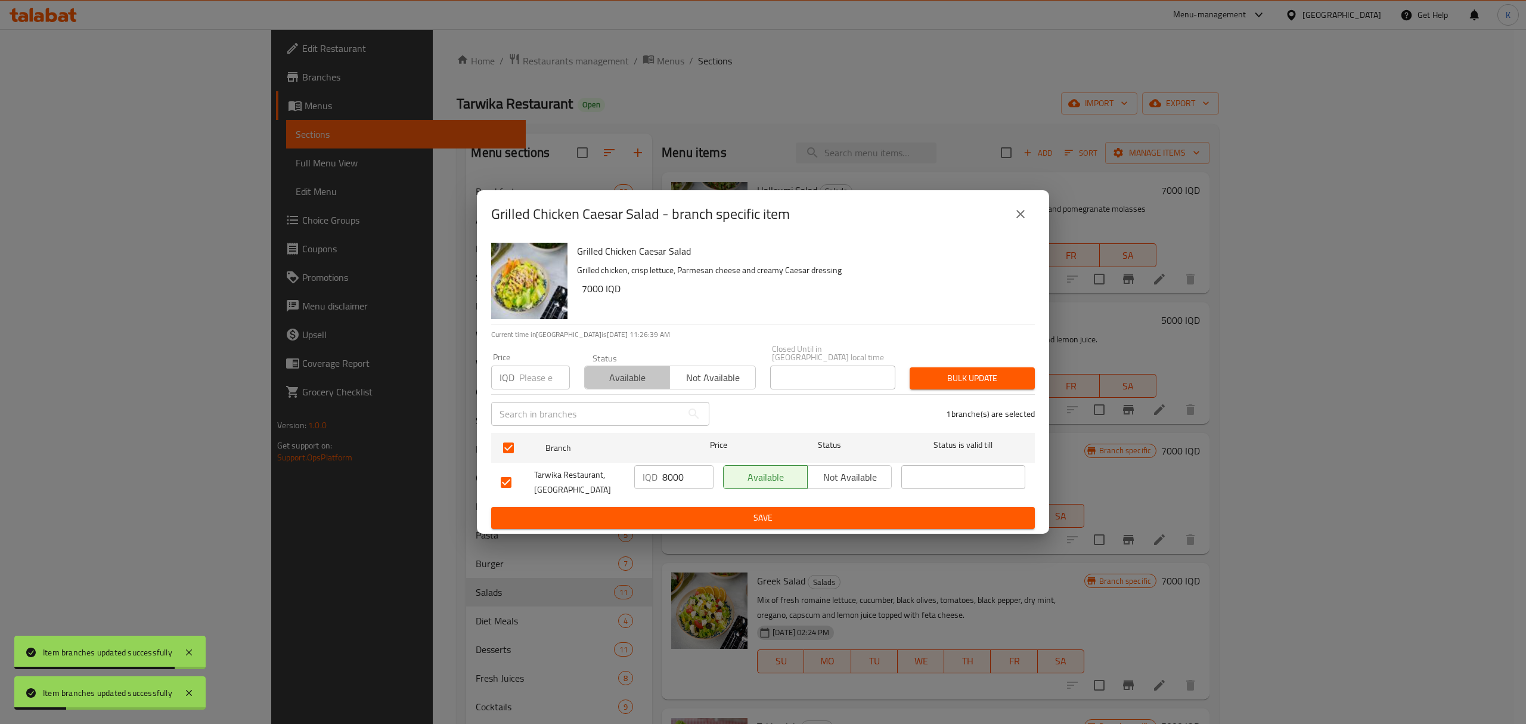
click at [590, 382] on span "Available" at bounding box center [628, 377] width 76 height 17
click at [1018, 380] on span "Bulk update" at bounding box center [972, 378] width 106 height 15
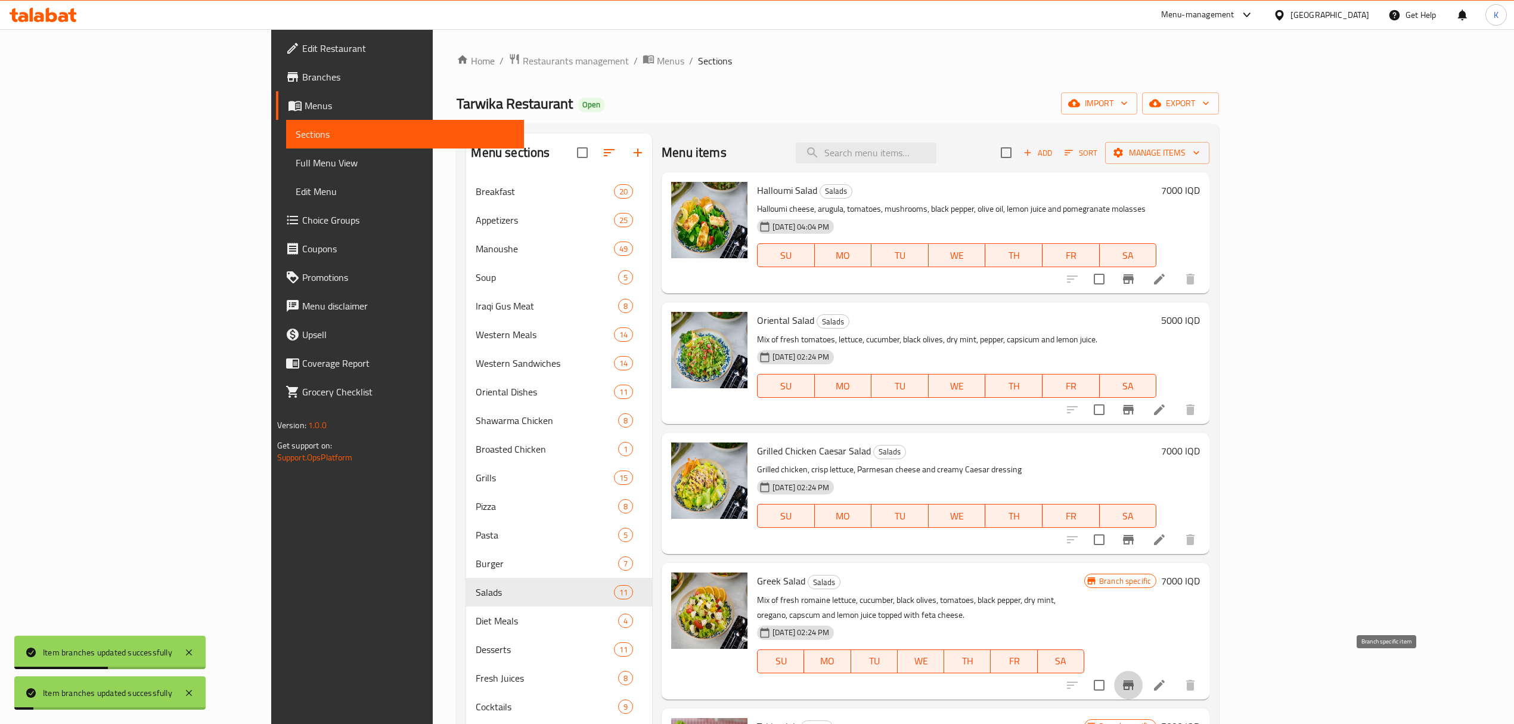
click at [1134, 680] on icon "Branch-specific-item" at bounding box center [1128, 685] width 11 height 10
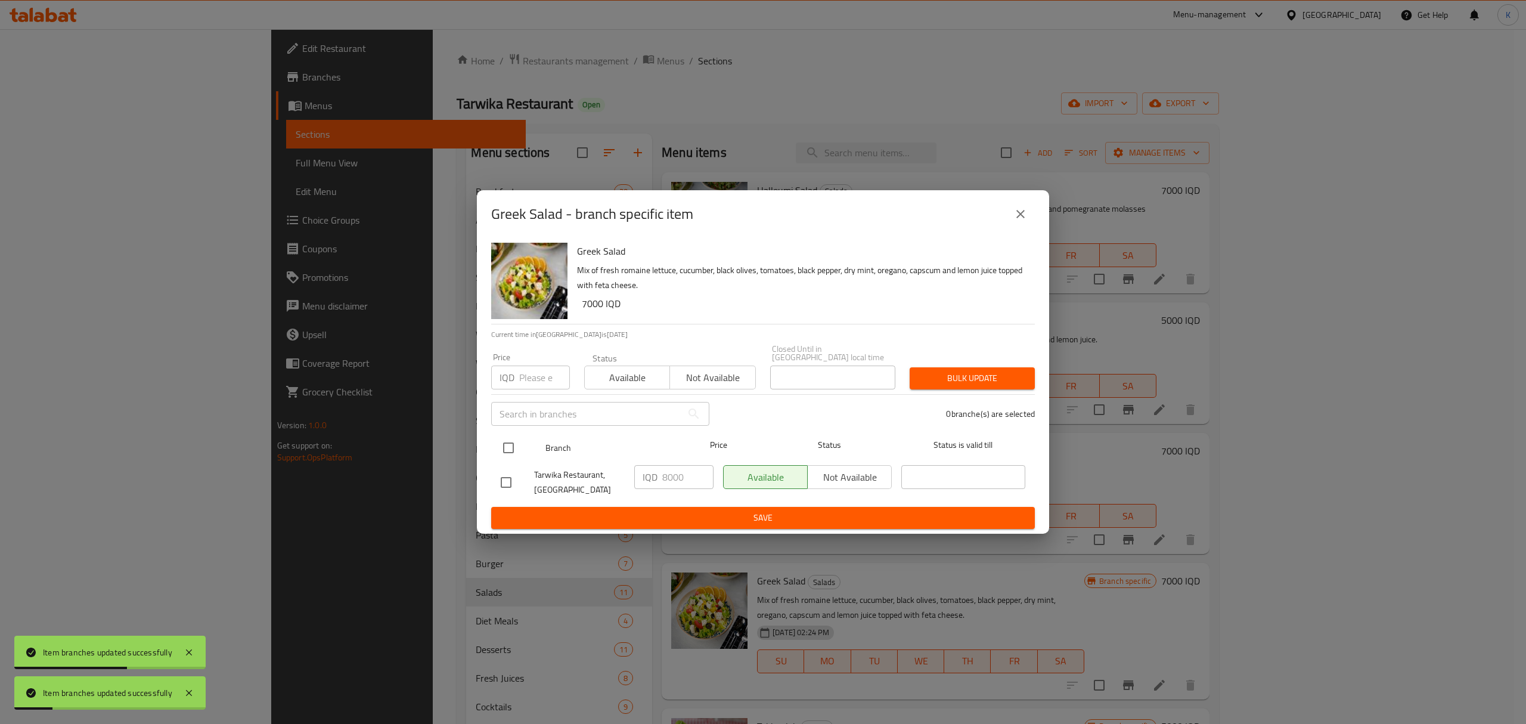
click at [507, 440] on input "checkbox" at bounding box center [508, 447] width 25 height 25
checkbox input "true"
click at [615, 386] on div "Status Available Not available" at bounding box center [670, 371] width 186 height 50
click at [621, 382] on span "Available" at bounding box center [628, 377] width 76 height 17
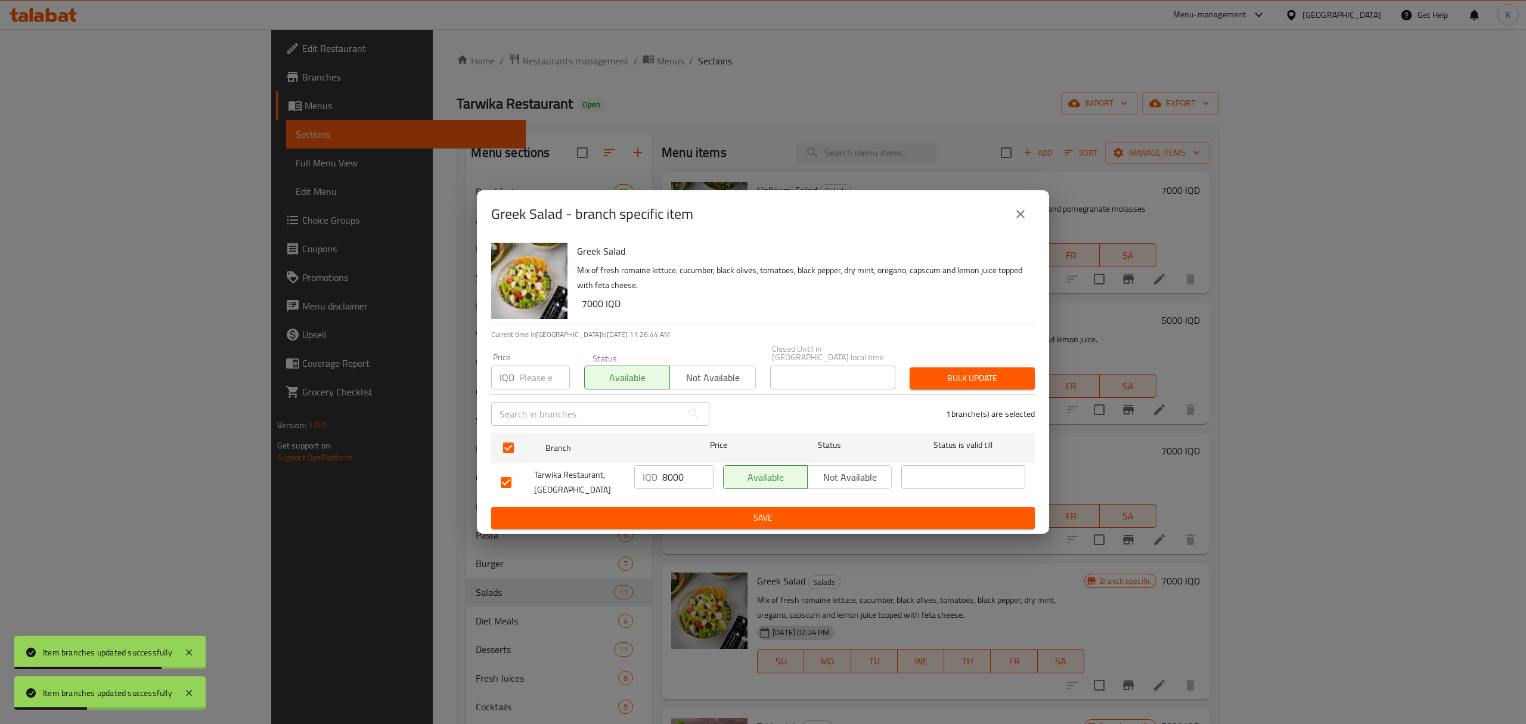
click at [964, 373] on span "Bulk update" at bounding box center [972, 378] width 106 height 15
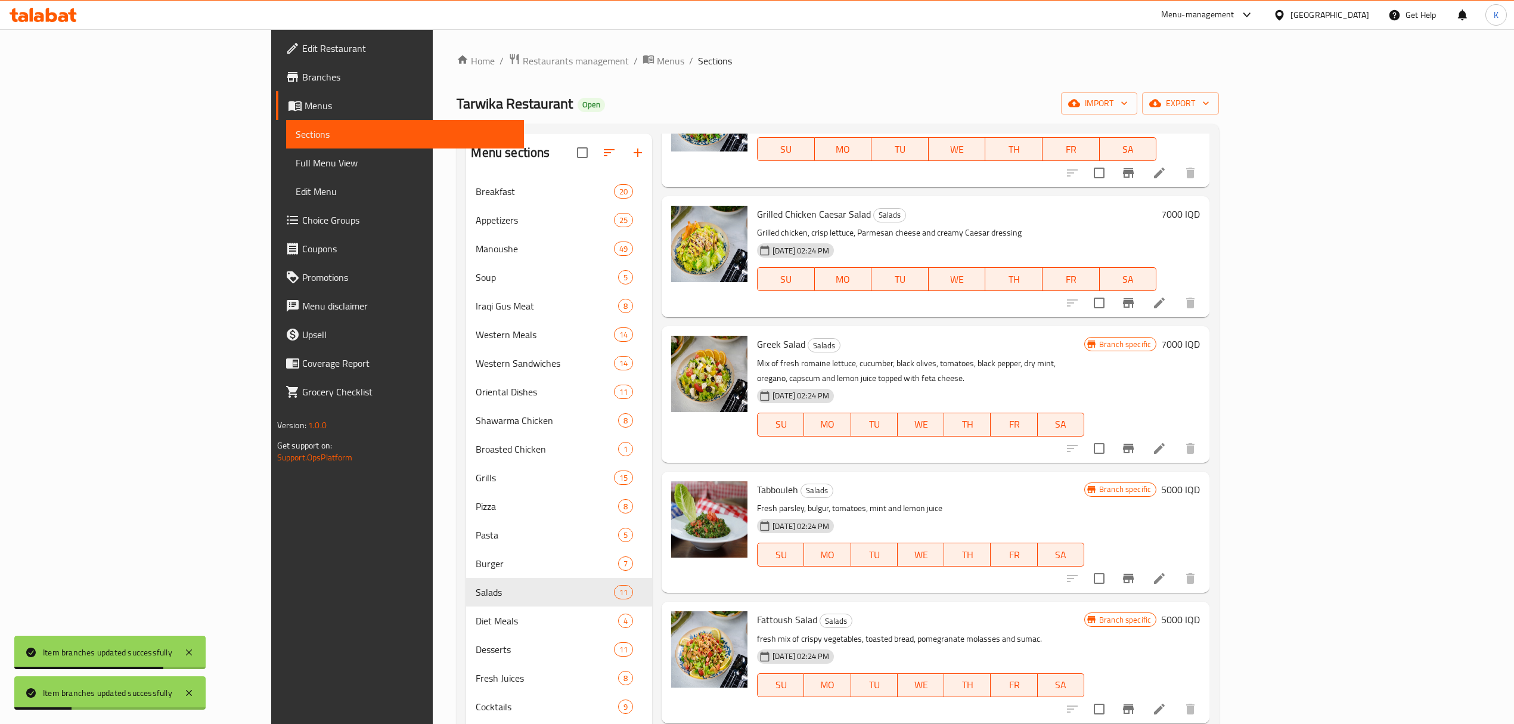
scroll to position [237, 0]
click at [1134, 443] on icon "Branch-specific-item" at bounding box center [1128, 448] width 11 height 10
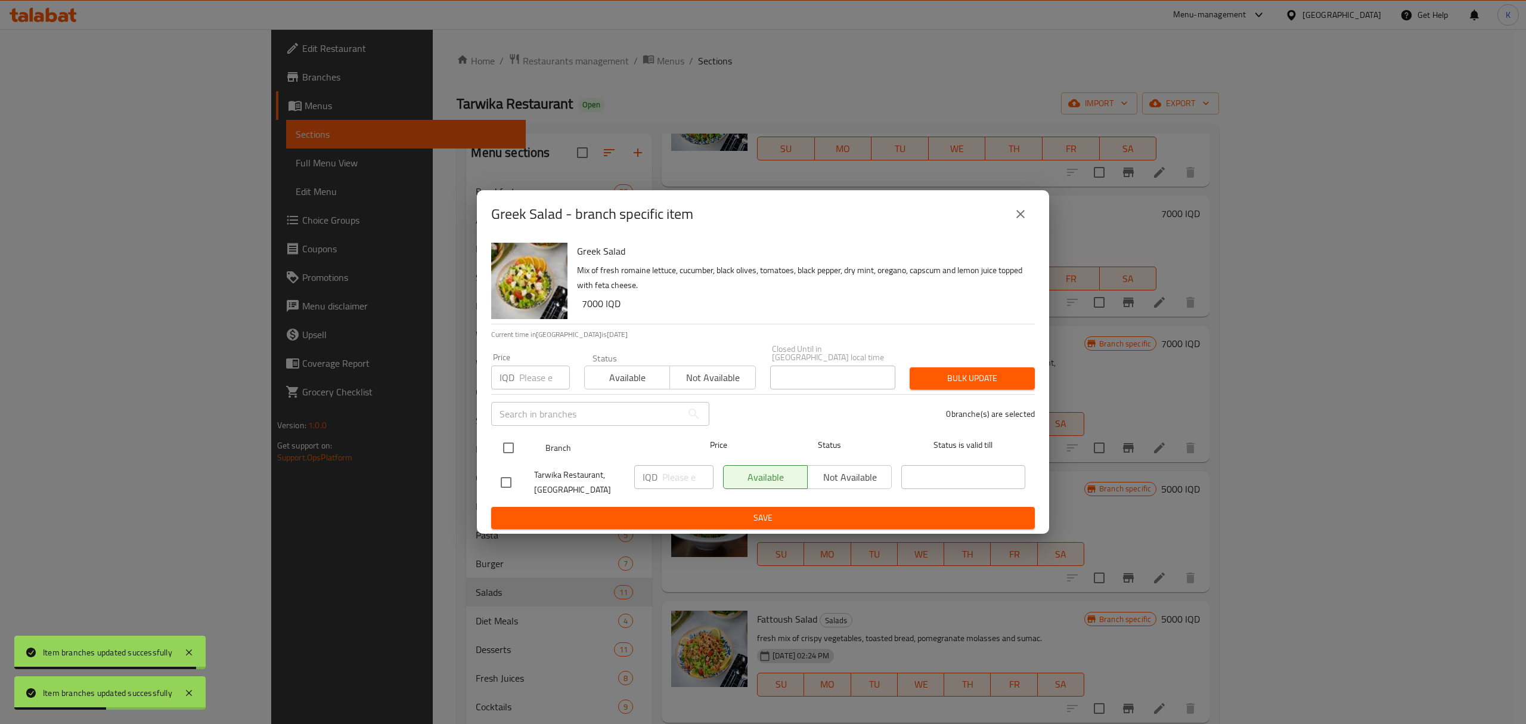
click at [501, 440] on input "checkbox" at bounding box center [508, 447] width 25 height 25
checkbox input "true"
click at [628, 370] on span "Available" at bounding box center [628, 377] width 76 height 17
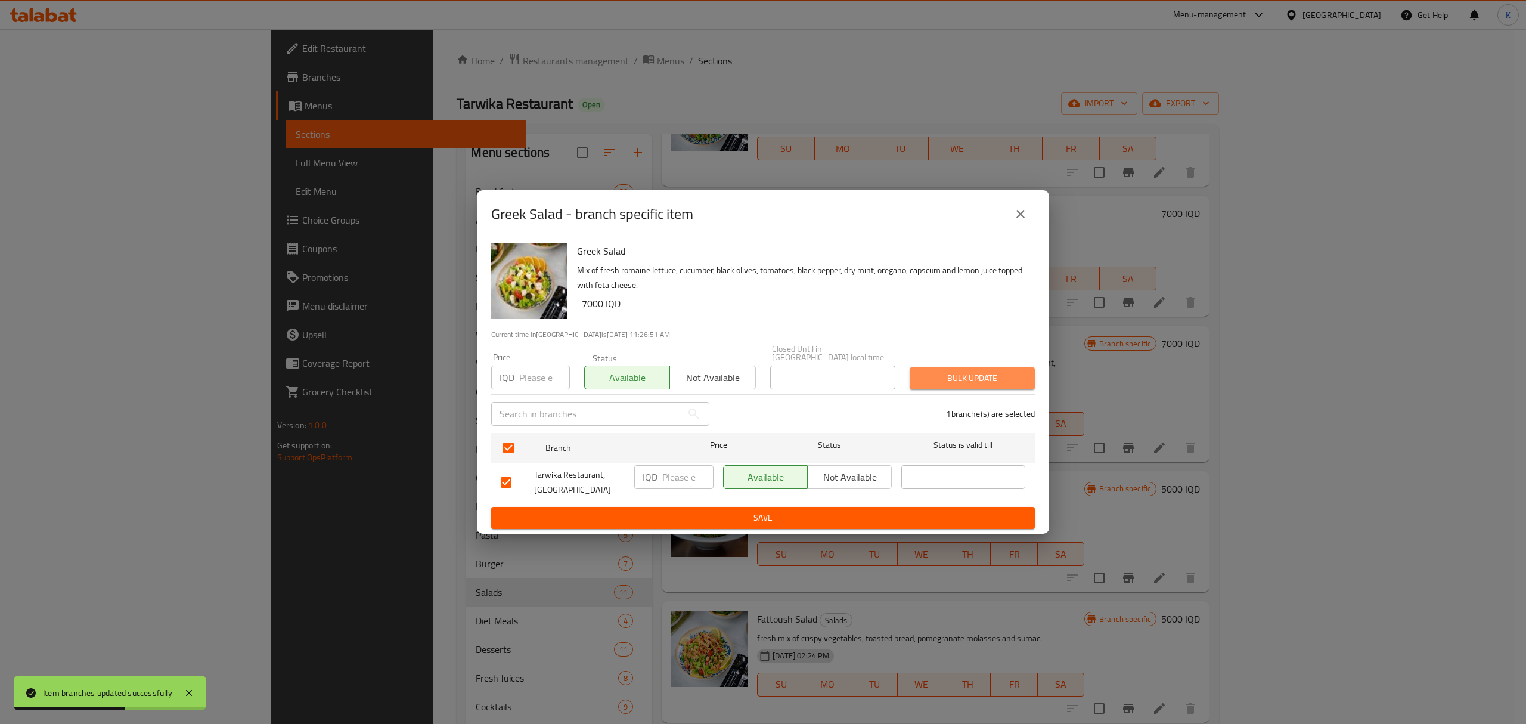
click at [1016, 382] on button "Bulk update" at bounding box center [972, 378] width 125 height 22
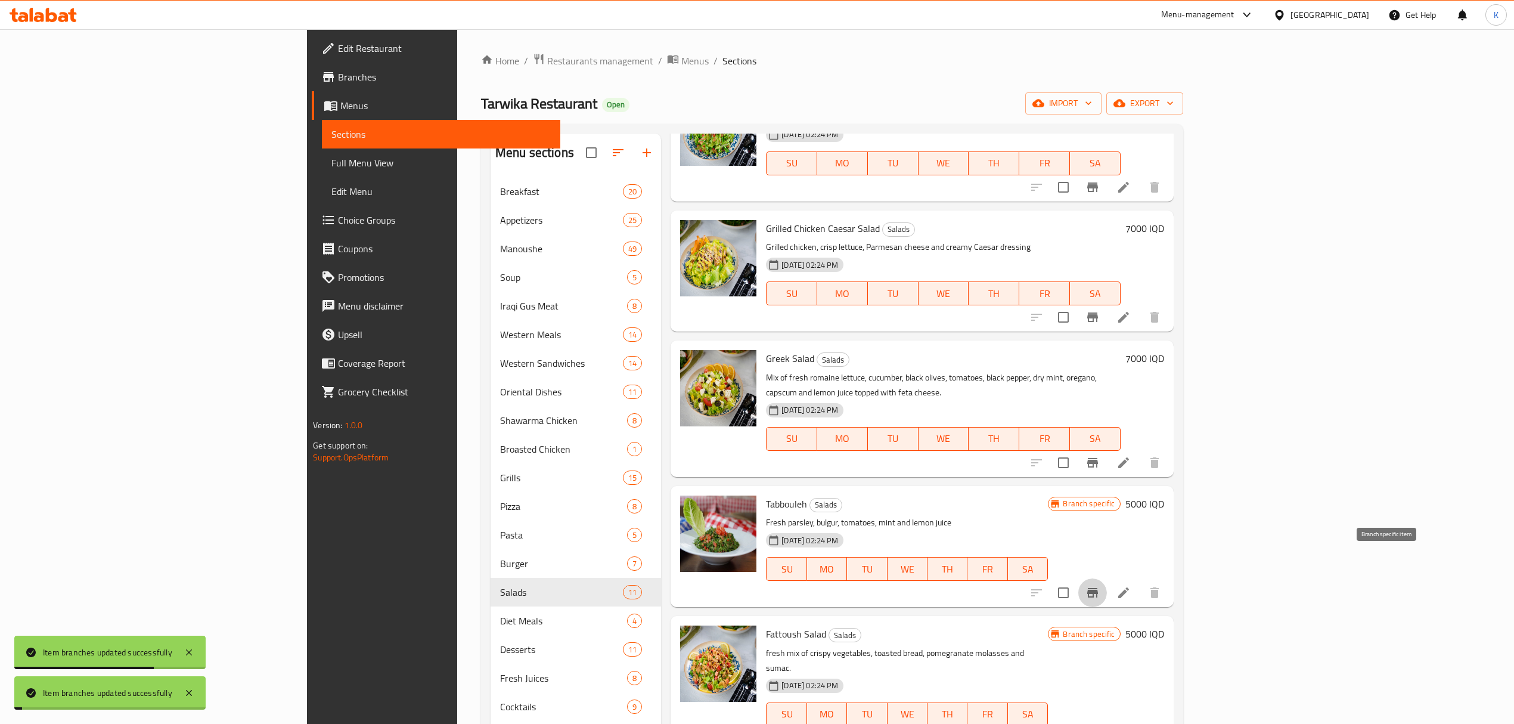
click at [1100, 585] on icon "Branch-specific-item" at bounding box center [1093, 592] width 14 height 14
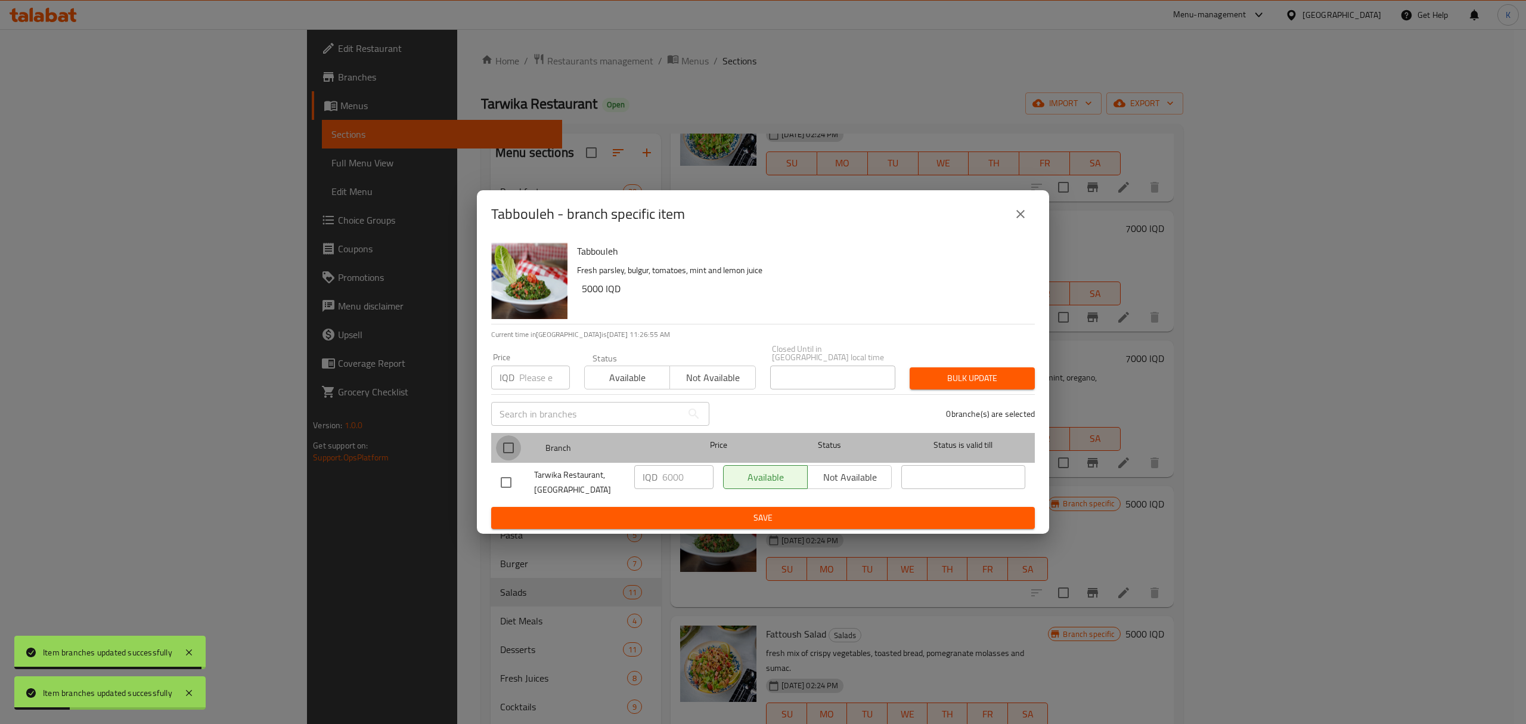
click at [514, 450] on input "checkbox" at bounding box center [508, 447] width 25 height 25
checkbox input "true"
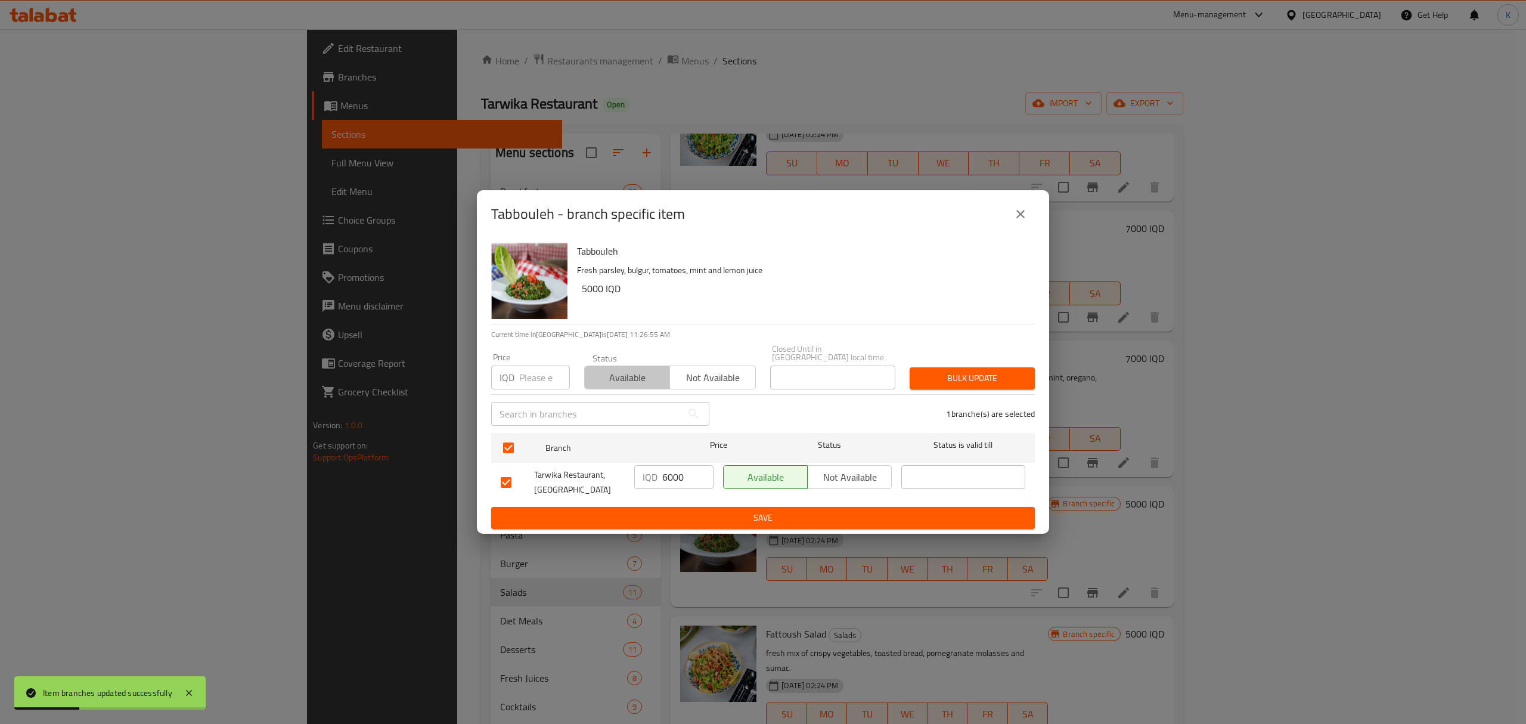
click at [604, 373] on span "Available" at bounding box center [628, 377] width 76 height 17
click at [986, 380] on span "Bulk update" at bounding box center [972, 378] width 106 height 15
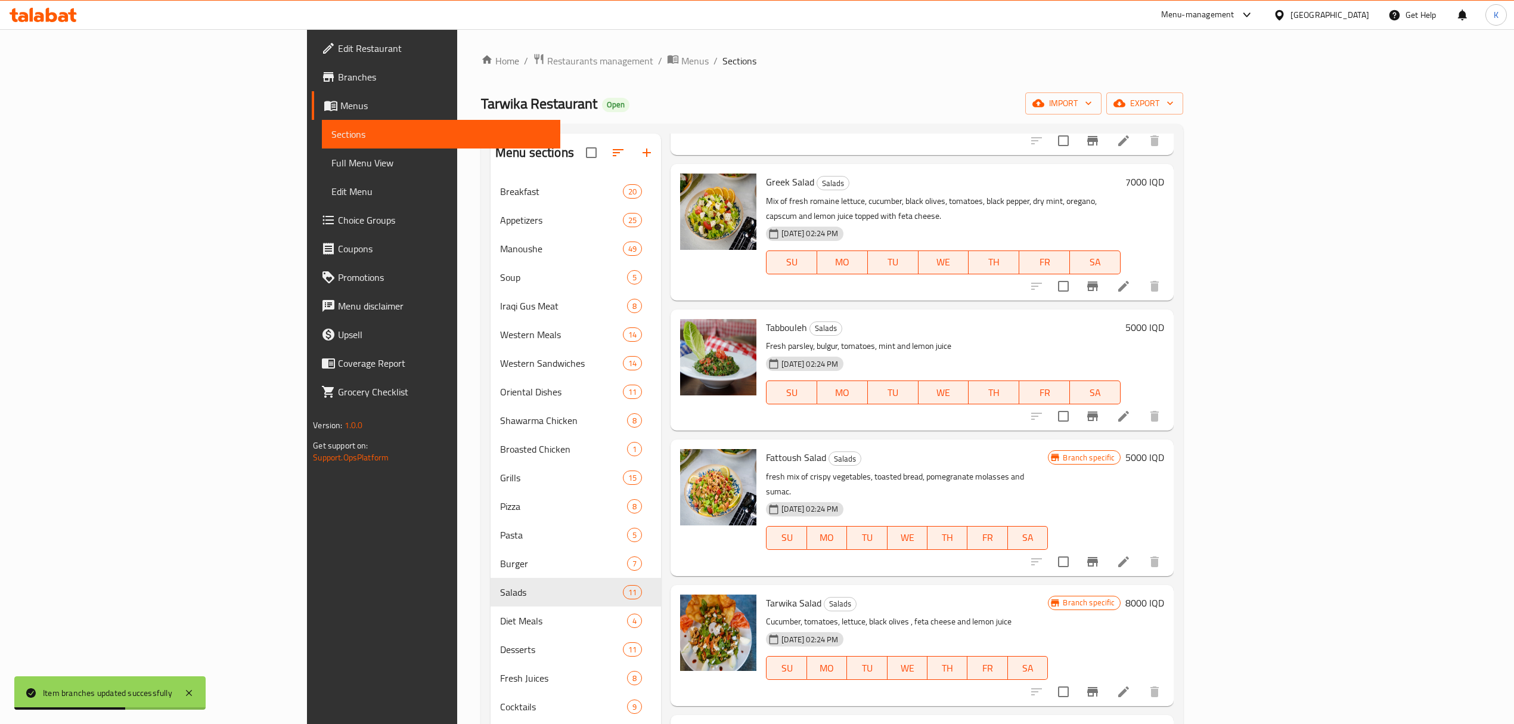
scroll to position [416, 0]
click at [1107, 546] on button "Branch-specific-item" at bounding box center [1093, 560] width 29 height 29
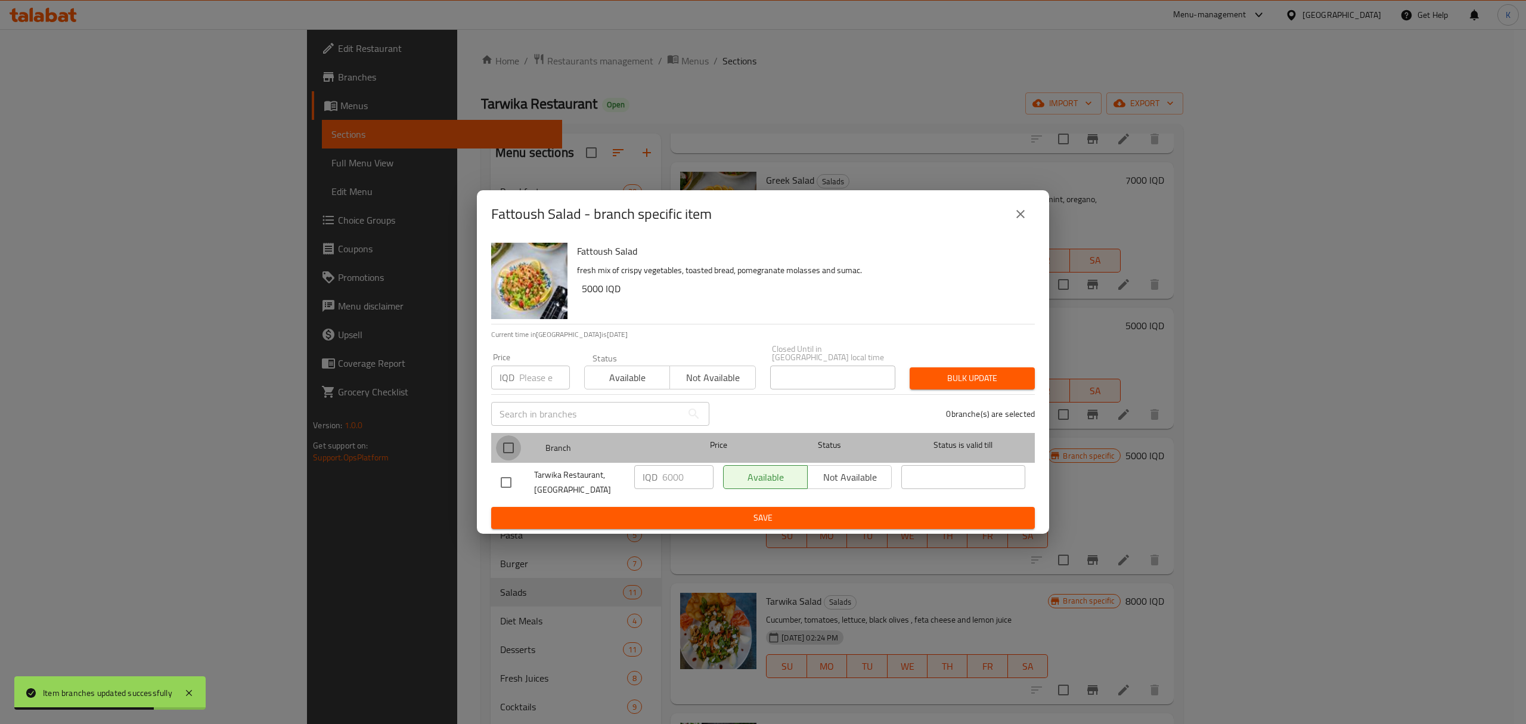
click at [508, 437] on input "checkbox" at bounding box center [508, 447] width 25 height 25
checkbox input "true"
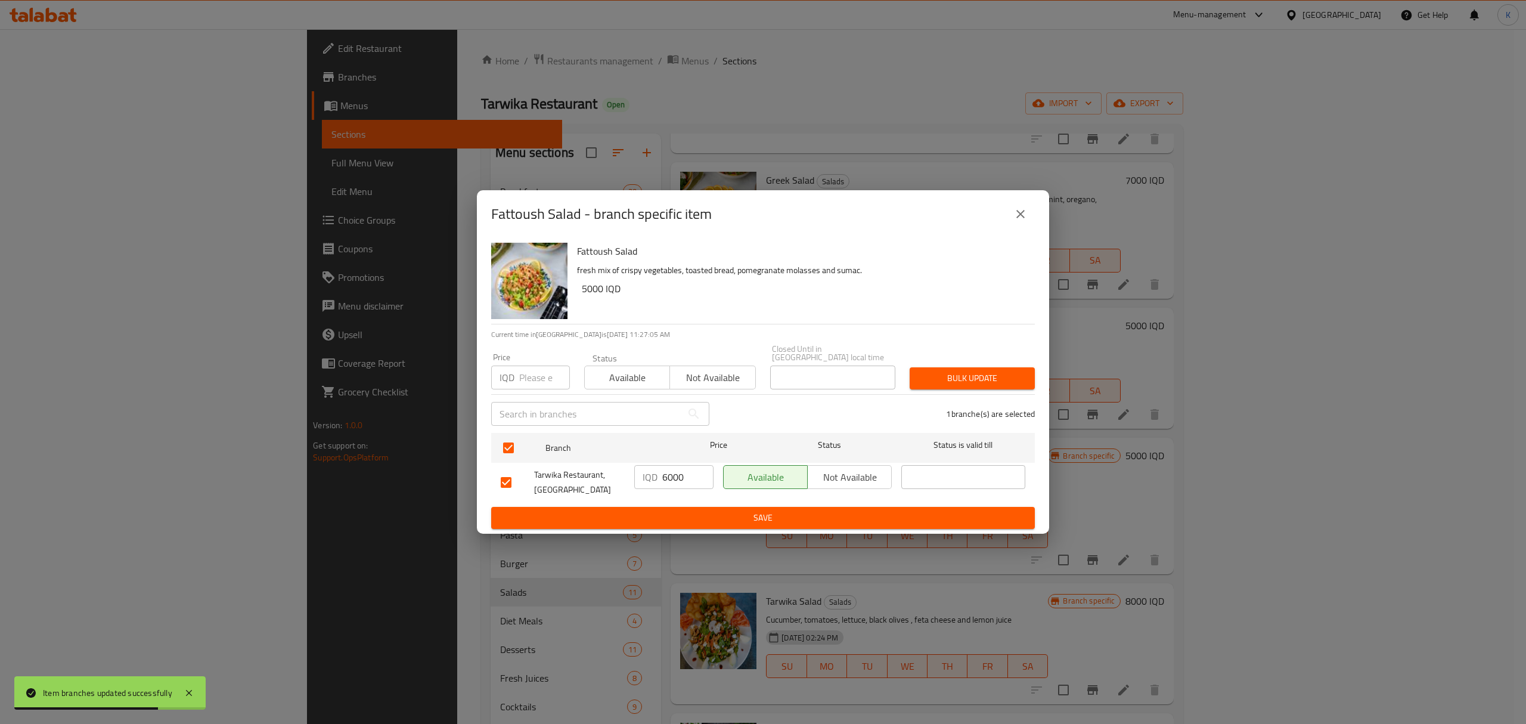
click at [600, 377] on span "Available" at bounding box center [628, 377] width 76 height 17
click at [992, 377] on span "Bulk update" at bounding box center [972, 378] width 106 height 15
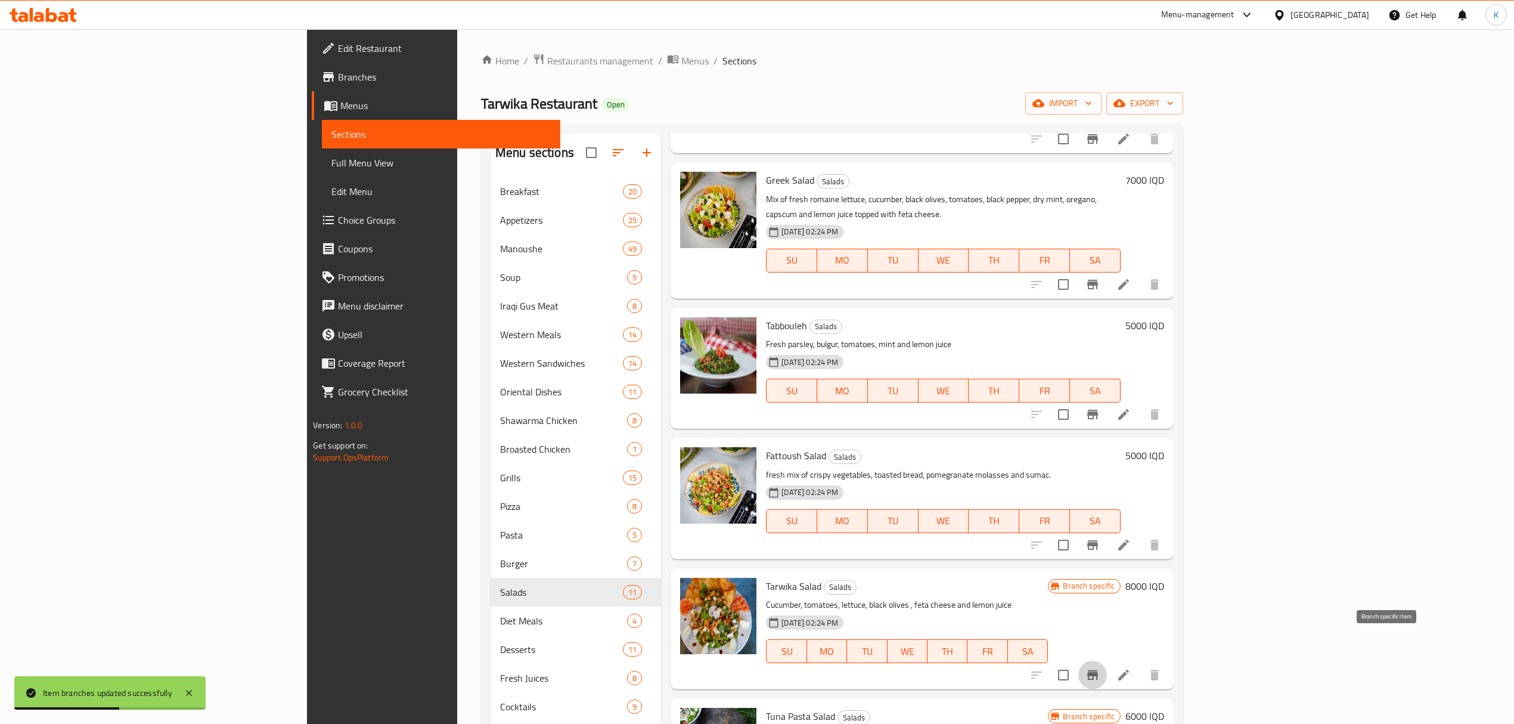
click at [1107, 661] on button "Branch-specific-item" at bounding box center [1093, 675] width 29 height 29
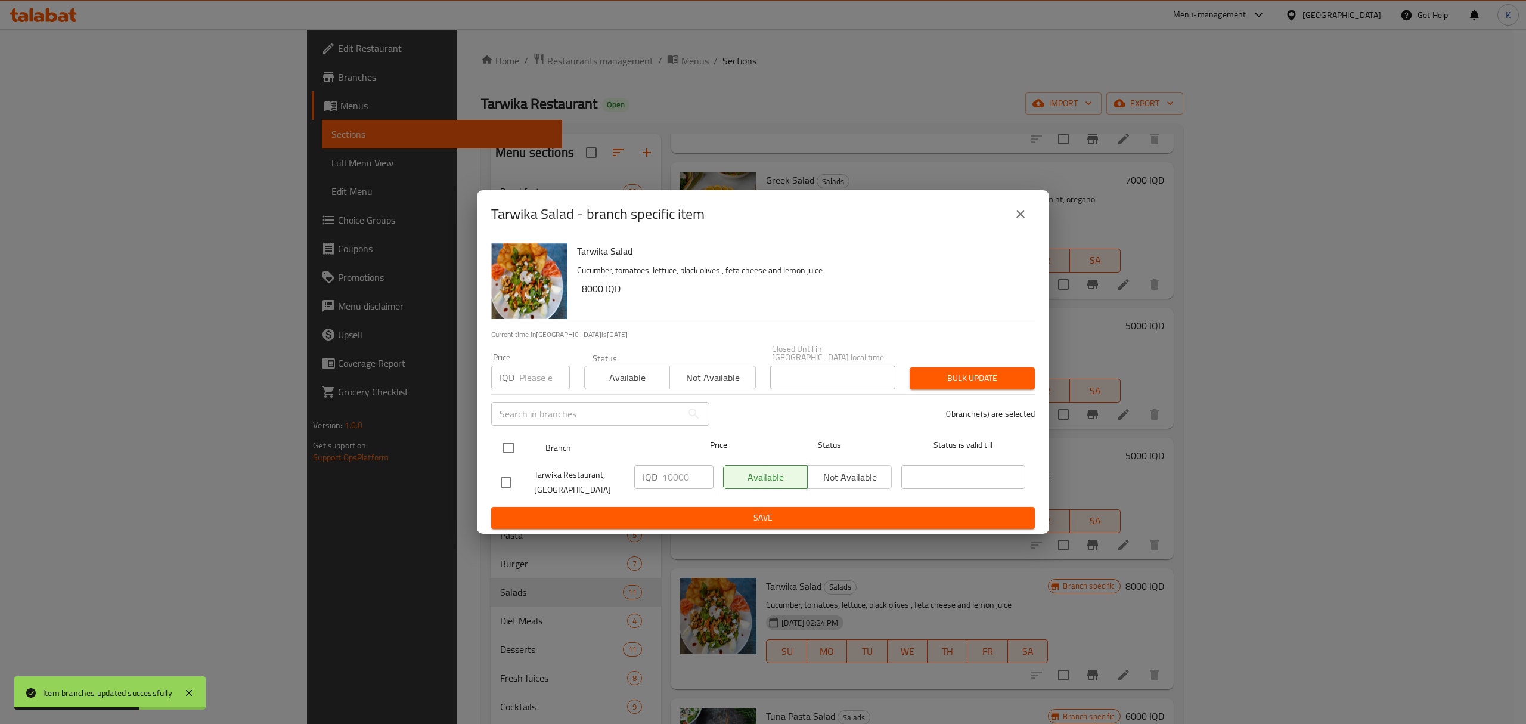
click at [503, 435] on input "checkbox" at bounding box center [508, 447] width 25 height 25
checkbox input "true"
click at [623, 373] on span "Available" at bounding box center [628, 377] width 76 height 17
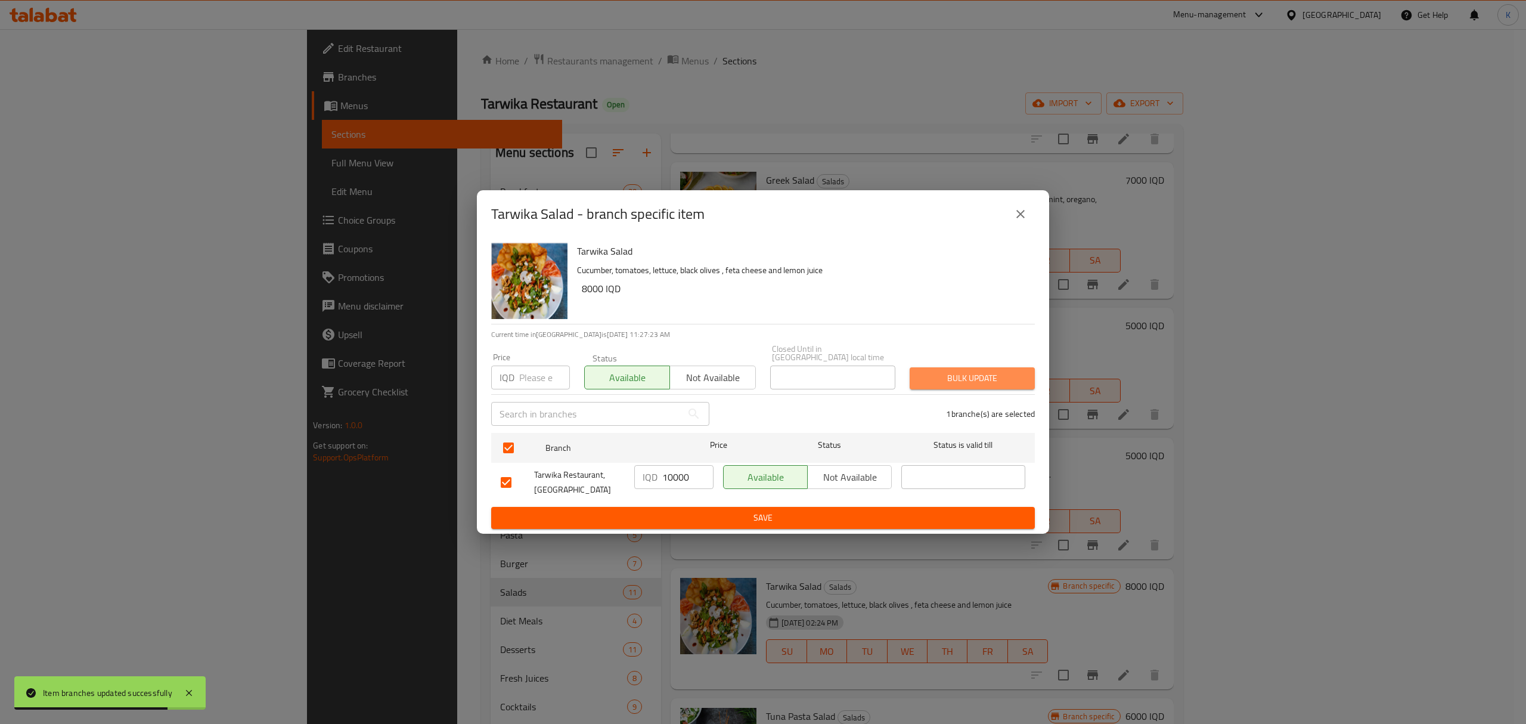
click at [964, 367] on button "Bulk update" at bounding box center [972, 378] width 125 height 22
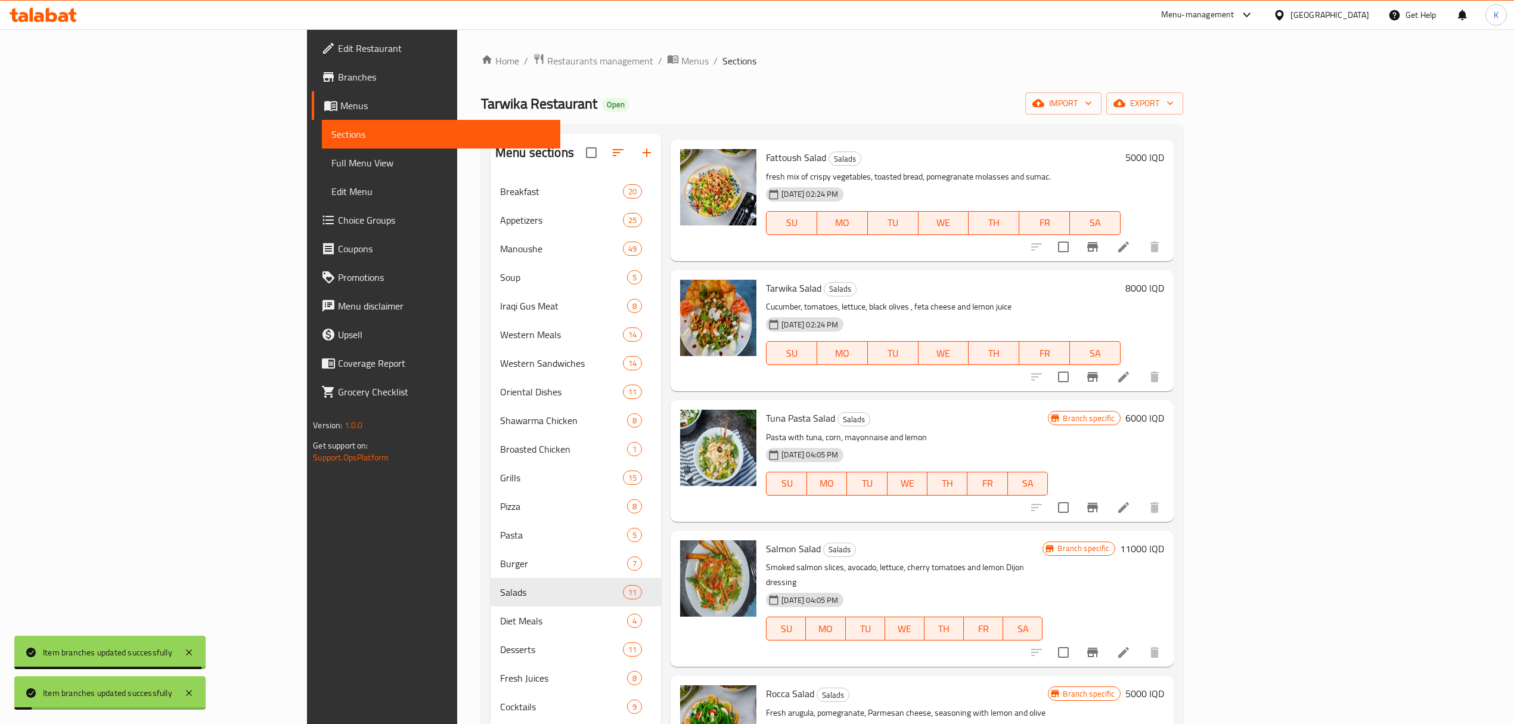
scroll to position [714, 0]
click at [1107, 492] on button "Branch-specific-item" at bounding box center [1093, 506] width 29 height 29
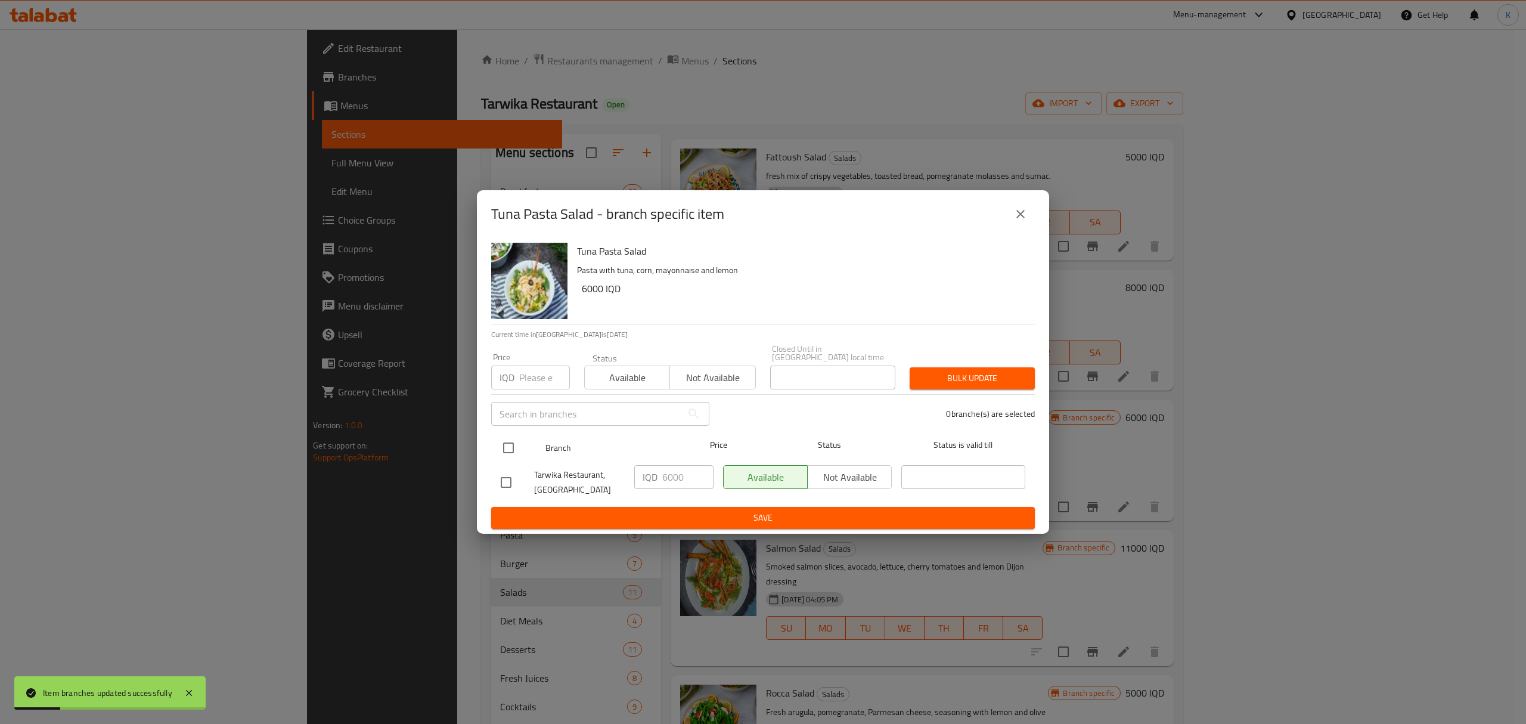
click at [497, 450] on input "checkbox" at bounding box center [508, 447] width 25 height 25
checkbox input "true"
click at [618, 372] on span "Available" at bounding box center [628, 377] width 76 height 17
click at [1012, 363] on div "Bulk update" at bounding box center [973, 378] width 140 height 36
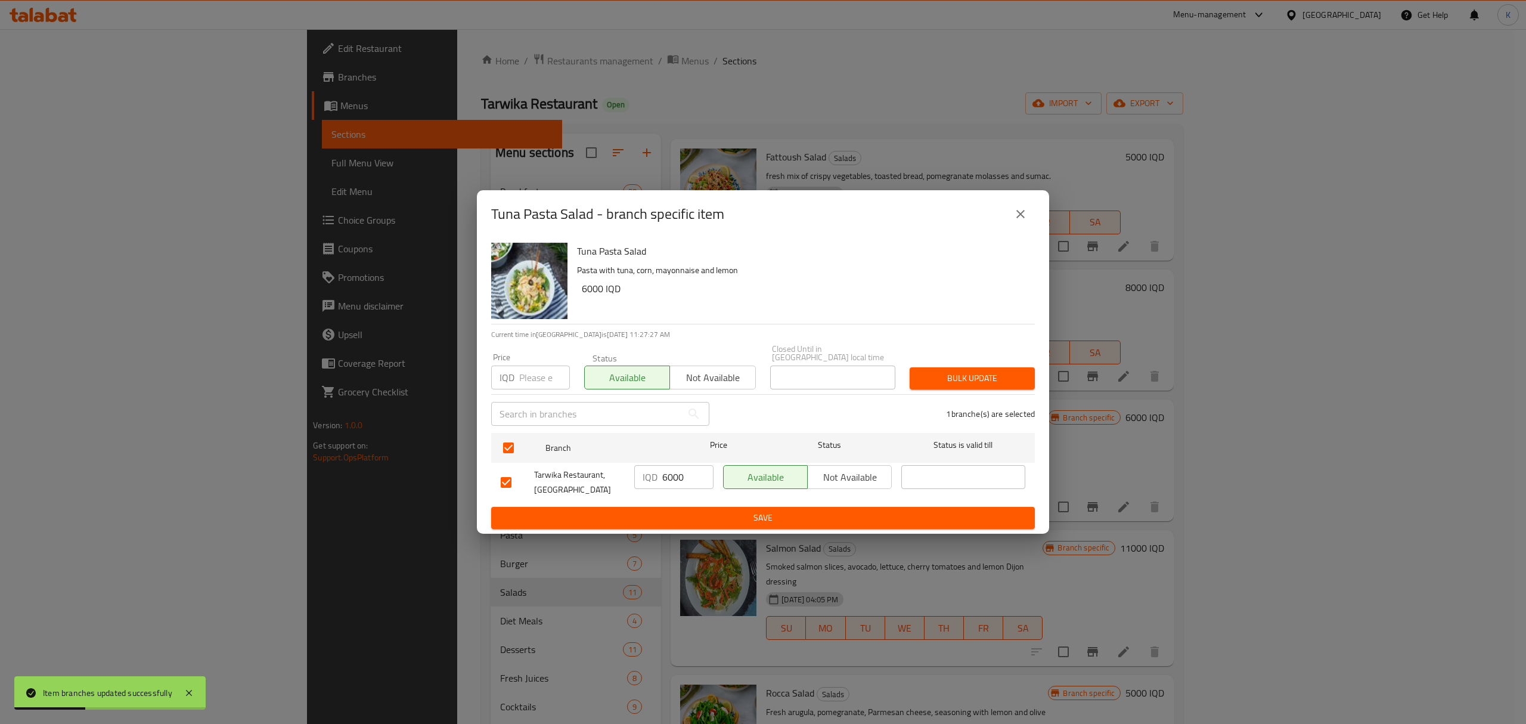
click at [998, 376] on span "Bulk update" at bounding box center [972, 378] width 106 height 15
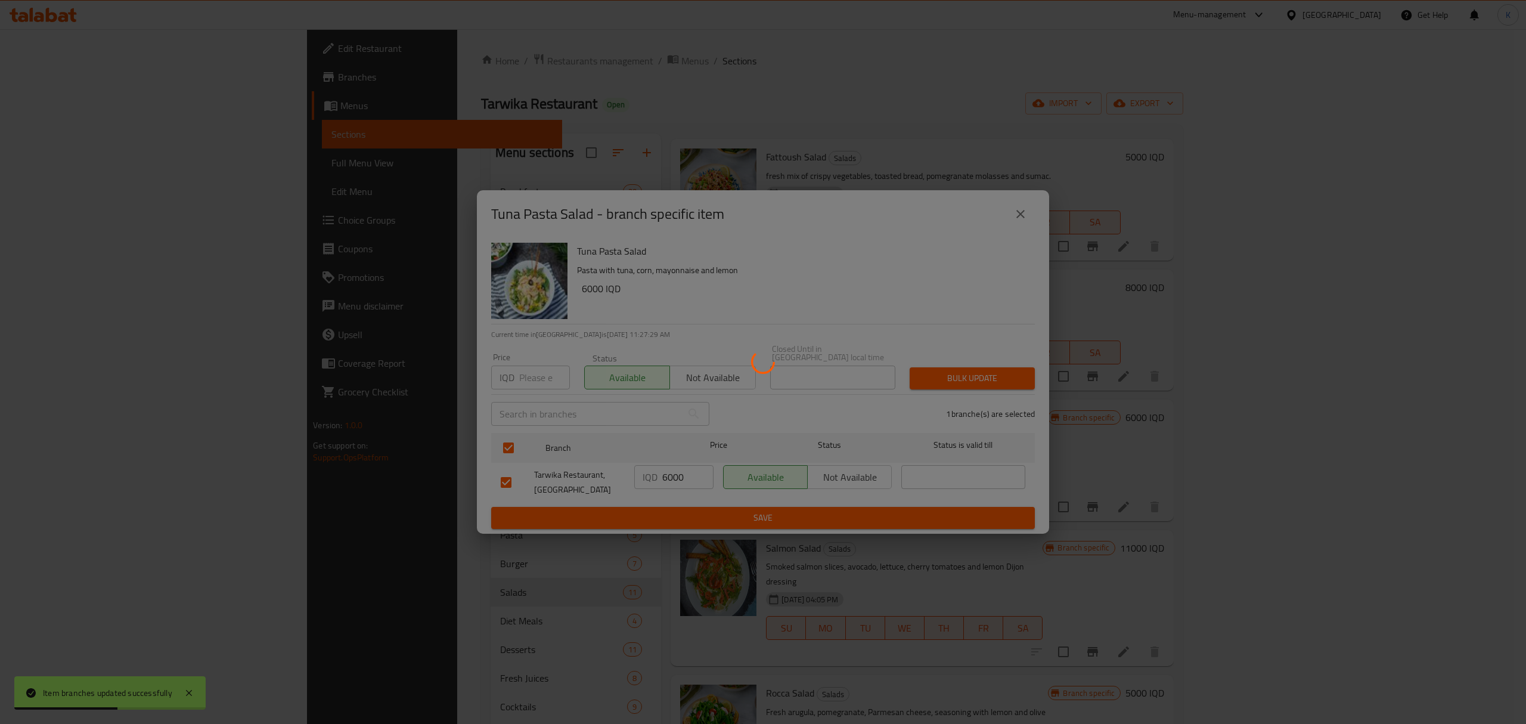
click at [1387, 607] on div at bounding box center [763, 362] width 1526 height 724
